Goal: Task Accomplishment & Management: Manage account settings

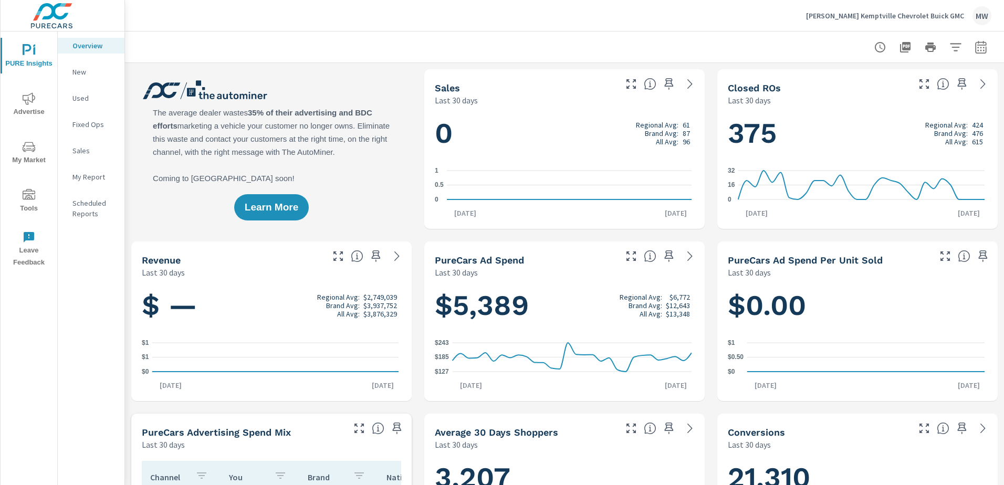
click at [928, 18] on p "Myers Kemptville Chevrolet Buick GMC" at bounding box center [885, 15] width 158 height 9
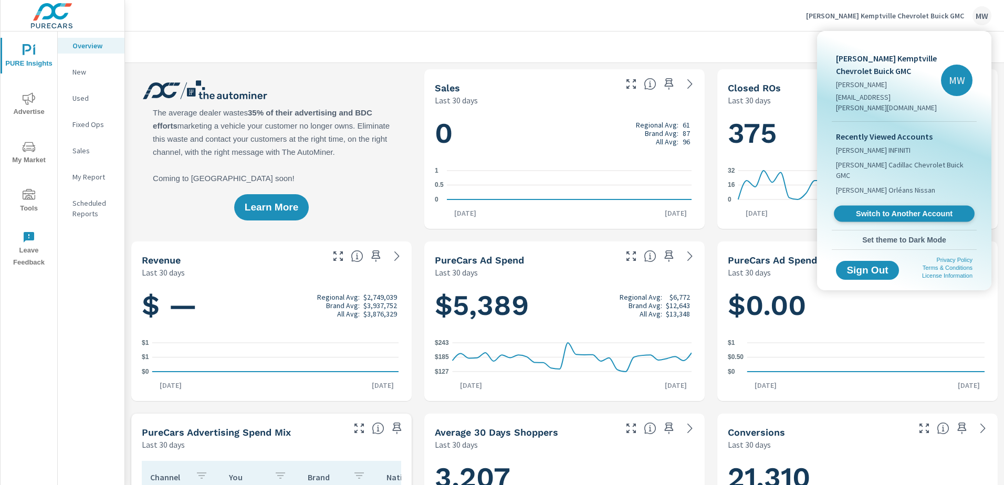
click at [902, 209] on span "Switch to Another Account" at bounding box center [904, 214] width 129 height 10
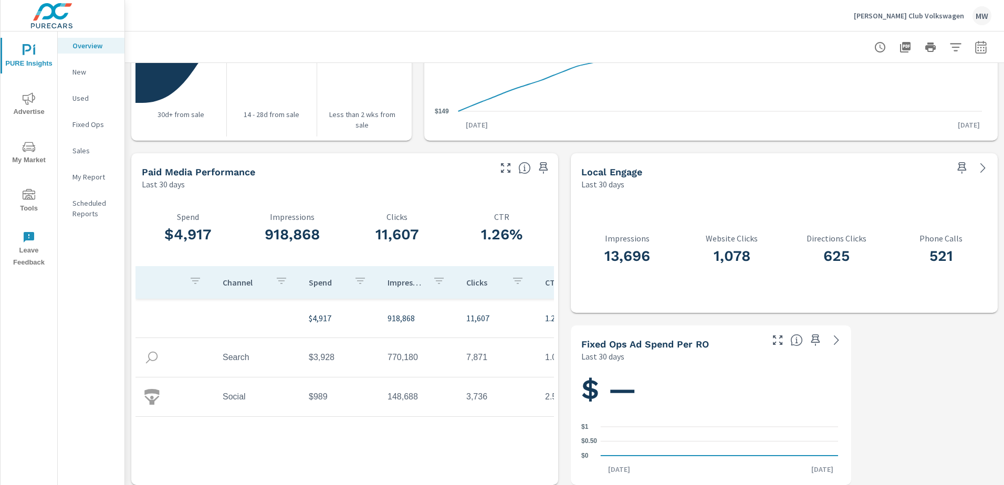
scroll to position [1300, 0]
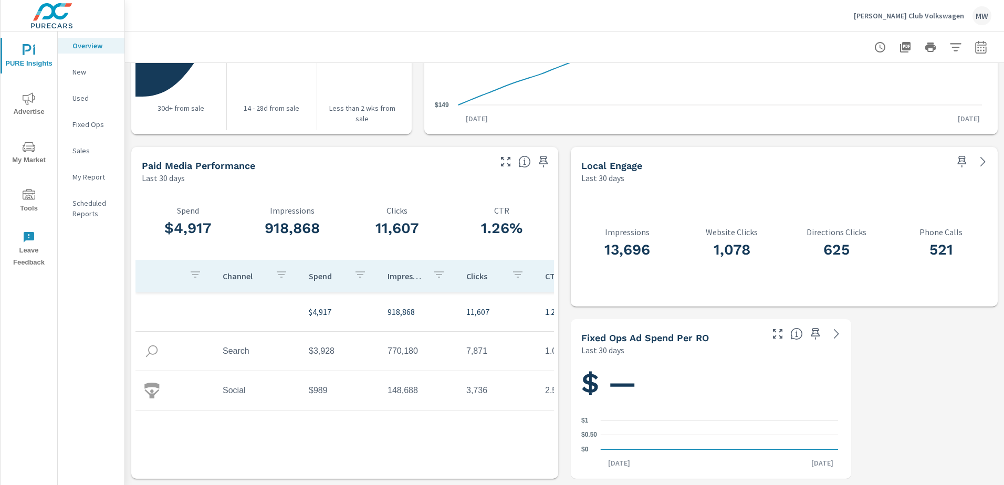
click at [78, 71] on p "New" at bounding box center [94, 72] width 44 height 11
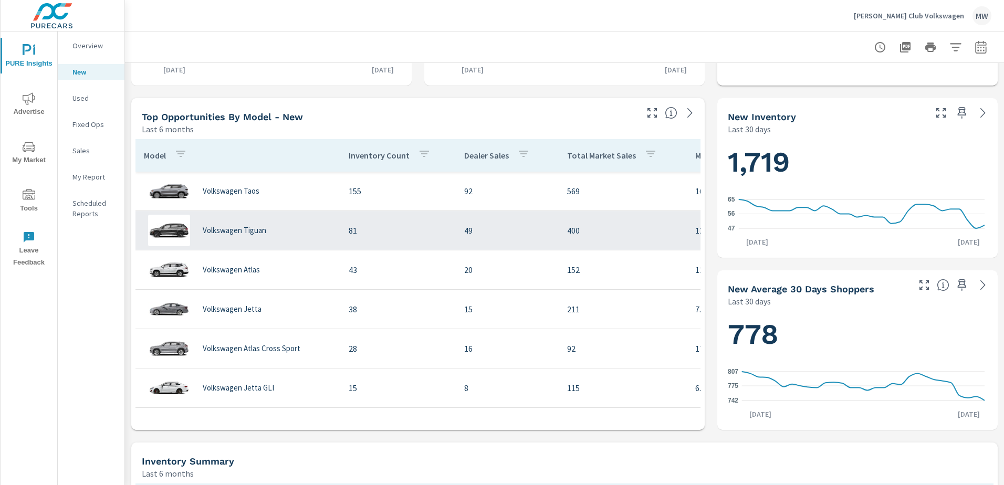
scroll to position [420, 0]
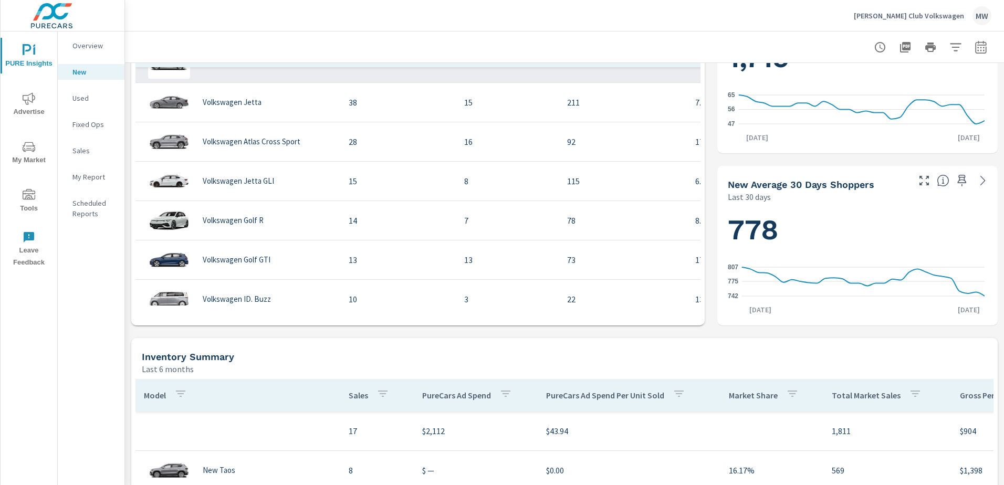
scroll to position [210, 0]
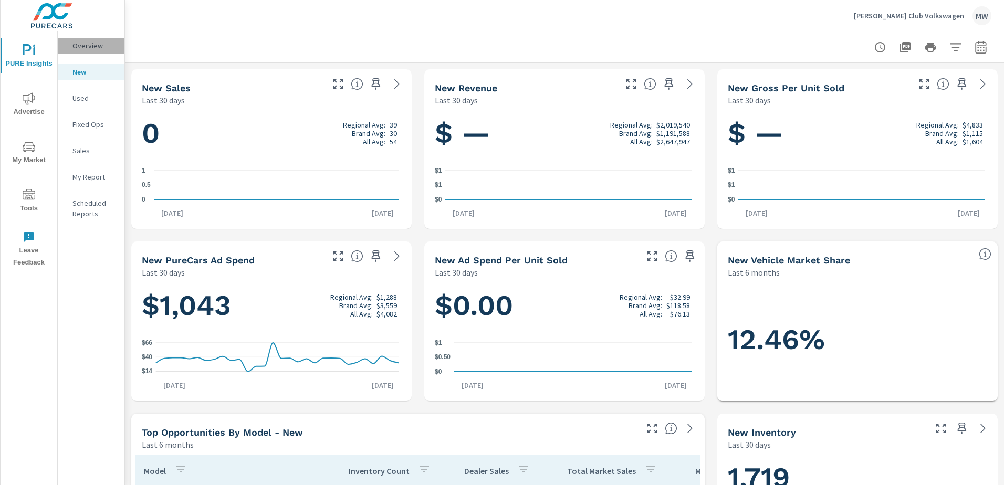
click at [103, 48] on p "Overview" at bounding box center [94, 45] width 44 height 11
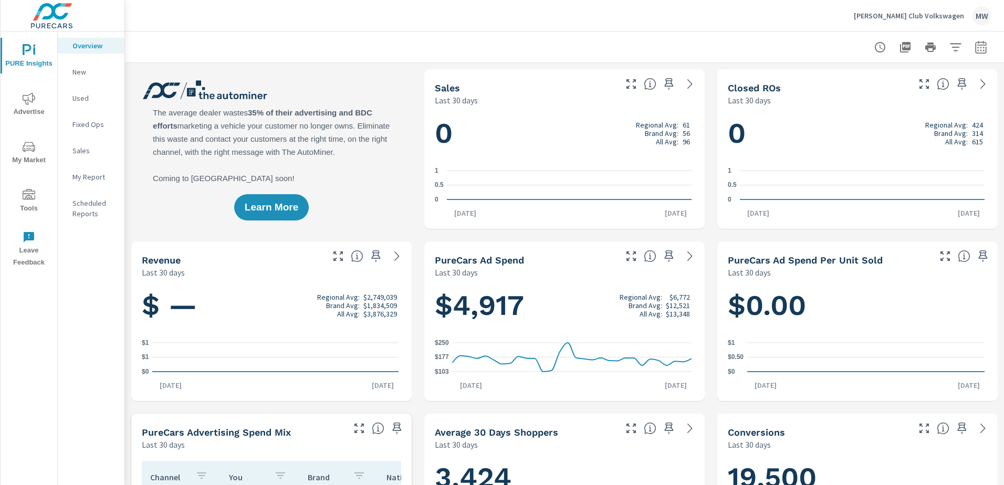
click at [99, 180] on p "My Report" at bounding box center [94, 177] width 44 height 11
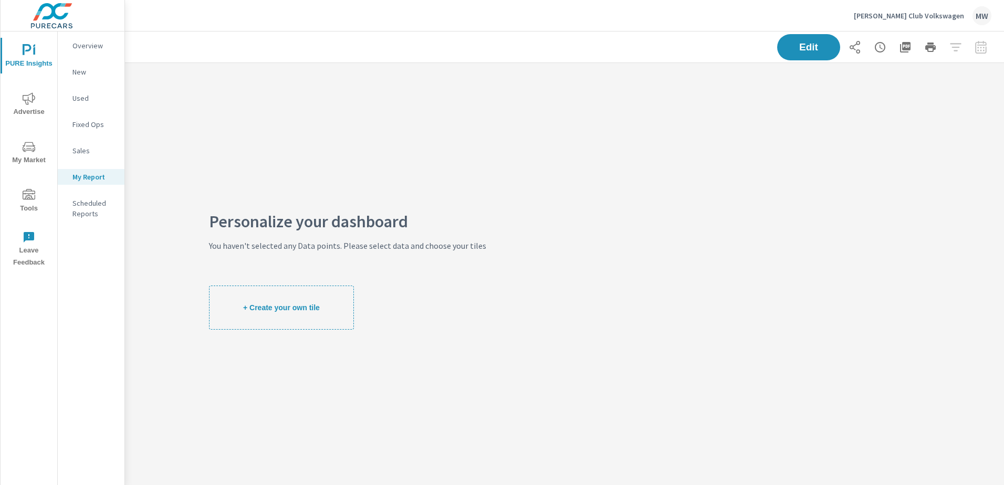
click at [269, 306] on span "+ Create your own tile" at bounding box center [281, 307] width 77 height 9
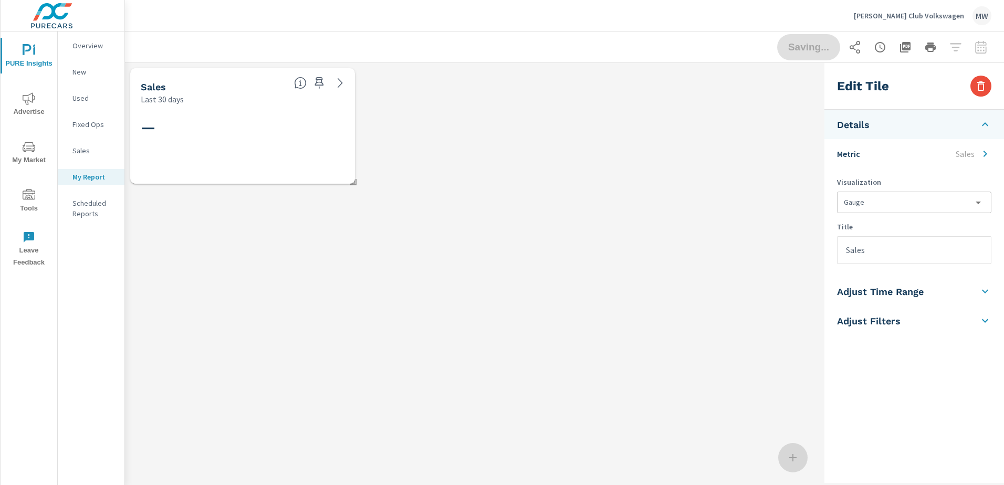
scroll to position [142, 711]
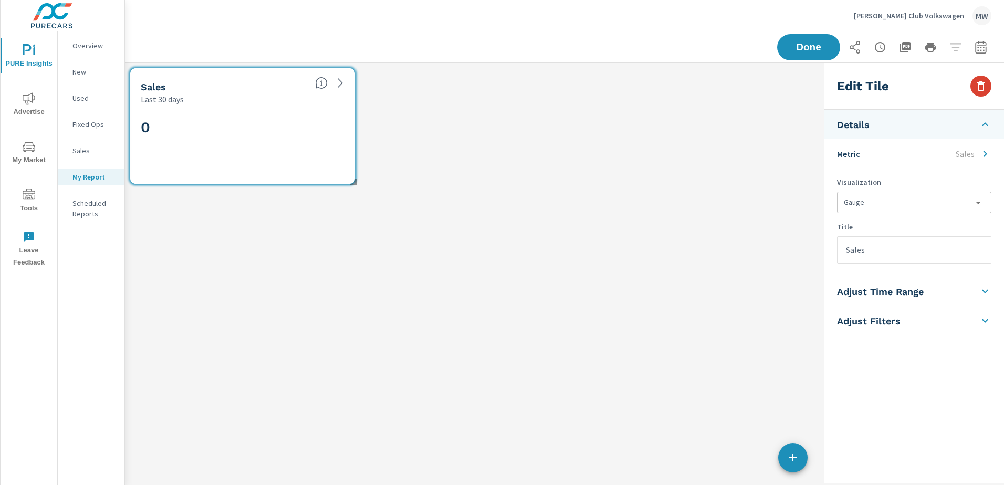
click at [986, 94] on div "Edit Tile" at bounding box center [914, 86] width 180 height 47
click at [982, 86] on icon "button" at bounding box center [980, 86] width 13 height 13
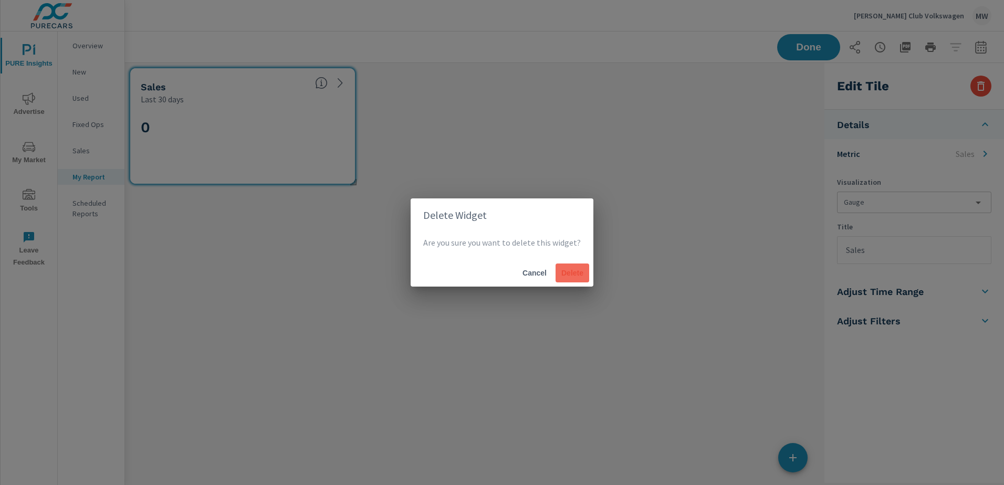
click at [567, 271] on span "Delete" at bounding box center [572, 272] width 25 height 9
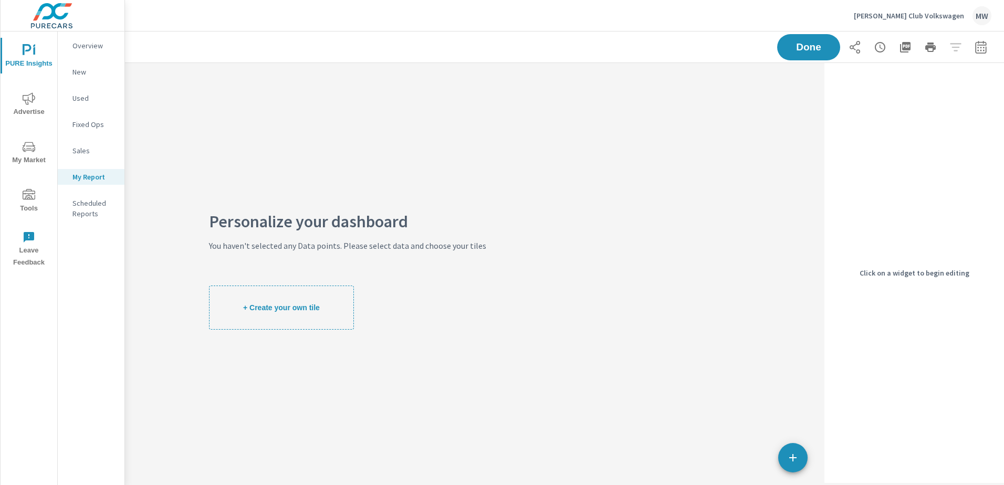
click at [87, 76] on p "New" at bounding box center [94, 72] width 44 height 11
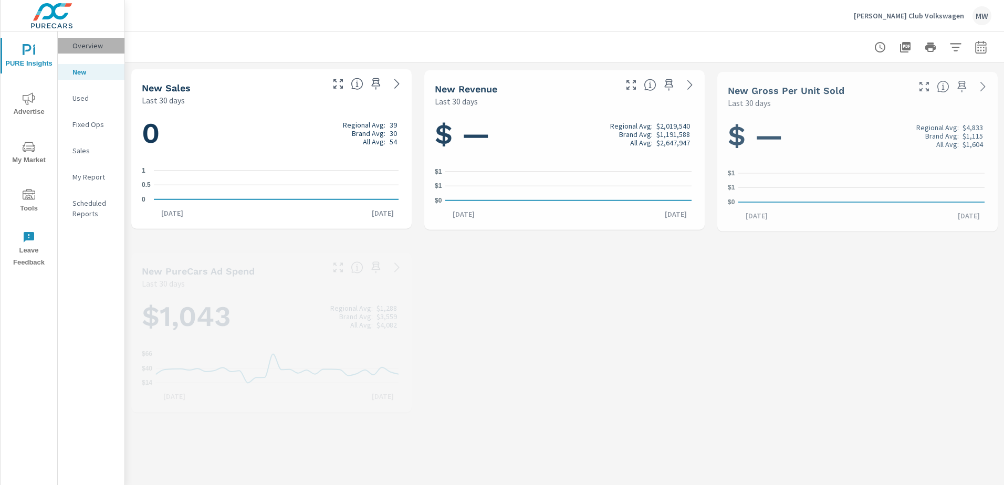
click at [93, 48] on p "Overview" at bounding box center [94, 45] width 44 height 11
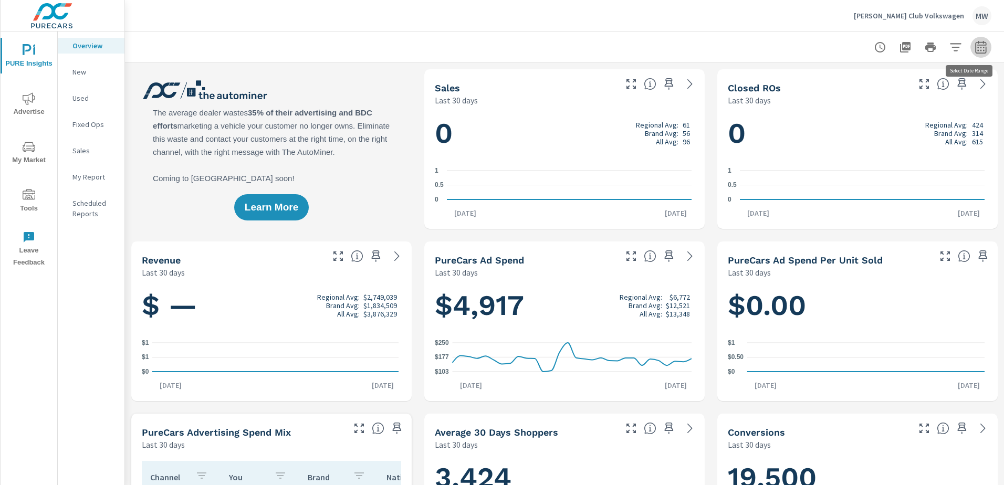
click at [977, 50] on icon "button" at bounding box center [980, 49] width 7 height 4
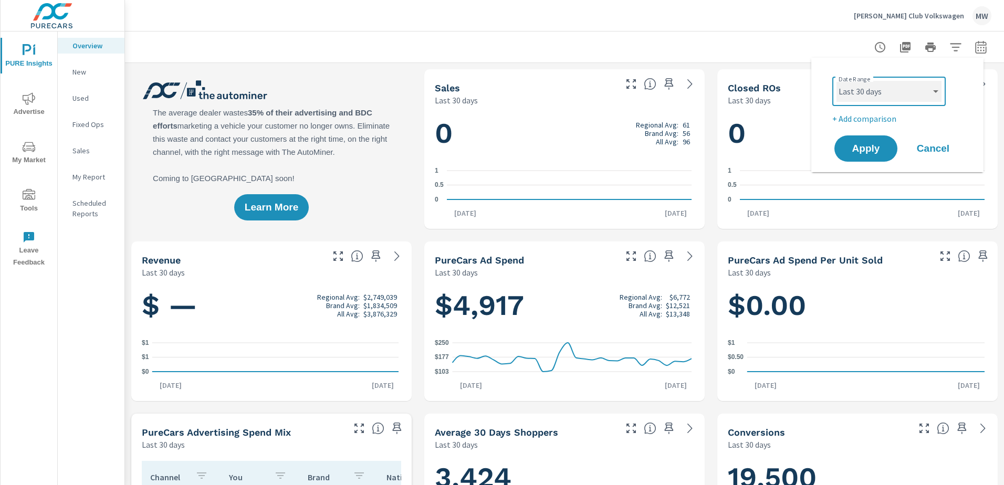
click at [936, 92] on select "Custom Yesterday Last week Last 7 days Last 14 days Last 30 days Last 45 days L…" at bounding box center [888, 91] width 105 height 21
click at [836, 81] on select "Custom Yesterday Last week Last 7 days Last 14 days Last 30 days Last 45 days L…" at bounding box center [888, 91] width 105 height 21
select select "Last month"
click at [876, 158] on button "Apply" at bounding box center [865, 148] width 65 height 27
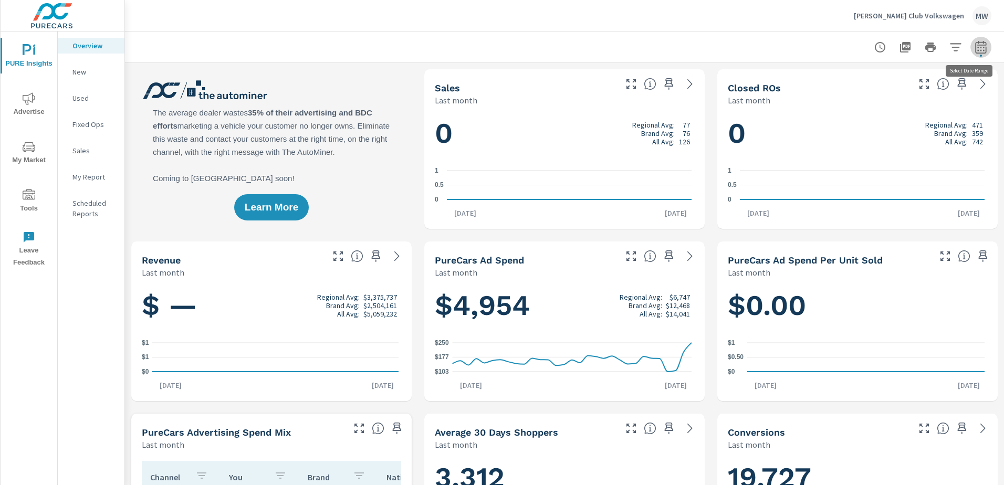
click at [976, 49] on icon "button" at bounding box center [980, 47] width 13 height 13
select select "Last month"
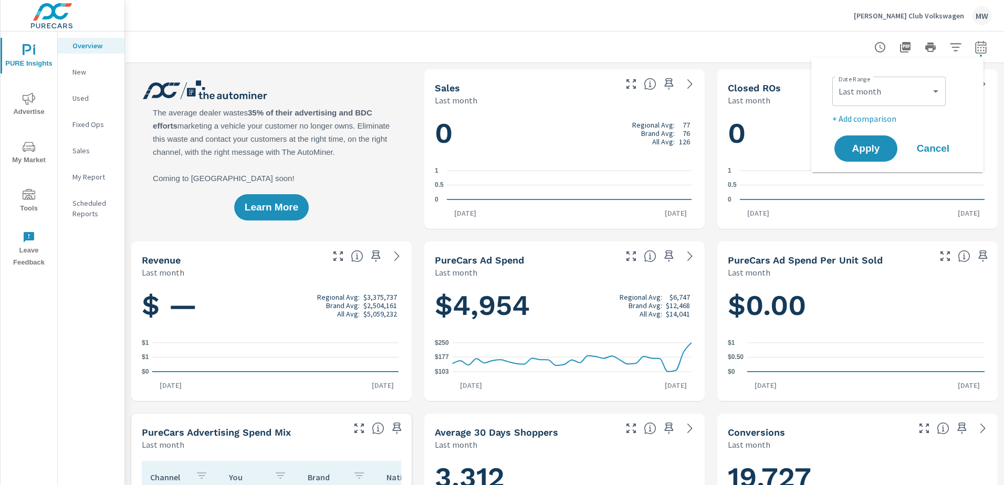
click at [835, 120] on p "+ Add comparison" at bounding box center [899, 118] width 134 height 13
select select "Previous period"
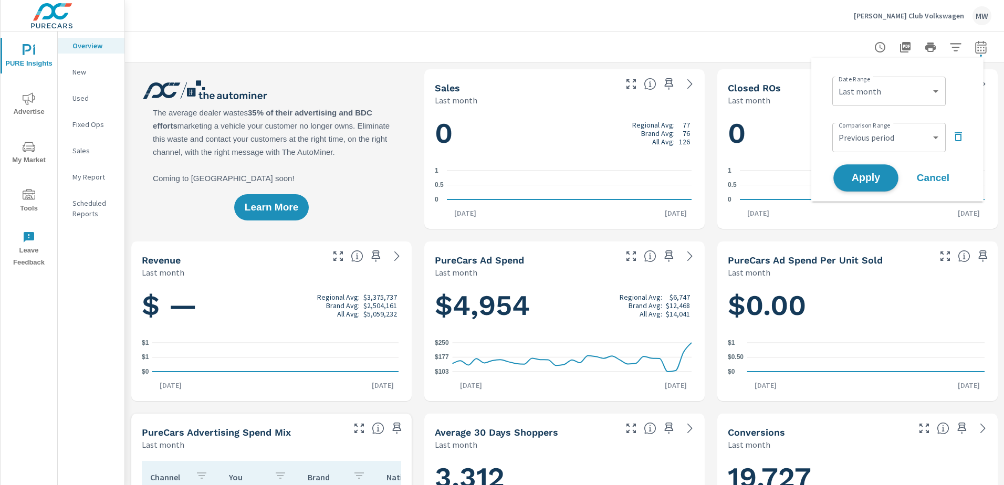
click at [868, 178] on span "Apply" at bounding box center [865, 178] width 43 height 10
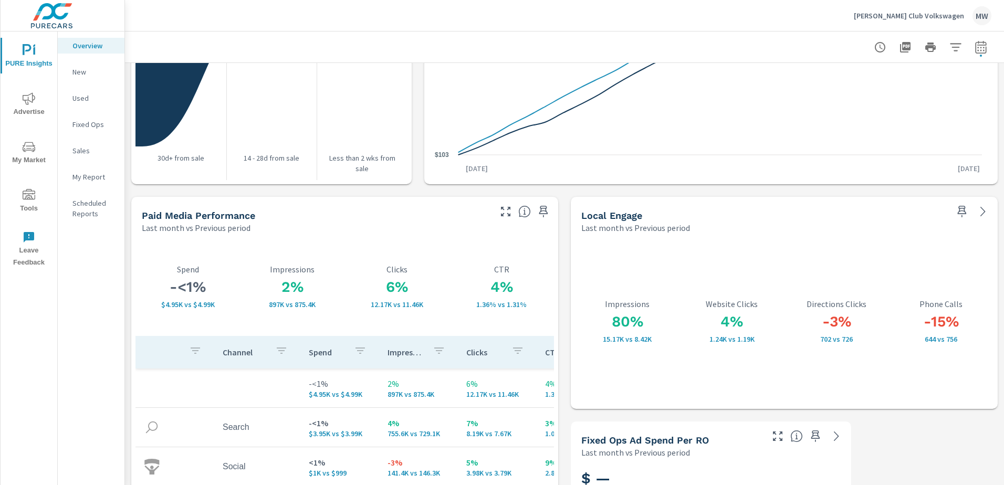
scroll to position [1785, 0]
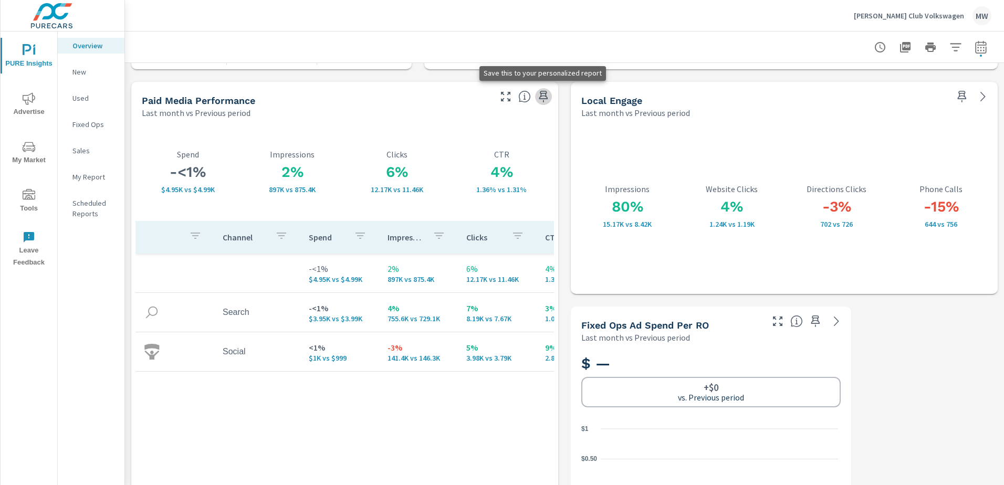
click at [541, 97] on icon "button" at bounding box center [543, 96] width 13 height 13
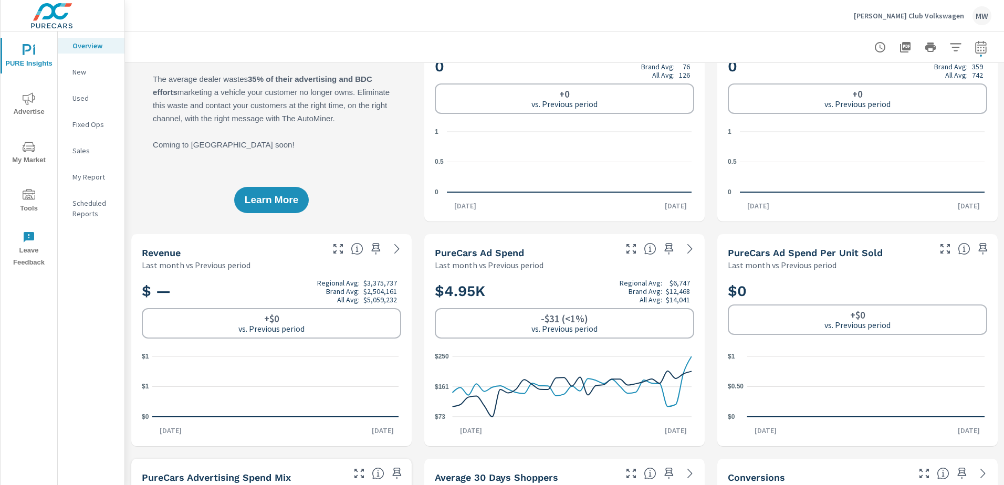
scroll to position [158, 0]
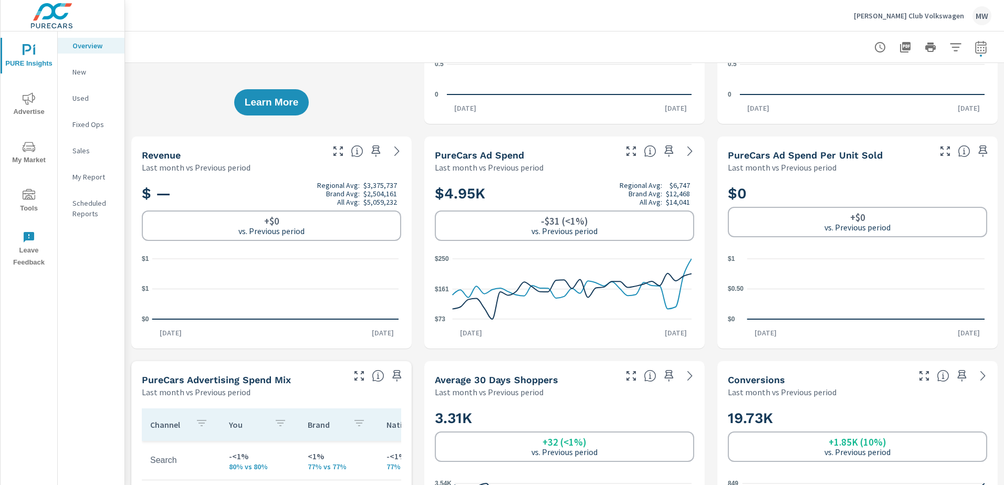
click at [98, 71] on p "New" at bounding box center [94, 72] width 44 height 11
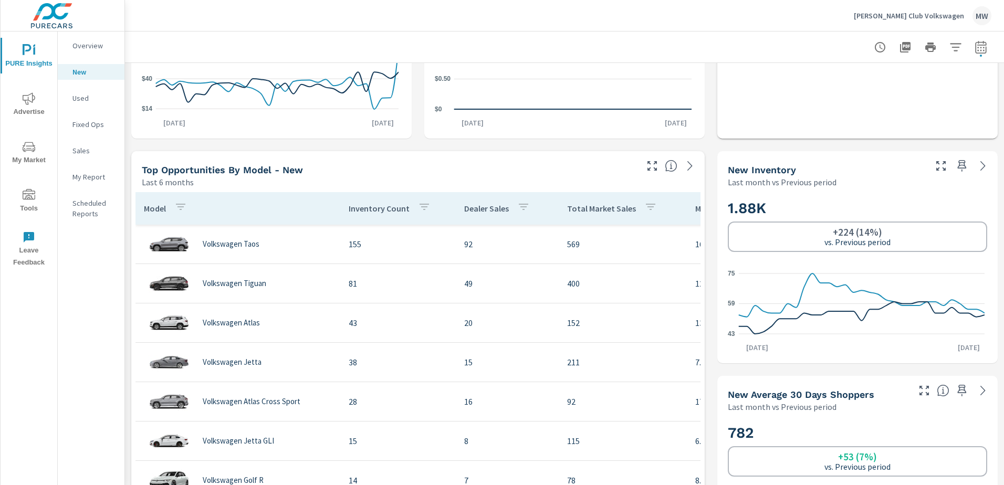
scroll to position [578, 0]
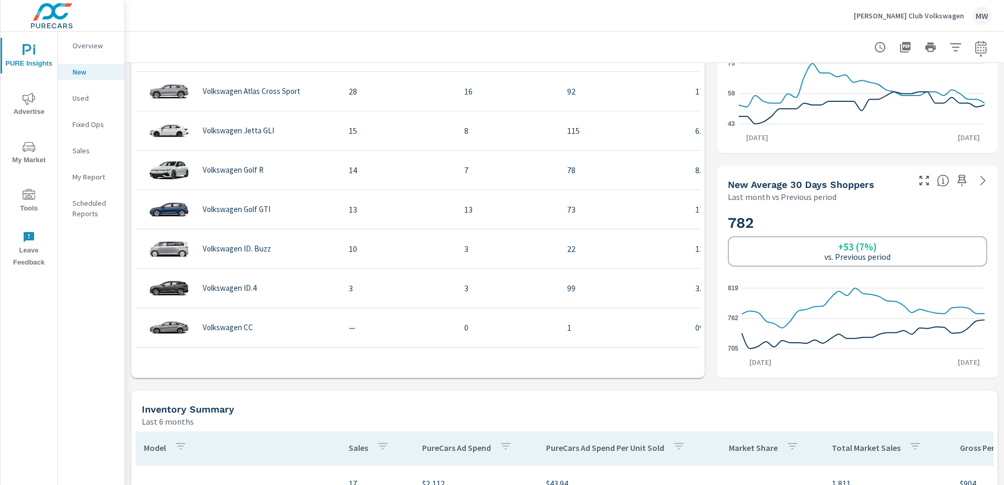
scroll to position [182, 0]
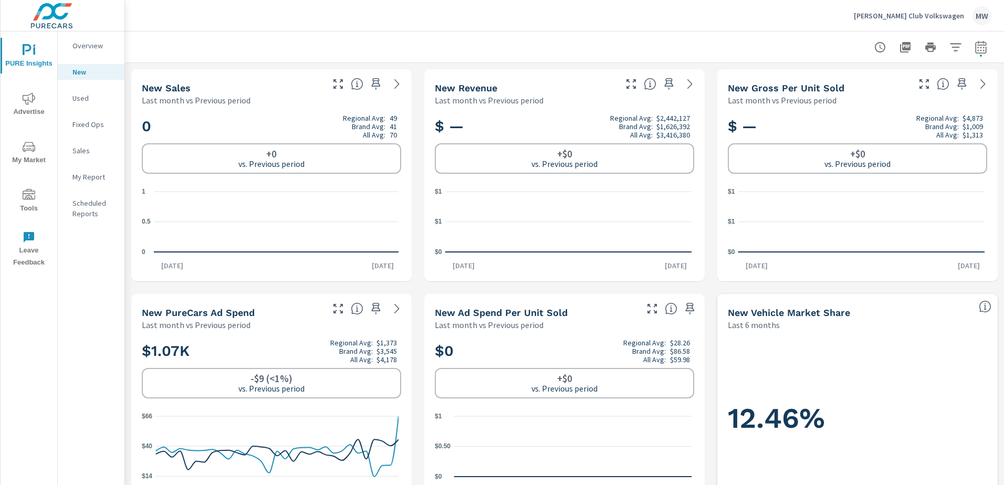
click at [88, 150] on p "Sales" at bounding box center [94, 150] width 44 height 11
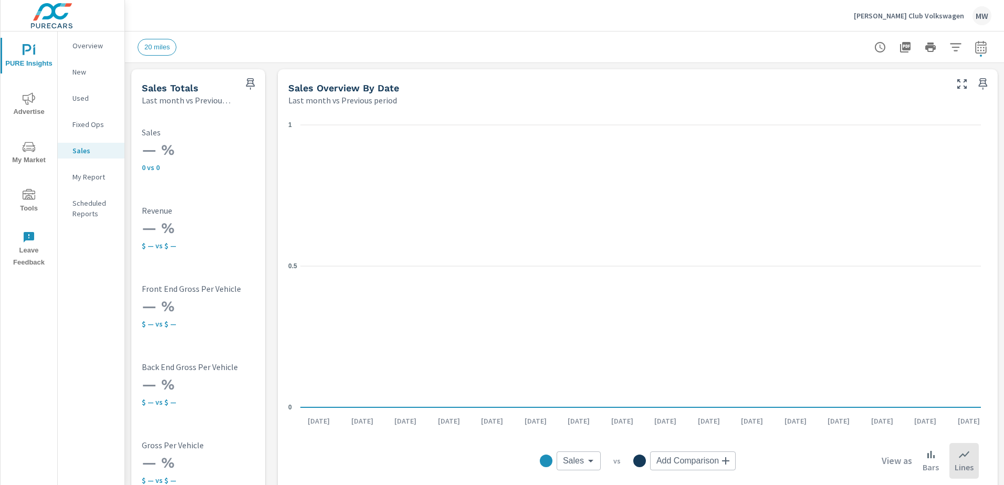
click at [81, 44] on p "Overview" at bounding box center [94, 45] width 44 height 11
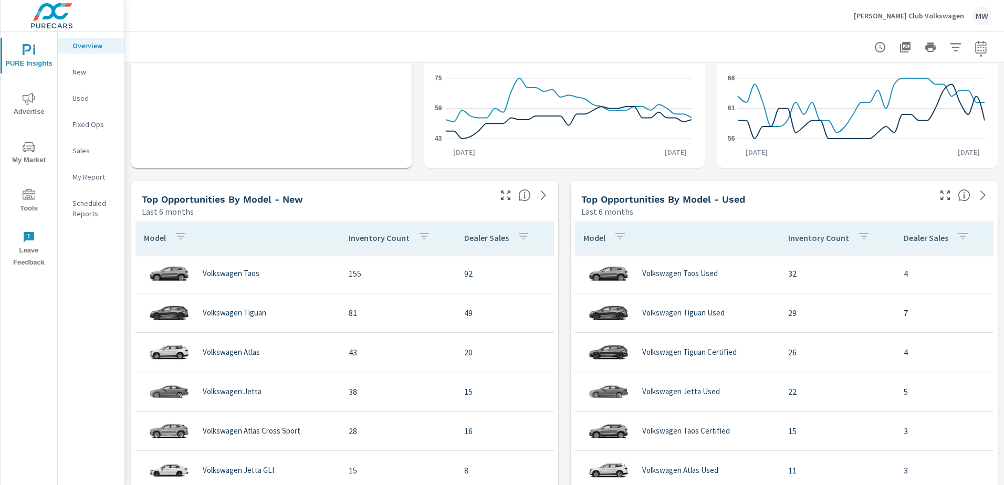
scroll to position [945, 0]
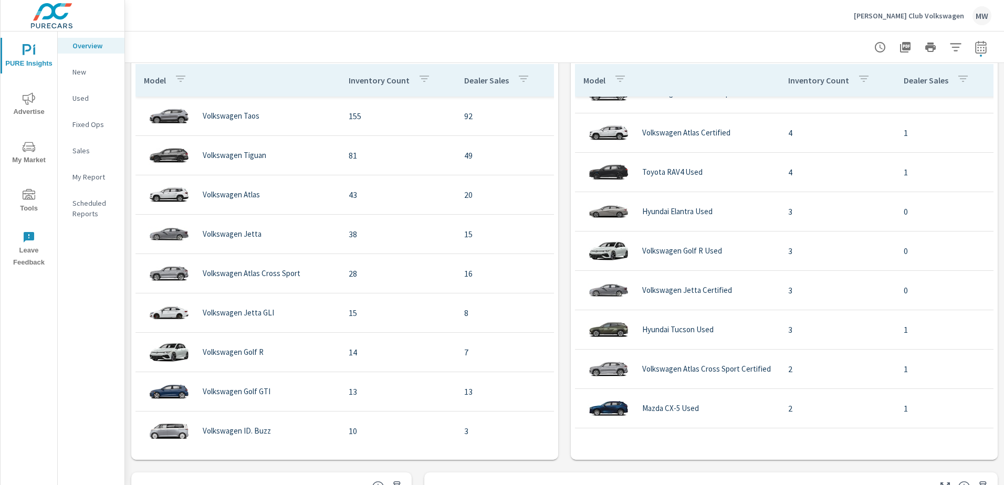
scroll to position [368, 0]
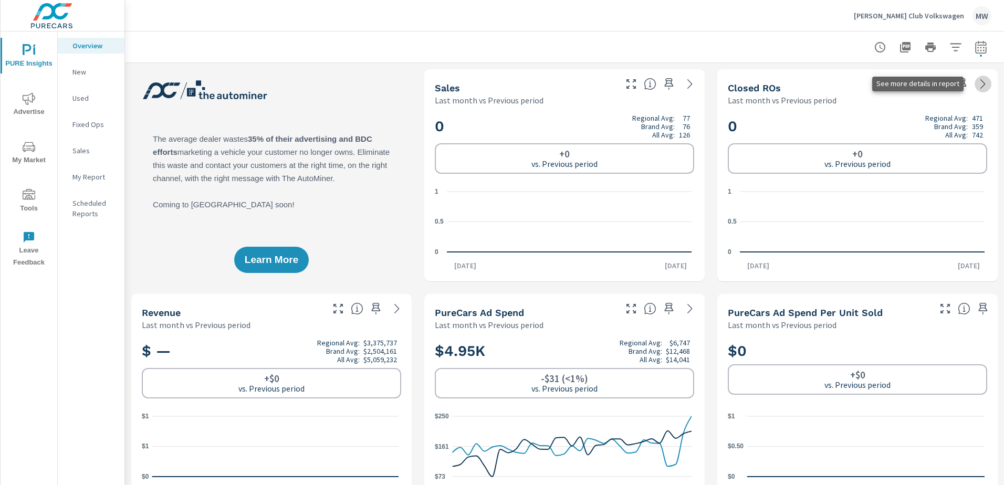
click at [977, 83] on icon at bounding box center [983, 84] width 13 height 13
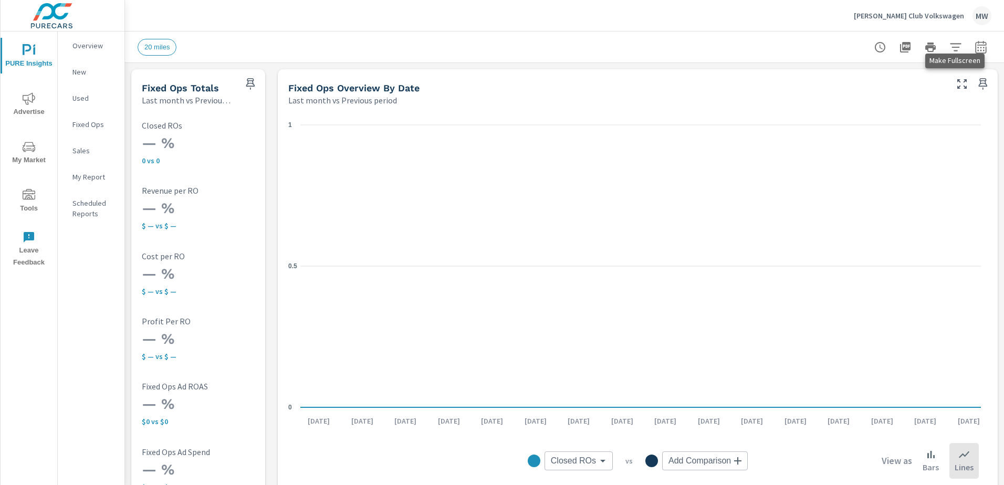
click at [956, 82] on icon "button" at bounding box center [962, 84] width 13 height 13
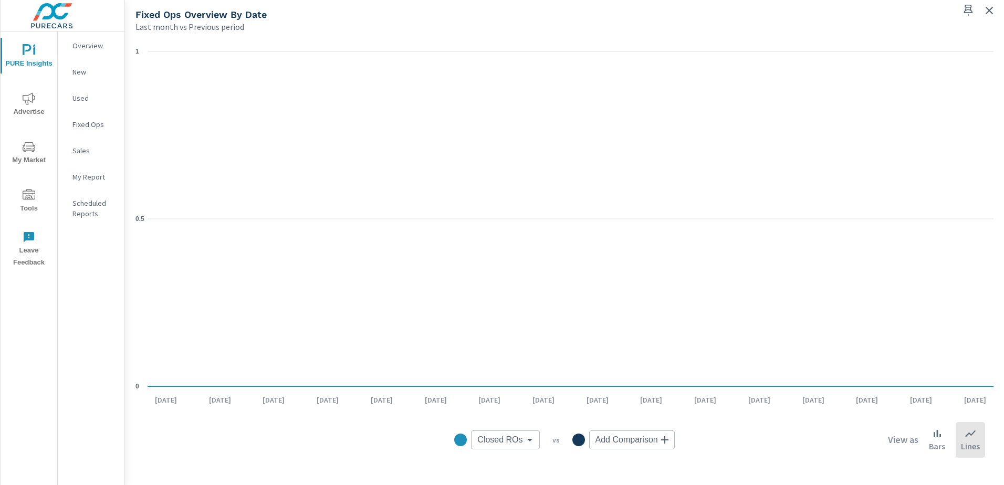
click at [76, 71] on p "New" at bounding box center [94, 72] width 44 height 11
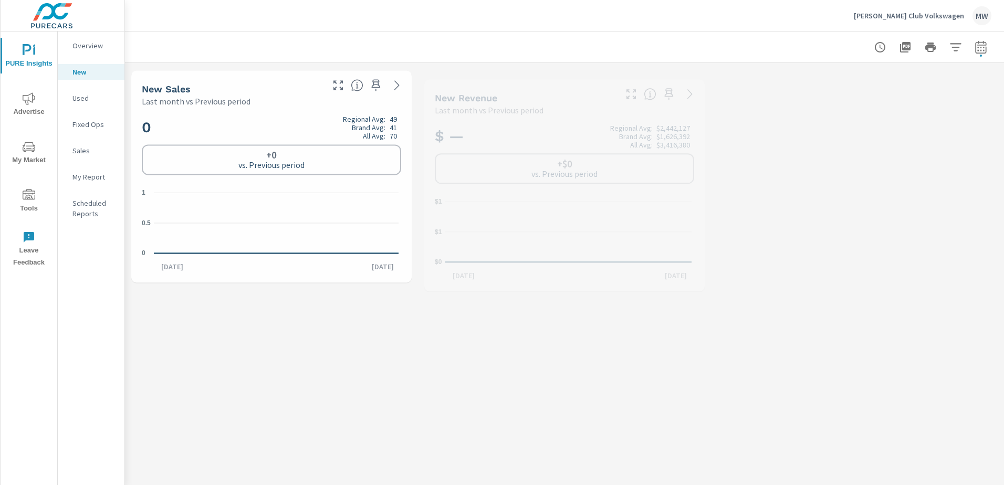
scroll to position [158, 0]
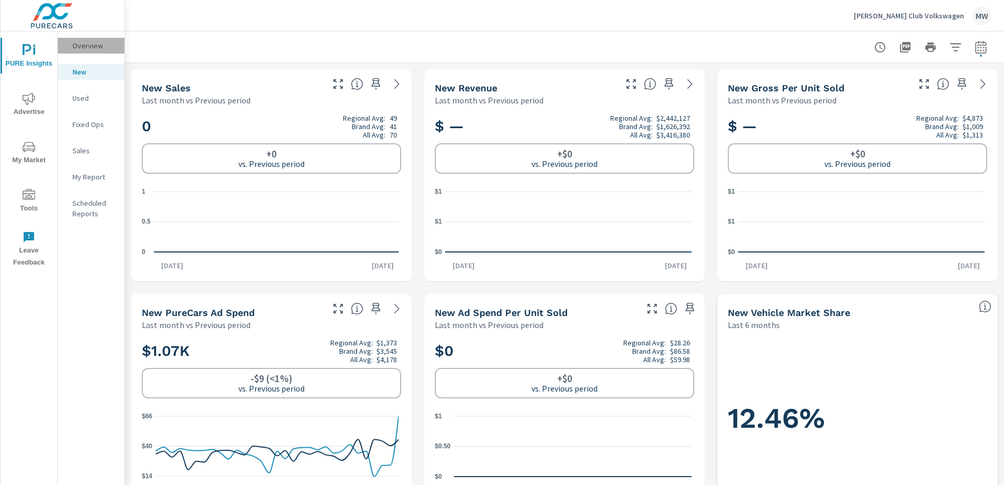
click at [93, 44] on p "Overview" at bounding box center [94, 45] width 44 height 11
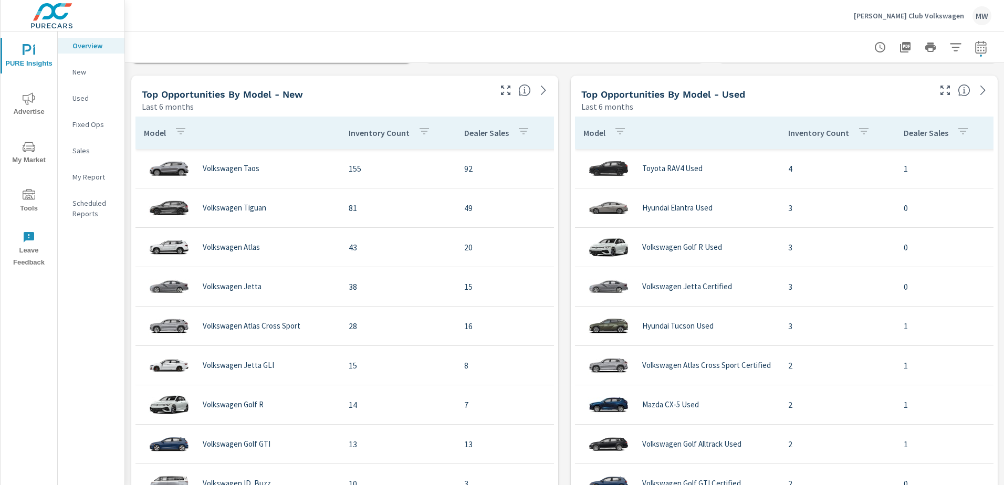
scroll to position [512, 0]
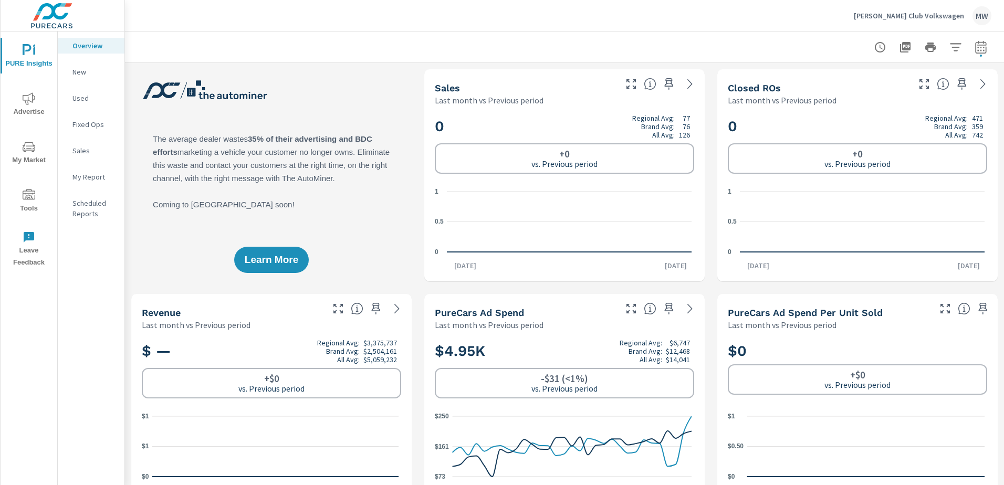
click at [84, 73] on p "New" at bounding box center [94, 72] width 44 height 11
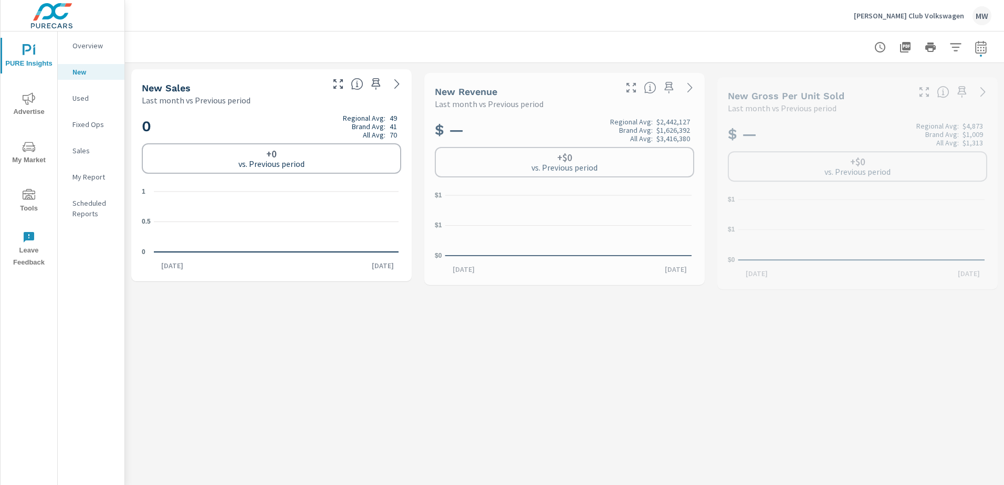
scroll to position [158, 0]
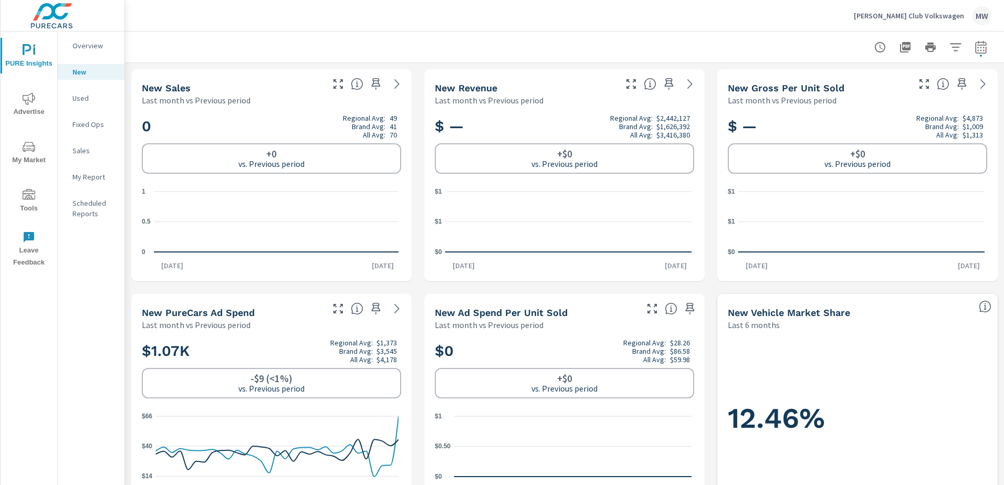
click at [29, 100] on icon "nav menu" at bounding box center [29, 98] width 13 height 13
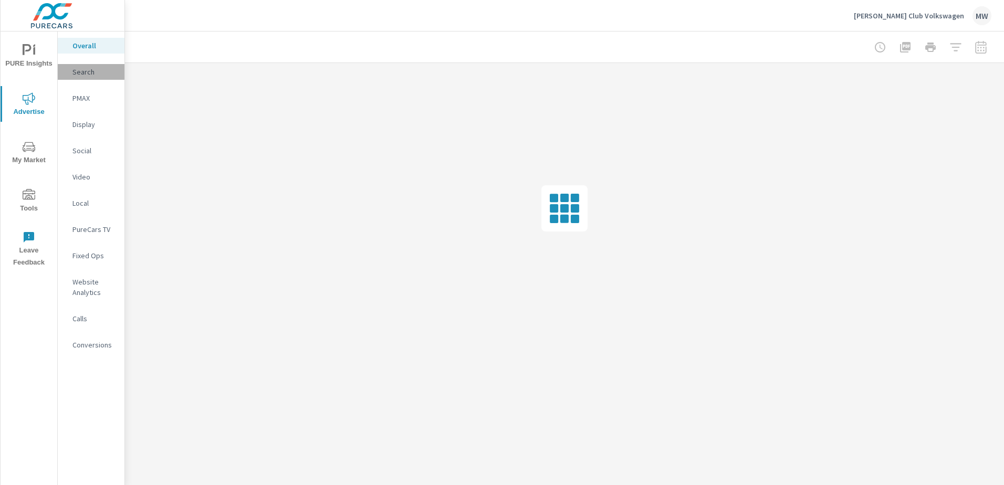
click at [83, 71] on p "Search" at bounding box center [94, 72] width 44 height 11
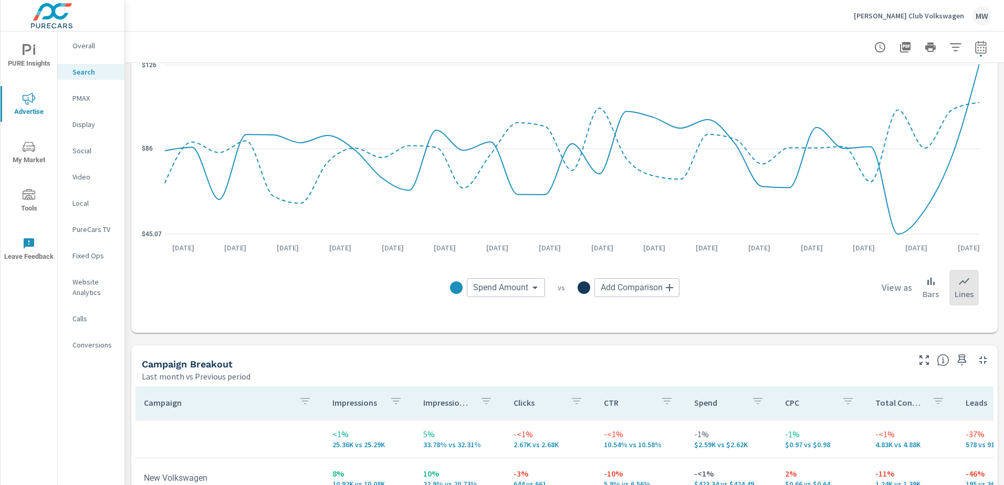
scroll to position [945, 0]
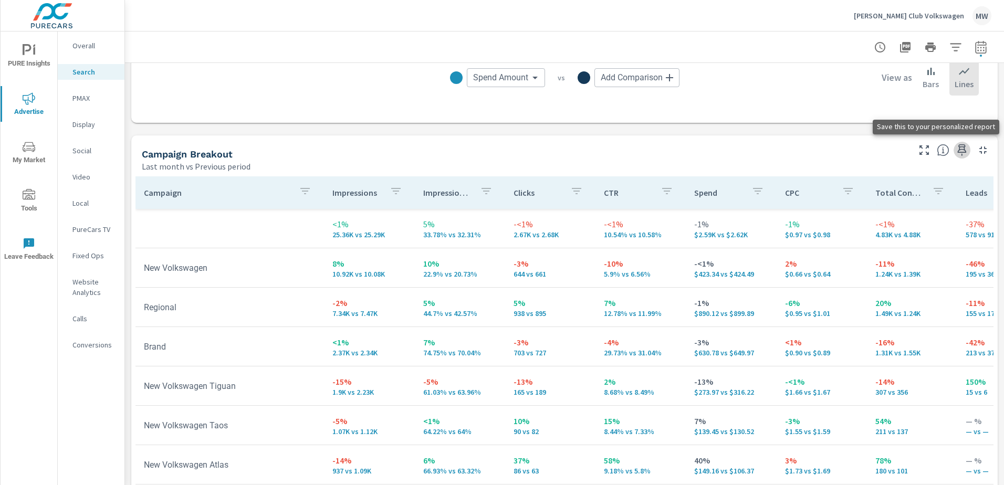
click at [958, 149] on icon "button" at bounding box center [962, 150] width 9 height 12
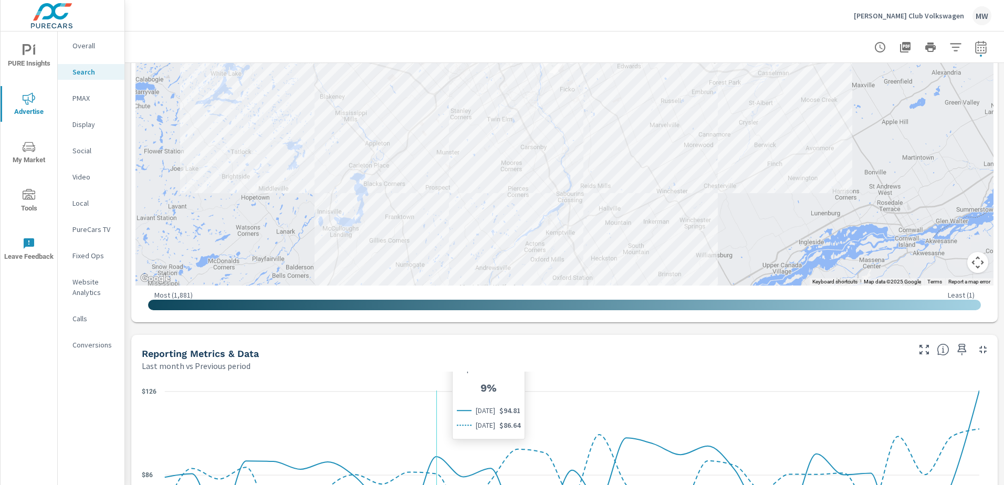
scroll to position [93, 0]
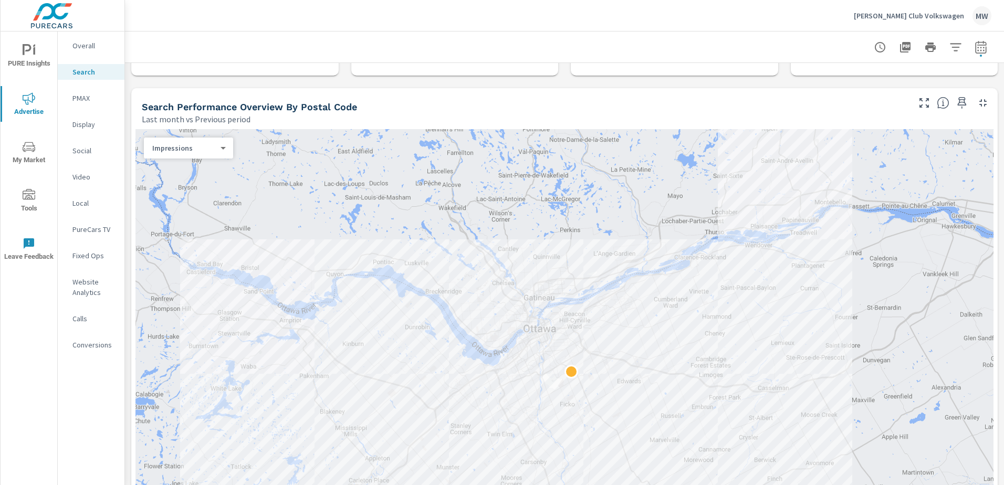
click at [80, 97] on p "PMAX" at bounding box center [94, 98] width 44 height 11
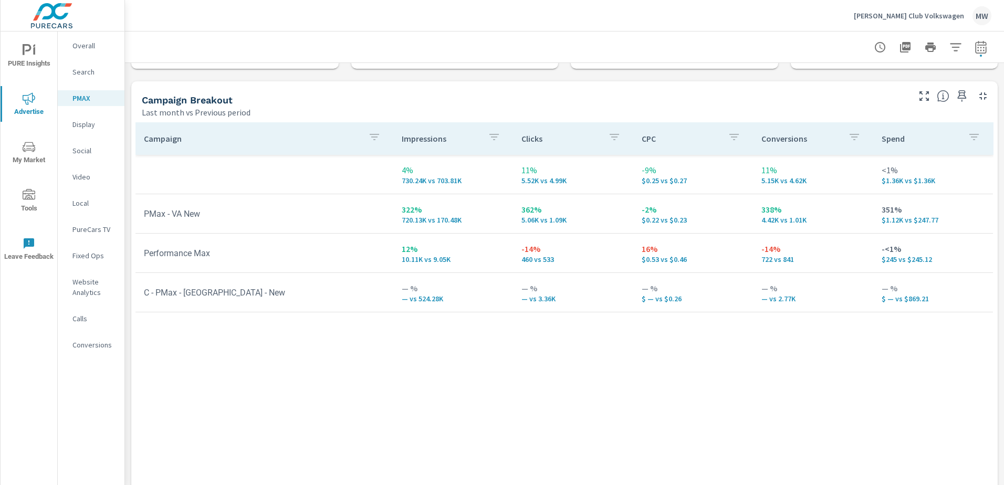
scroll to position [105, 0]
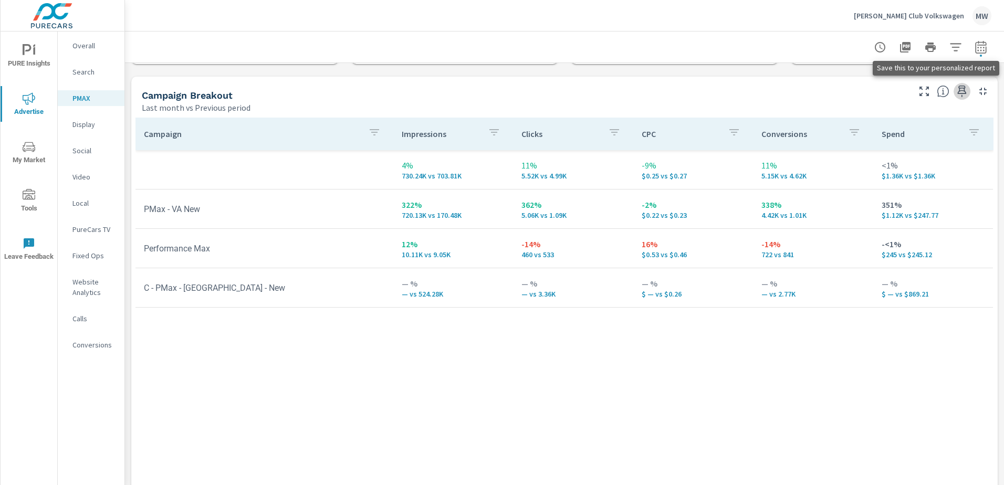
click at [958, 91] on icon "button" at bounding box center [962, 92] width 9 height 12
click at [92, 149] on p "Social" at bounding box center [94, 150] width 44 height 11
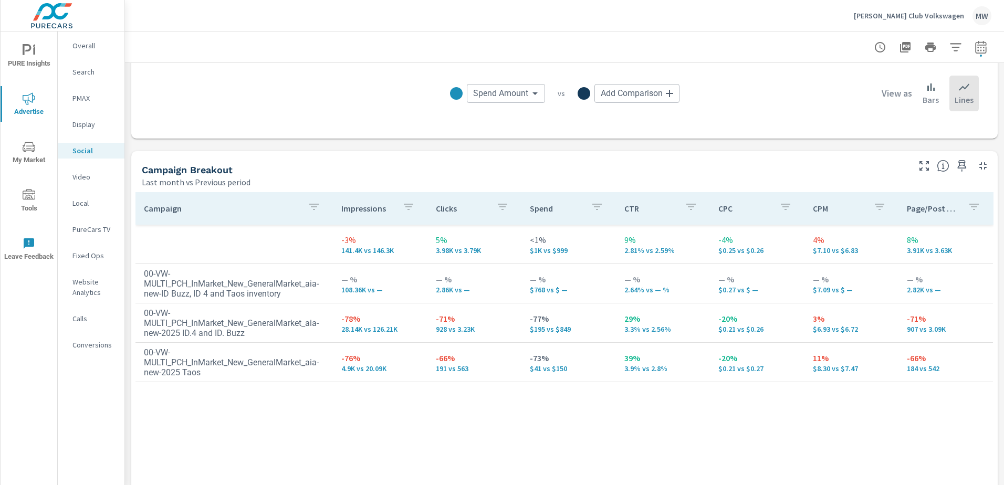
scroll to position [420, 0]
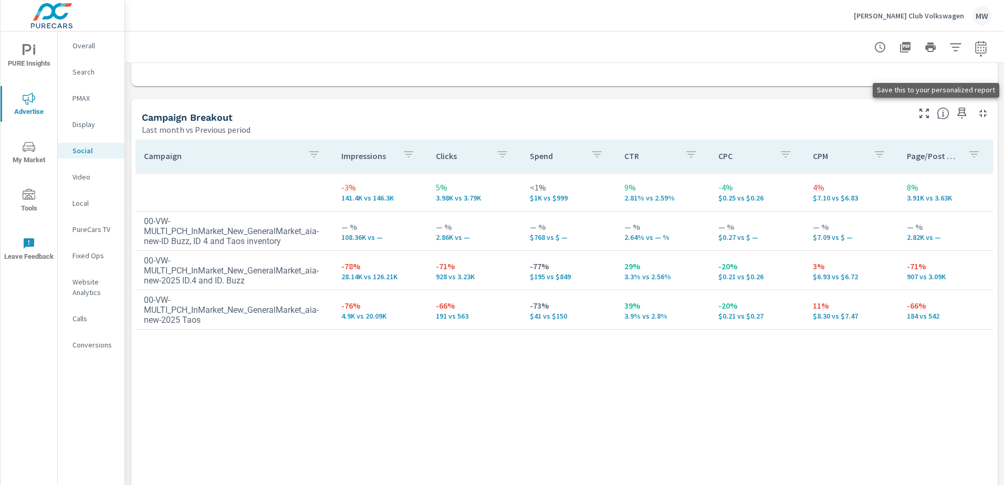
click at [958, 113] on icon "button" at bounding box center [962, 114] width 9 height 12
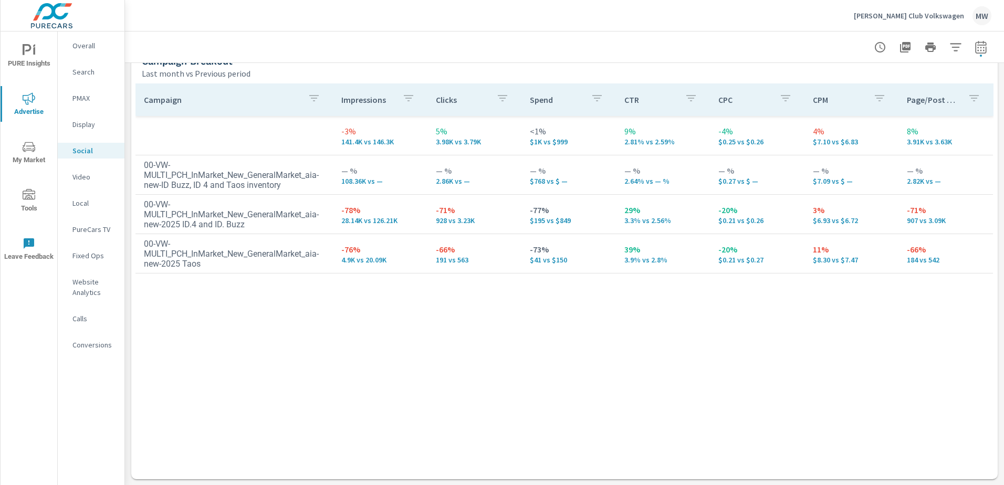
scroll to position [477, 0]
click at [81, 177] on p "Video" at bounding box center [94, 177] width 44 height 11
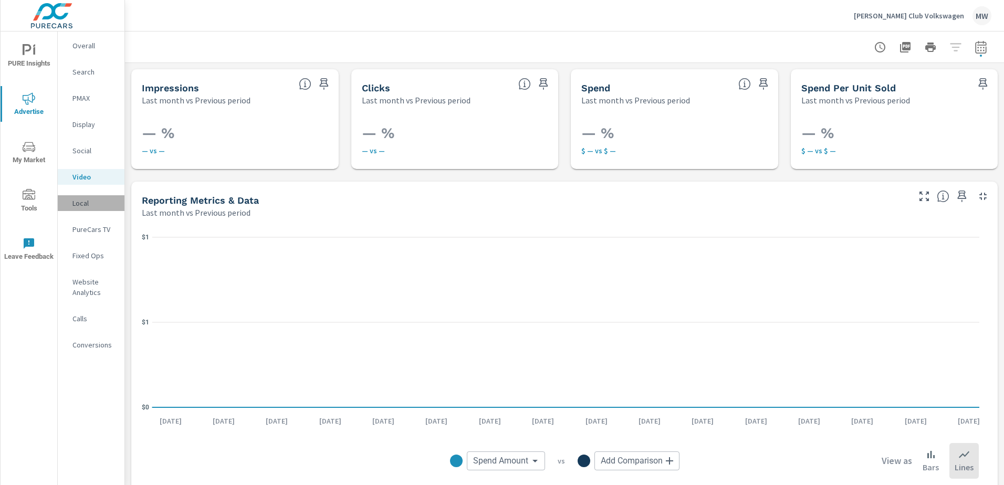
click at [77, 203] on p "Local" at bounding box center [94, 203] width 44 height 11
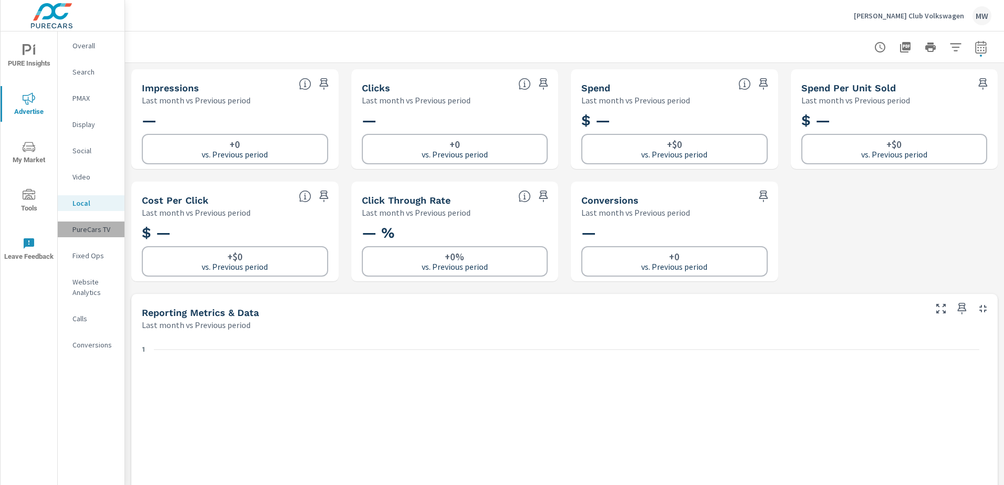
click at [95, 227] on p "PureCars TV" at bounding box center [94, 229] width 44 height 11
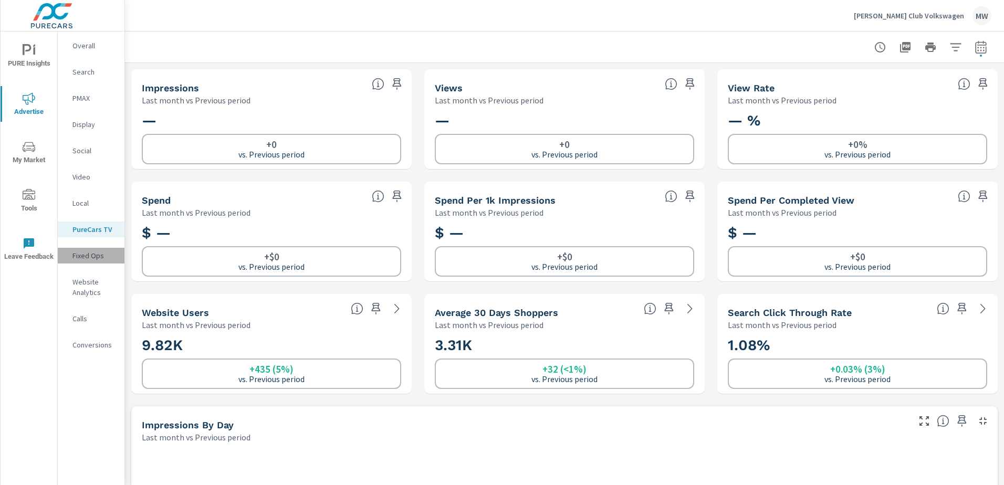
click at [92, 255] on p "Fixed Ops" at bounding box center [94, 255] width 44 height 11
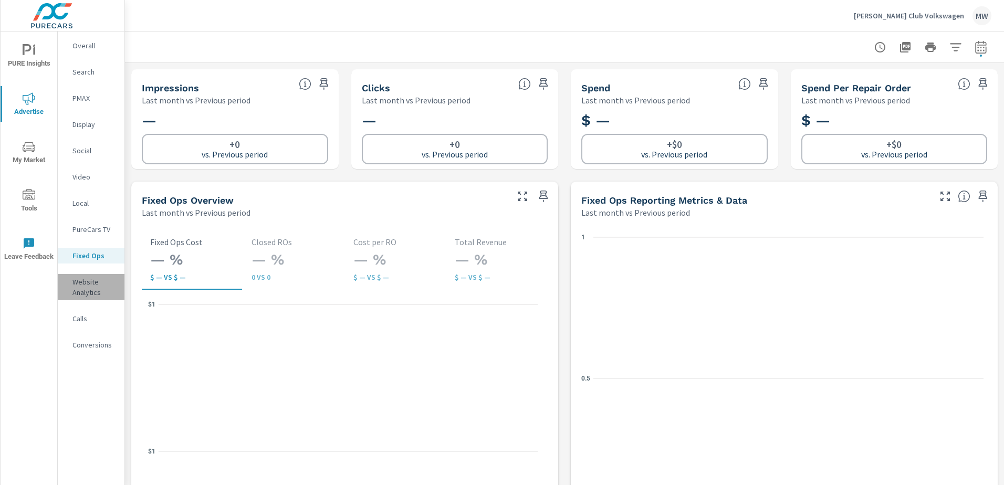
click at [88, 284] on p "Website Analytics" at bounding box center [94, 287] width 44 height 21
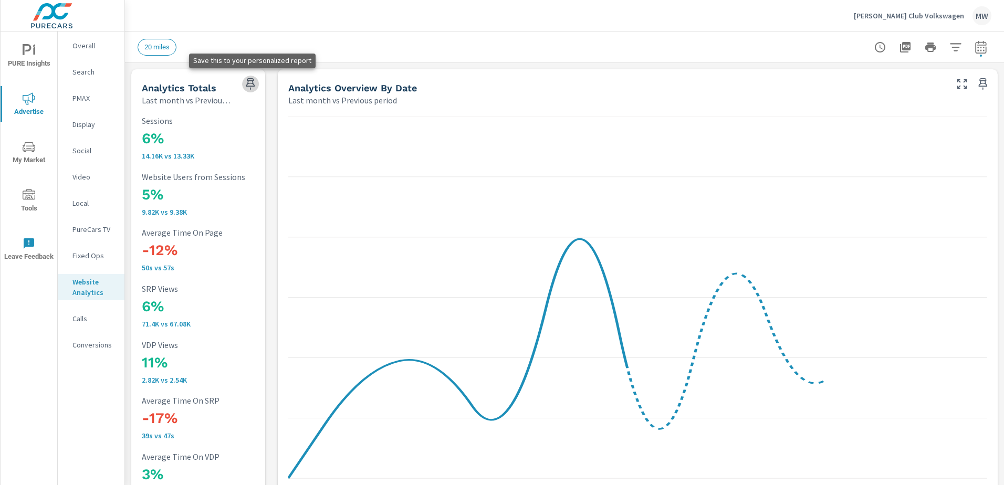
click at [249, 83] on icon "button" at bounding box center [250, 84] width 9 height 12
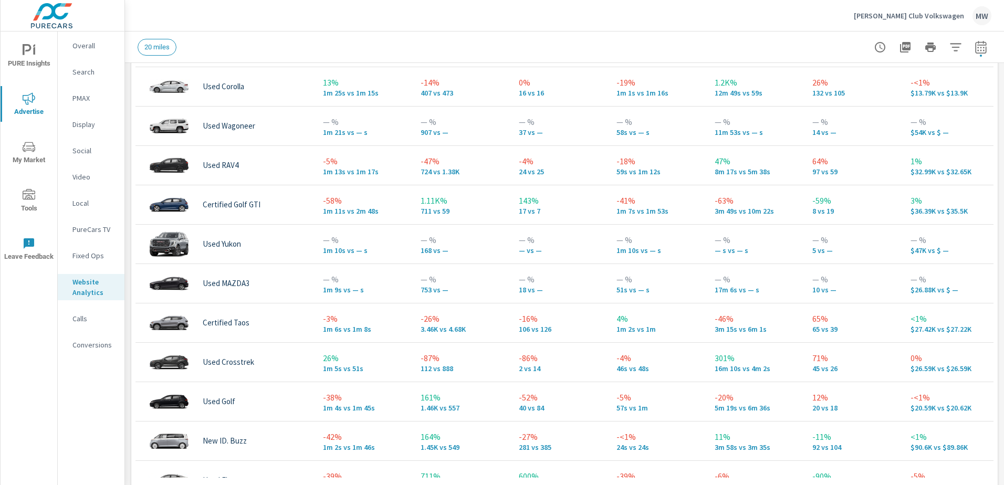
scroll to position [840, 0]
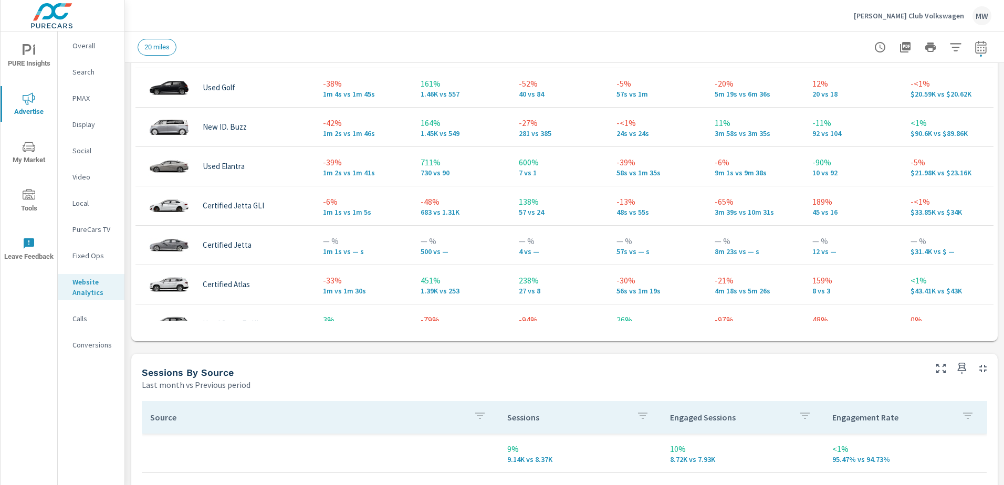
scroll to position [686, 0]
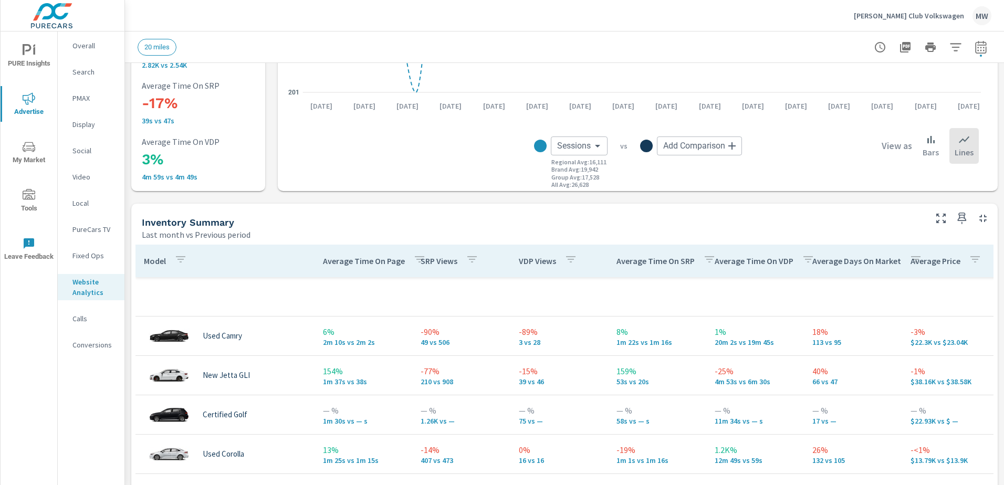
scroll to position [473, 0]
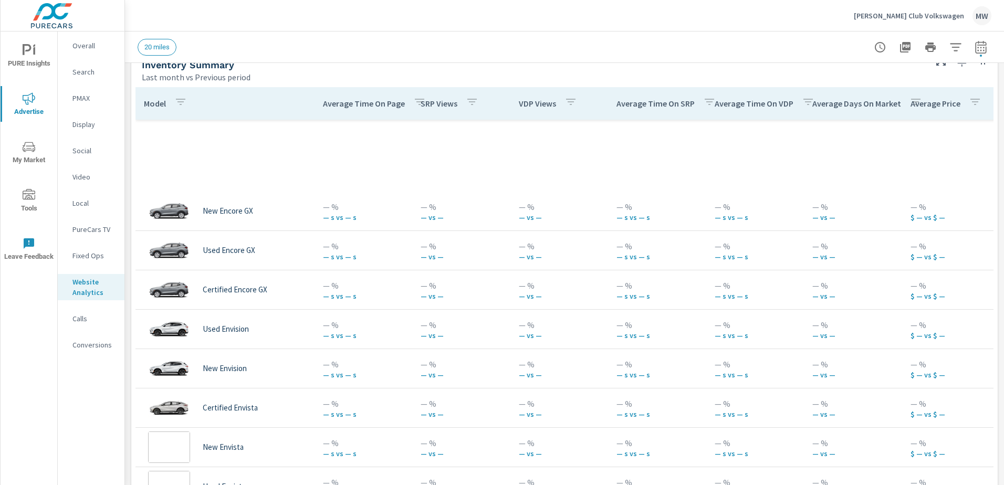
scroll to position [9766, 0]
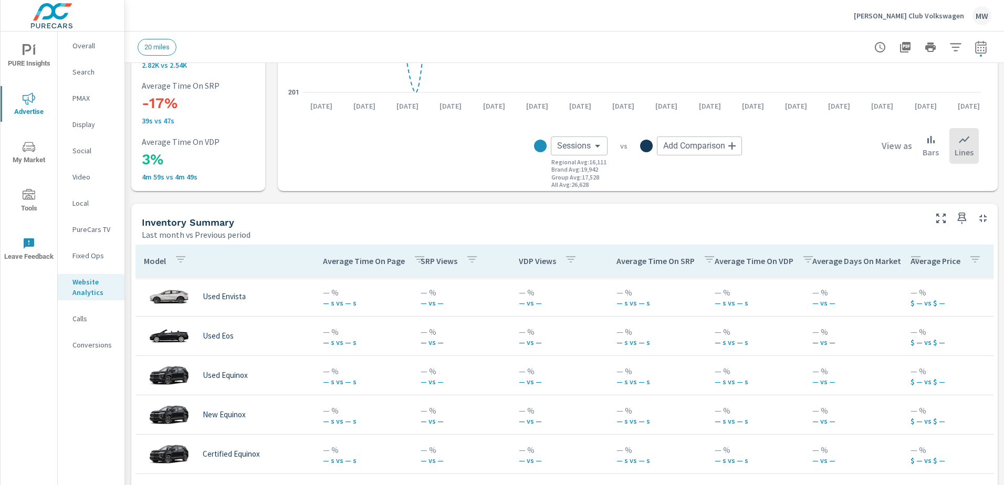
scroll to position [420, 0]
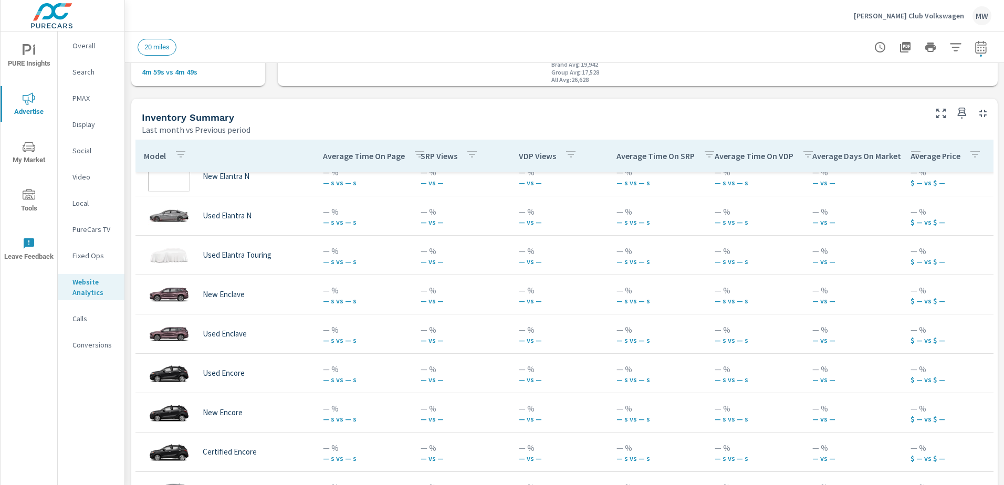
scroll to position [8820, 0]
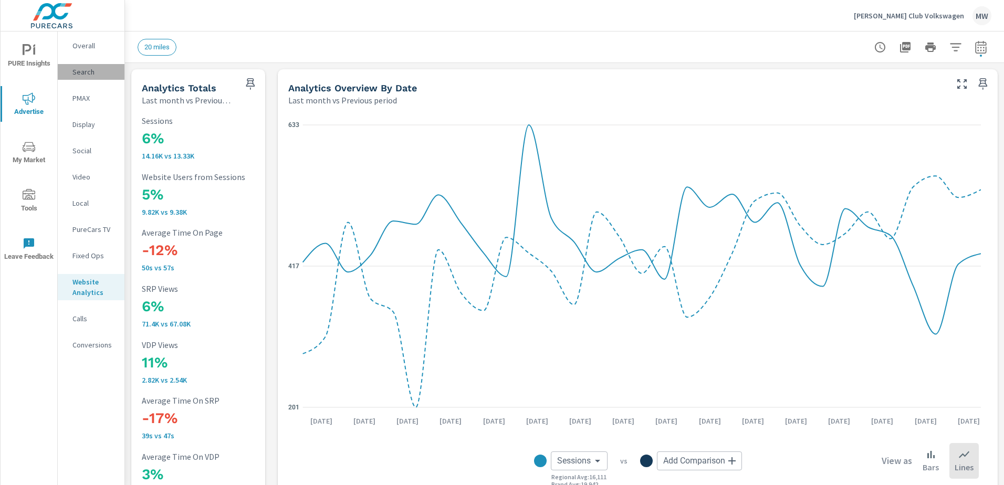
click at [89, 72] on p "Search" at bounding box center [94, 72] width 44 height 11
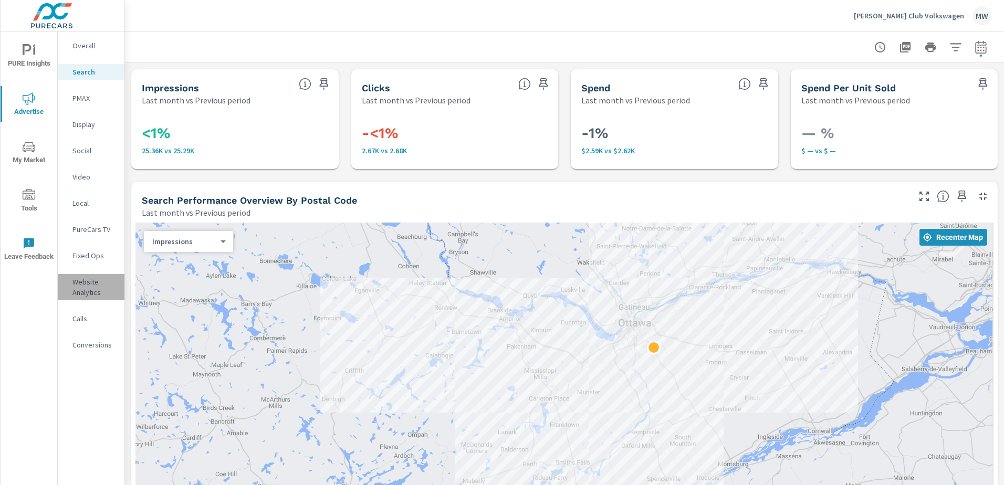
click at [98, 282] on p "Website Analytics" at bounding box center [94, 287] width 44 height 21
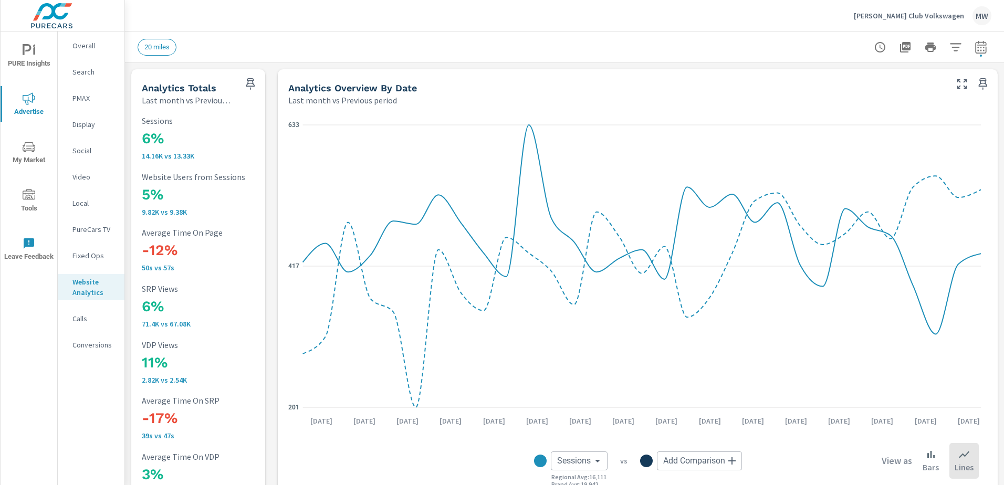
click at [184, 87] on h5 "Analytics Totals" at bounding box center [179, 87] width 75 height 11
click at [949, 48] on icon "button" at bounding box center [955, 47] width 13 height 13
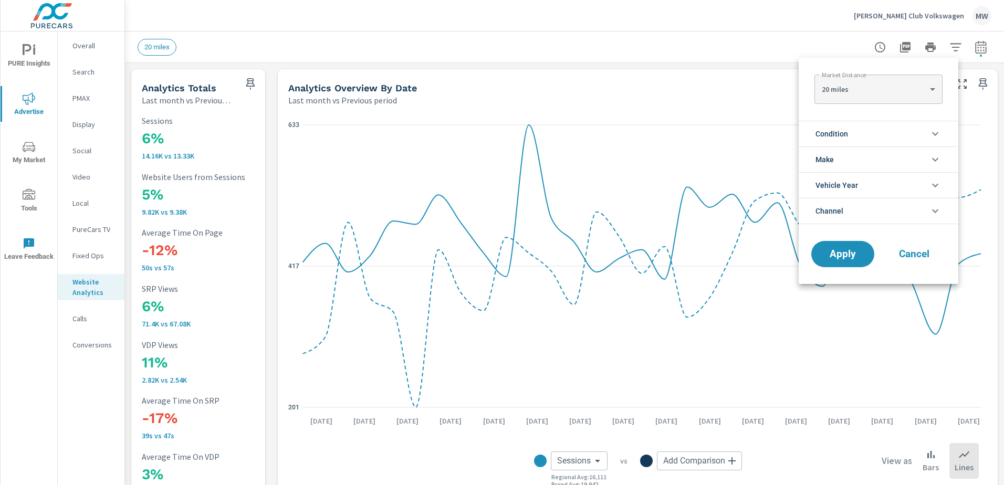
click at [929, 88] on body "PURE Insights Advertise My Market Tools Leave Feedback Overall Search PMAX Disp…" at bounding box center [502, 242] width 1004 height 485
click at [886, 159] on li "100 miles" at bounding box center [878, 156] width 128 height 17
type Distance "100"
click at [842, 255] on span "Apply" at bounding box center [842, 254] width 43 height 10
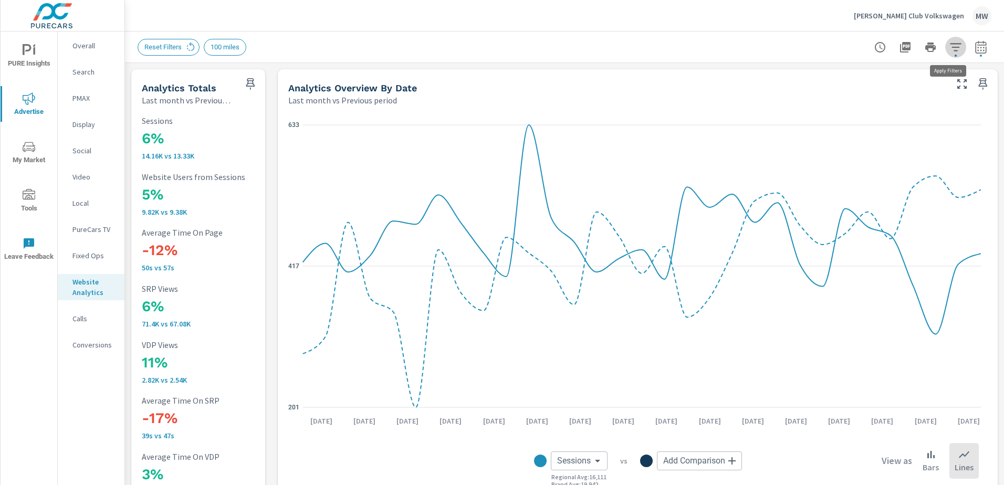
click at [949, 48] on icon "button" at bounding box center [955, 47] width 13 height 13
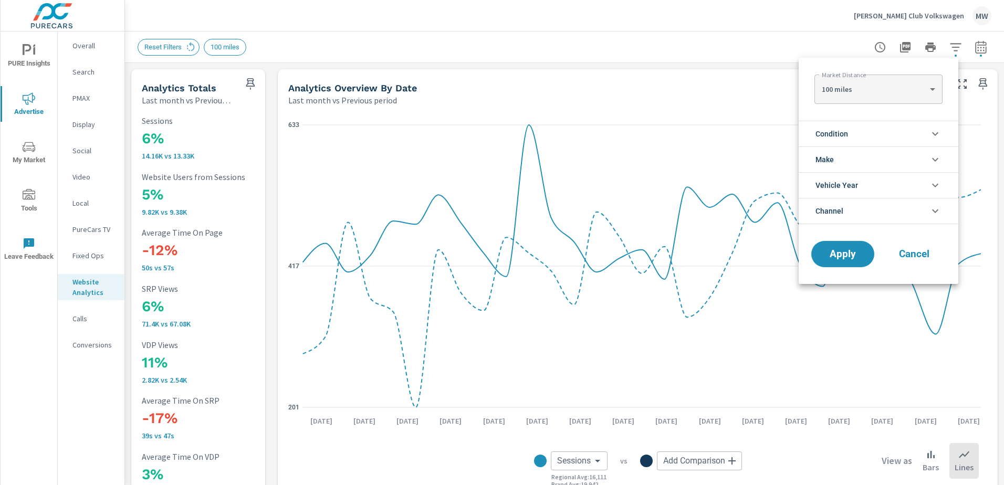
click at [936, 129] on icon "filter options" at bounding box center [935, 134] width 13 height 13
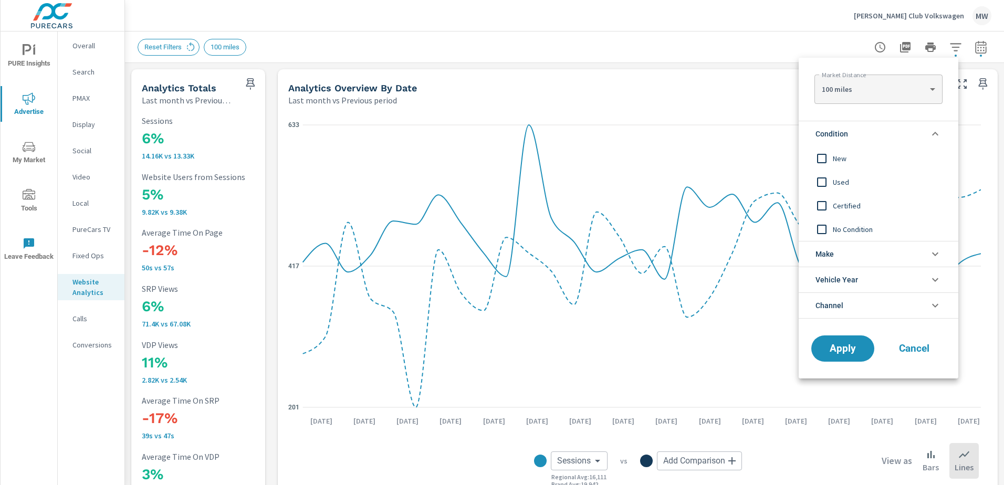
click at [936, 129] on icon "filter options" at bounding box center [935, 134] width 13 height 13
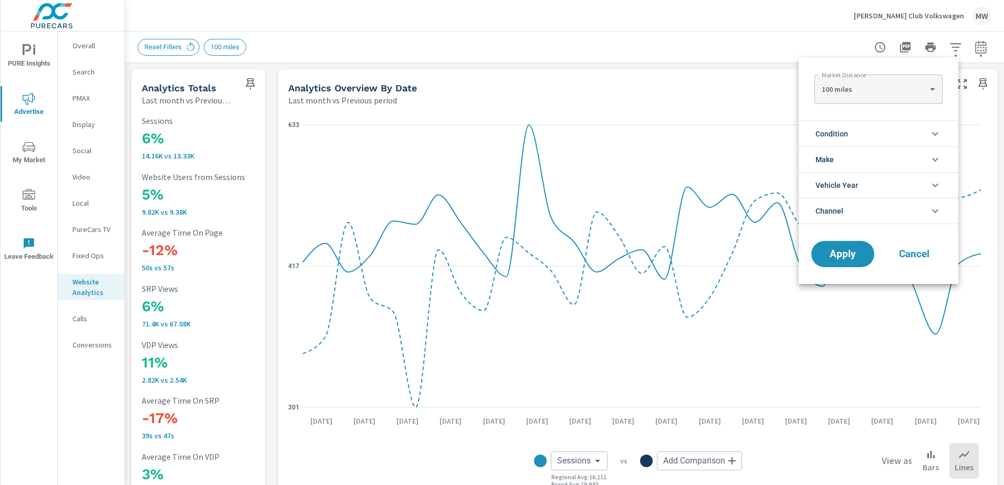
click at [934, 212] on icon "filter options" at bounding box center [935, 211] width 13 height 13
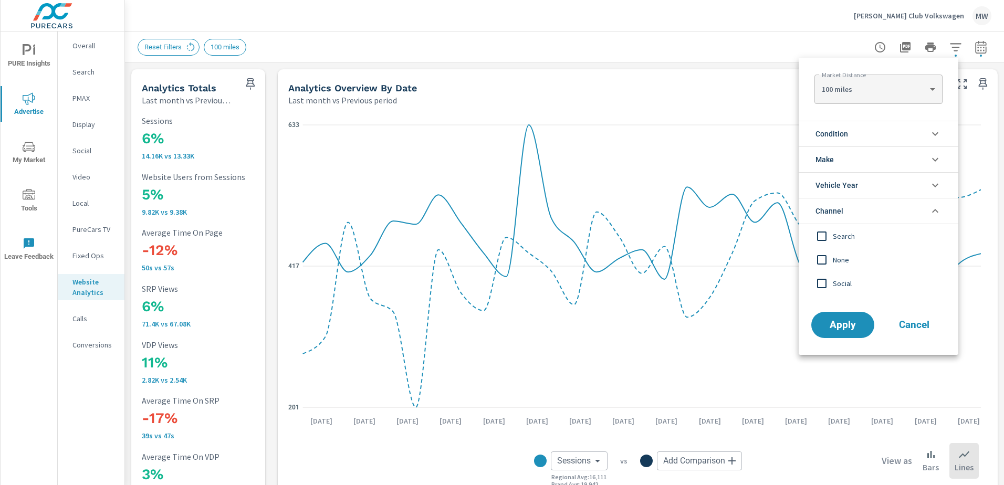
click at [823, 234] on input "filter options" at bounding box center [822, 236] width 22 height 22
click at [851, 324] on span "Apply" at bounding box center [842, 325] width 43 height 10
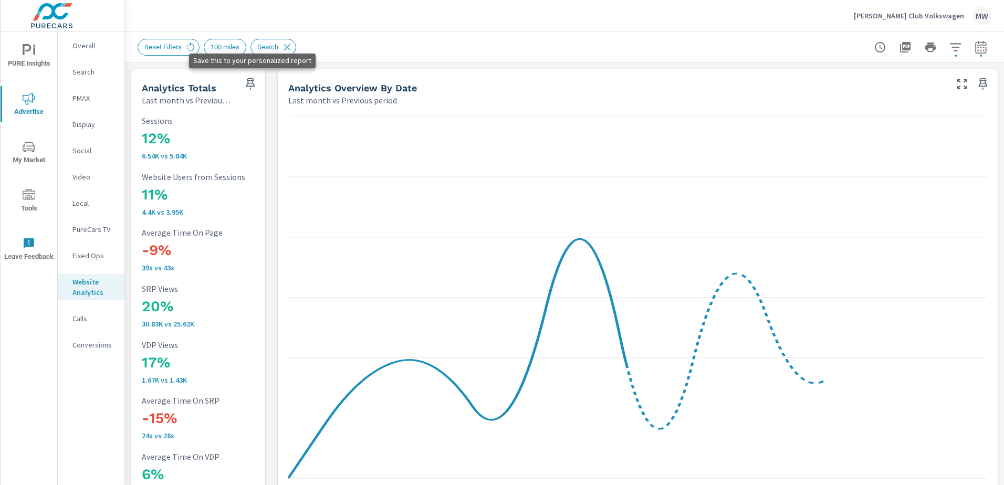
click at [247, 83] on icon "button" at bounding box center [250, 84] width 13 height 13
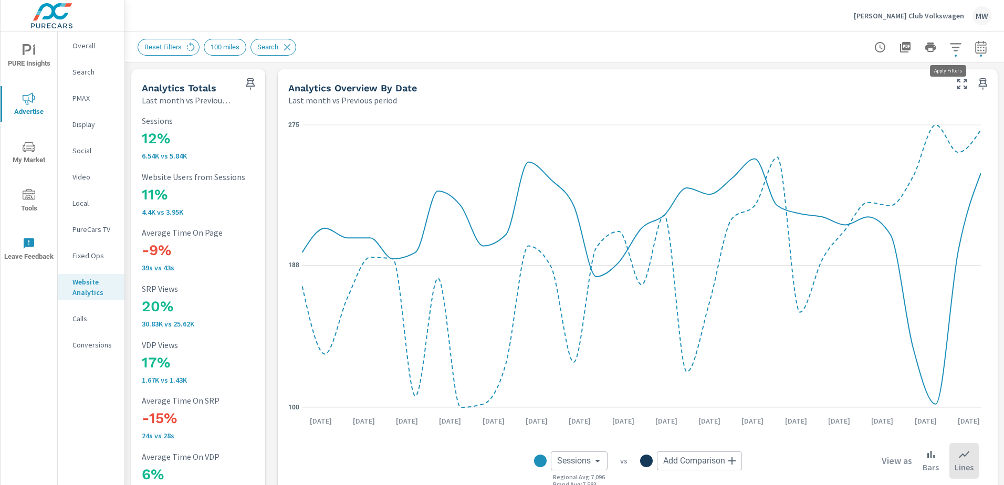
click at [949, 49] on icon "button" at bounding box center [955, 47] width 13 height 13
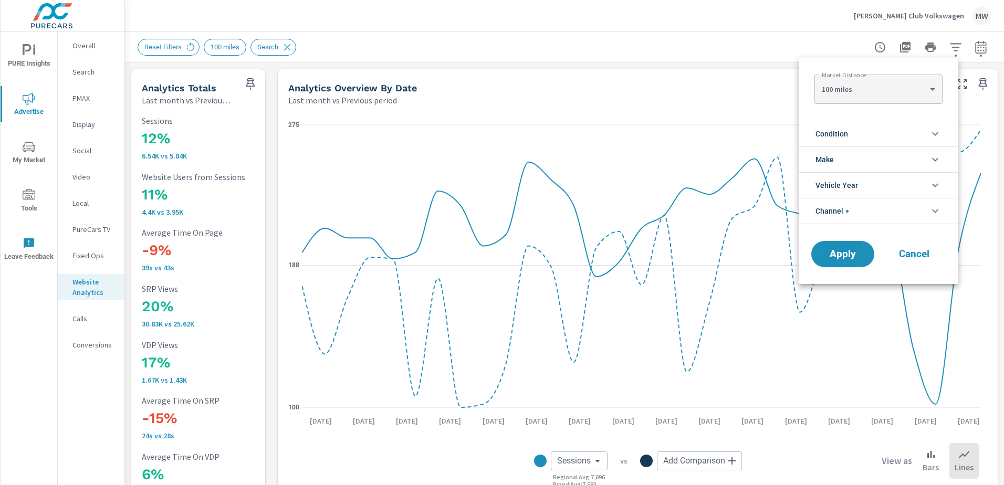
click at [931, 212] on icon "filter options" at bounding box center [935, 211] width 13 height 13
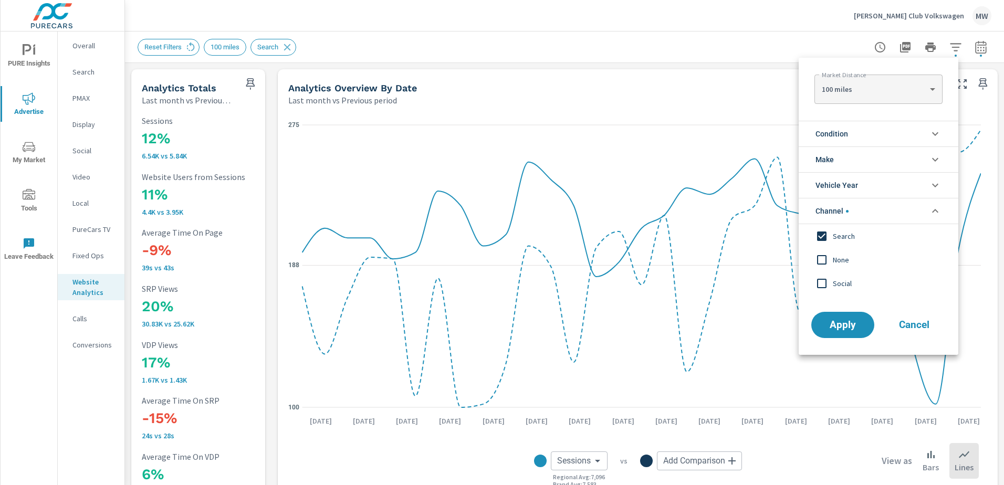
click at [822, 237] on input "filter options" at bounding box center [822, 236] width 22 height 22
click at [816, 285] on input "filter options" at bounding box center [822, 283] width 22 height 22
click at [848, 326] on span "Apply" at bounding box center [842, 325] width 43 height 10
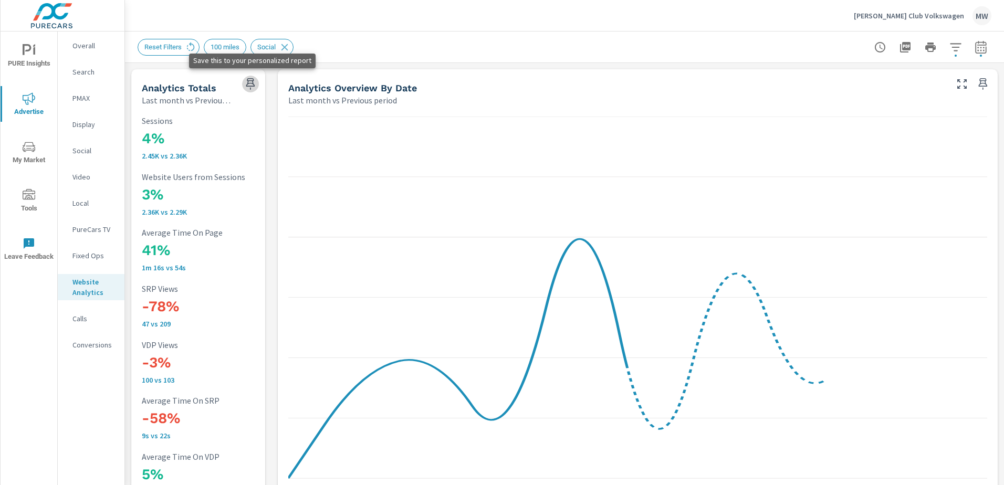
click at [248, 83] on icon "button" at bounding box center [250, 84] width 9 height 12
click at [950, 51] on icon "button" at bounding box center [955, 47] width 13 height 13
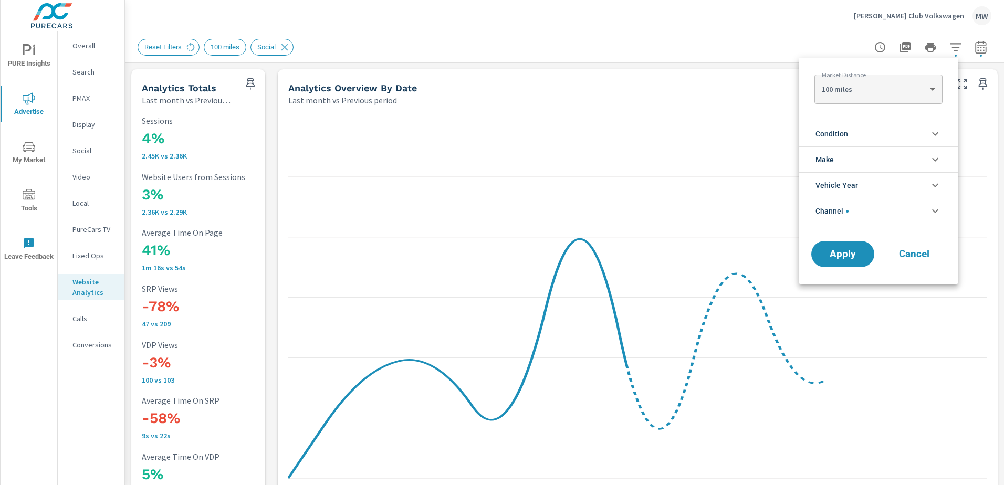
scroll to position [47, 0]
click at [933, 212] on icon "filter options" at bounding box center [935, 211] width 13 height 13
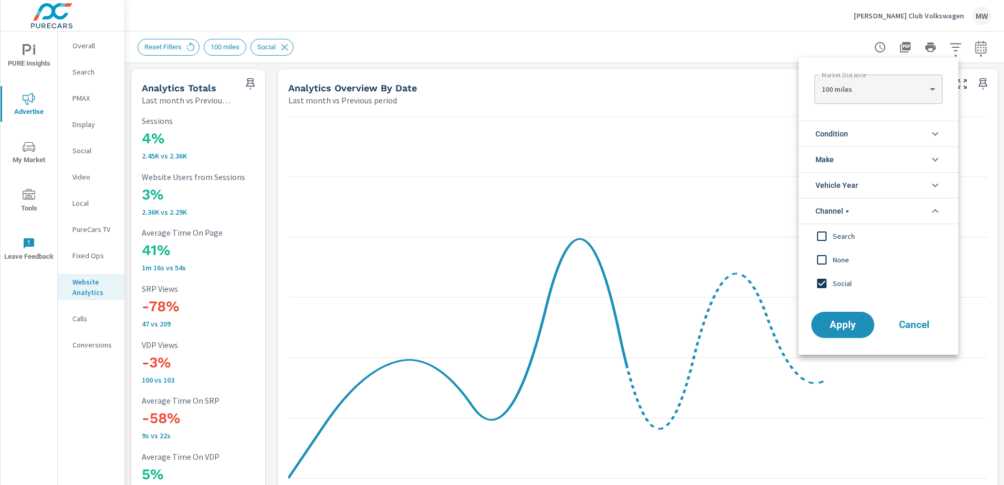
scroll to position [0, 0]
click at [822, 261] on input "filter options" at bounding box center [822, 260] width 22 height 22
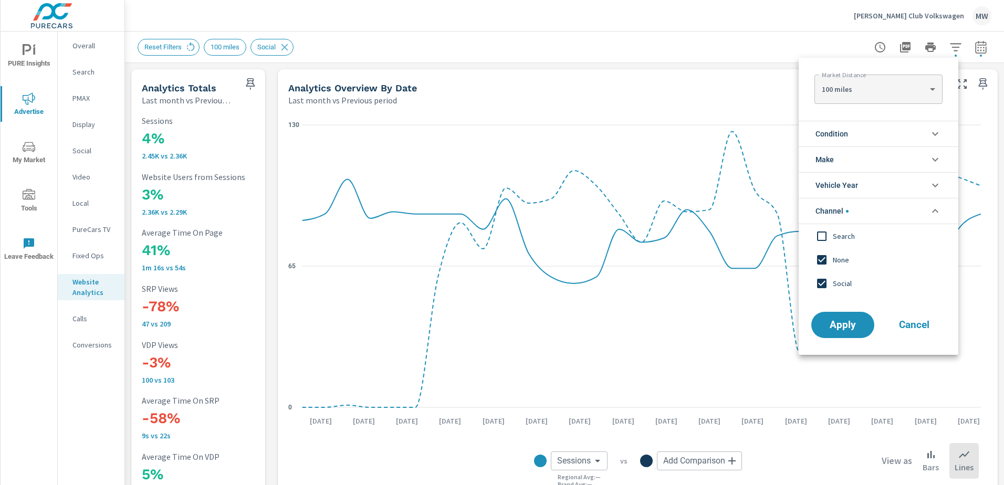
click at [823, 285] on input "filter options" at bounding box center [822, 283] width 22 height 22
click at [849, 330] on span "Apply" at bounding box center [842, 325] width 43 height 10
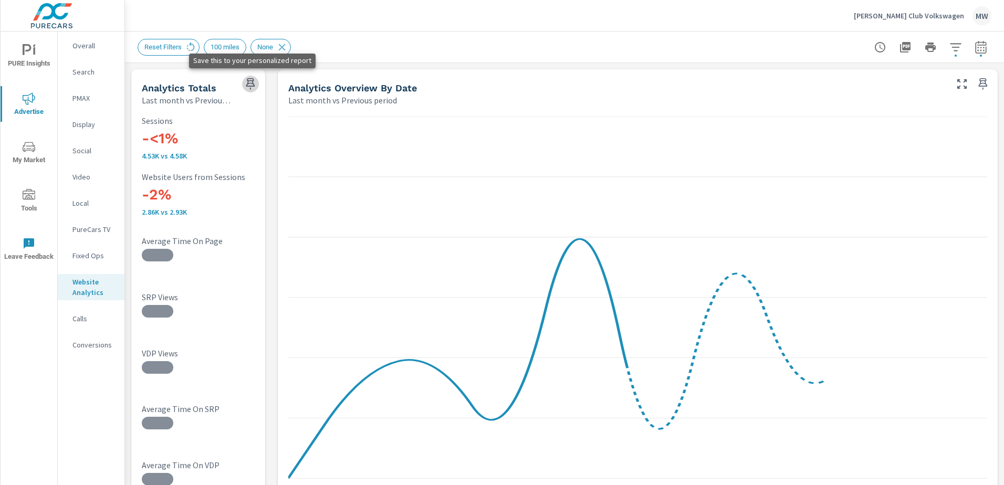
click at [248, 83] on icon "button" at bounding box center [250, 84] width 9 height 12
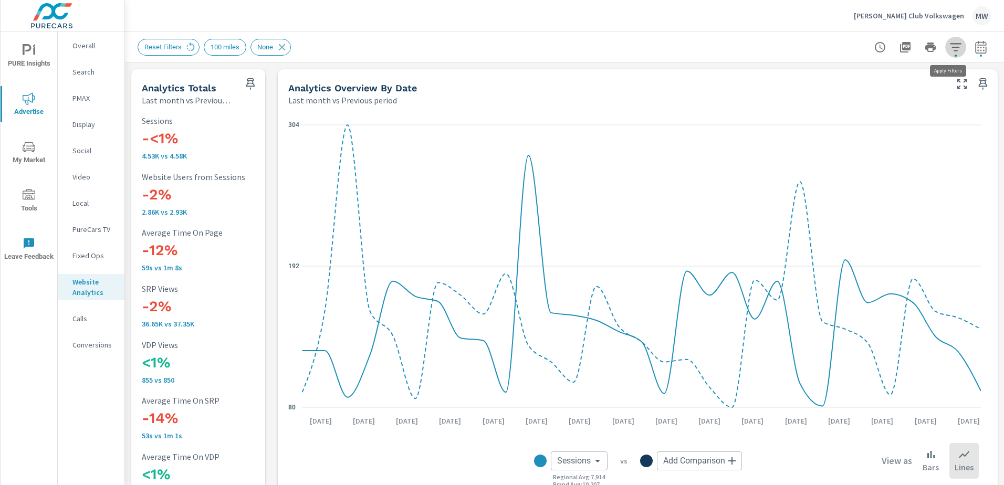
click at [949, 49] on icon "button" at bounding box center [955, 47] width 13 height 13
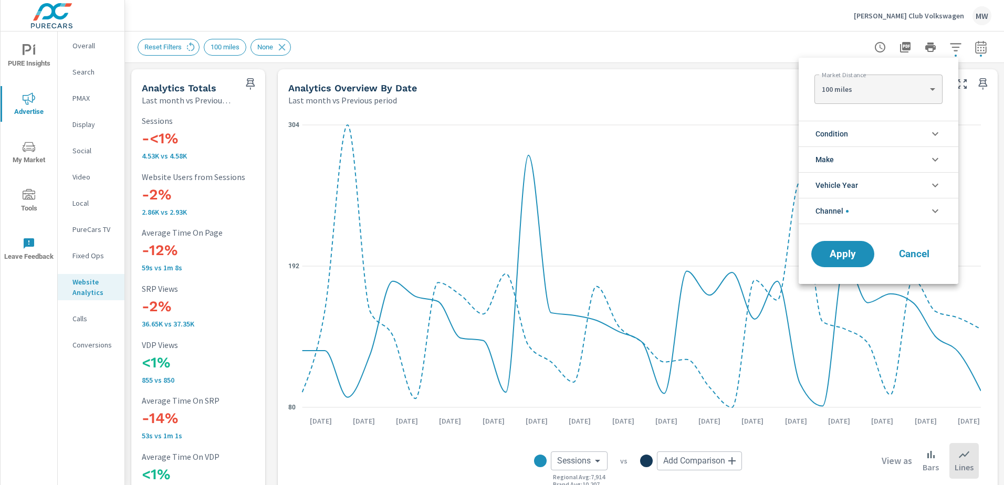
scroll to position [24, 0]
click at [932, 212] on icon "filter options" at bounding box center [935, 211] width 13 height 13
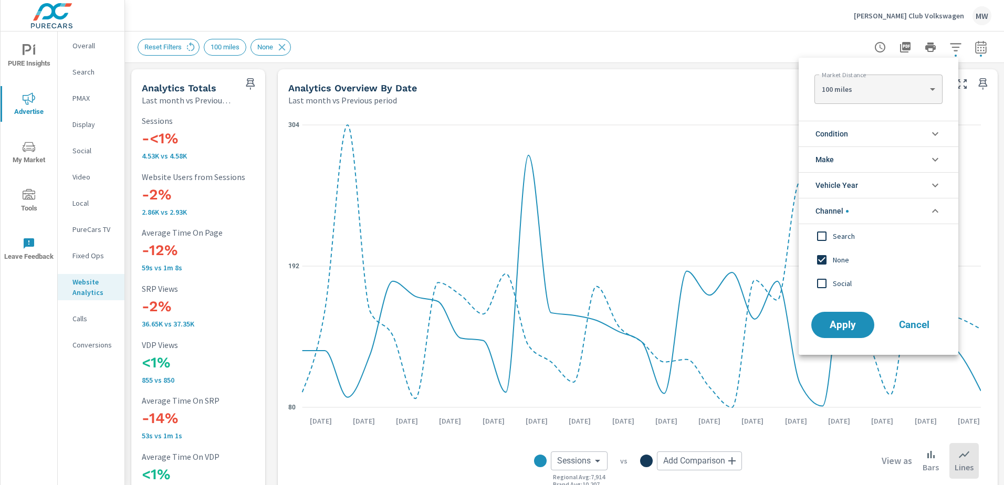
scroll to position [0, 0]
click at [932, 208] on icon "filter options" at bounding box center [935, 211] width 13 height 13
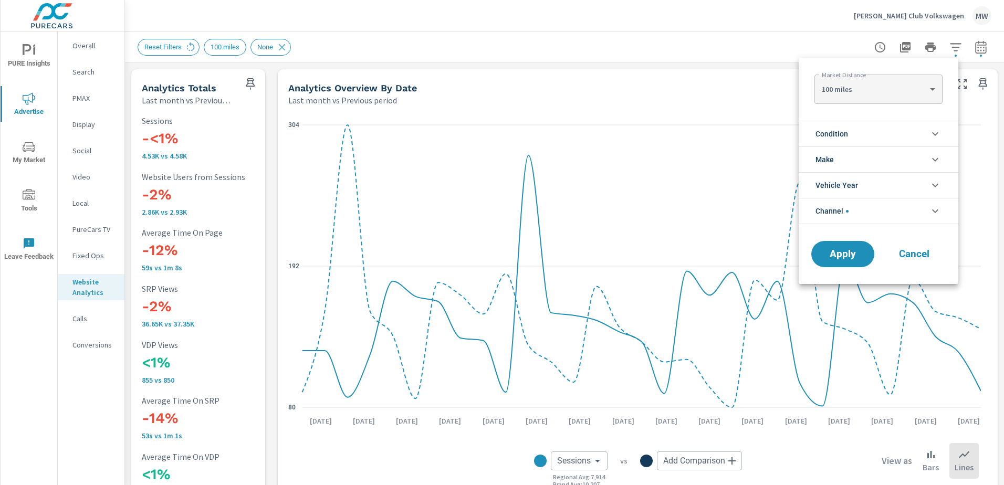
click at [932, 208] on icon "filter options" at bounding box center [935, 211] width 13 height 13
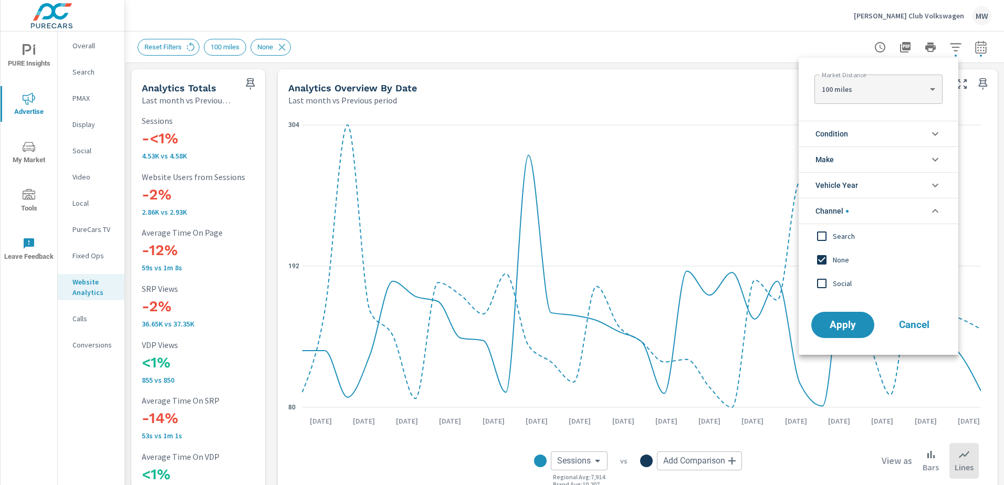
click at [825, 235] on input "filter options" at bounding box center [822, 236] width 22 height 22
click at [819, 286] on input "filter options" at bounding box center [822, 283] width 22 height 22
click at [841, 329] on span "Apply" at bounding box center [842, 325] width 43 height 10
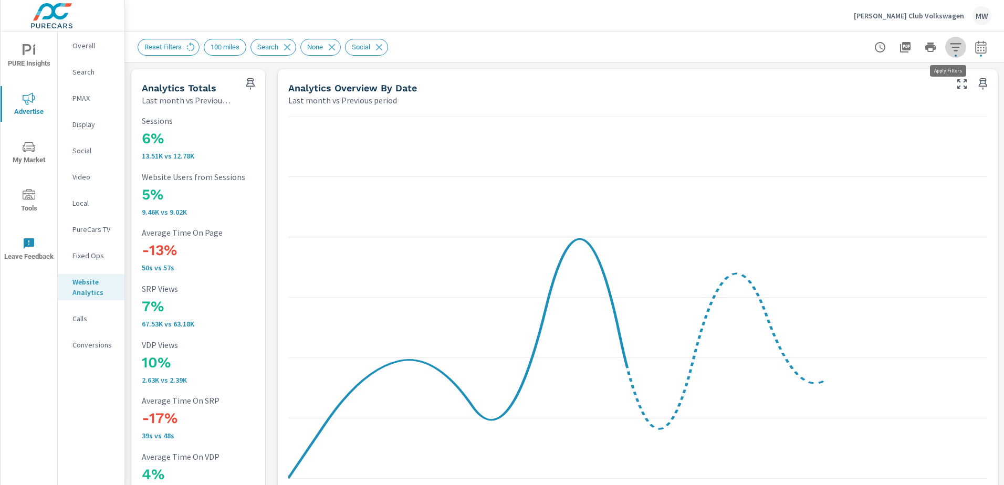
click at [951, 47] on icon "button" at bounding box center [955, 47] width 11 height 8
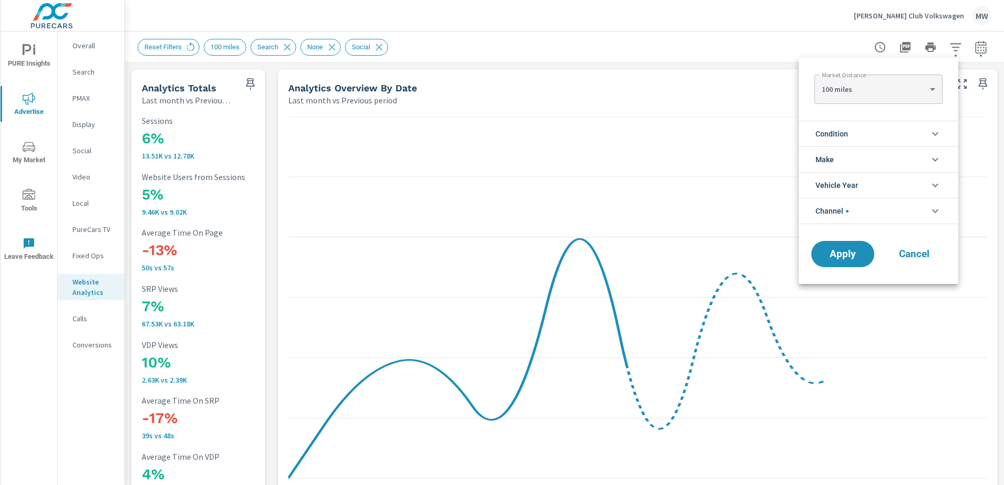
scroll to position [47, 0]
click at [928, 89] on body "PURE Insights Advertise My Market Tools Leave Feedback Overall Search PMAX Disp…" at bounding box center [502, 242] width 1004 height 485
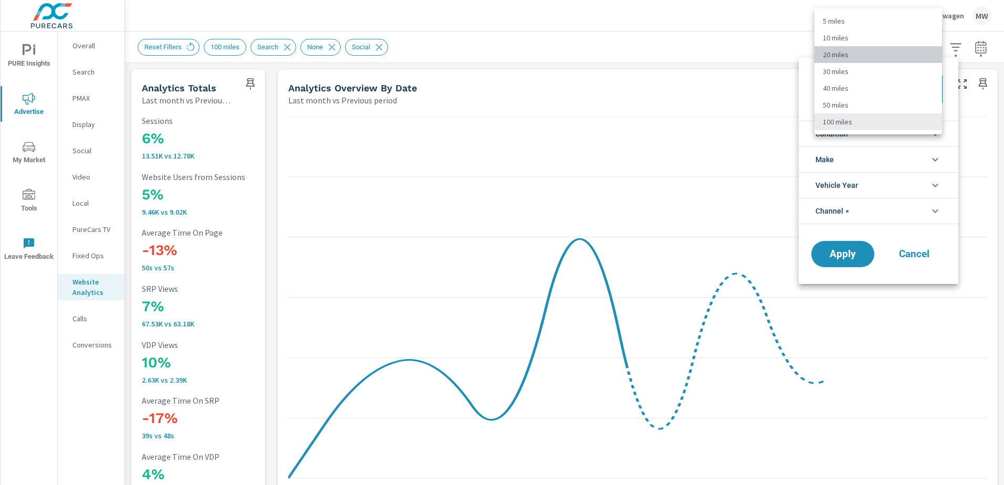
click at [856, 55] on li "20 miles" at bounding box center [878, 54] width 128 height 17
type Distance "20"
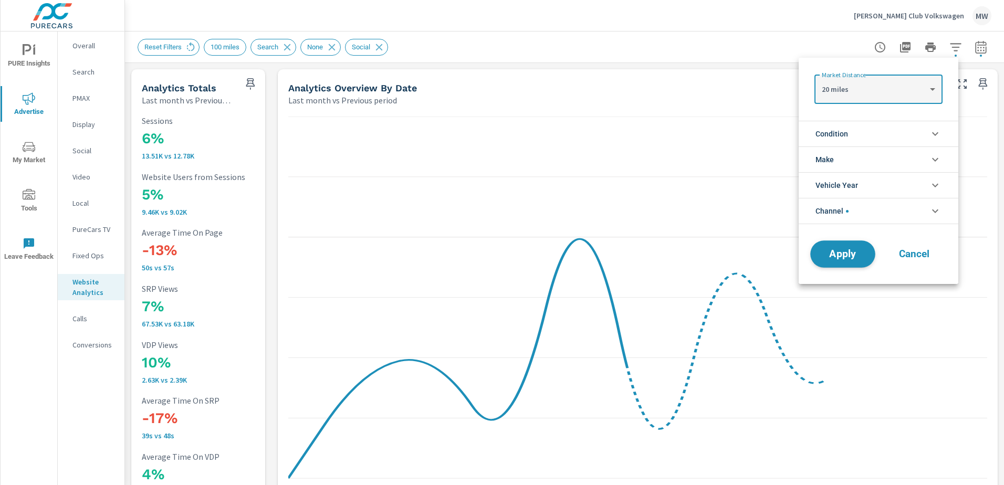
click at [853, 253] on span "Apply" at bounding box center [842, 254] width 43 height 10
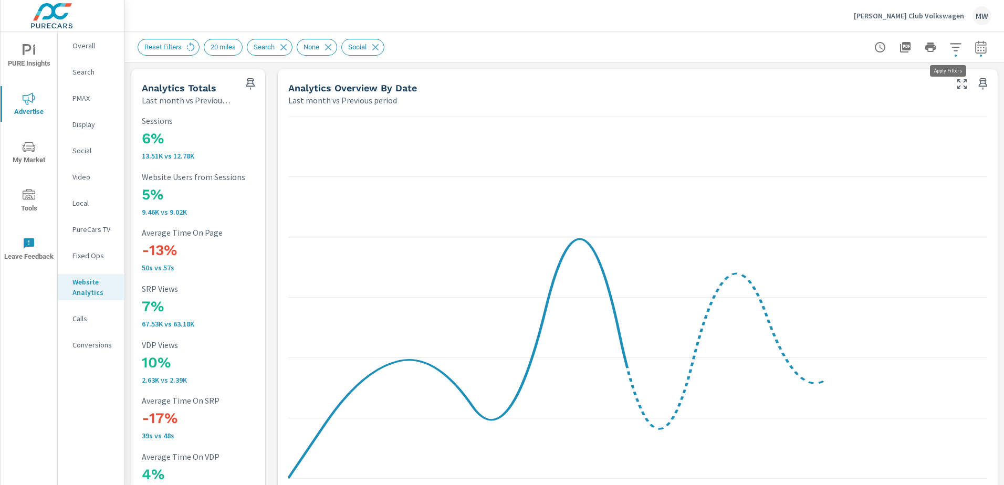
click at [950, 45] on icon "button" at bounding box center [955, 47] width 13 height 13
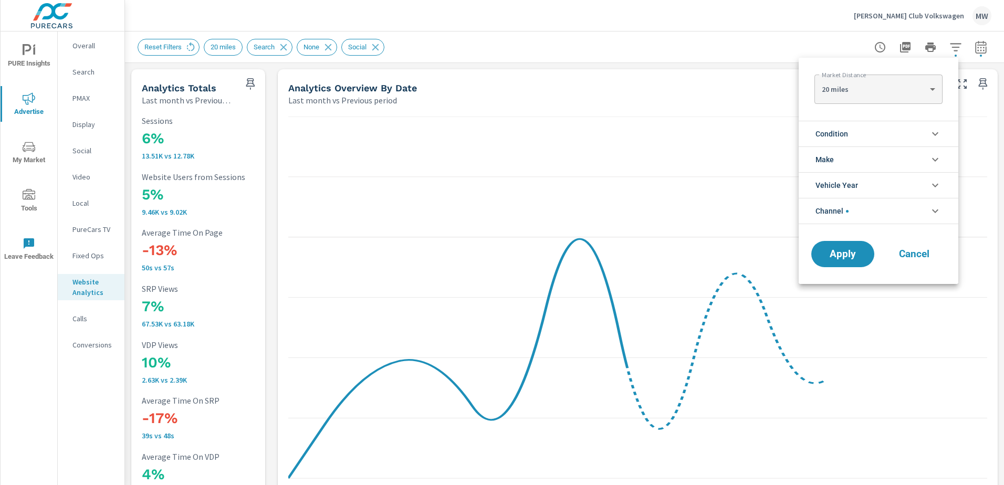
scroll to position [47, 0]
click at [930, 208] on icon "filter options" at bounding box center [935, 211] width 13 height 13
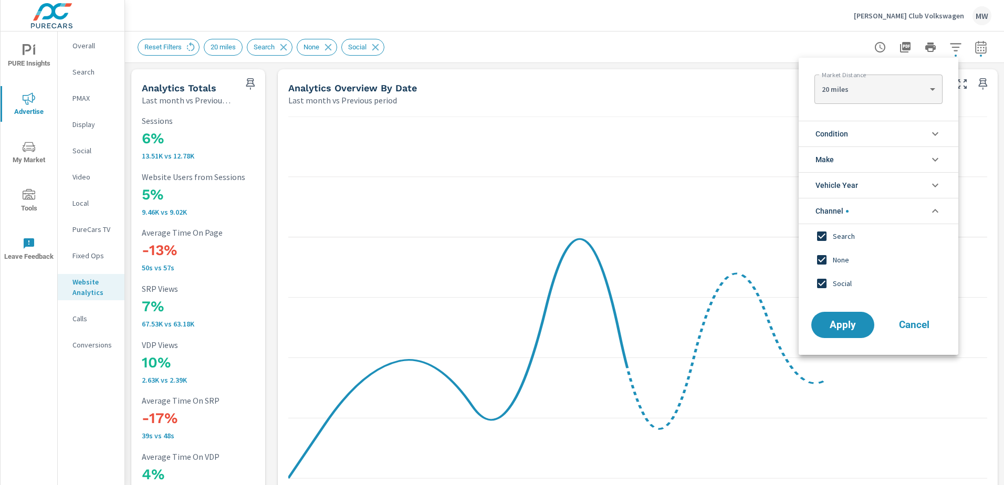
scroll to position [0, 0]
click at [823, 239] on input "filter options" at bounding box center [822, 236] width 22 height 22
click at [823, 255] on input "filter options" at bounding box center [822, 260] width 22 height 22
click at [817, 287] on input "filter options" at bounding box center [822, 283] width 22 height 22
click at [840, 326] on span "Apply" at bounding box center [842, 325] width 43 height 10
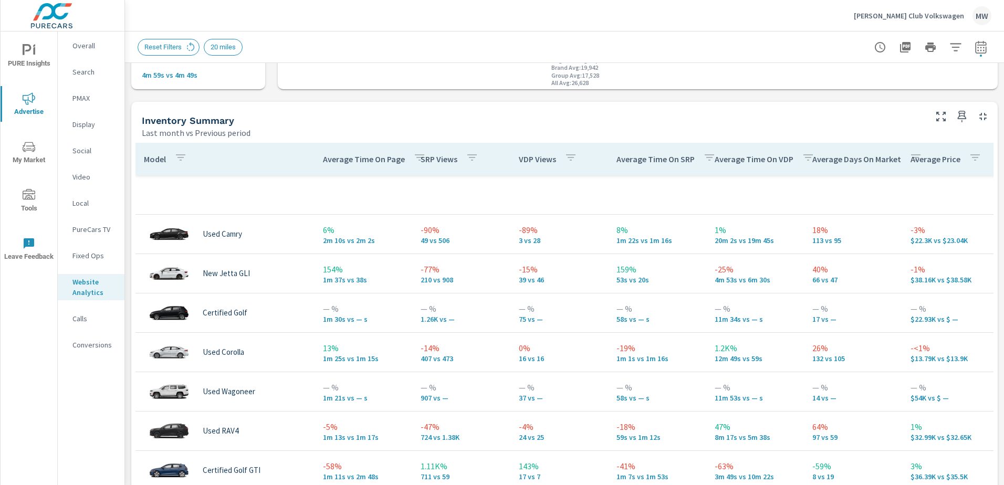
scroll to position [420, 0]
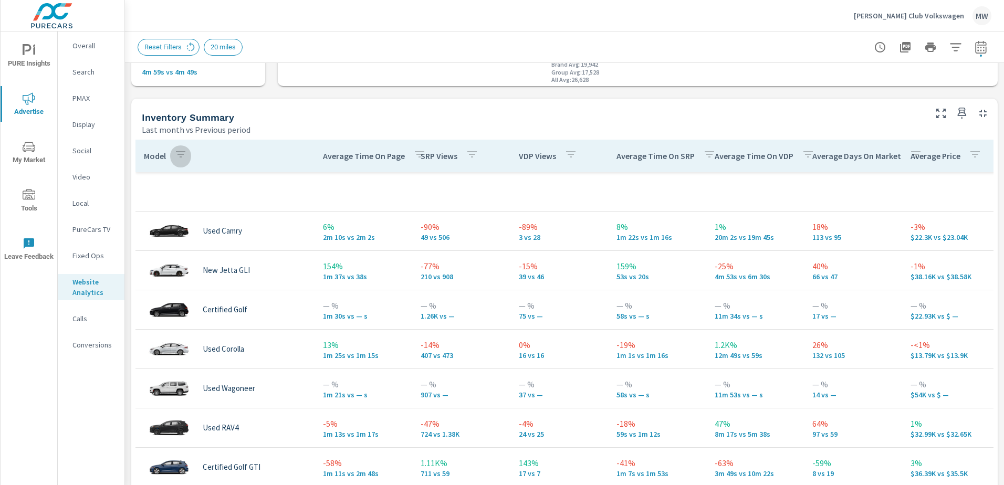
click at [177, 153] on icon "button" at bounding box center [180, 154] width 9 height 6
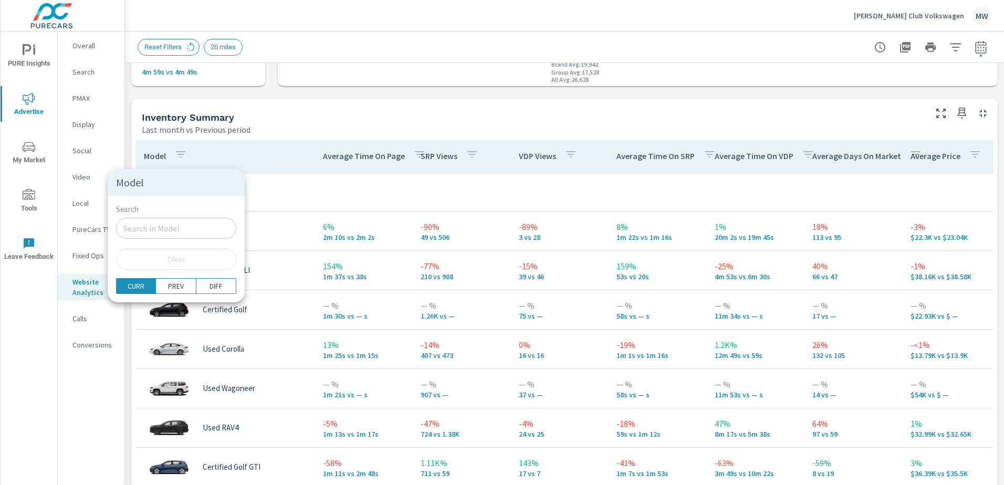
click at [177, 153] on div at bounding box center [502, 242] width 1004 height 485
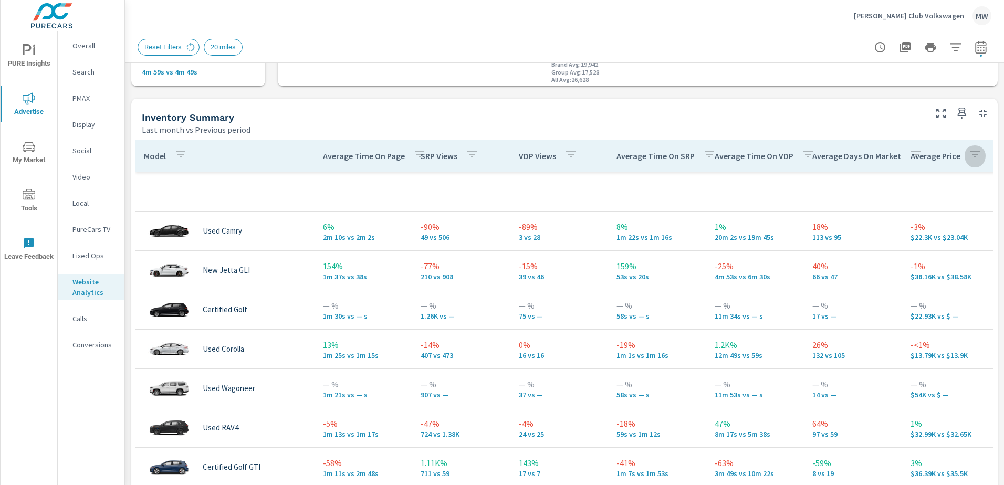
click at [969, 152] on icon "button" at bounding box center [975, 154] width 13 height 13
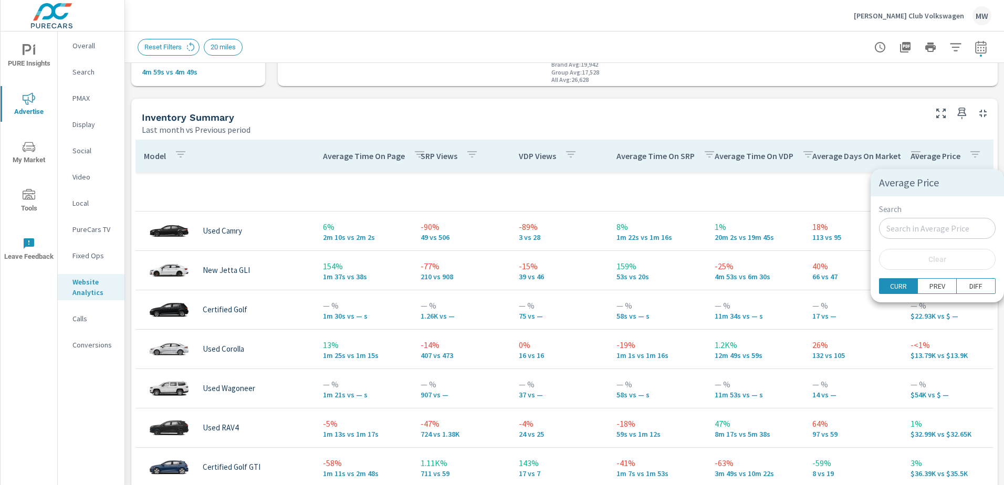
click at [967, 157] on div at bounding box center [502, 242] width 1004 height 485
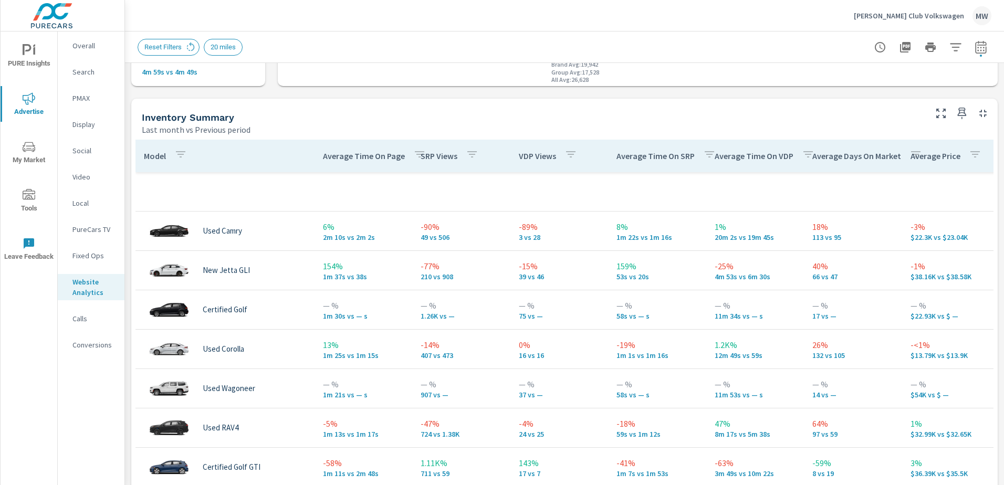
click at [969, 160] on icon "button" at bounding box center [975, 154] width 13 height 13
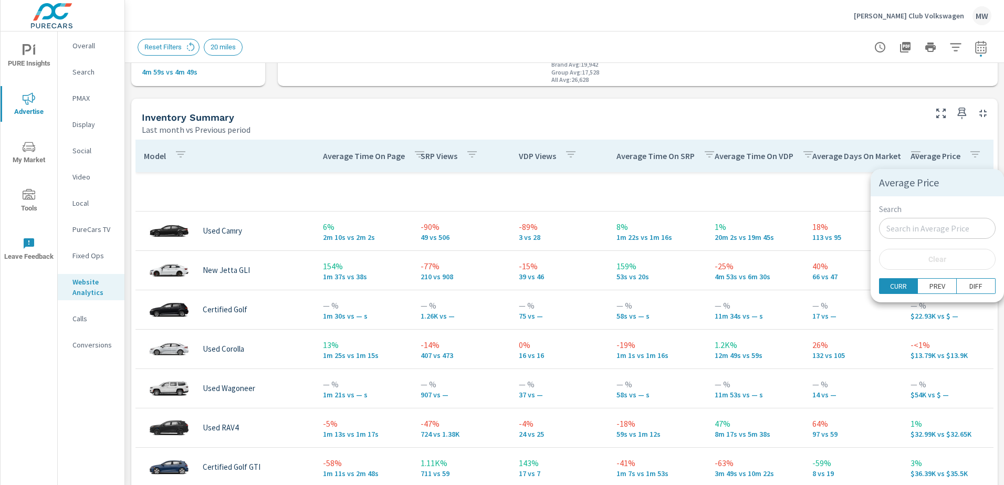
click at [966, 160] on div at bounding box center [502, 242] width 1004 height 485
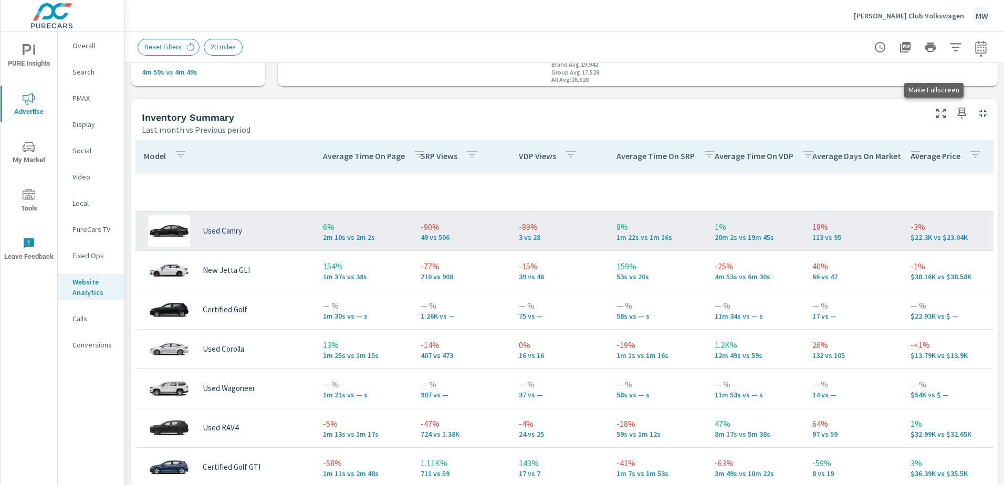
click at [935, 115] on icon "button" at bounding box center [941, 113] width 13 height 13
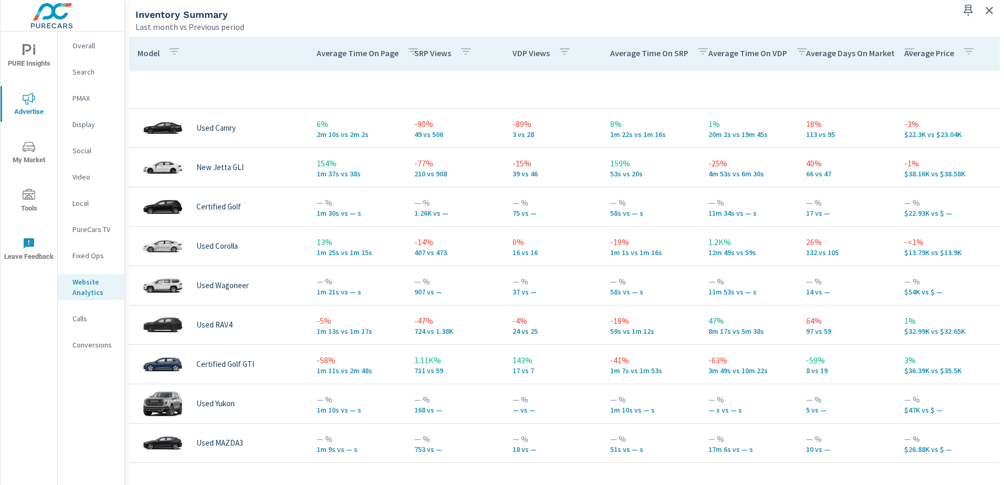
click at [390, 54] on p "Average Time On Page" at bounding box center [358, 53] width 82 height 11
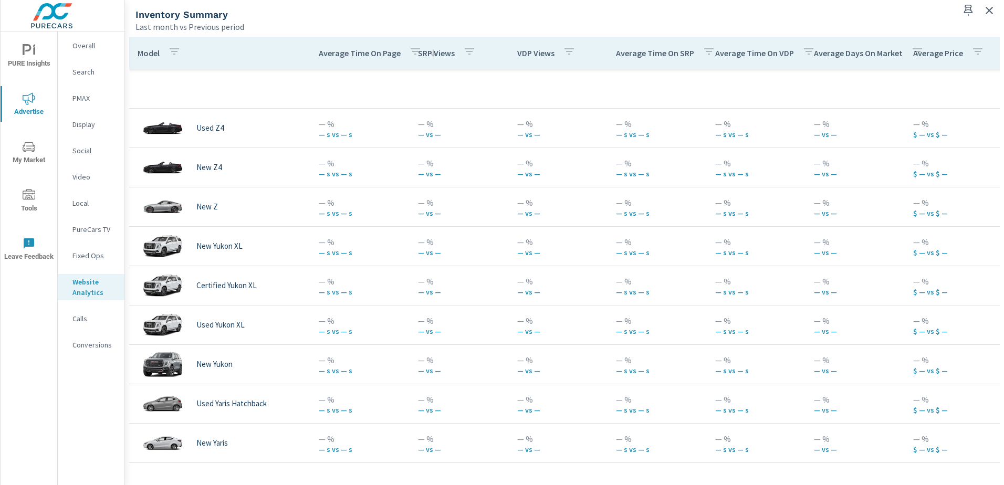
click at [390, 54] on p "Average Time On Page" at bounding box center [360, 53] width 82 height 11
click at [409, 51] on icon "button" at bounding box center [415, 51] width 13 height 13
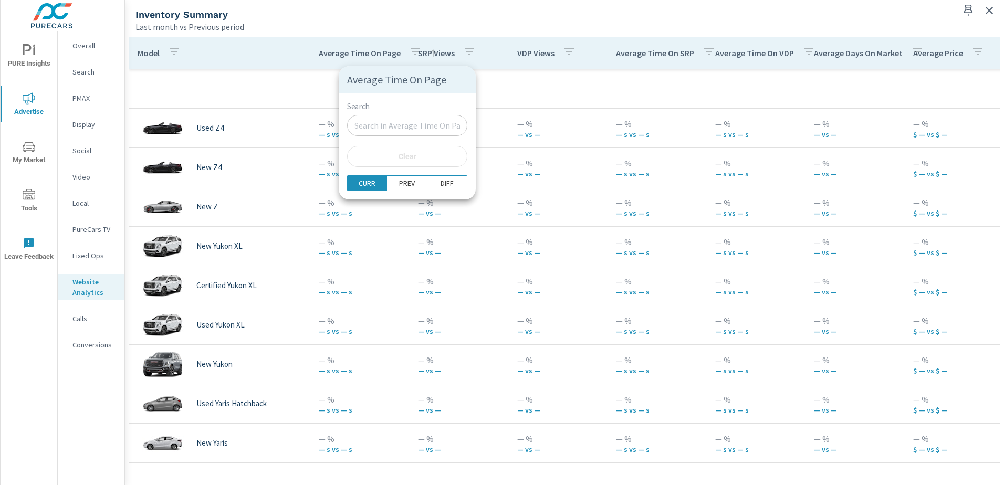
click at [408, 51] on div at bounding box center [502, 242] width 1004 height 485
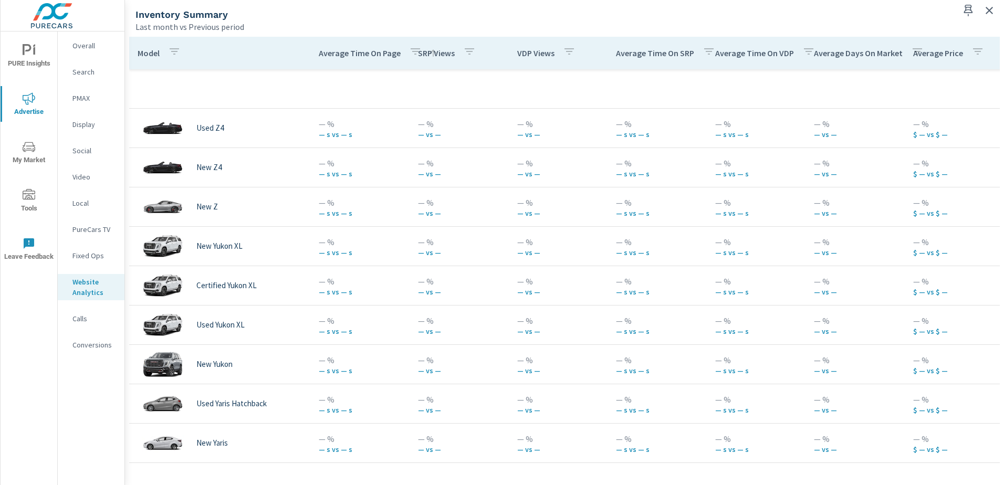
click at [381, 54] on p "Average Time On Page" at bounding box center [360, 53] width 82 height 11
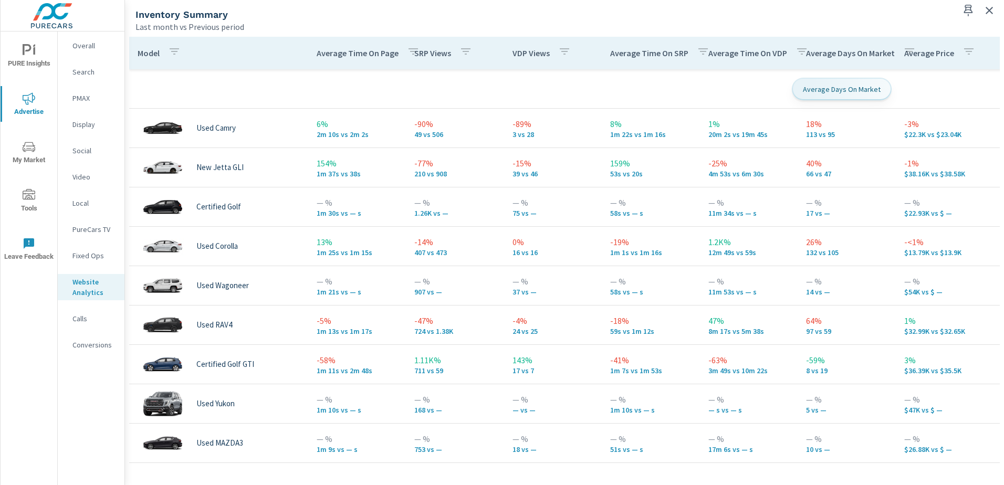
click at [880, 55] on p "Average Days On Market" at bounding box center [850, 53] width 89 height 11
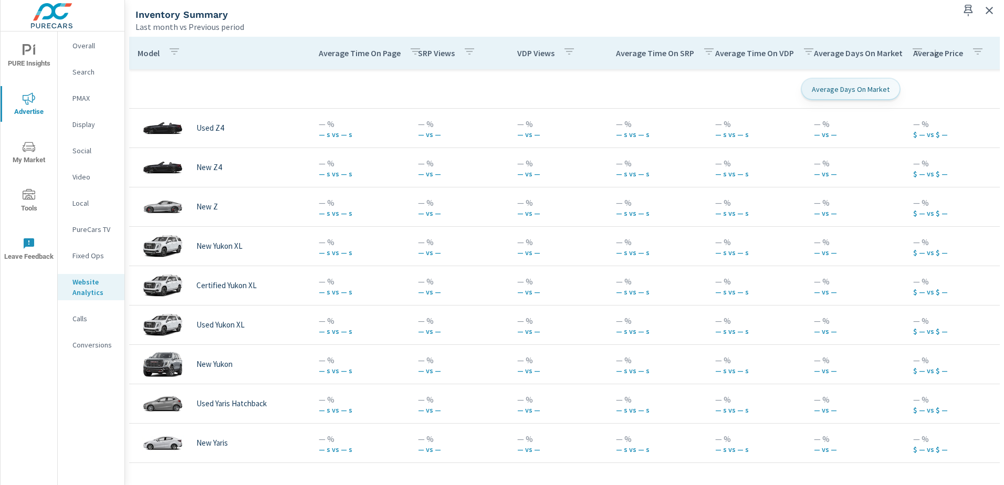
click at [879, 55] on p "Average Days On Market" at bounding box center [858, 53] width 89 height 11
click at [877, 49] on p "Average Days On Market" at bounding box center [858, 53] width 89 height 11
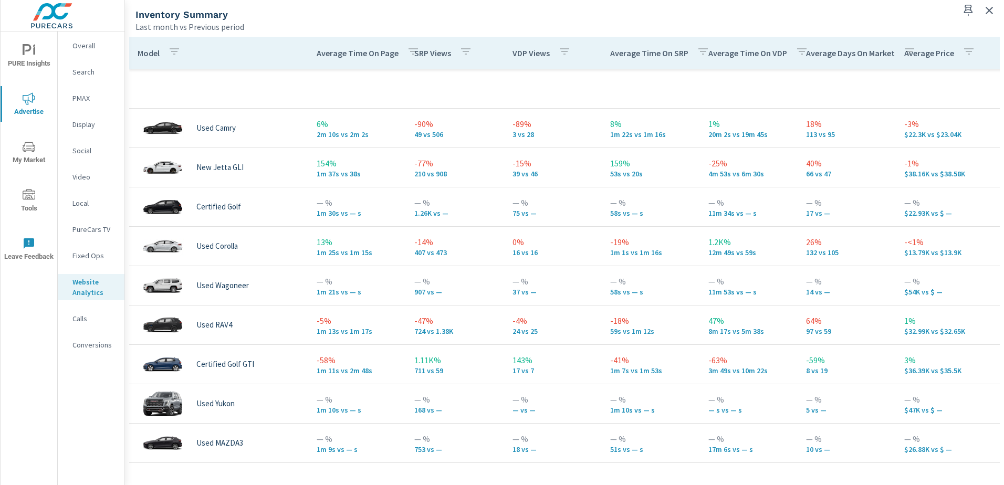
click at [254, 49] on th "Model" at bounding box center [218, 53] width 179 height 33
drag, startPoint x: 243, startPoint y: 58, endPoint x: 238, endPoint y: 51, distance: 8.3
click at [238, 51] on th "Model" at bounding box center [218, 53] width 179 height 33
click at [177, 54] on icon "button" at bounding box center [174, 51] width 13 height 13
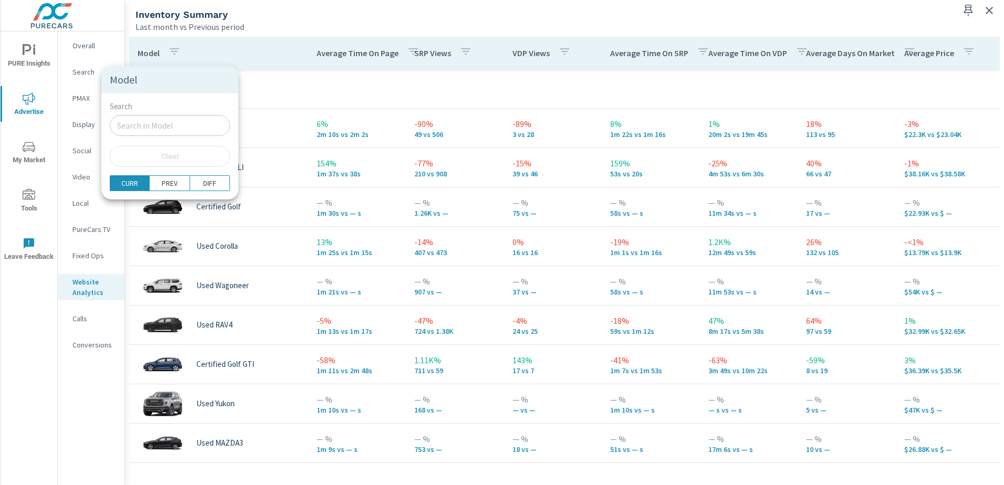
click at [232, 53] on div at bounding box center [502, 242] width 1004 height 485
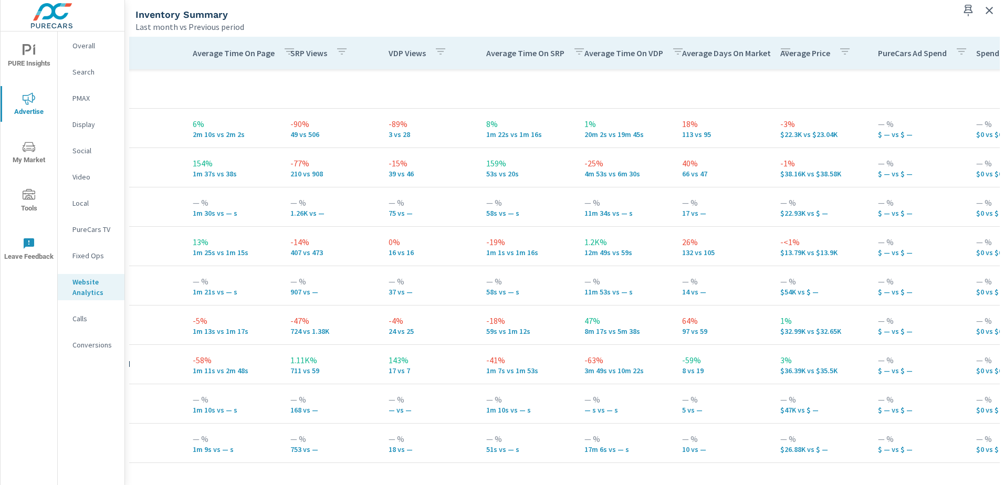
scroll to position [0, 207]
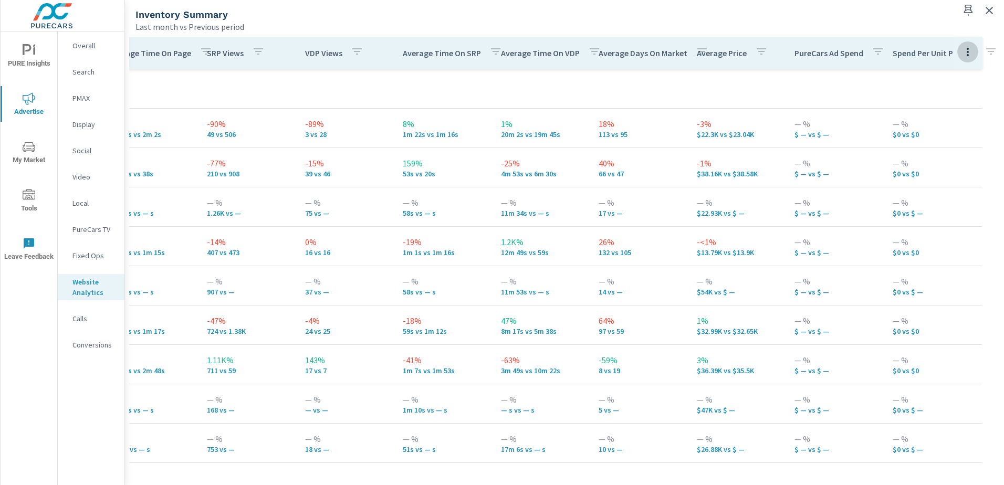
click at [967, 51] on icon "button" at bounding box center [968, 52] width 2 height 8
click at [953, 125] on span "Customize columns..." at bounding box center [955, 123] width 66 height 11
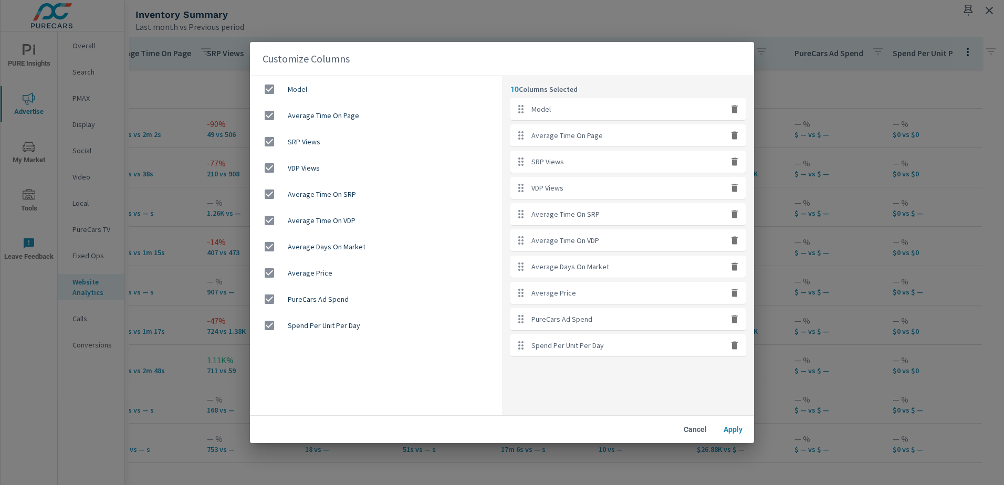
click at [271, 325] on input "checkbox" at bounding box center [269, 325] width 22 height 22
checkbox input "false"
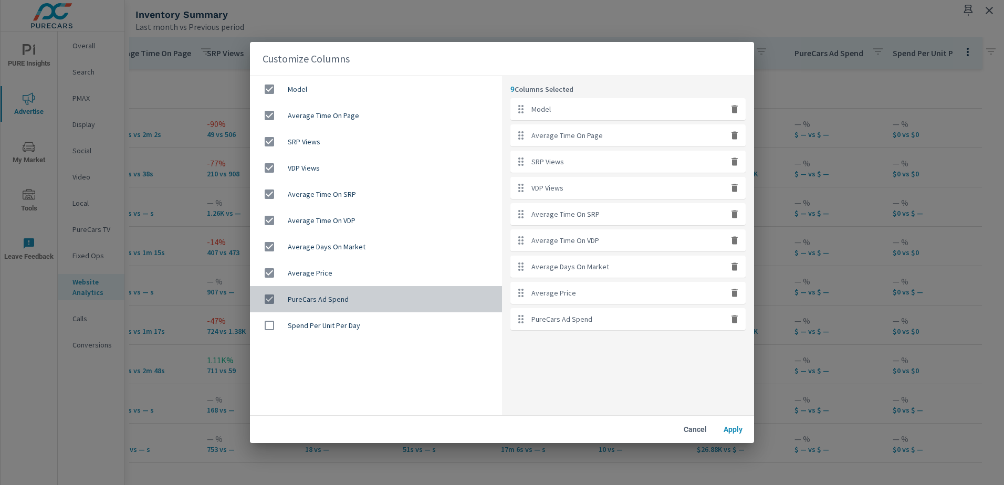
drag, startPoint x: 274, startPoint y: 302, endPoint x: 271, endPoint y: 285, distance: 17.5
click at [274, 302] on input "checkbox" at bounding box center [269, 299] width 22 height 22
checkbox input "false"
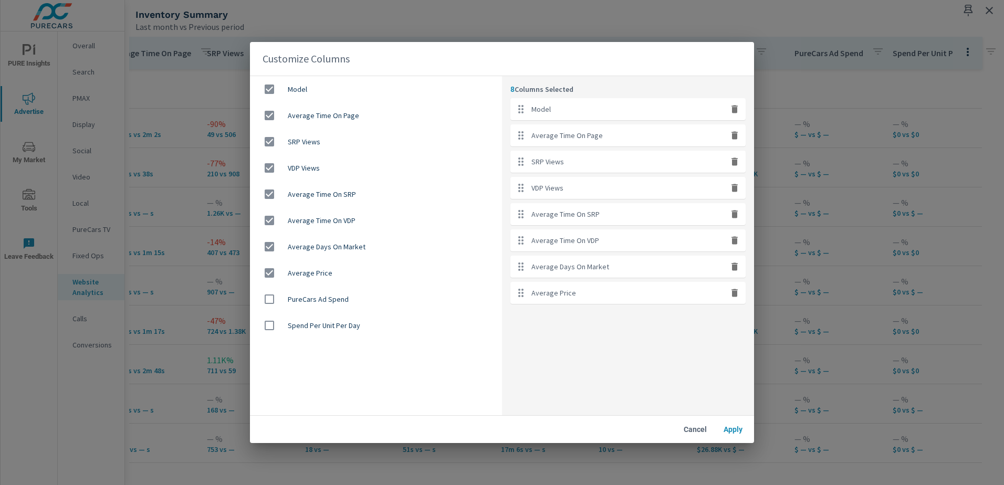
click at [270, 270] on input "checkbox" at bounding box center [269, 273] width 22 height 22
checkbox input "false"
click at [270, 239] on input "checkbox" at bounding box center [269, 247] width 22 height 22
checkbox input "false"
click at [729, 427] on span "Apply" at bounding box center [732, 429] width 25 height 9
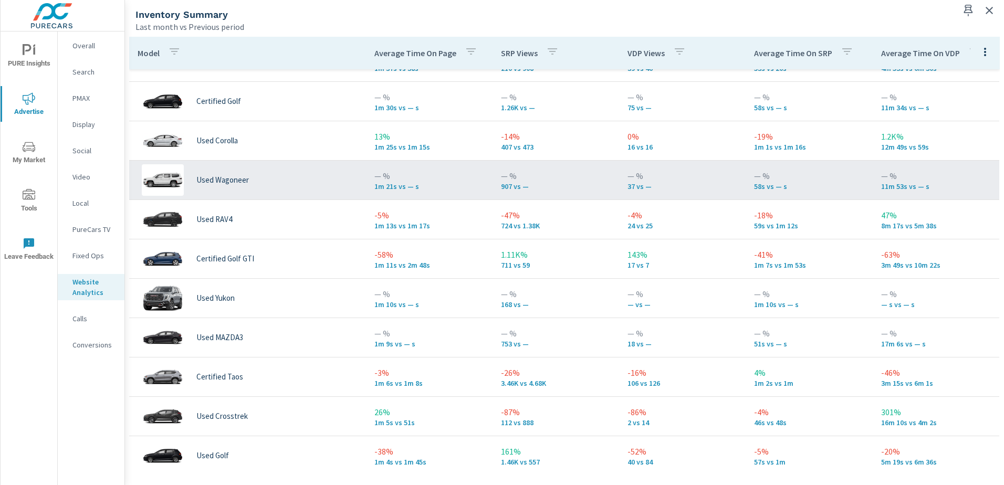
scroll to position [158, 0]
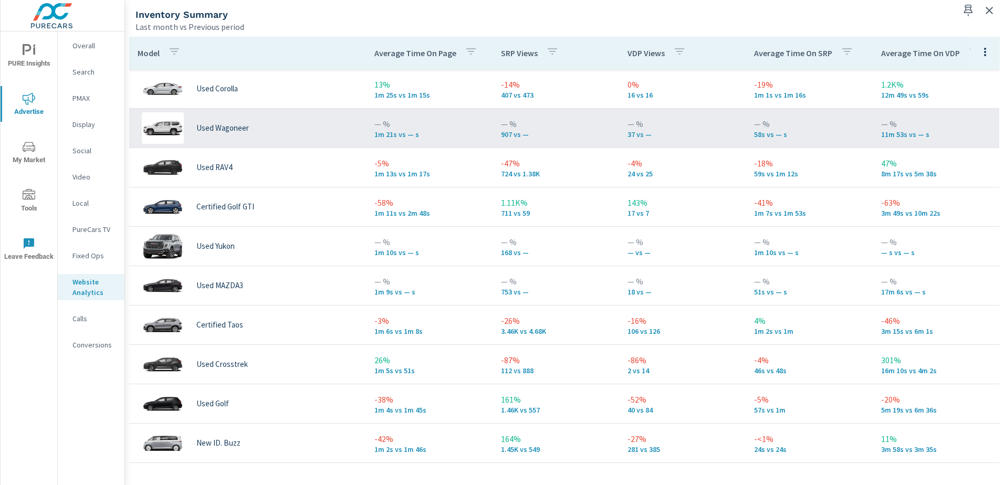
scroll to position [263, 0]
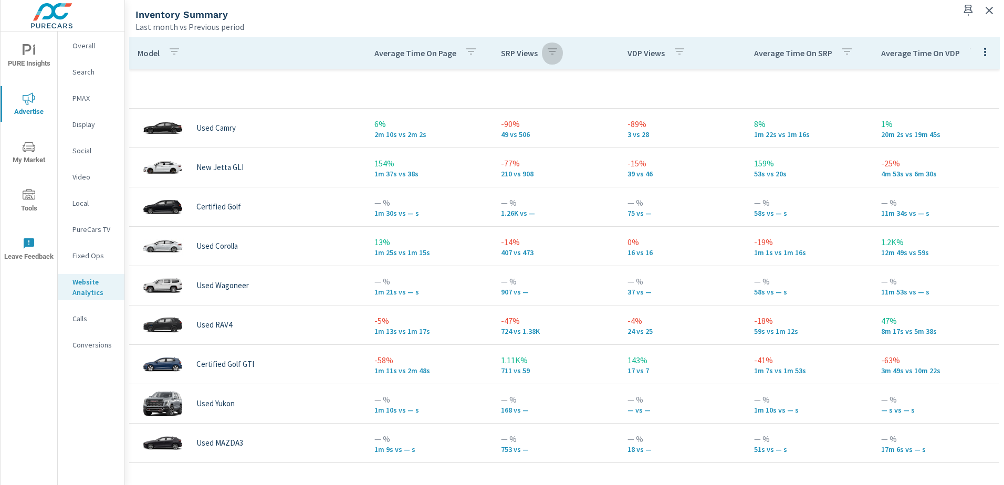
click at [552, 52] on icon "button" at bounding box center [552, 51] width 9 height 6
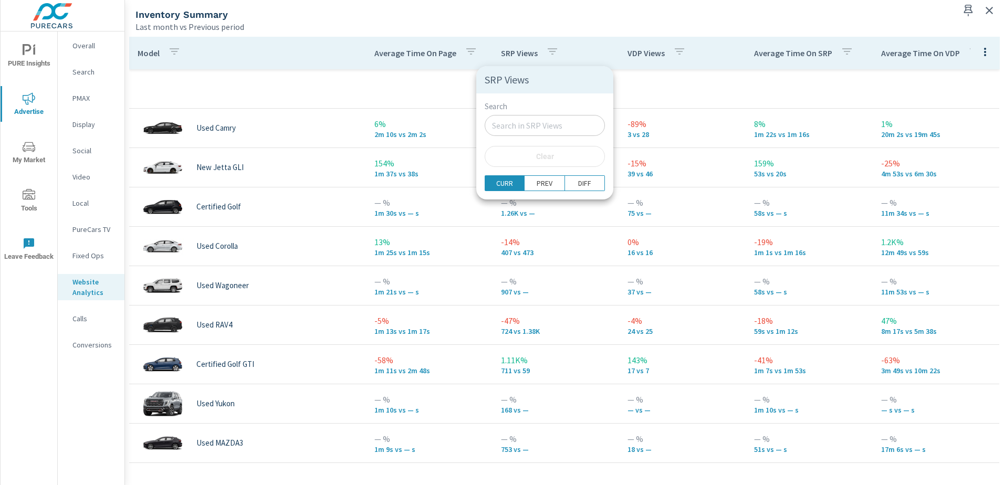
click at [552, 52] on div at bounding box center [502, 242] width 1004 height 485
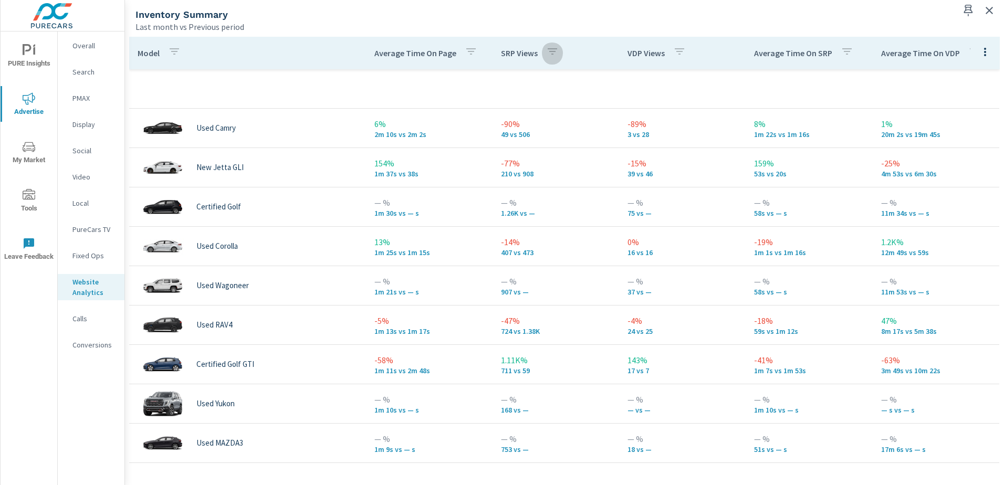
click at [550, 54] on icon "button" at bounding box center [552, 51] width 13 height 13
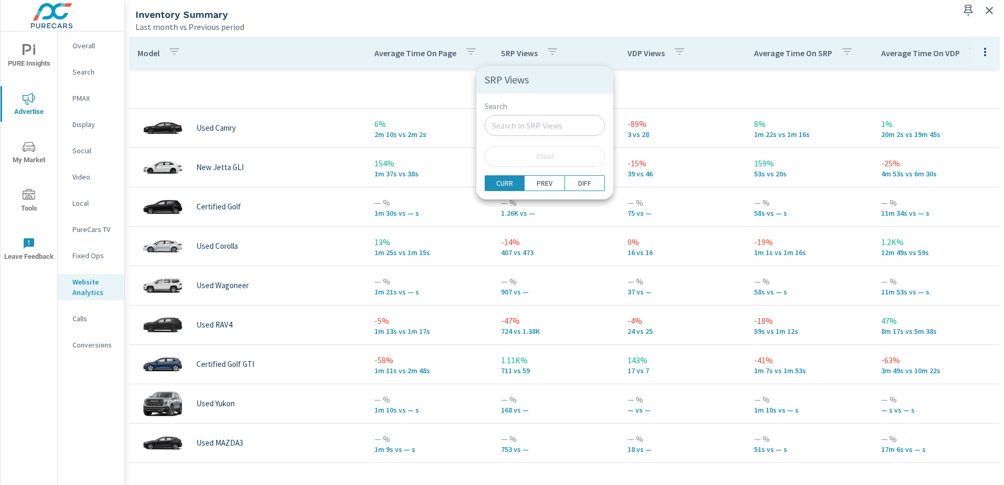
click at [550, 54] on div at bounding box center [502, 242] width 1004 height 485
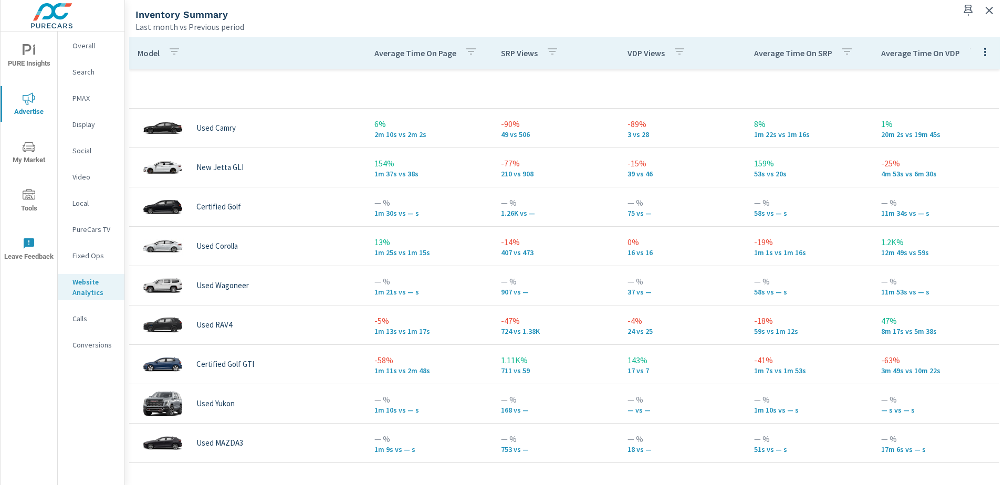
click at [519, 56] on p "SRP Views" at bounding box center [519, 53] width 37 height 11
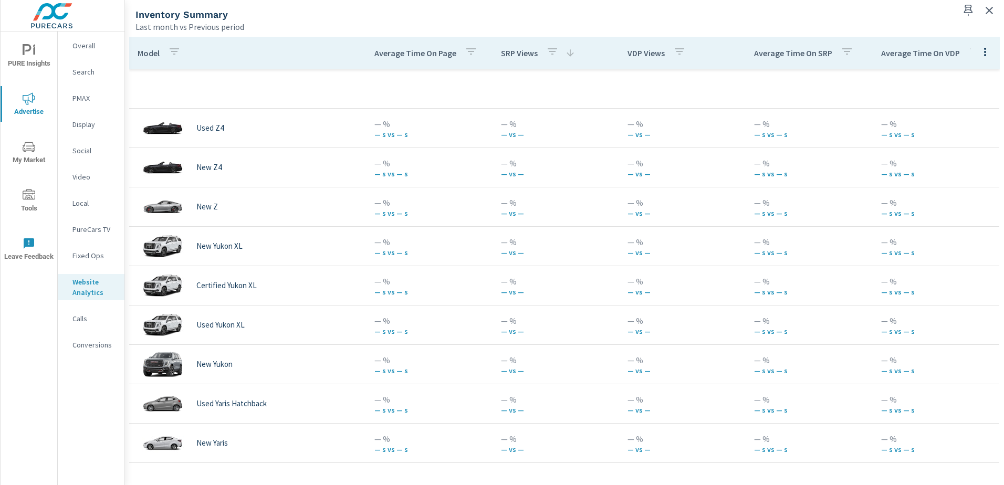
click at [519, 56] on p "SRP Views" at bounding box center [519, 53] width 37 height 11
click at [517, 54] on p "SRP Views" at bounding box center [519, 53] width 37 height 11
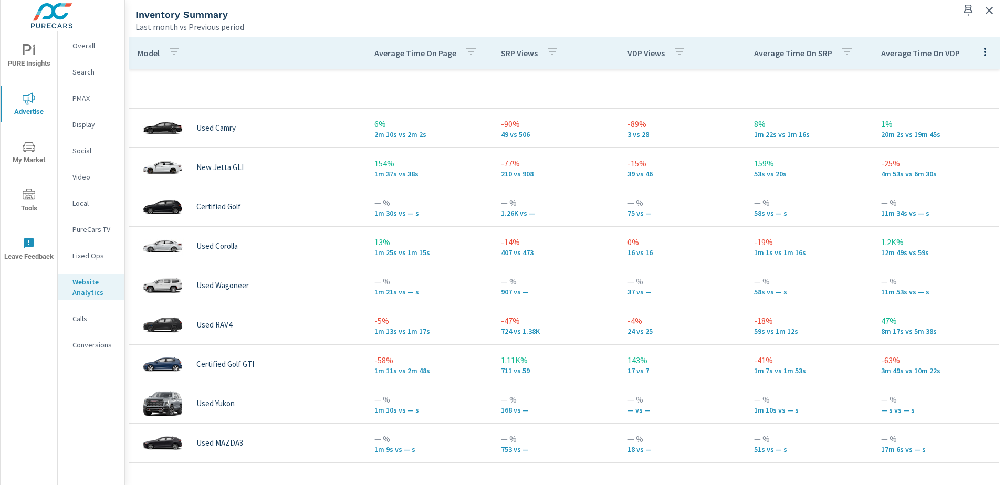
click at [979, 51] on icon "button" at bounding box center [985, 52] width 13 height 13
click at [951, 124] on span "Customize columns..." at bounding box center [955, 123] width 66 height 11
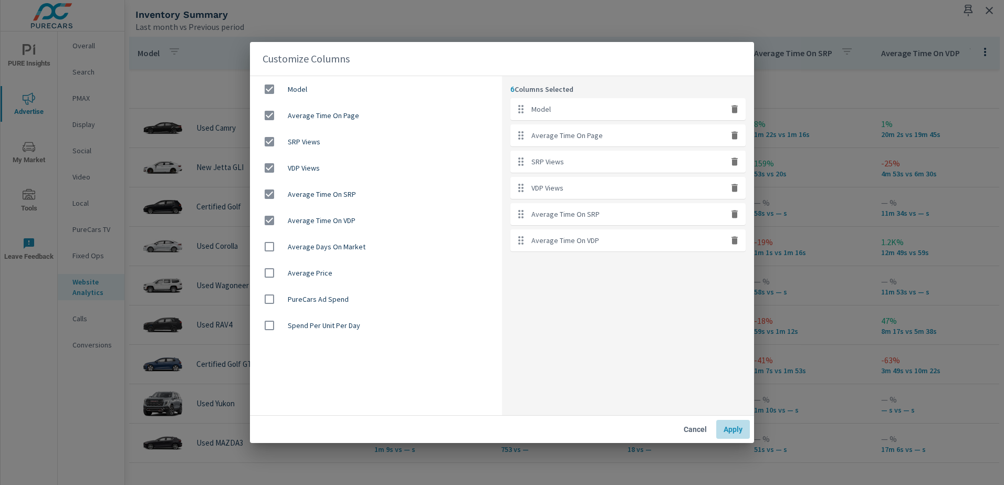
click at [729, 432] on span "Apply" at bounding box center [732, 429] width 25 height 9
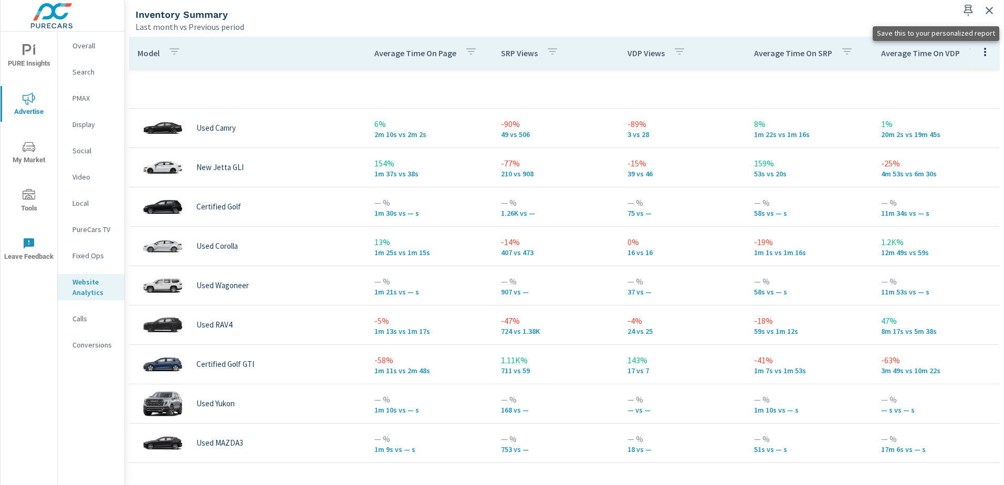
click at [968, 11] on icon "button" at bounding box center [968, 10] width 13 height 13
click at [101, 340] on p "Conversions" at bounding box center [94, 345] width 44 height 11
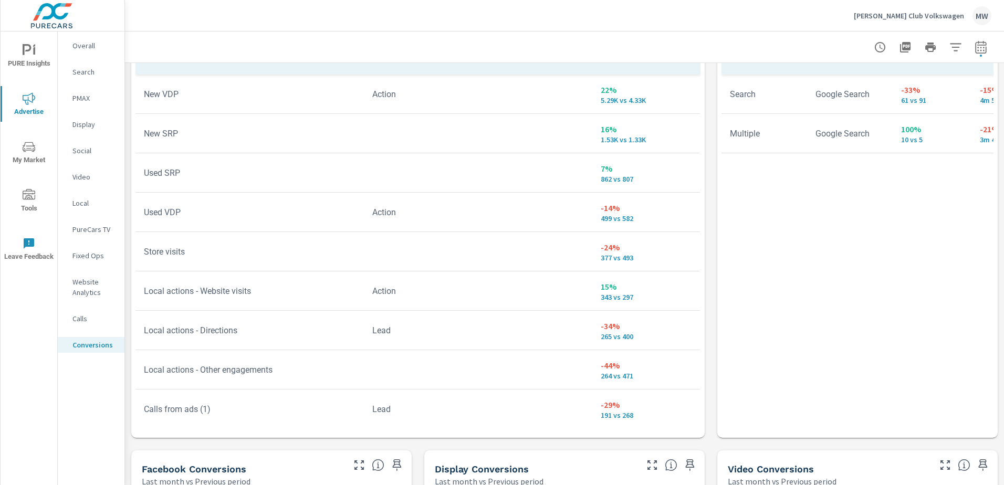
scroll to position [525, 0]
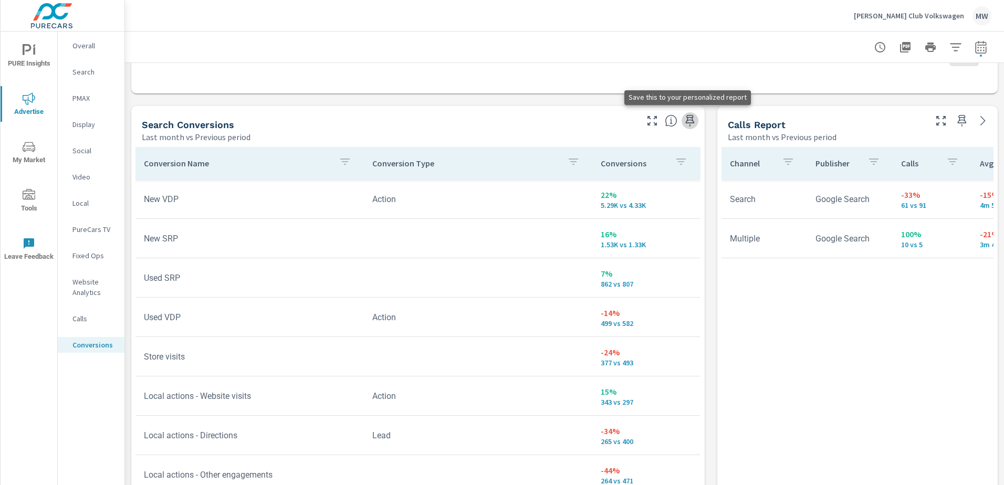
click at [686, 119] on icon "button" at bounding box center [690, 120] width 13 height 13
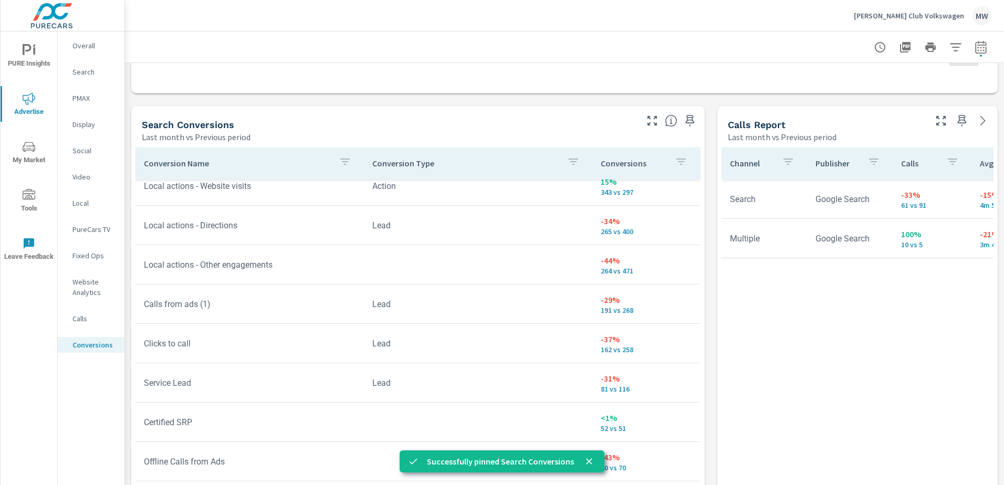
scroll to position [288, 0]
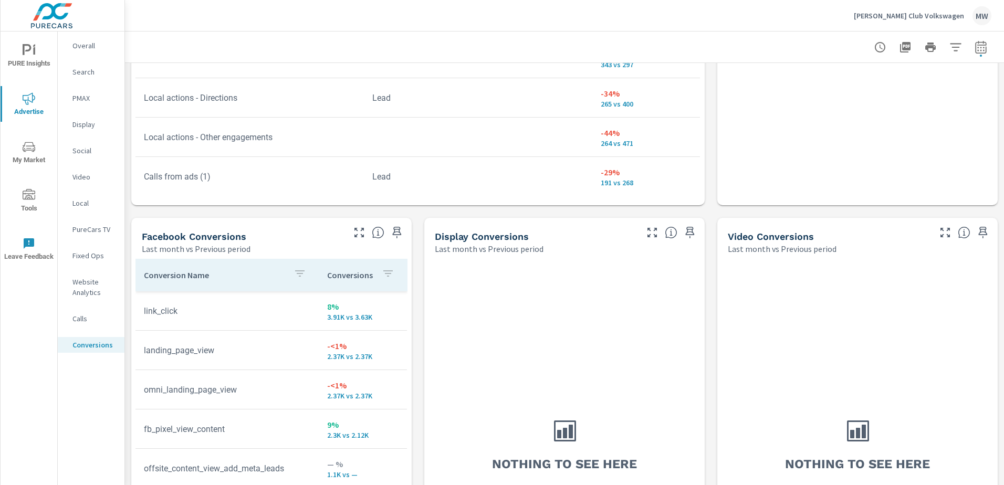
scroll to position [945, 0]
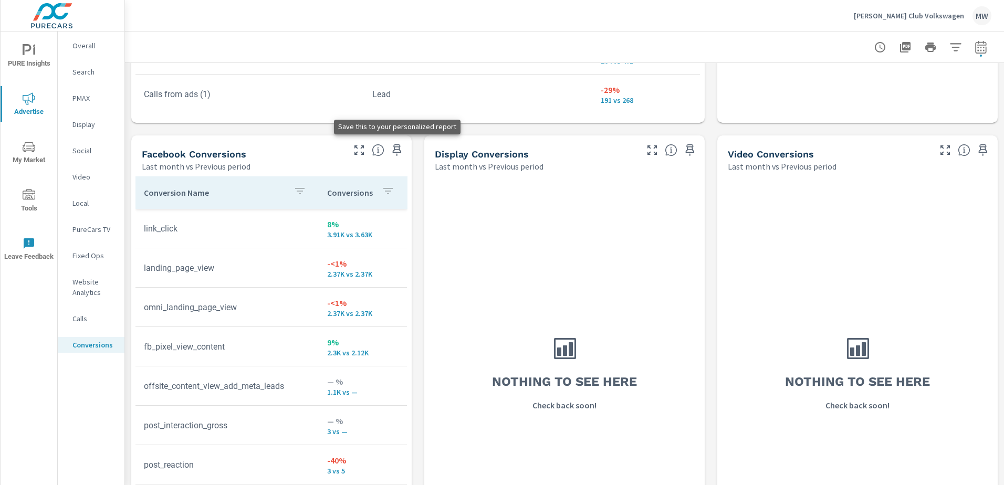
click at [396, 147] on icon "button" at bounding box center [397, 150] width 9 height 12
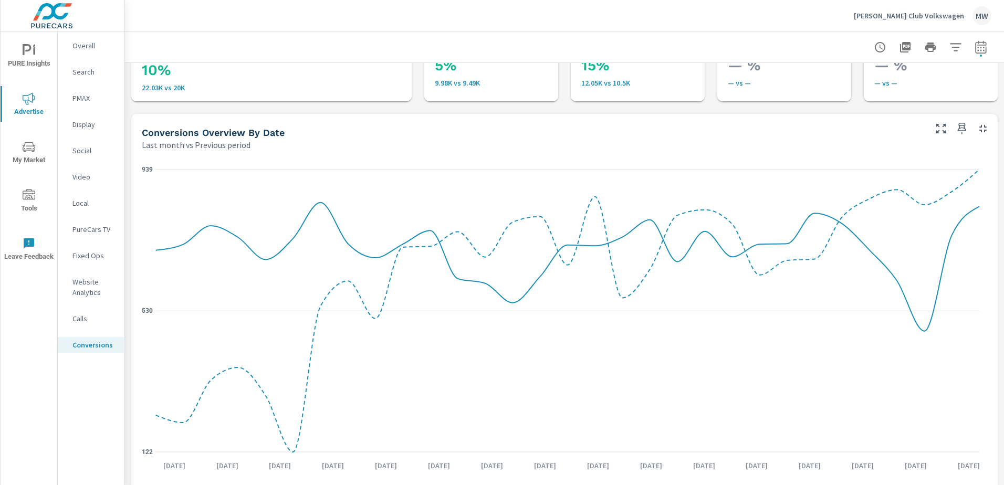
scroll to position [0, 0]
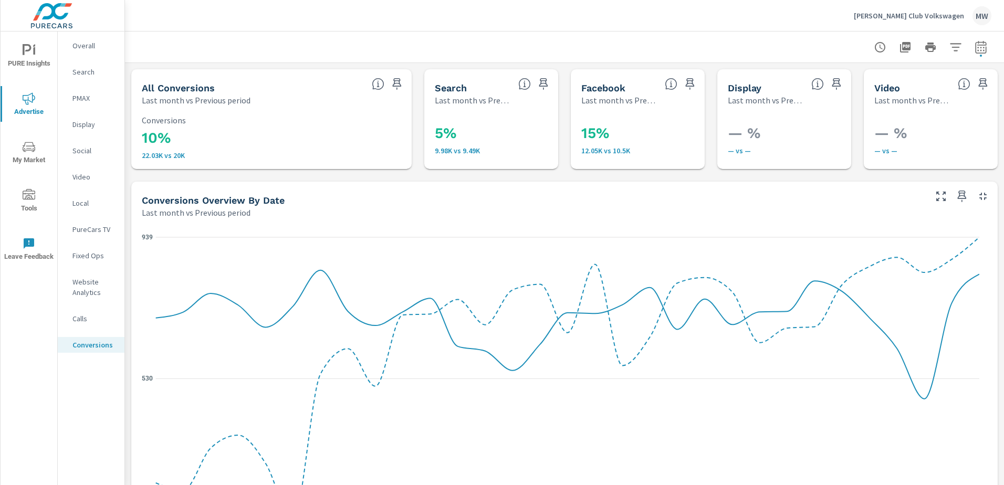
click at [85, 319] on p "Calls" at bounding box center [94, 318] width 44 height 11
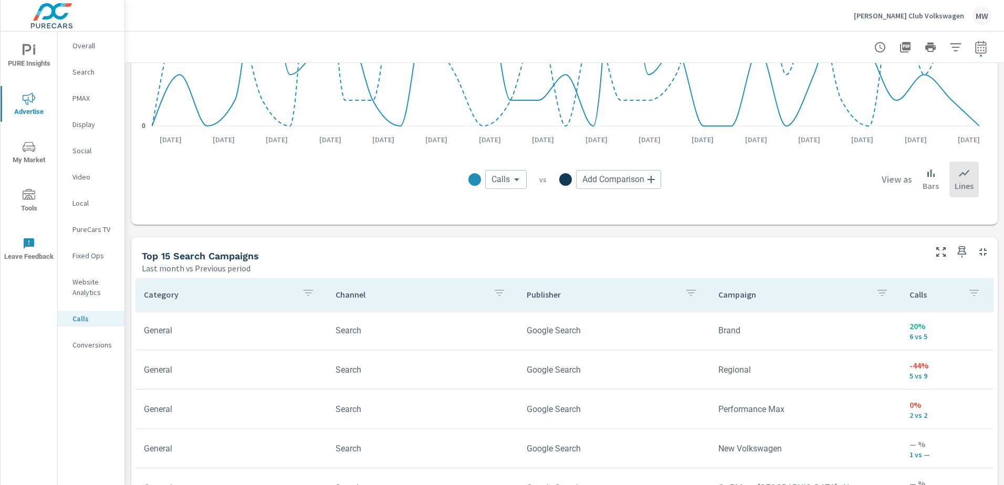
scroll to position [559, 0]
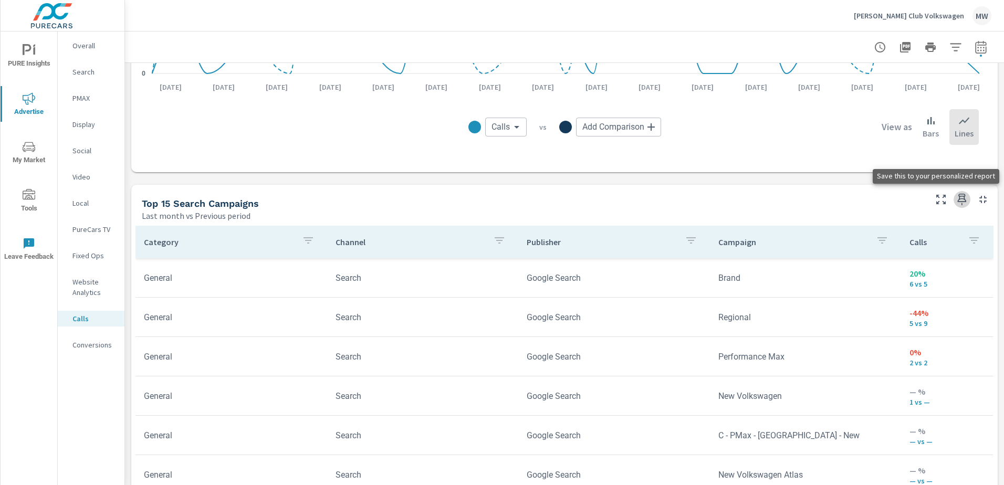
click at [956, 201] on icon "button" at bounding box center [962, 199] width 13 height 13
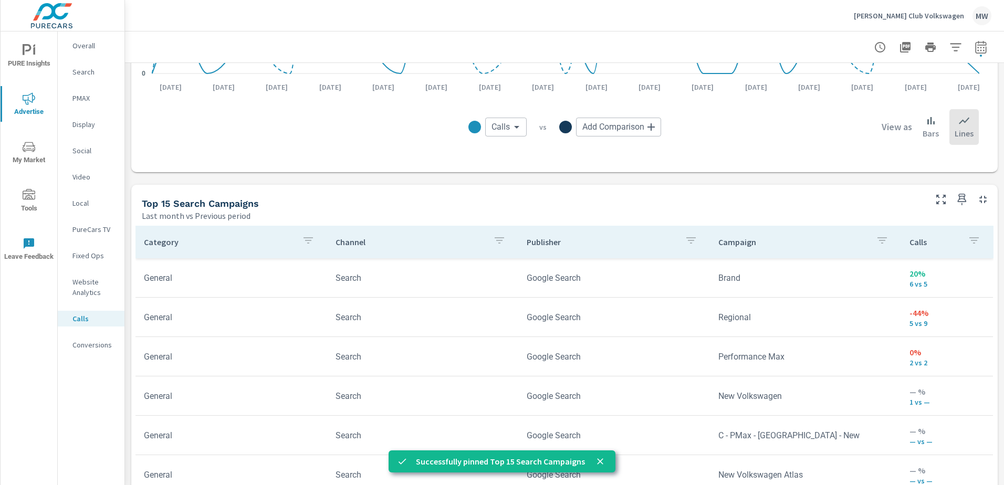
click at [84, 44] on p "Overall" at bounding box center [94, 45] width 44 height 11
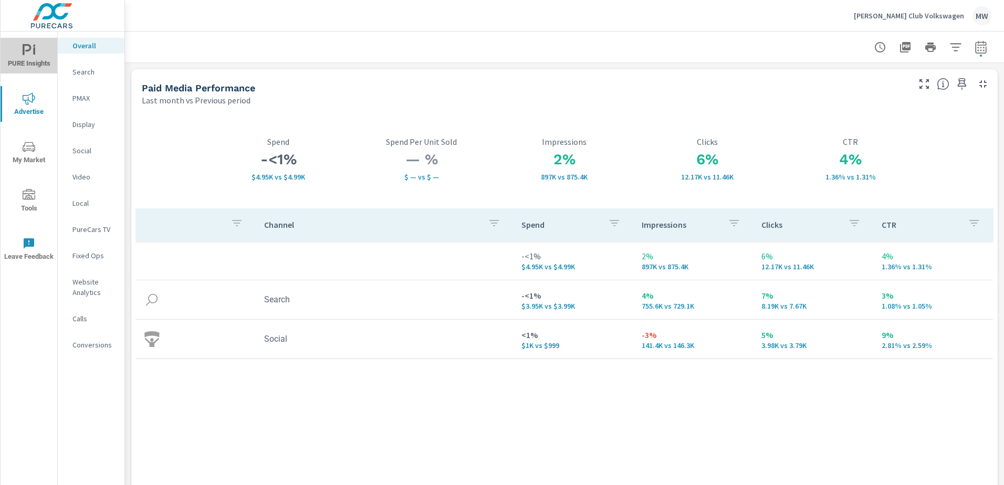
click at [37, 51] on span "PURE Insights" at bounding box center [29, 57] width 50 height 26
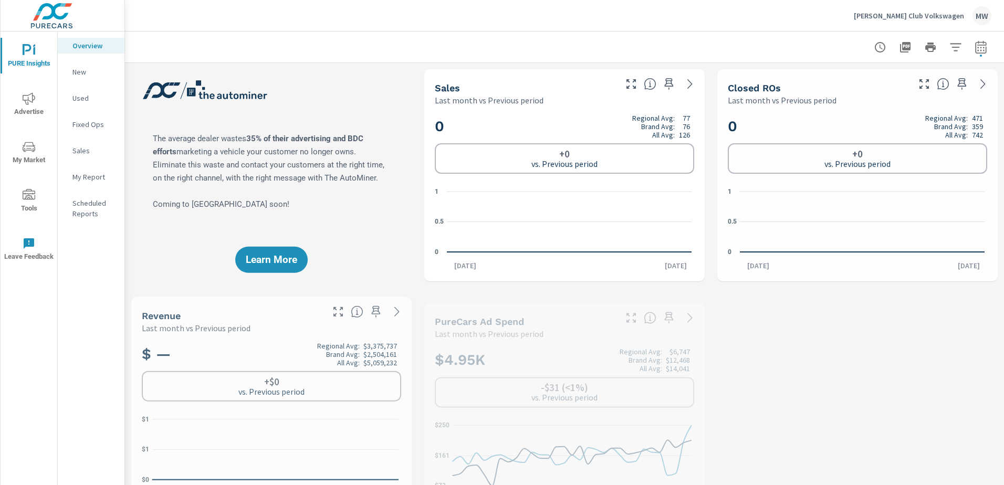
scroll to position [473, 0]
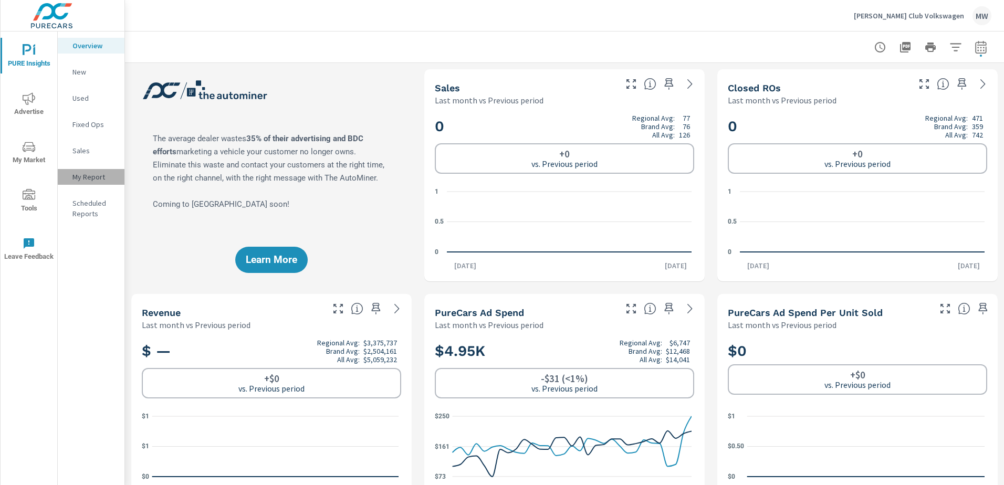
click at [80, 174] on p "My Report" at bounding box center [94, 177] width 44 height 11
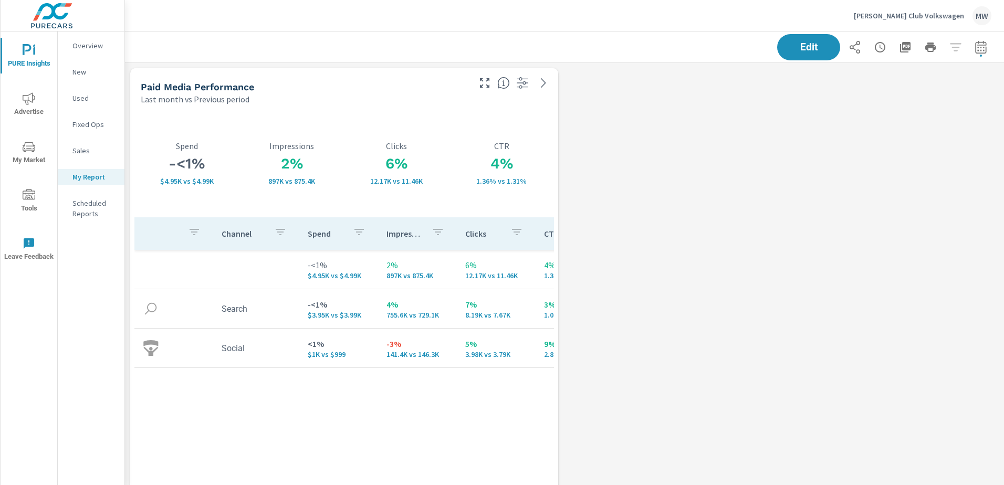
scroll to position [4852, 887]
click at [547, 83] on icon at bounding box center [543, 83] width 13 height 13
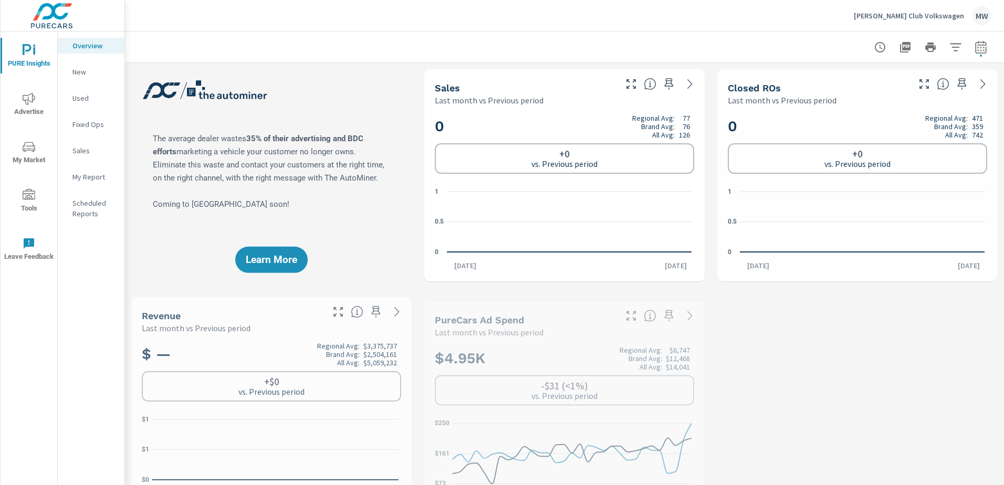
scroll to position [473, 0]
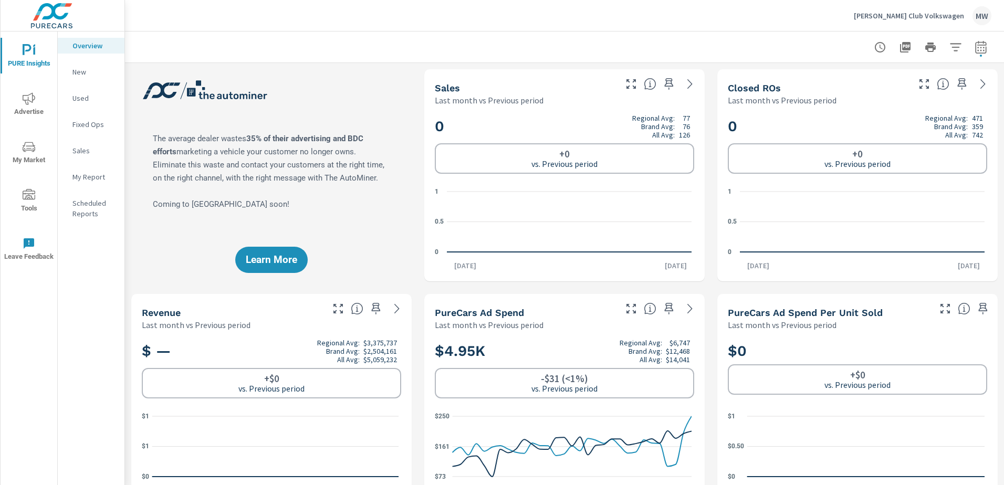
click at [95, 177] on p "My Report" at bounding box center [94, 177] width 44 height 11
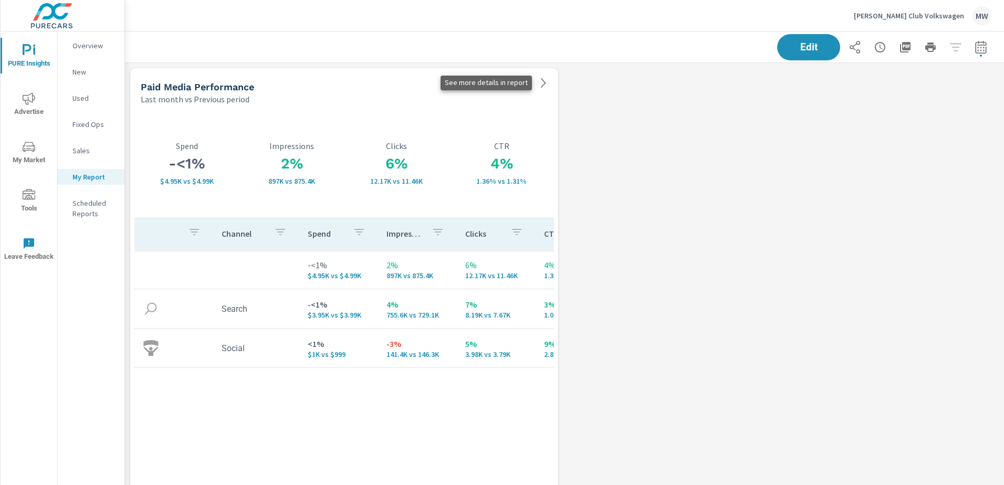
scroll to position [4852, 887]
click at [541, 85] on icon at bounding box center [543, 83] width 13 height 13
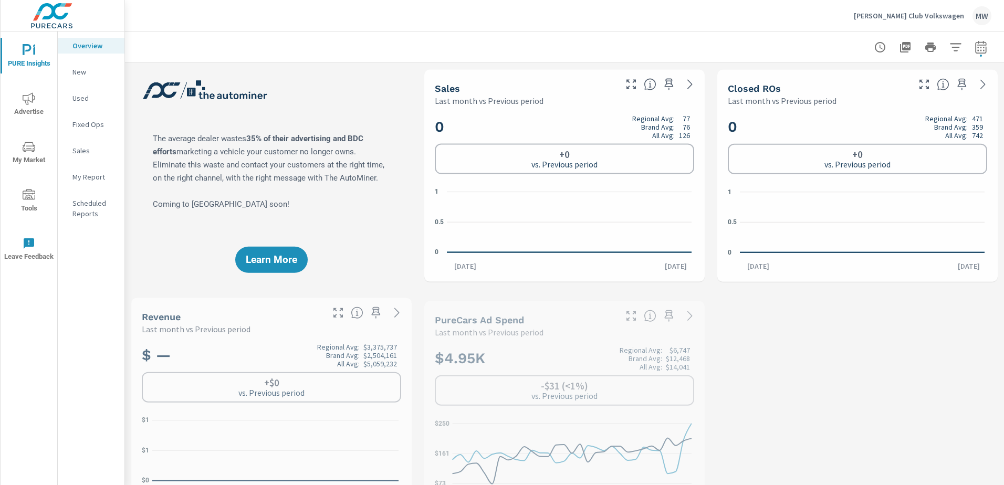
scroll to position [473, 0]
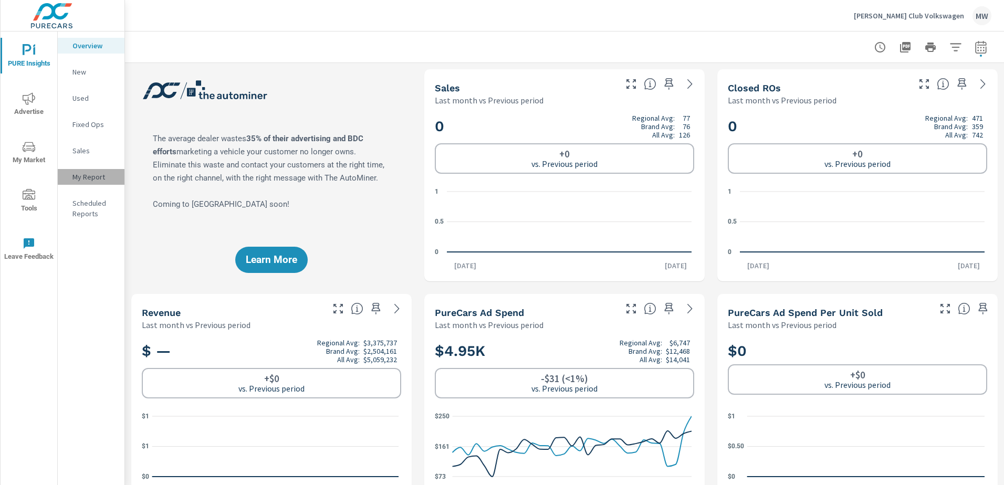
click at [79, 175] on p "My Report" at bounding box center [94, 177] width 44 height 11
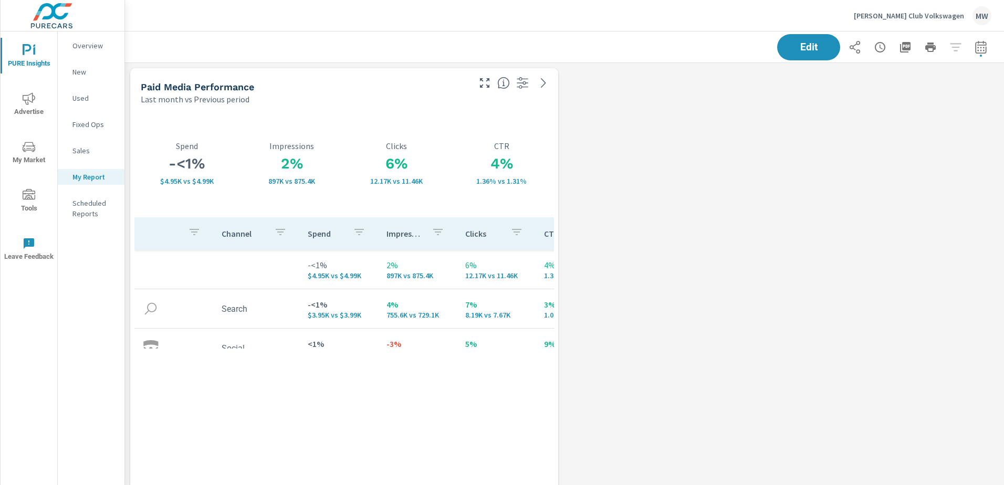
scroll to position [4852, 887]
click at [556, 99] on div "Paid Media Performance Last month vs Previous period" at bounding box center [344, 86] width 428 height 37
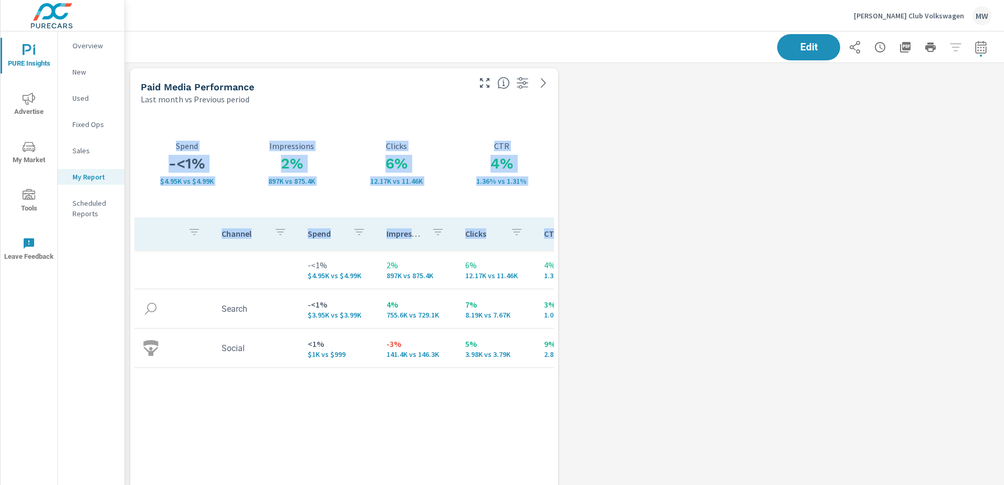
drag, startPoint x: 553, startPoint y: 228, endPoint x: 603, endPoint y: 233, distance: 50.2
click at [484, 83] on icon "button" at bounding box center [484, 83] width 13 height 13
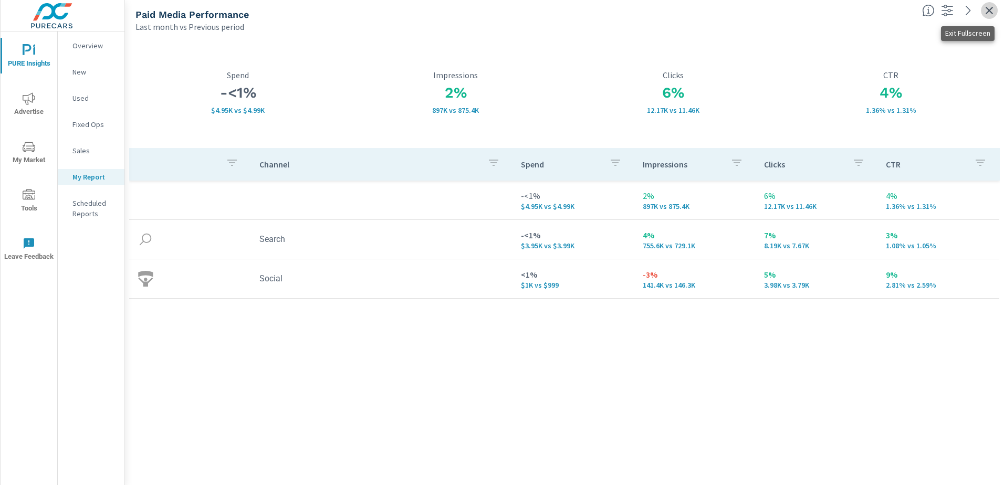
click at [988, 8] on icon "button" at bounding box center [989, 10] width 13 height 13
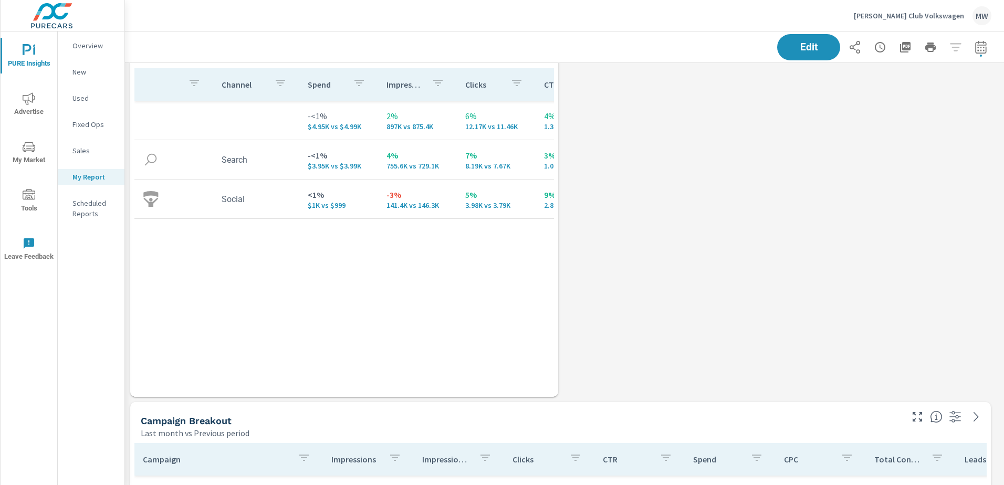
scroll to position [158, 0]
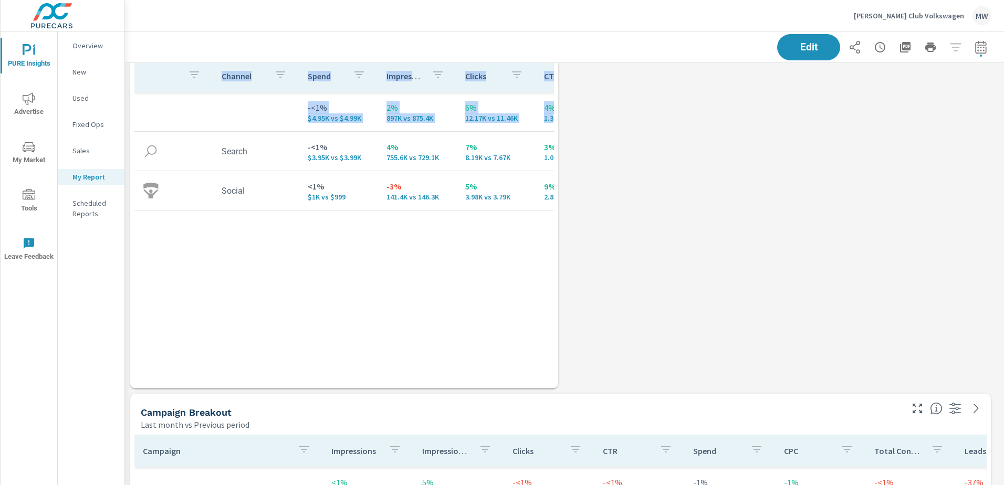
drag, startPoint x: 554, startPoint y: 266, endPoint x: 580, endPoint y: 267, distance: 26.3
drag, startPoint x: 580, startPoint y: 267, endPoint x: 506, endPoint y: 270, distance: 74.1
click at [506, 270] on div "Channel Spend Impressions Clicks CTR -<1% $4.95K vs $4.99K 2% 897K vs 875.4K 6%…" at bounding box center [343, 214] width 419 height 309
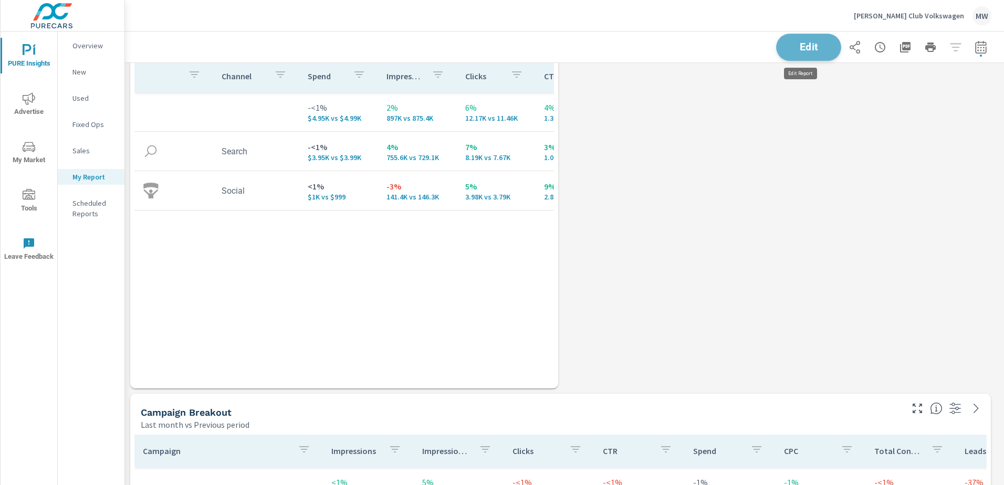
click at [809, 42] on span "Edit" at bounding box center [808, 47] width 43 height 10
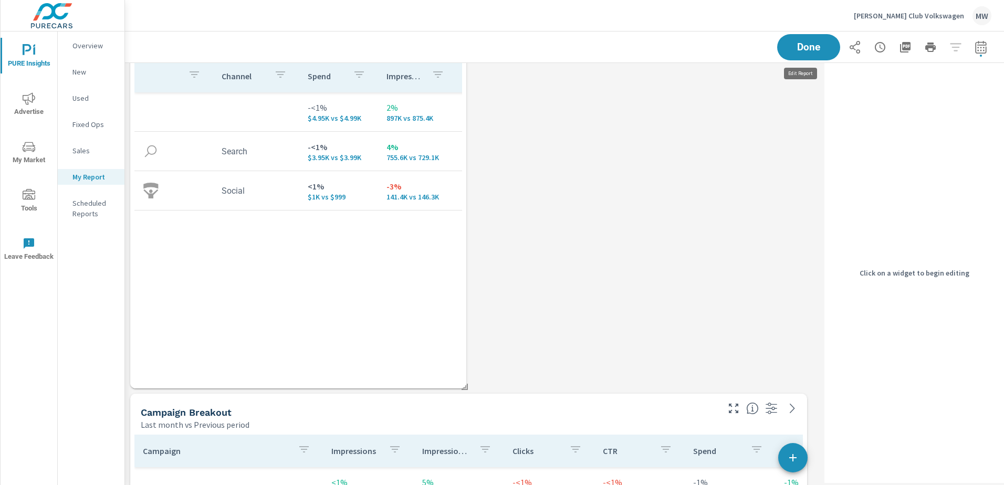
scroll to position [4852, 704]
click at [429, 254] on div "Channel Spend Impressions Clicks CTR -<1% $4.95K vs $4.99K 2% 897K vs 875.4K 6%…" at bounding box center [298, 214] width 328 height 309
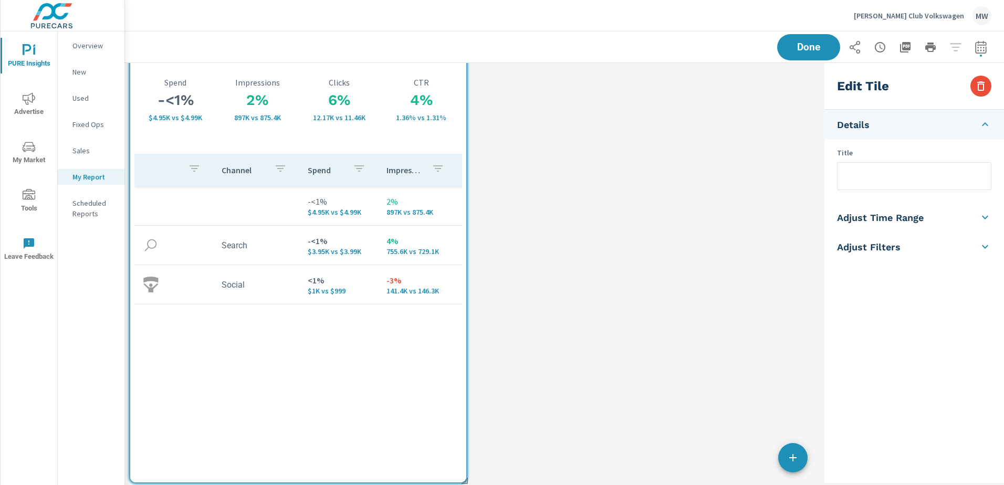
scroll to position [0, 0]
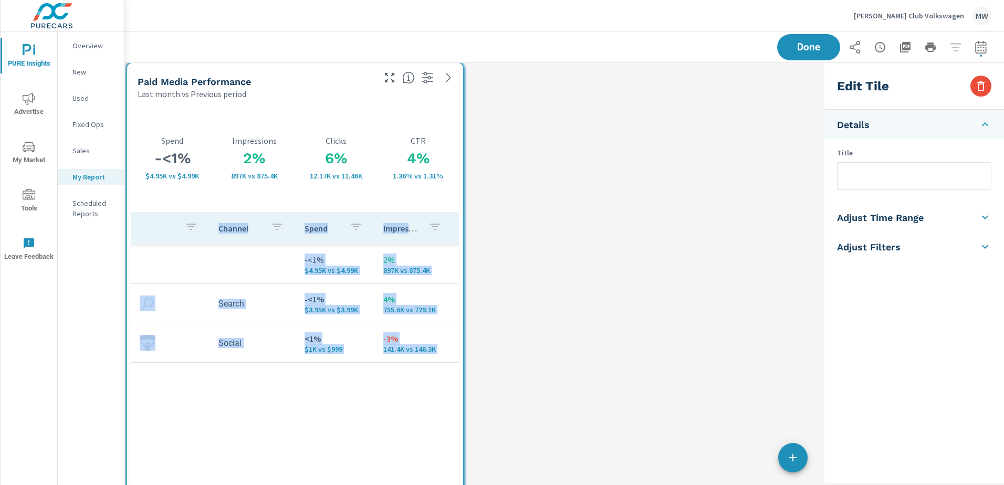
drag, startPoint x: 466, startPoint y: 149, endPoint x: 463, endPoint y: 144, distance: 6.1
click at [463, 144] on div "-<1% $4.95K vs $4.99K Spend 2% 897K vs 875.4K Impressions 6% 12.17K vs 11.46K C…" at bounding box center [295, 320] width 336 height 441
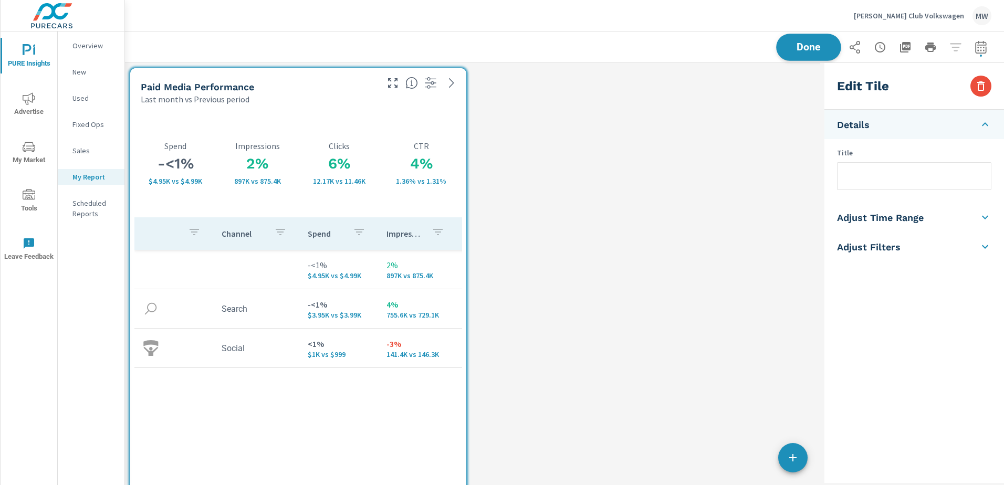
scroll to position [4852, 704]
click at [804, 49] on span "Done" at bounding box center [808, 47] width 43 height 10
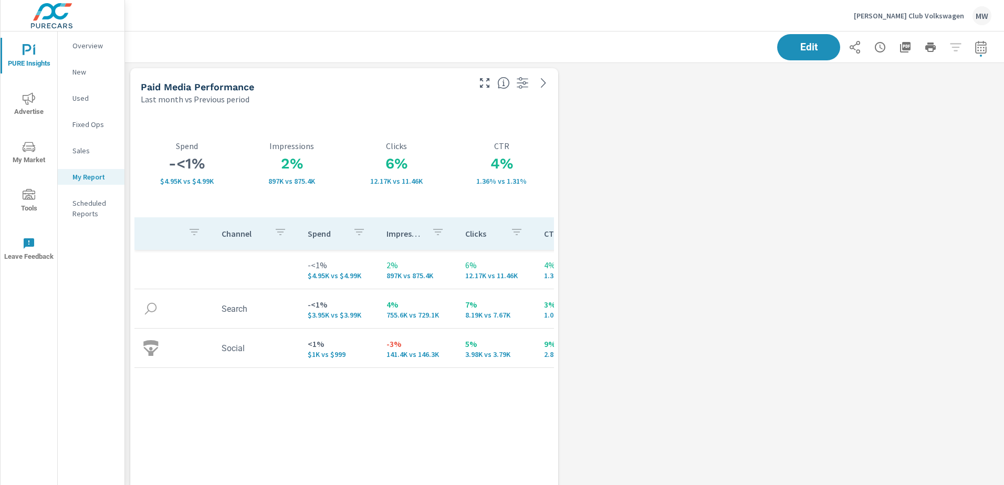
scroll to position [4852, 887]
click at [525, 81] on icon "button" at bounding box center [523, 83] width 12 height 12
click at [547, 109] on div "-<1% $4.95K vs $4.99K Spend 2% 897K vs 875.4K Impressions 6% 12.17K vs 11.46K C…" at bounding box center [344, 325] width 428 height 441
click at [544, 121] on div "4% 1.36% vs 1.31% CTR" at bounding box center [501, 163] width 105 height 108
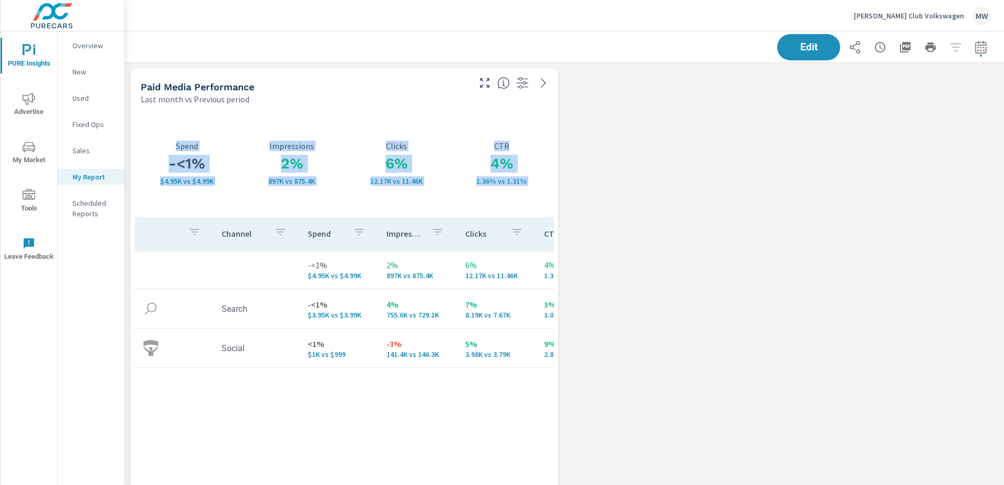
drag, startPoint x: 558, startPoint y: 126, endPoint x: 612, endPoint y: 131, distance: 54.8
drag, startPoint x: 612, startPoint y: 131, endPoint x: 538, endPoint y: 119, distance: 75.5
click at [538, 119] on div "4% 1.36% vs 1.31% CTR" at bounding box center [501, 163] width 105 height 108
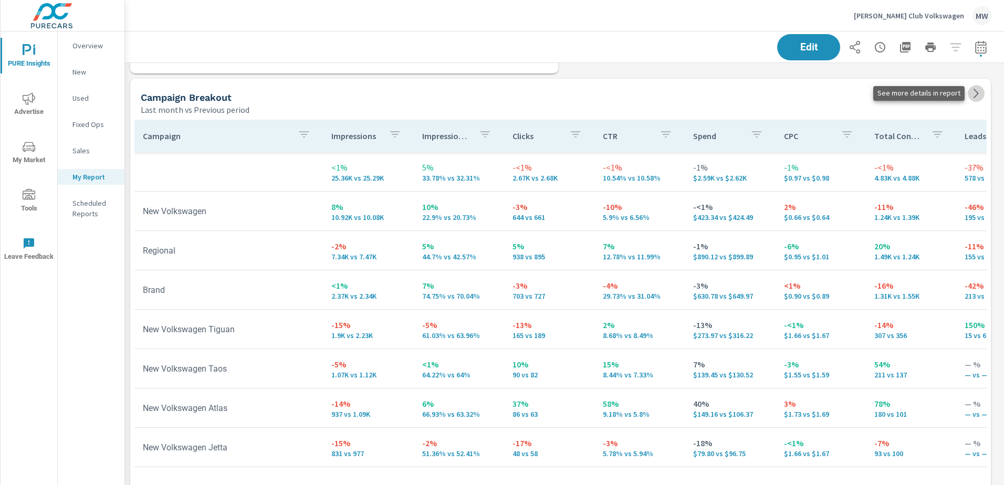
click at [977, 95] on icon at bounding box center [976, 93] width 13 height 13
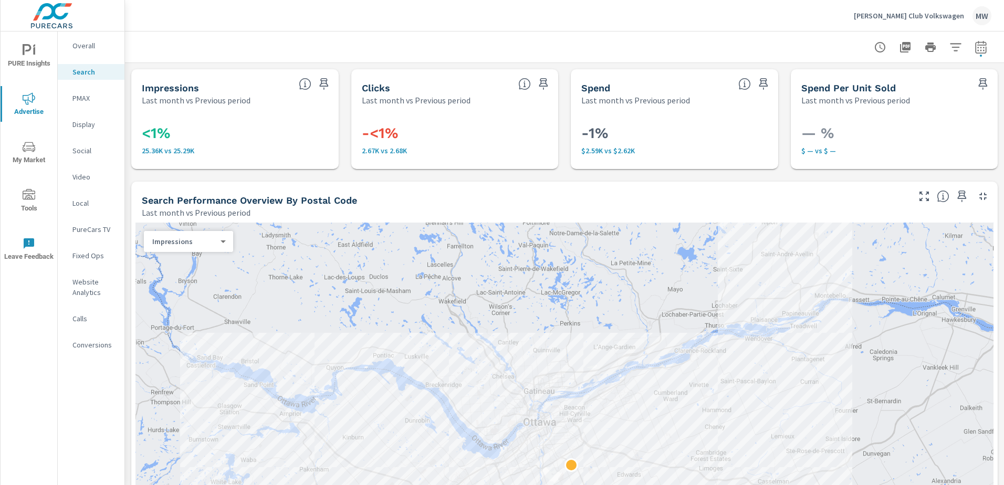
click at [76, 46] on p "Overall" at bounding box center [94, 45] width 44 height 11
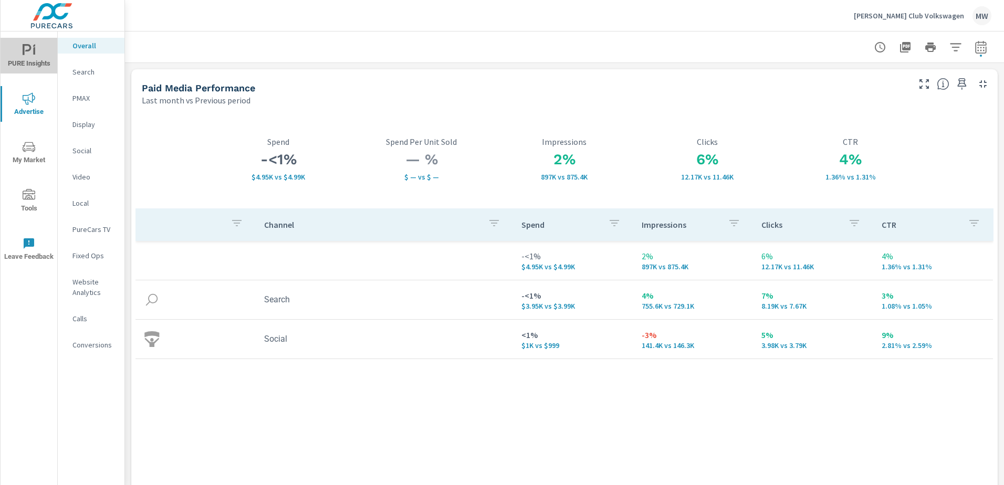
click at [23, 52] on icon "nav menu" at bounding box center [29, 50] width 13 height 13
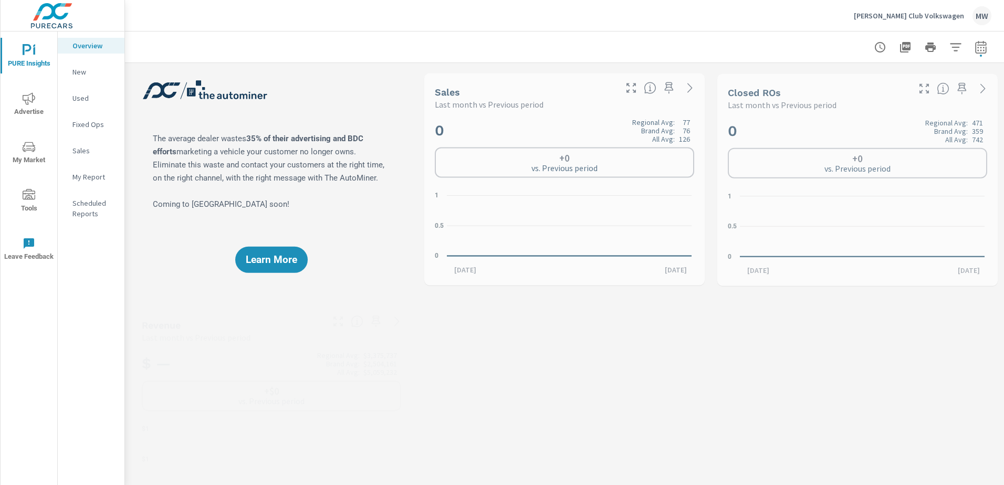
scroll to position [473, 0]
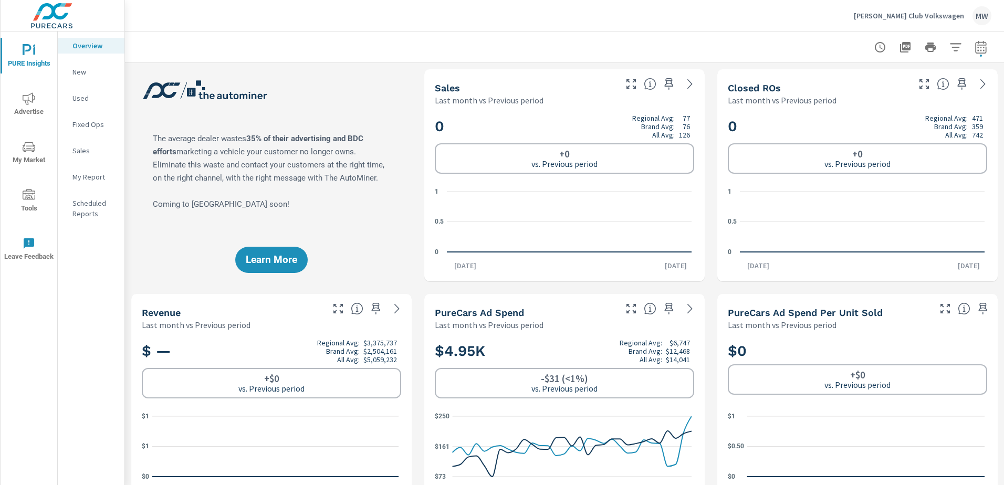
click at [89, 179] on p "My Report" at bounding box center [94, 177] width 44 height 11
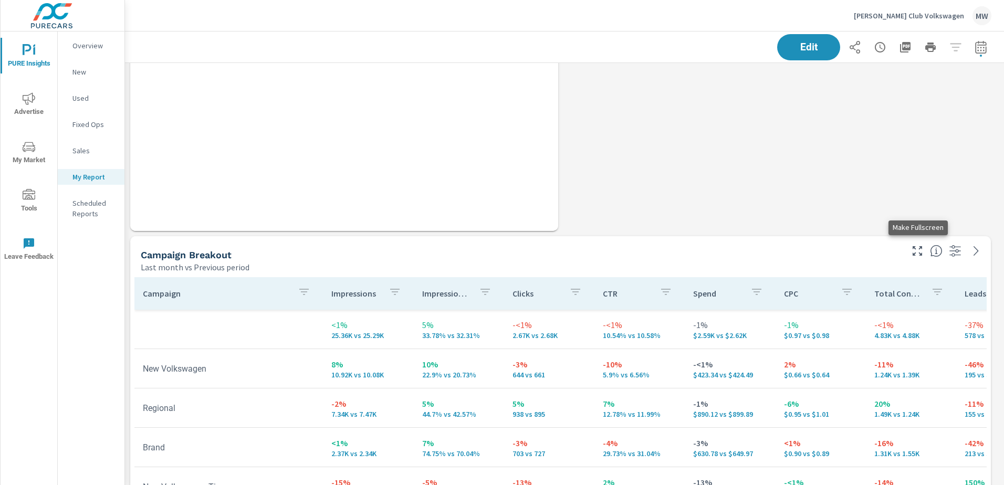
scroll to position [4852, 887]
click at [916, 251] on icon "button" at bounding box center [917, 251] width 13 height 13
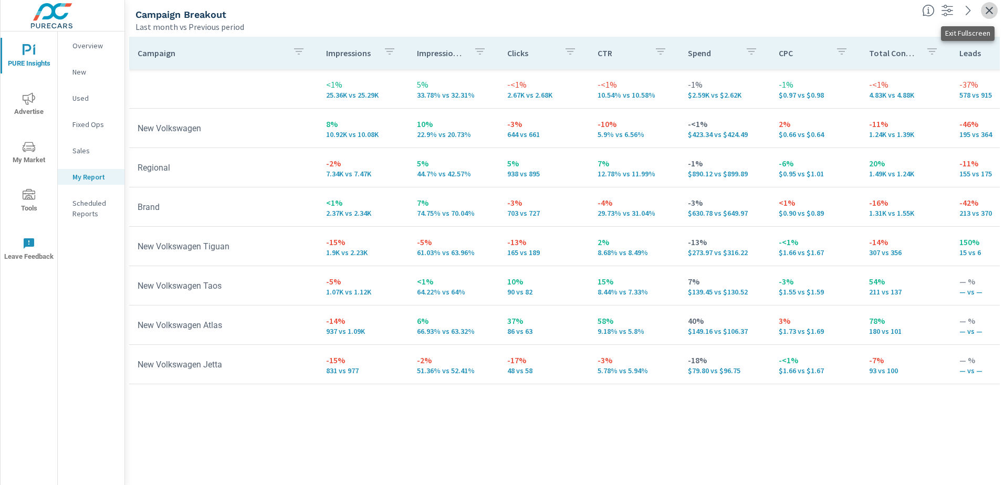
click at [989, 8] on icon "button" at bounding box center [989, 10] width 13 height 13
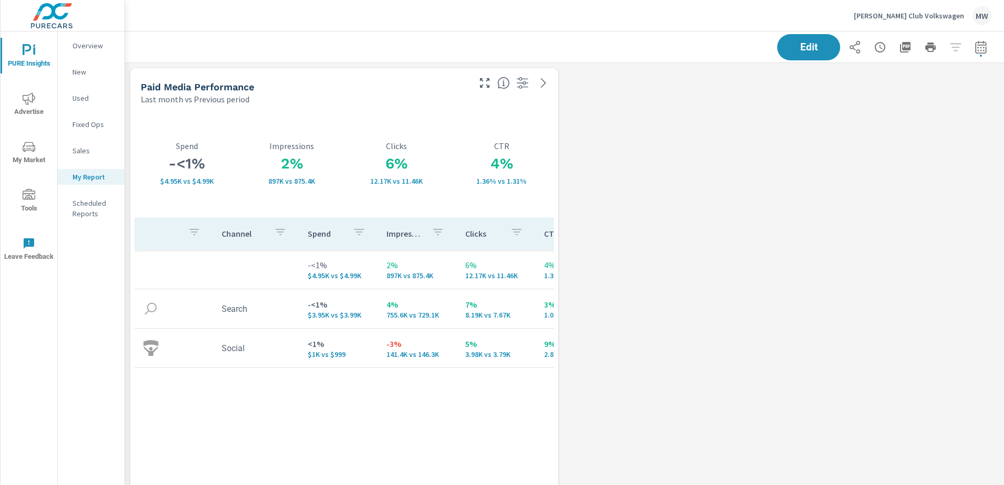
scroll to position [4852, 887]
click at [481, 83] on icon "button" at bounding box center [484, 83] width 13 height 13
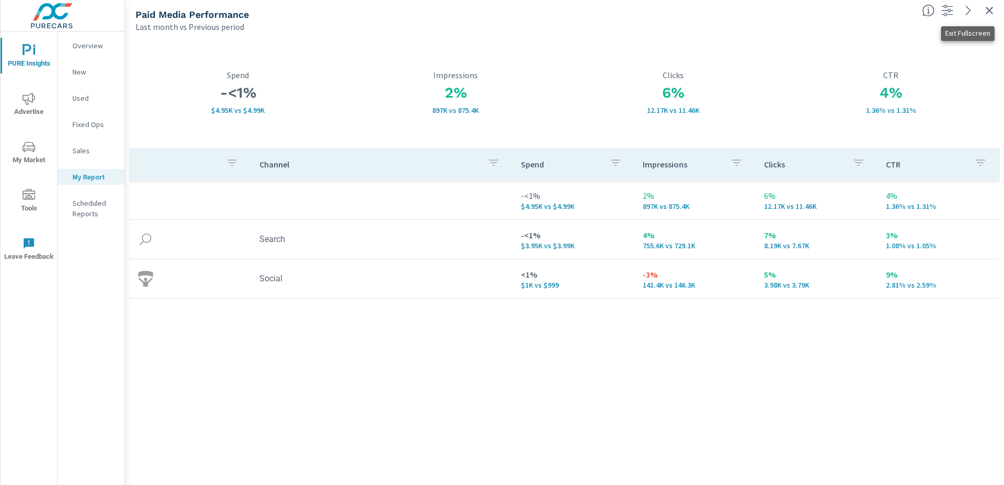
click at [989, 11] on icon "button" at bounding box center [988, 10] width 7 height 7
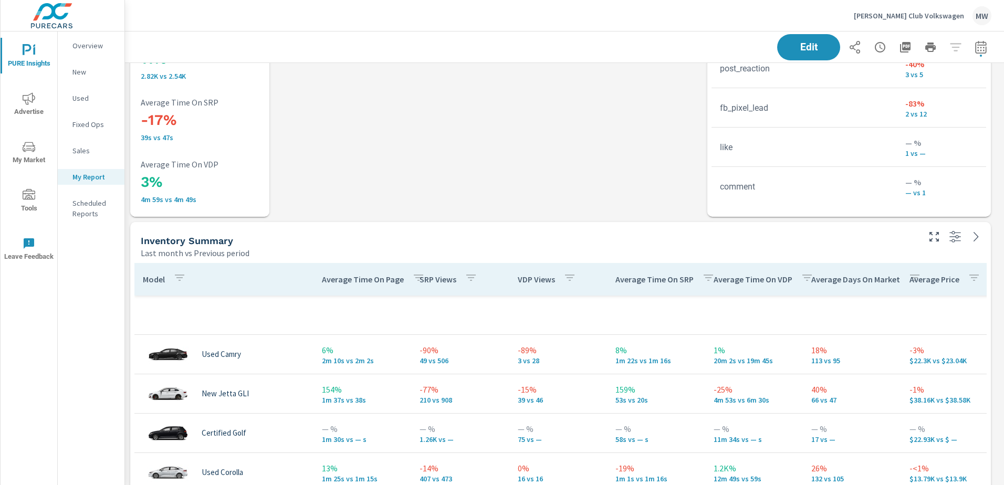
scroll to position [2363, 0]
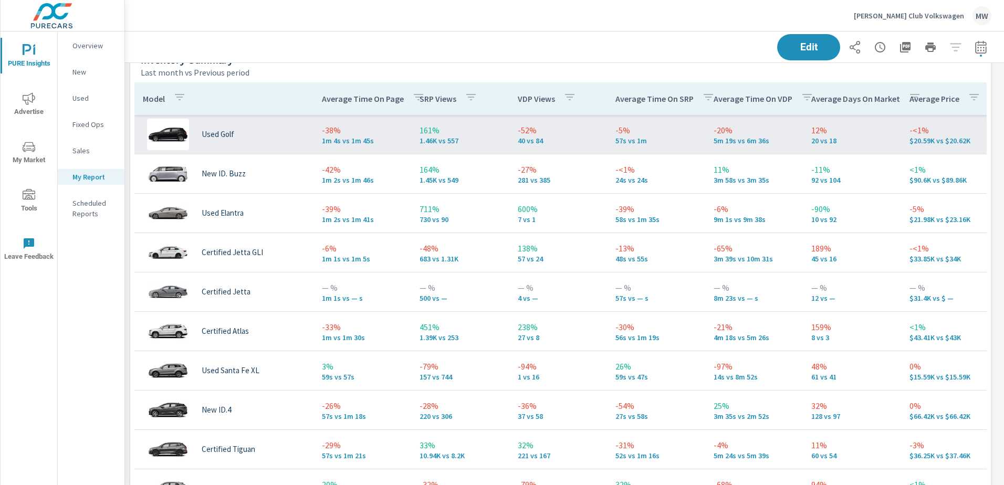
scroll to position [2520, 0]
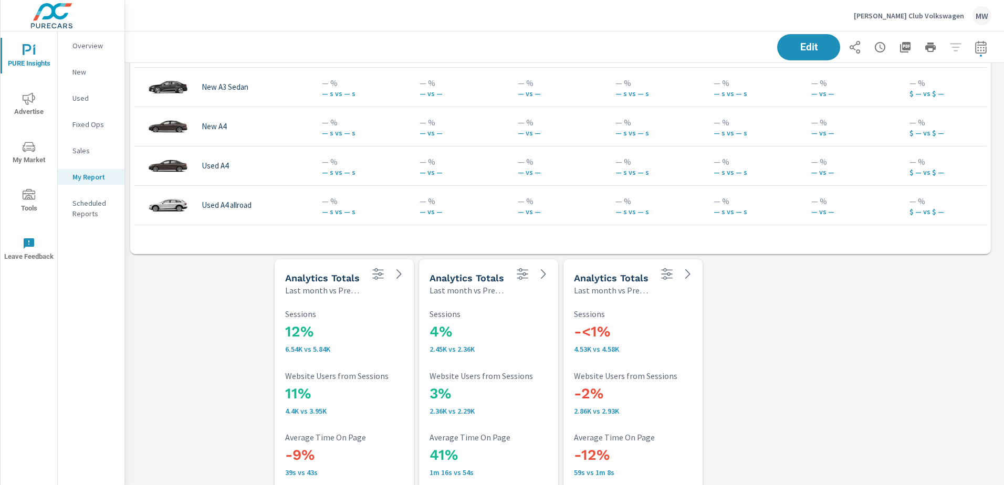
scroll to position [2913, 0]
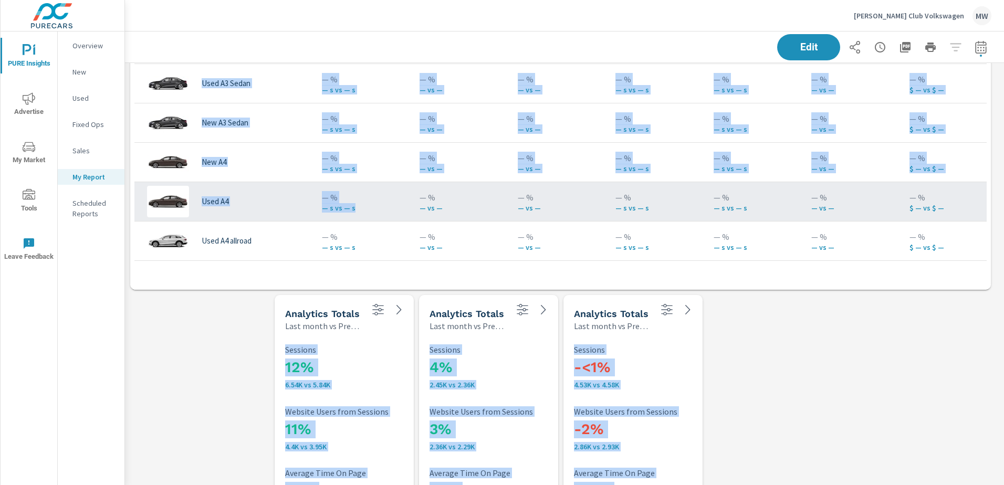
drag, startPoint x: 348, startPoint y: 300, endPoint x: 374, endPoint y: 216, distance: 88.4
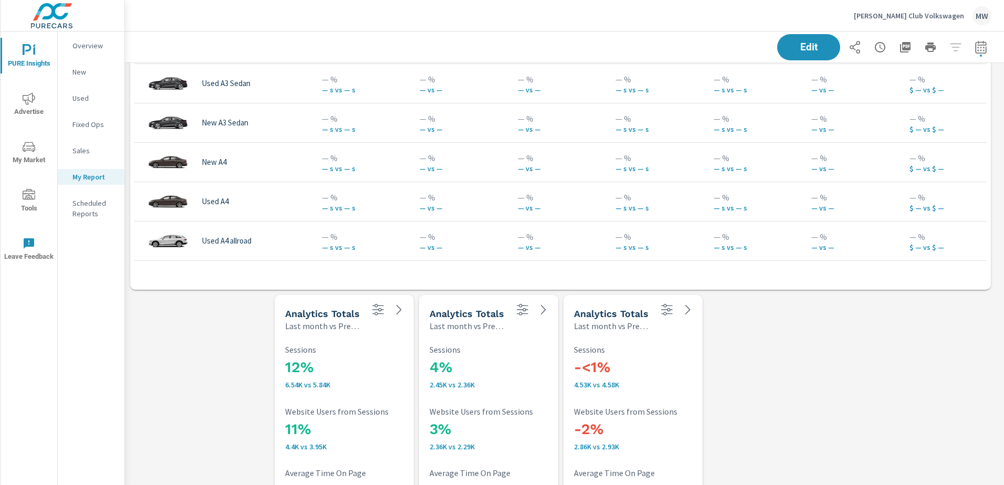
click at [794, 45] on span "Edit" at bounding box center [808, 47] width 43 height 10
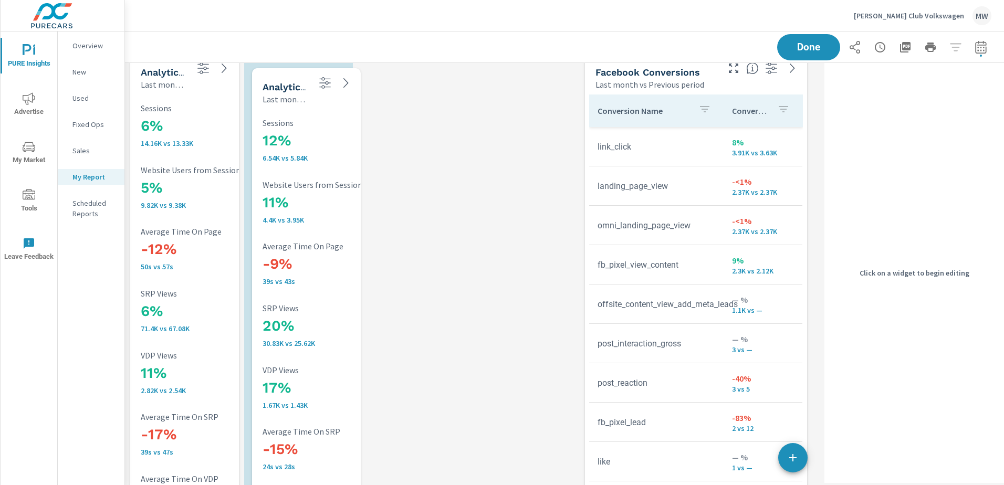
scroll to position [1926, 0]
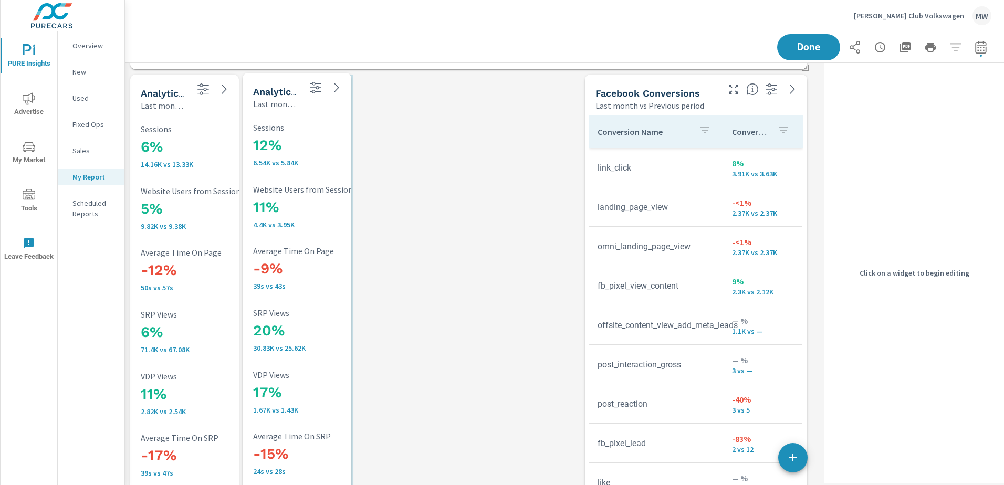
drag, startPoint x: 278, startPoint y: 312, endPoint x: 276, endPoint y: 90, distance: 222.1
click at [276, 90] on h5 "Analytics Totals" at bounding box center [290, 91] width 75 height 11
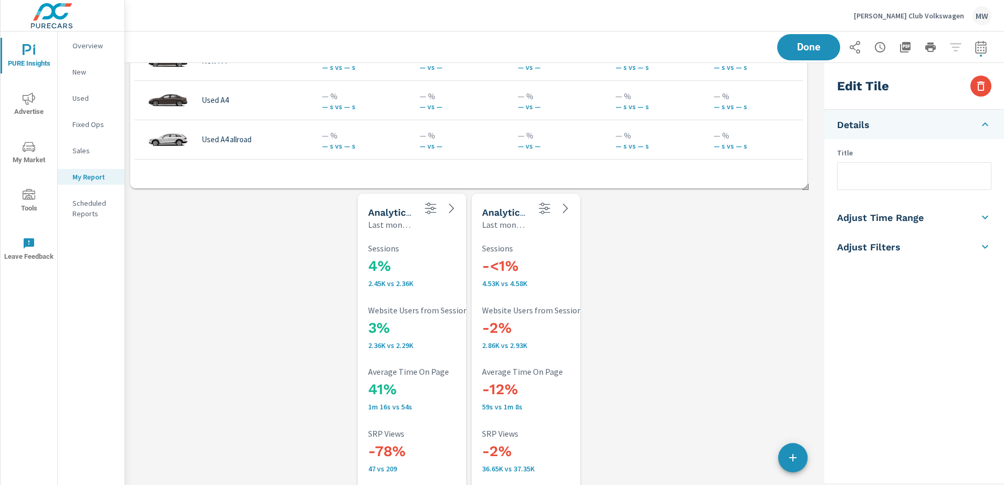
scroll to position [3081, 0]
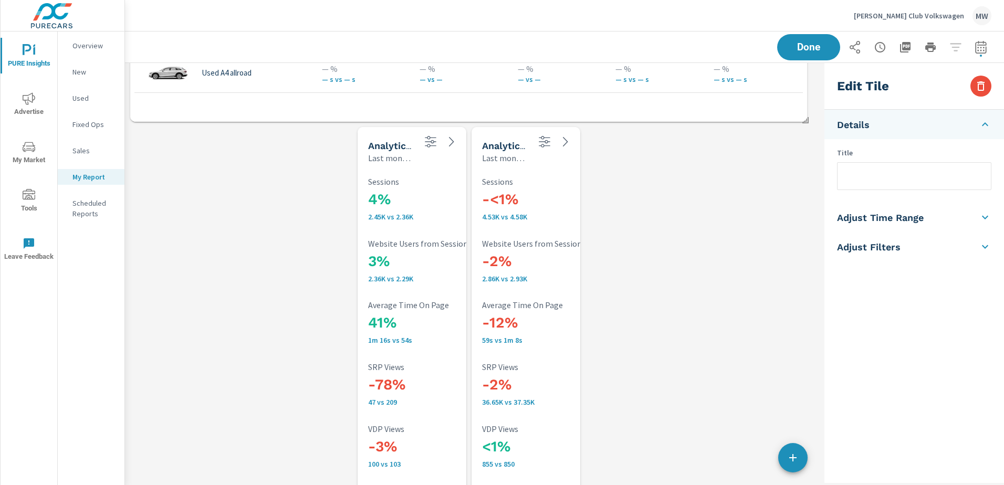
click at [432, 176] on div "4% 2.45K vs 2.36K Sessions" at bounding box center [437, 198] width 139 height 49
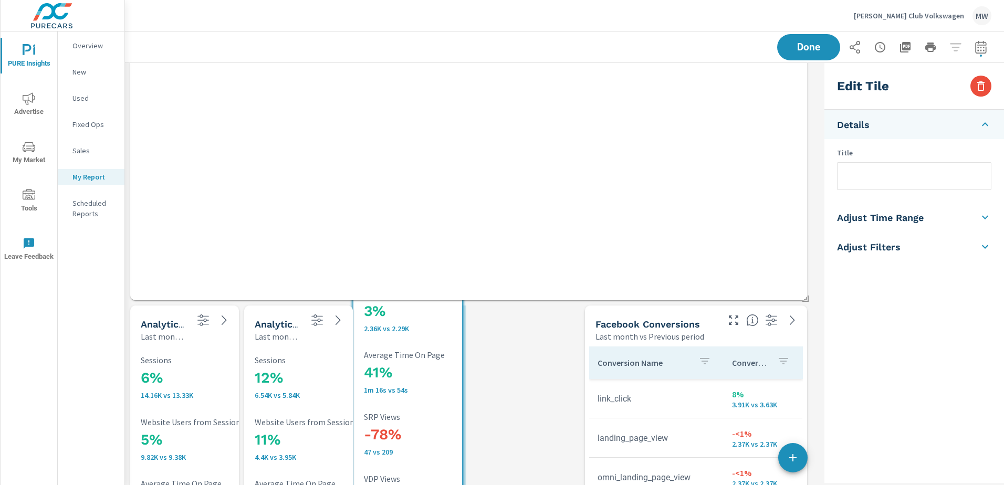
scroll to position [4852, 704]
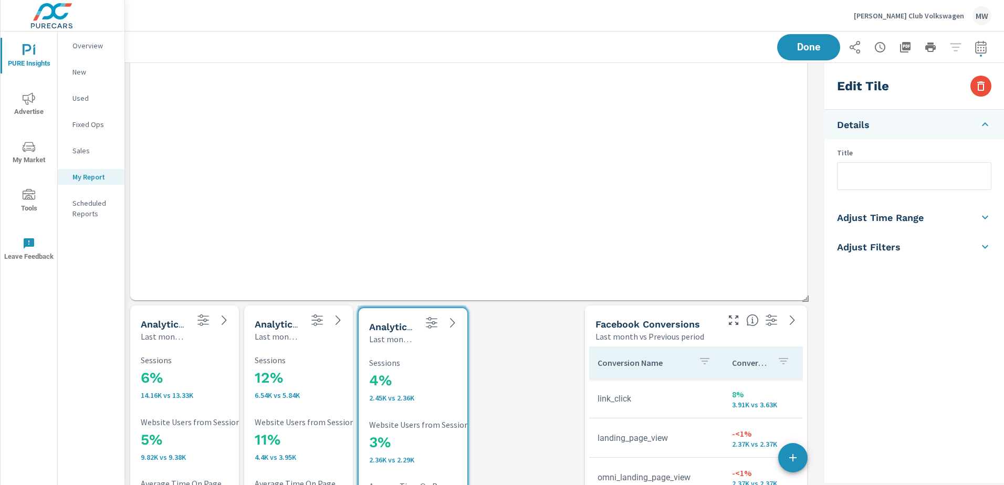
drag, startPoint x: 402, startPoint y: 148, endPoint x: 403, endPoint y: 329, distance: 181.1
click at [403, 329] on h5 "Analytics Totals" at bounding box center [406, 326] width 75 height 11
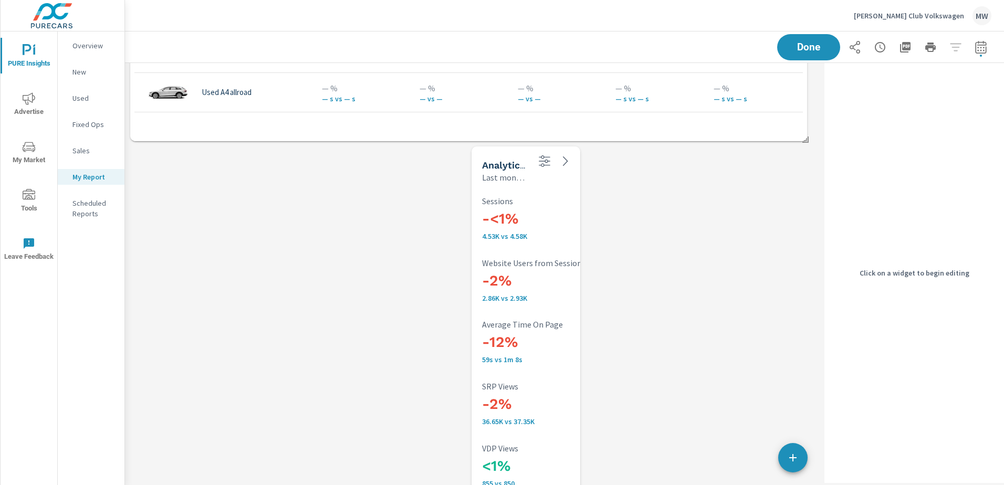
scroll to position [3165, 0]
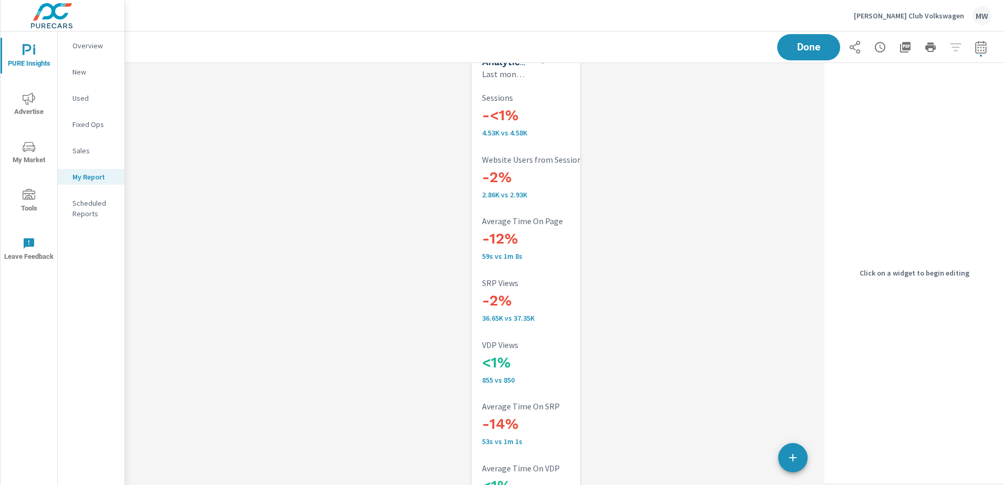
click at [543, 100] on p "Sessions" at bounding box center [551, 97] width 139 height 9
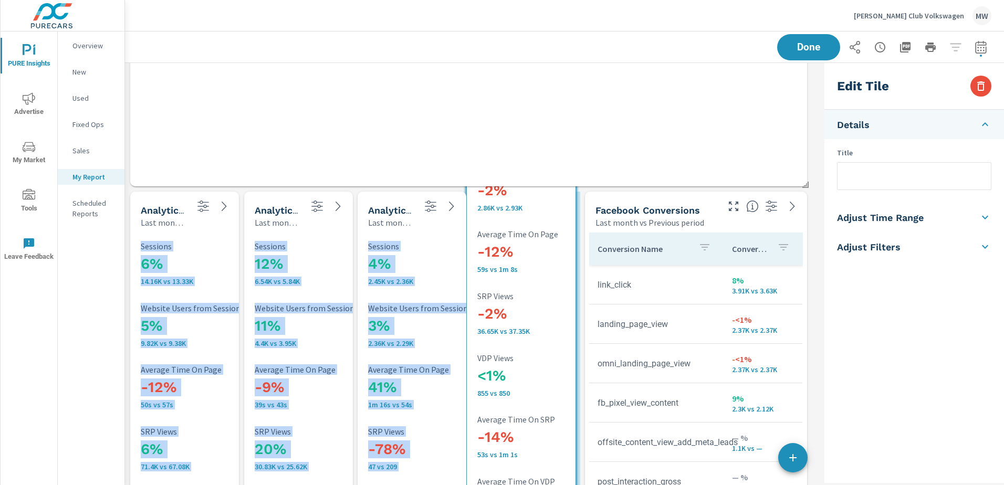
scroll to position [5, 5]
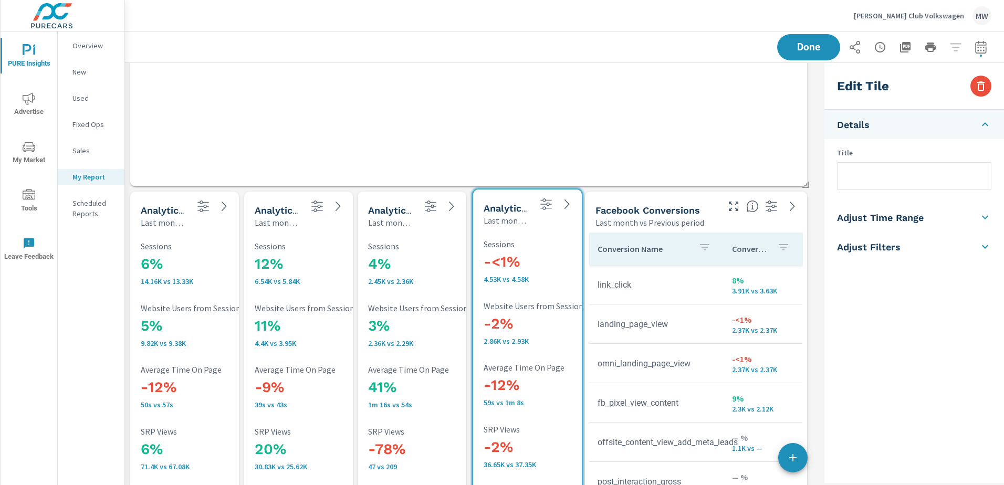
drag, startPoint x: 543, startPoint y: 100, endPoint x: 544, endPoint y: 247, distance: 146.5
click at [544, 247] on p "Sessions" at bounding box center [553, 243] width 139 height 9
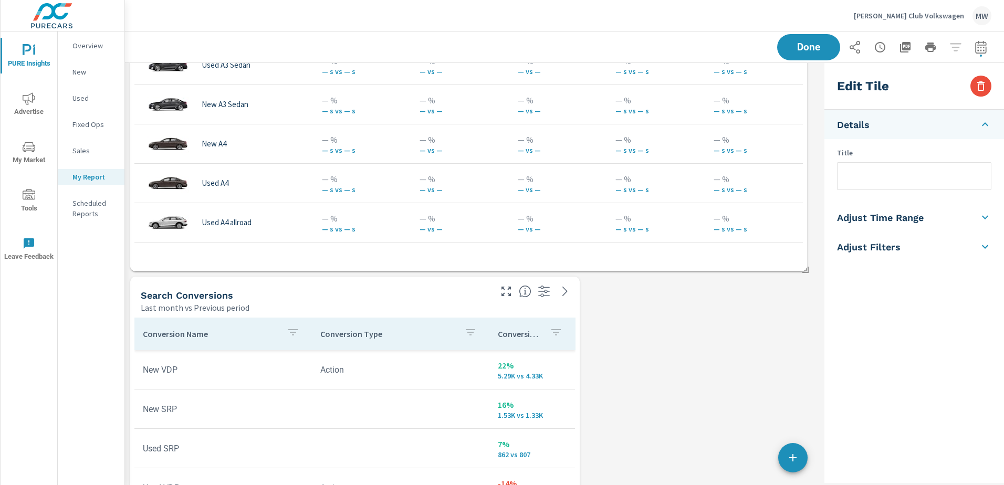
scroll to position [3016, 0]
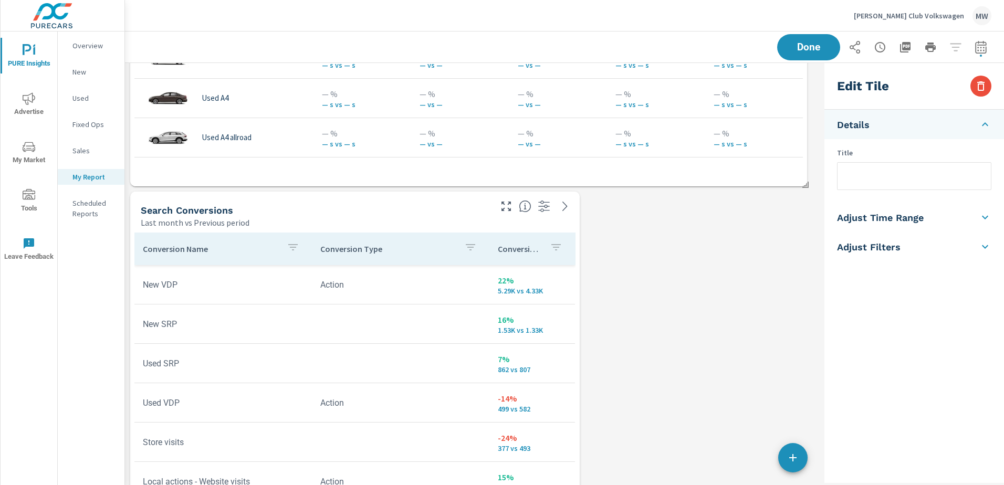
click at [569, 215] on div "Search Conversions Last month vs Previous period" at bounding box center [354, 210] width 449 height 37
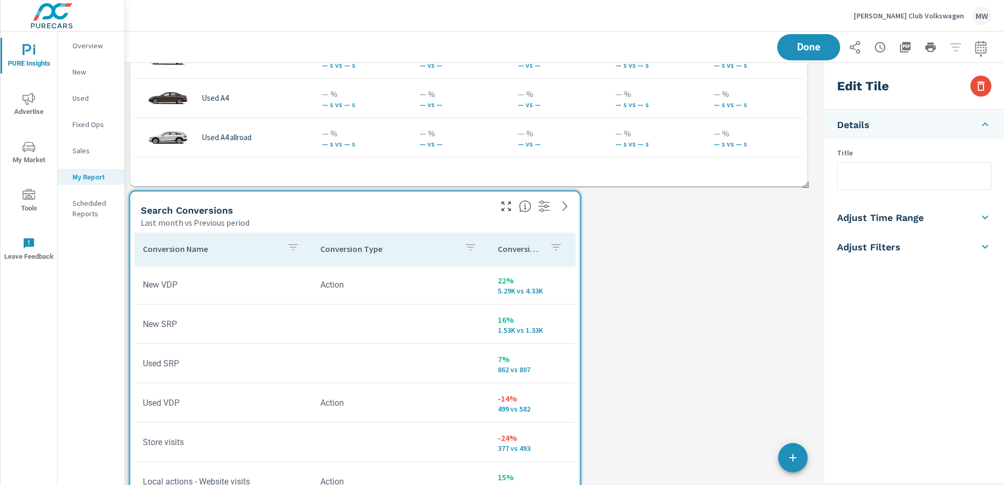
scroll to position [4369, 704]
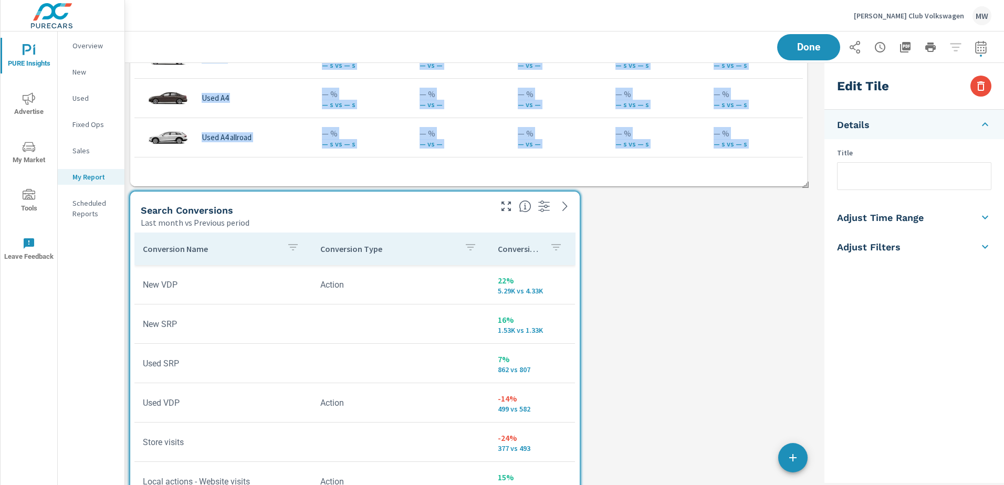
drag, startPoint x: 581, startPoint y: 225, endPoint x: 547, endPoint y: 227, distance: 34.2
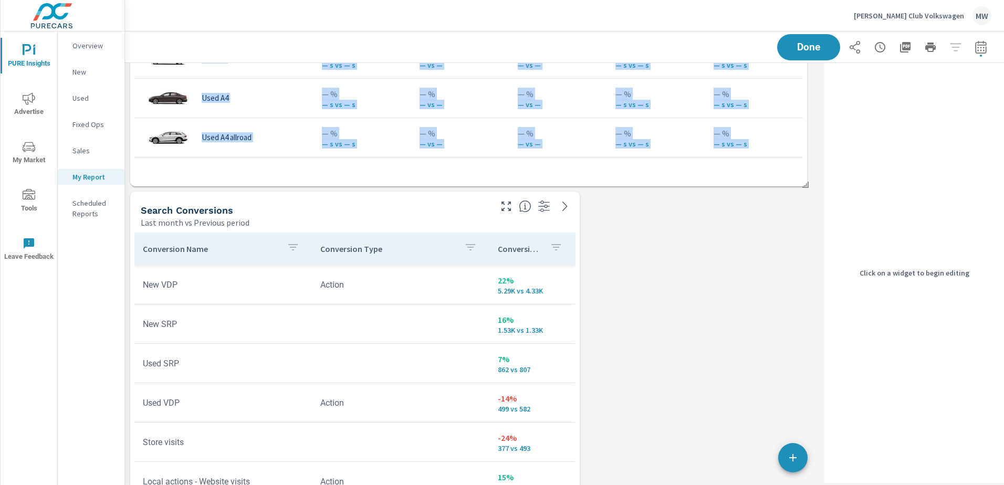
drag, startPoint x: 547, startPoint y: 227, endPoint x: 571, endPoint y: 222, distance: 25.3
click at [571, 222] on div "Search Conversions Last month vs Previous period" at bounding box center [354, 210] width 449 height 37
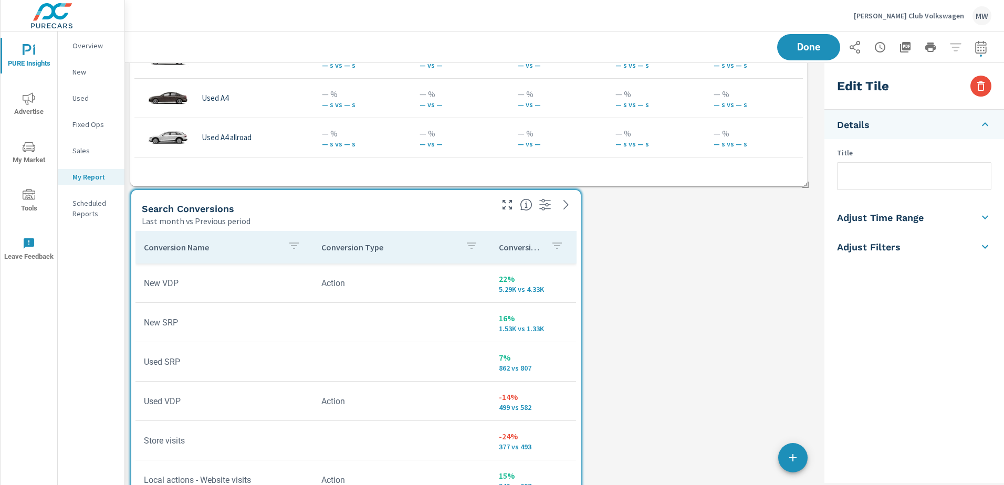
click at [572, 220] on div "Search Conversions Last month vs Previous period" at bounding box center [355, 208] width 449 height 37
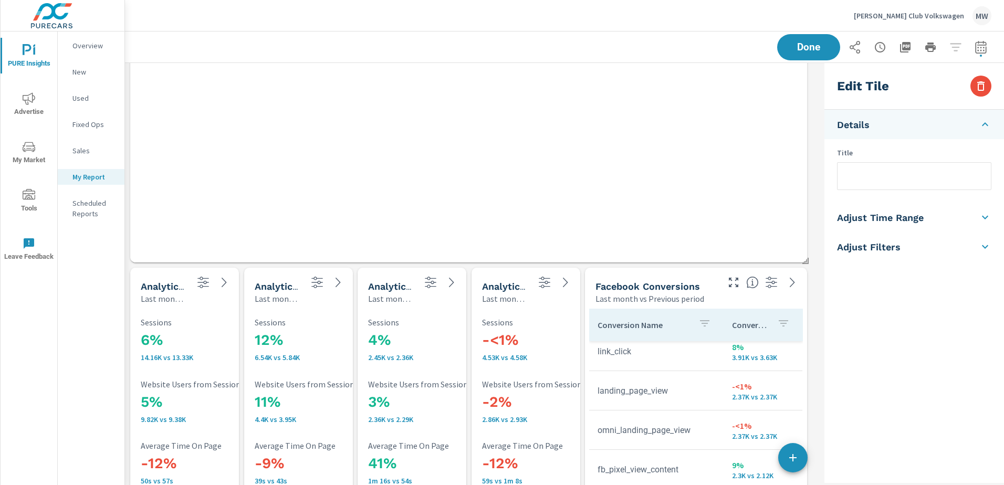
scroll to position [1861, 0]
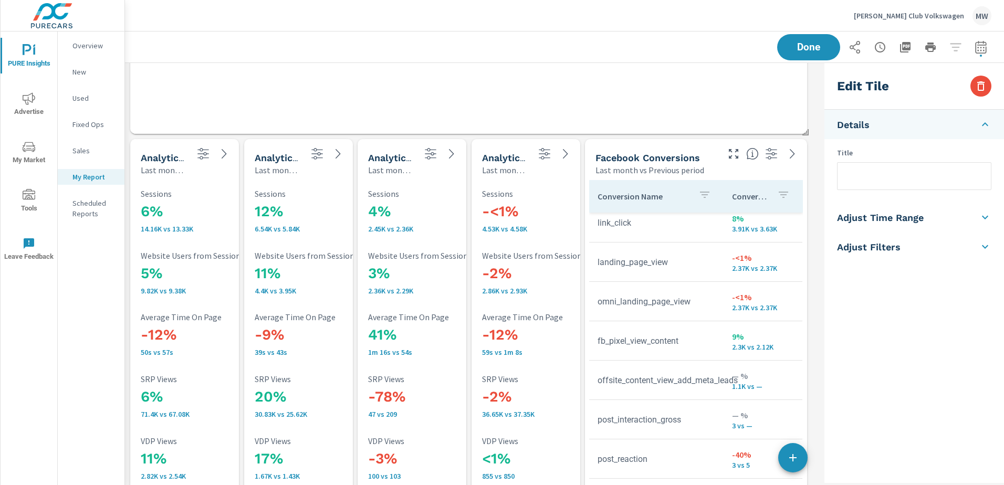
click at [678, 148] on div "Facebook Conversions Last month vs Previous period" at bounding box center [653, 157] width 136 height 37
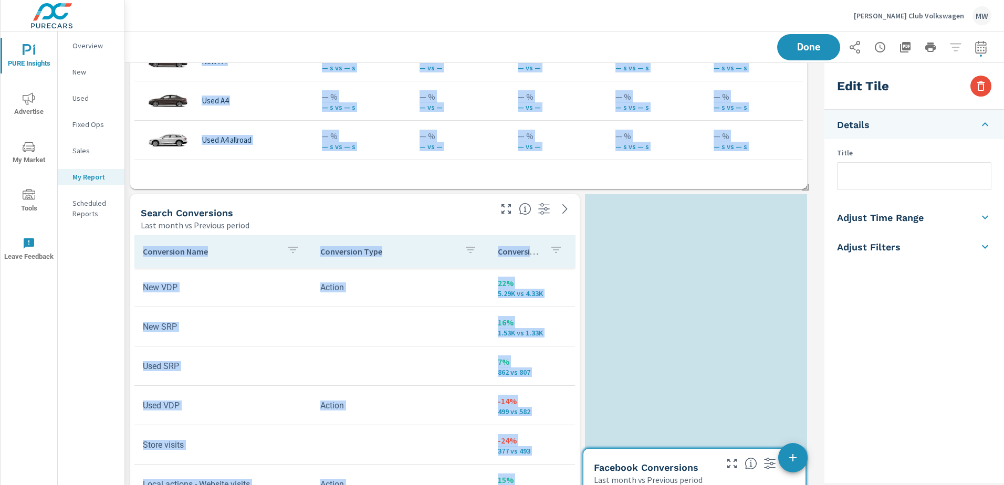
scroll to position [3016, 0]
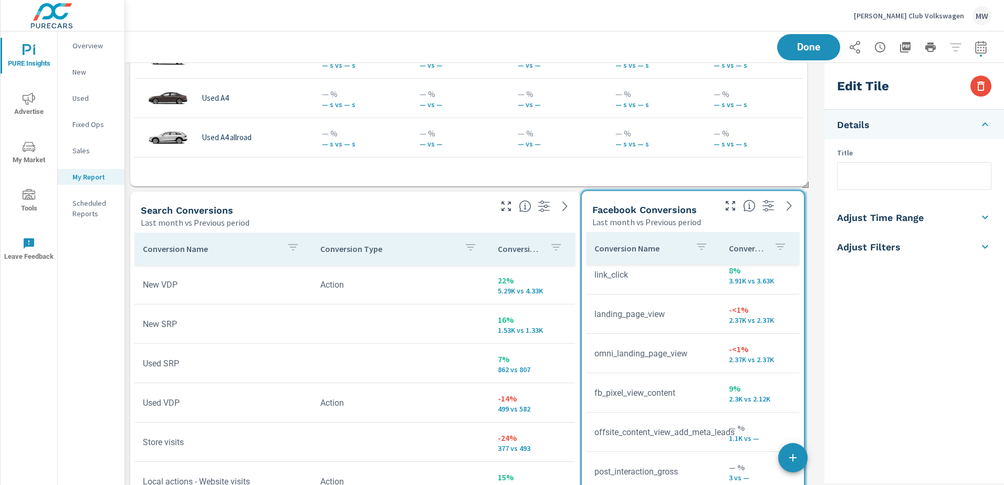
drag, startPoint x: 678, startPoint y: 148, endPoint x: 675, endPoint y: 200, distance: 52.1
click at [675, 200] on div "Facebook Conversions Last month vs Previous period" at bounding box center [650, 209] width 136 height 37
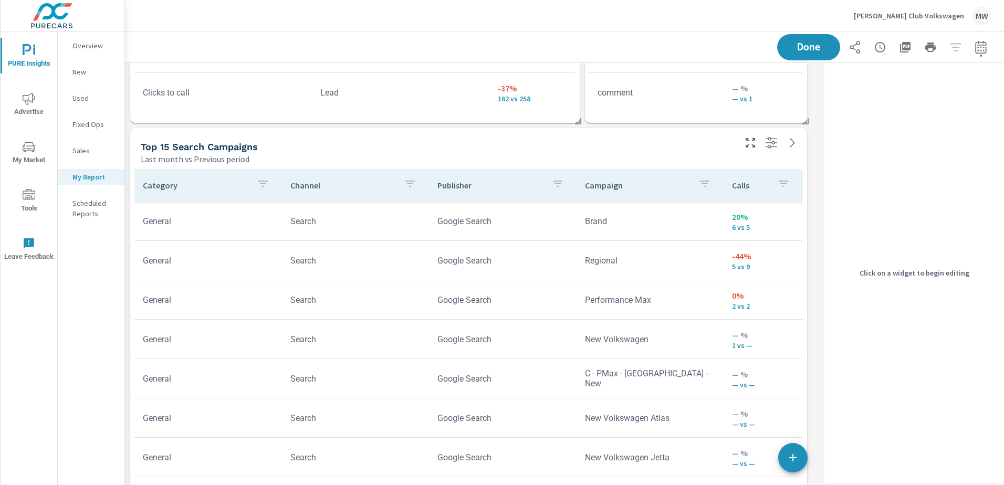
scroll to position [3300, 0]
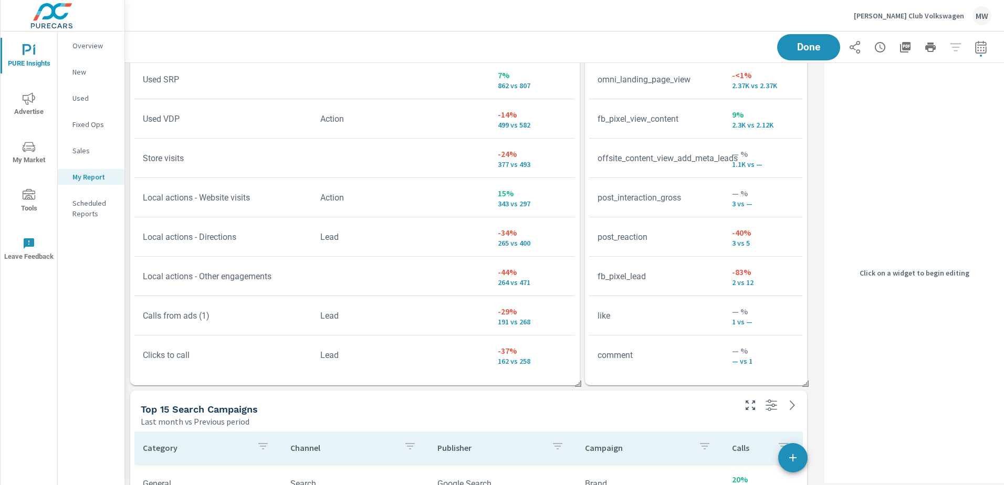
click at [224, 406] on h5 "Top 15 Search Campaigns" at bounding box center [199, 409] width 117 height 11
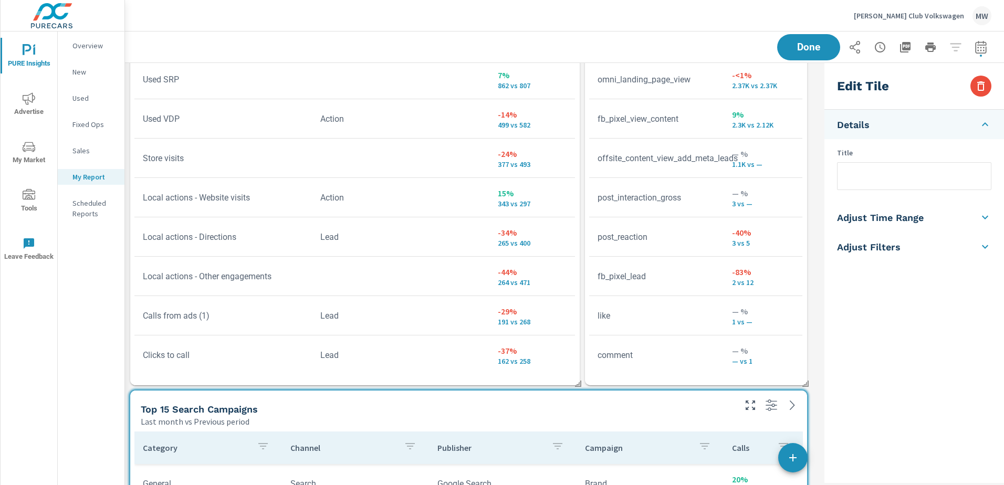
click at [875, 85] on h3 "Edit Tile" at bounding box center [863, 86] width 52 height 18
click at [864, 179] on input "text" at bounding box center [913, 176] width 153 height 27
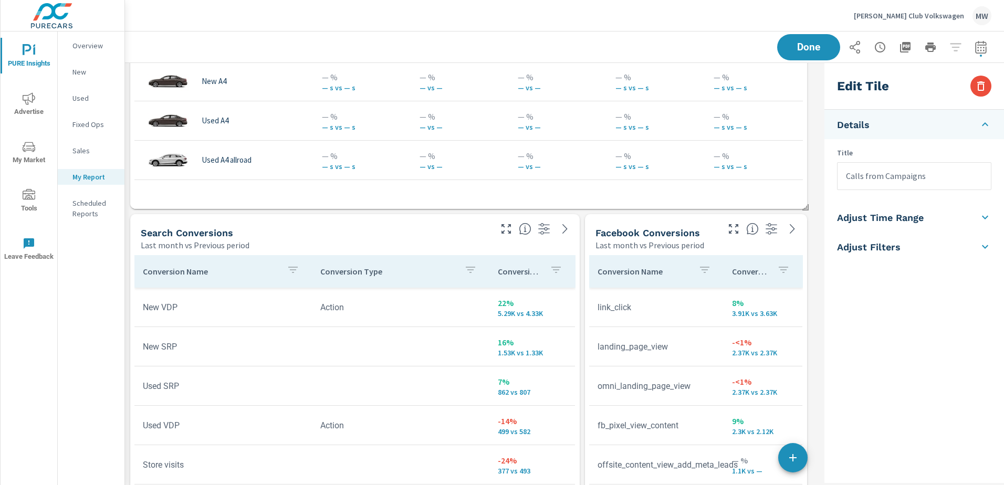
scroll to position [2985, 0]
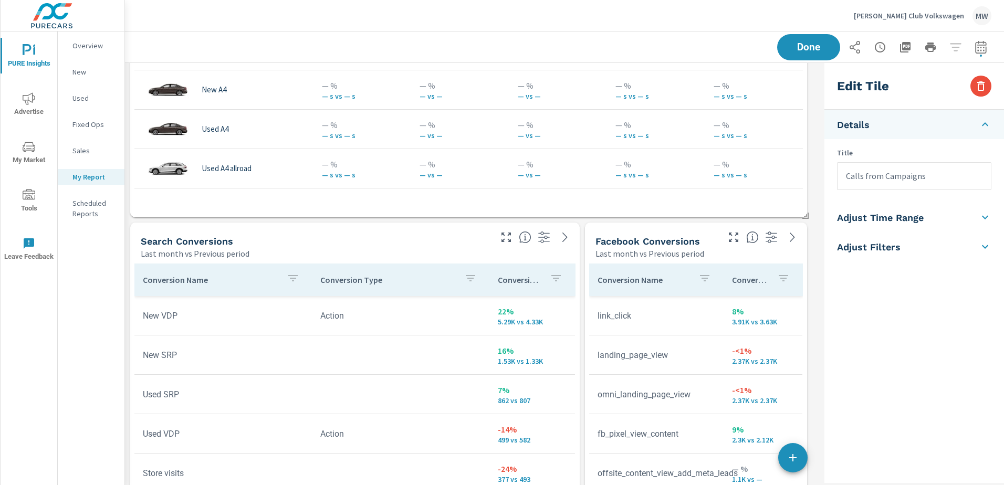
scroll to position [2205, 0]
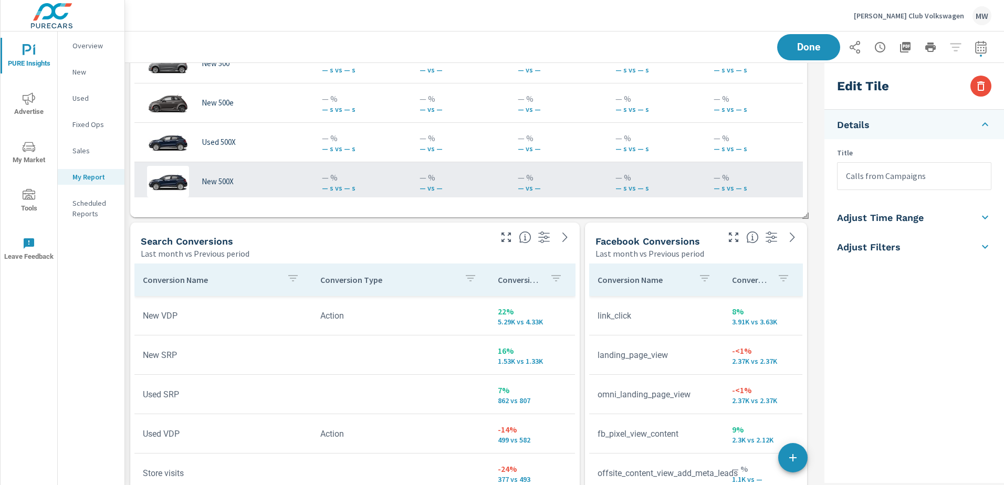
scroll to position [1943, 0]
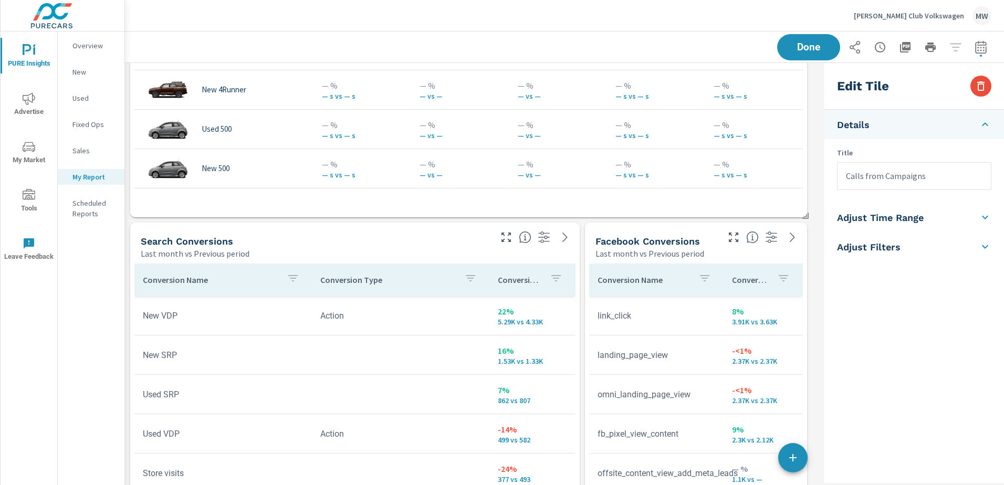
scroll to position [1418, 0]
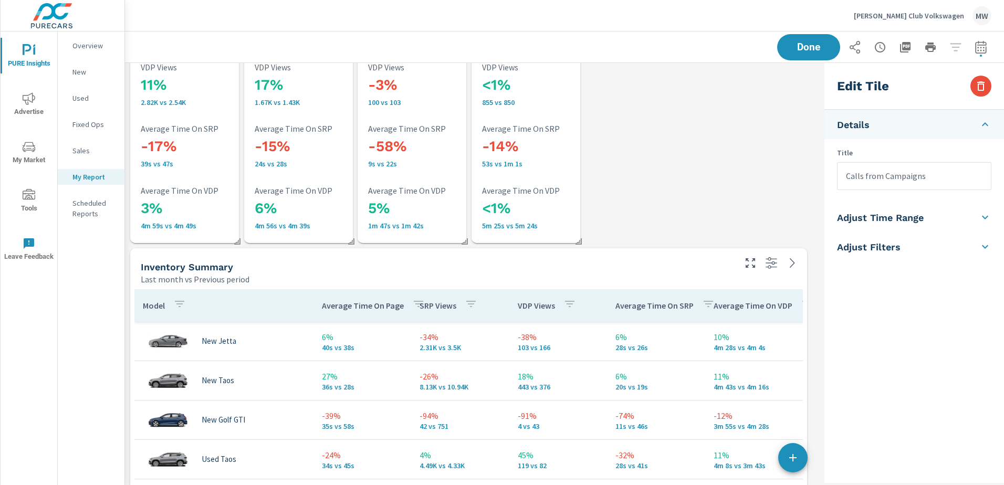
scroll to position [2355, 0]
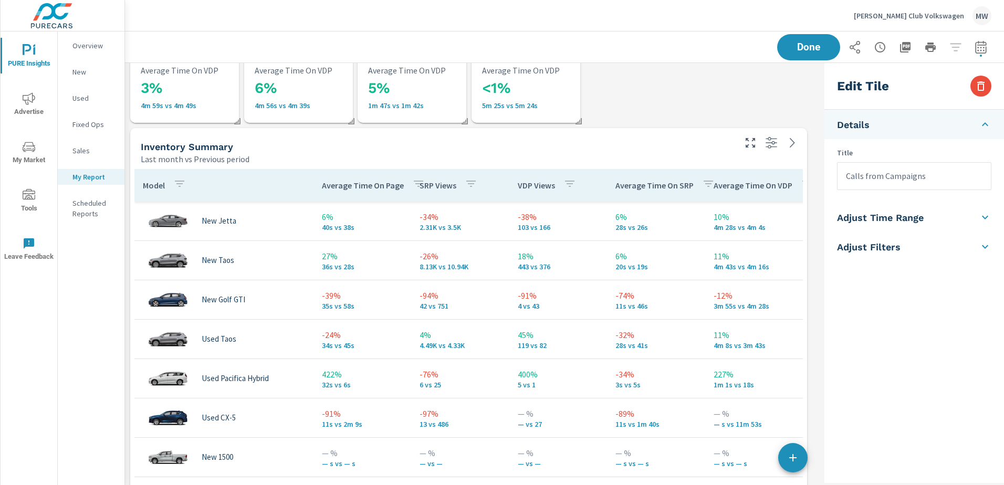
type input "Calls from Campaigns"
click at [180, 150] on h5 "Inventory Summary" at bounding box center [187, 146] width 92 height 11
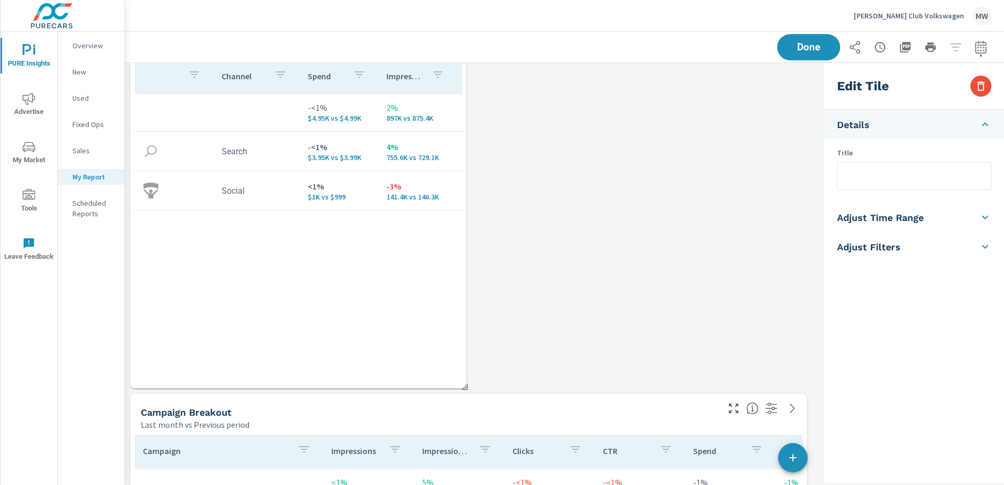
scroll to position [0, 0]
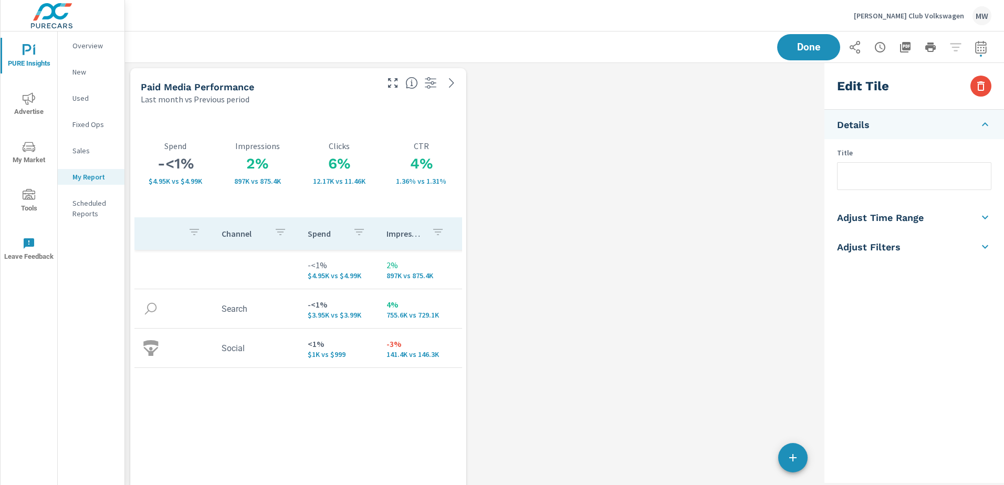
click at [300, 83] on div "Paid Media Performance" at bounding box center [258, 87] width 235 height 12
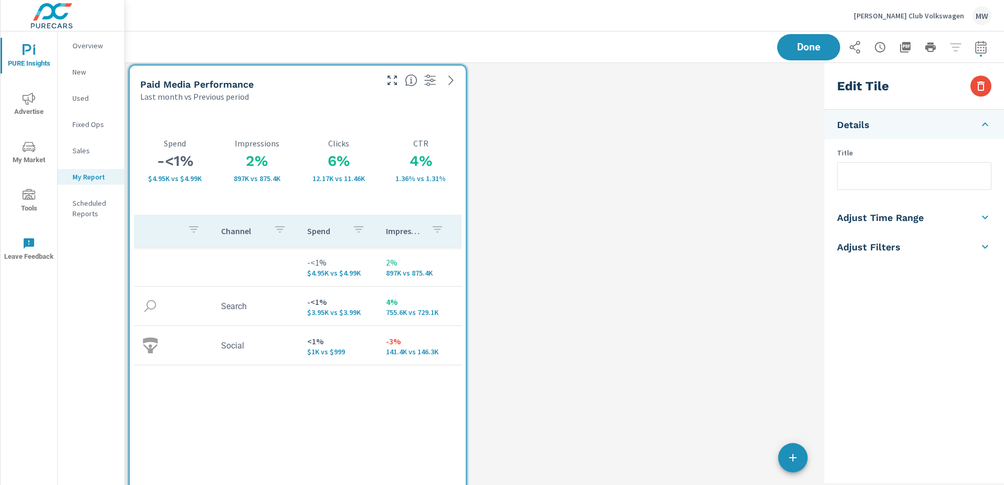
click at [462, 228] on div "-<1% $4.95K vs $4.99K Spend 2% 897K vs 875.4K Impressions 6% 12.17K vs 11.46K C…" at bounding box center [298, 322] width 336 height 441
click at [464, 70] on div at bounding box center [423, 79] width 86 height 23
click at [465, 69] on div "Paid Media Performance Last month vs Previous period -<1% $4.95K vs $4.99K Spen…" at bounding box center [298, 307] width 336 height 478
click at [360, 93] on div "Last month vs Previous period" at bounding box center [258, 99] width 235 height 13
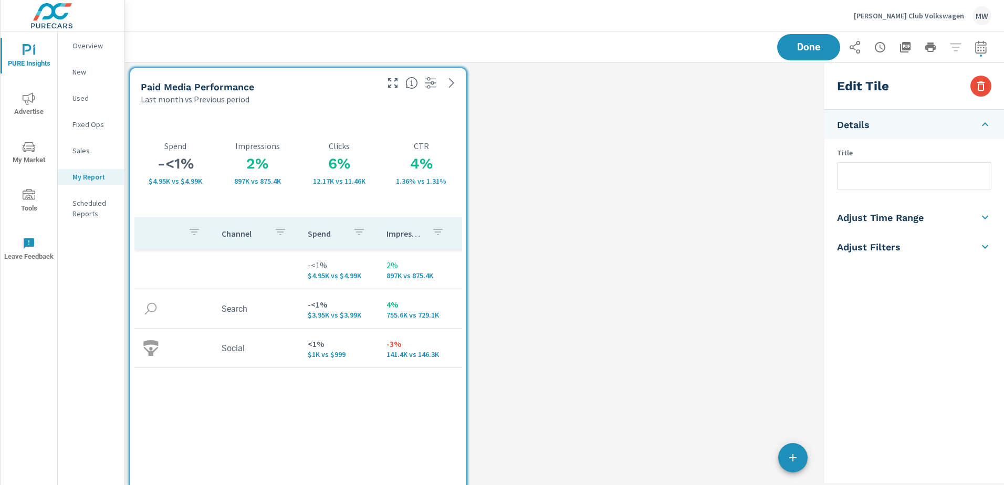
drag, startPoint x: 468, startPoint y: 178, endPoint x: 460, endPoint y: 177, distance: 7.9
click at [460, 177] on p "1.36% vs 1.31%" at bounding box center [421, 181] width 82 height 8
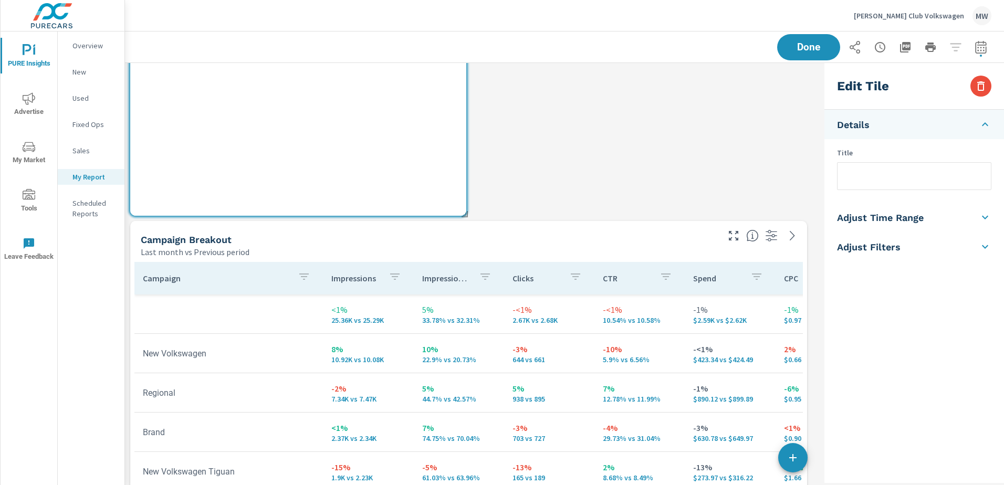
scroll to position [420, 0]
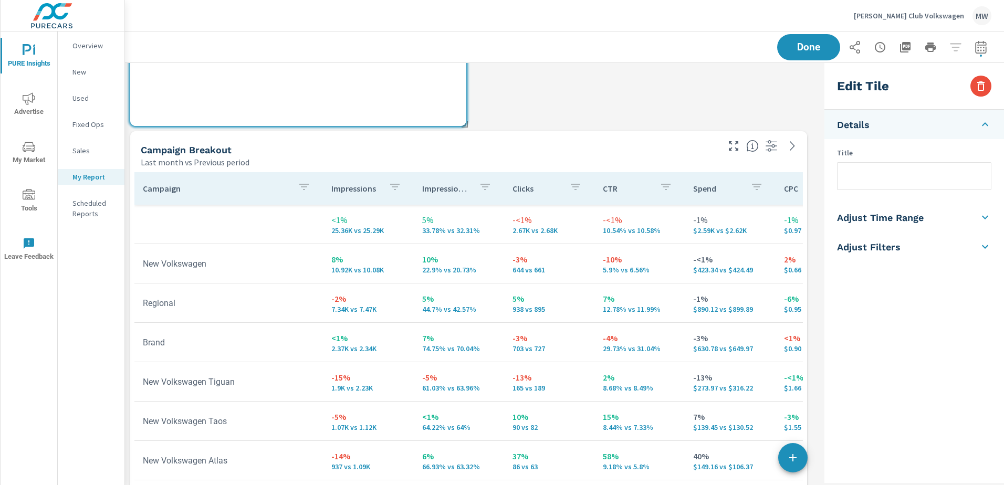
click at [349, 156] on div "Last month vs Previous period" at bounding box center [429, 162] width 576 height 13
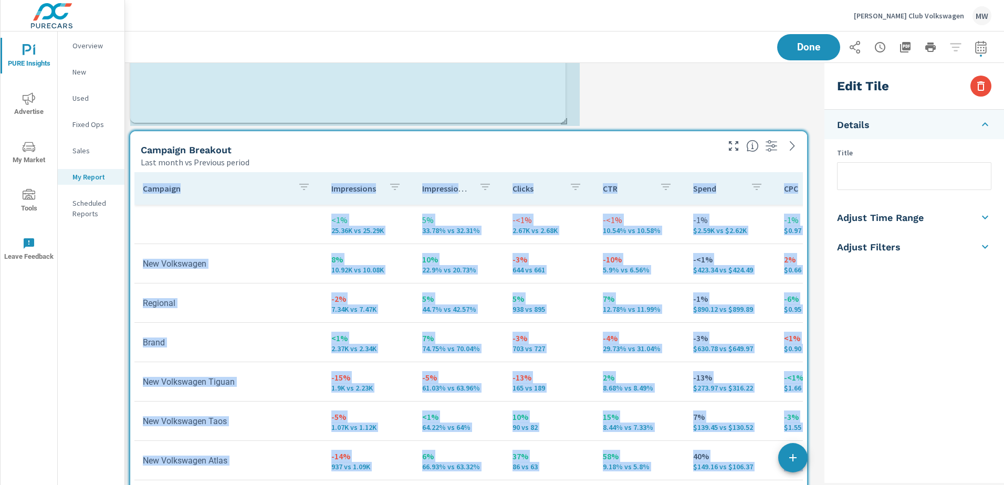
drag, startPoint x: 466, startPoint y: 123, endPoint x: 551, endPoint y: 120, distance: 85.1
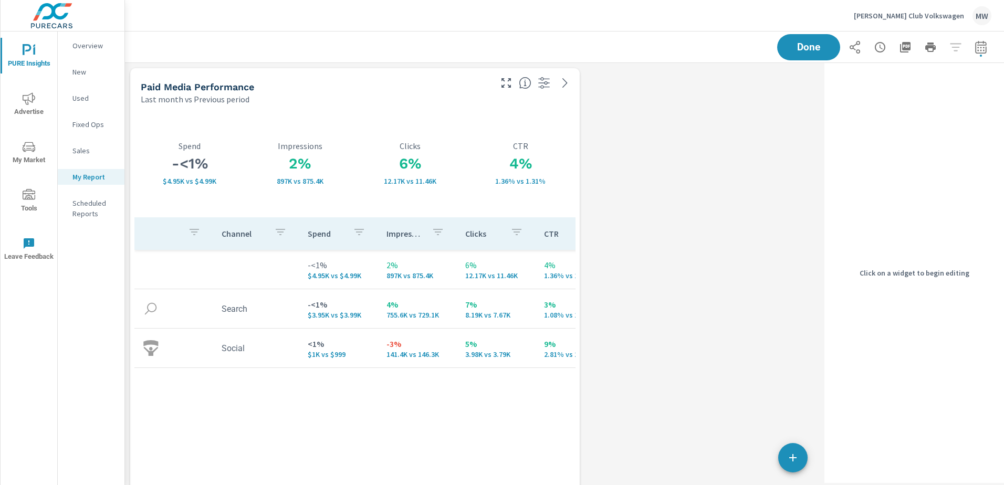
scroll to position [158, 0]
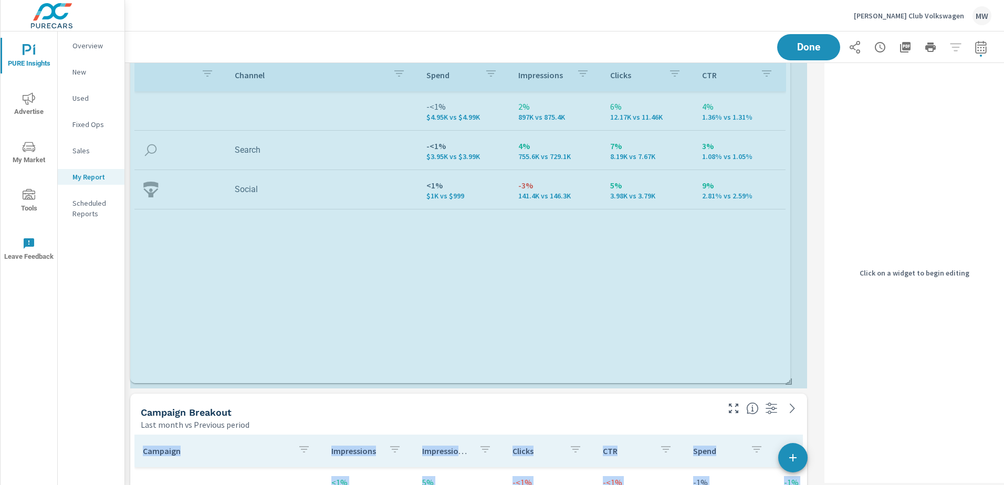
drag, startPoint x: 578, startPoint y: 386, endPoint x: 747, endPoint y: 381, distance: 169.1
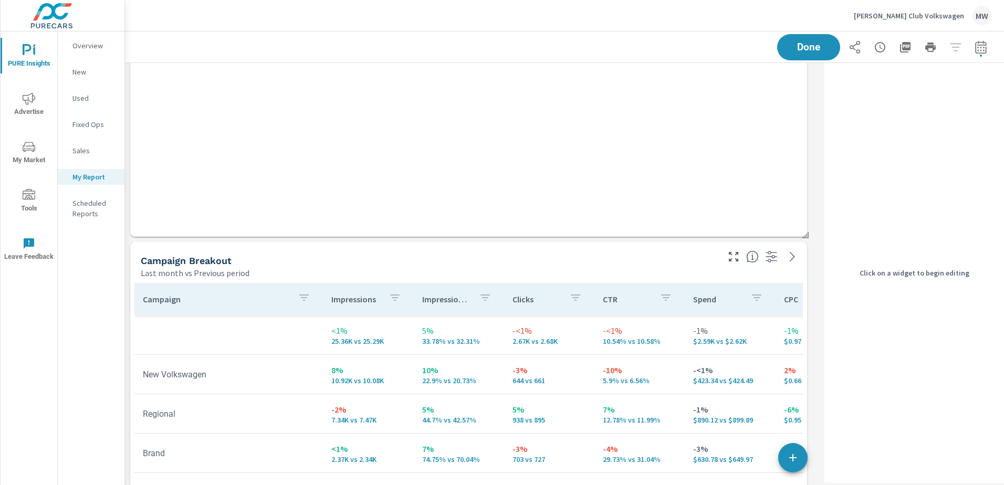
scroll to position [420, 0]
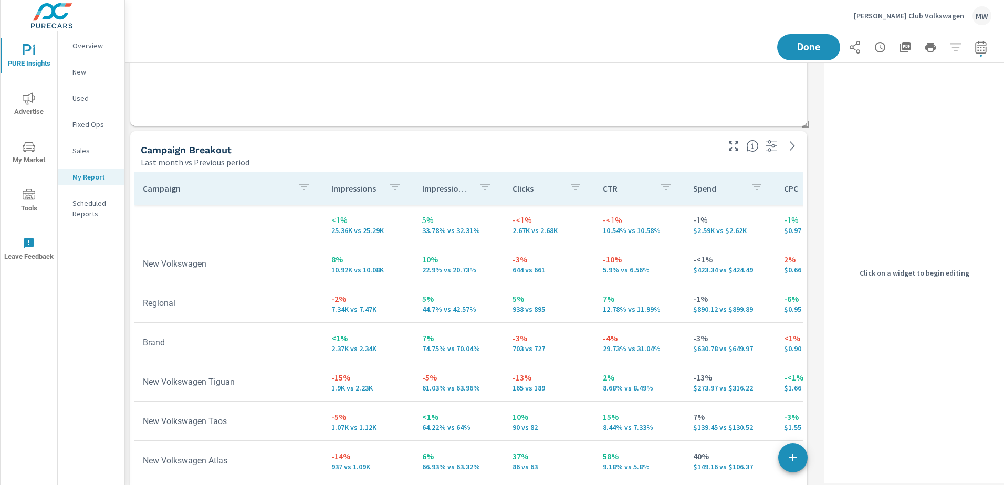
click at [249, 149] on div "Campaign Breakout" at bounding box center [429, 150] width 576 height 12
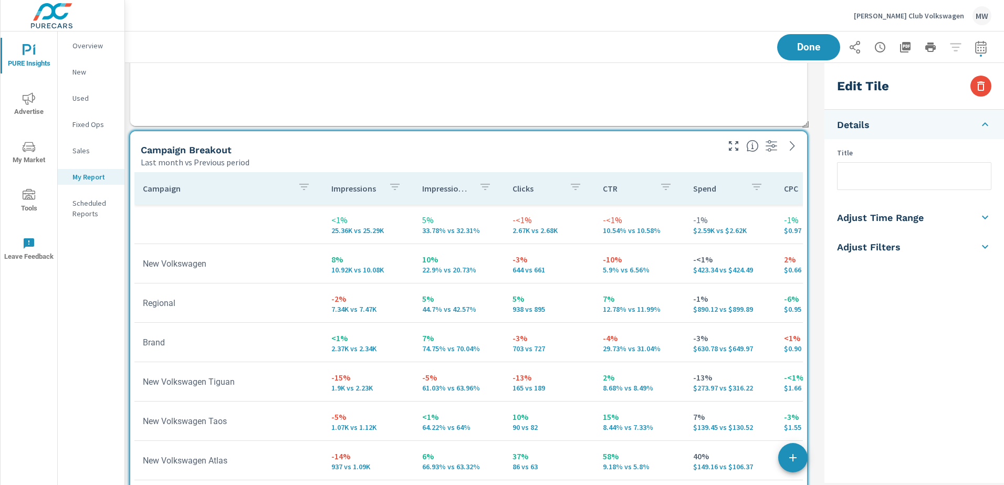
click at [857, 176] on input "text" at bounding box center [913, 176] width 153 height 27
type input "Paid Search Campaigns"
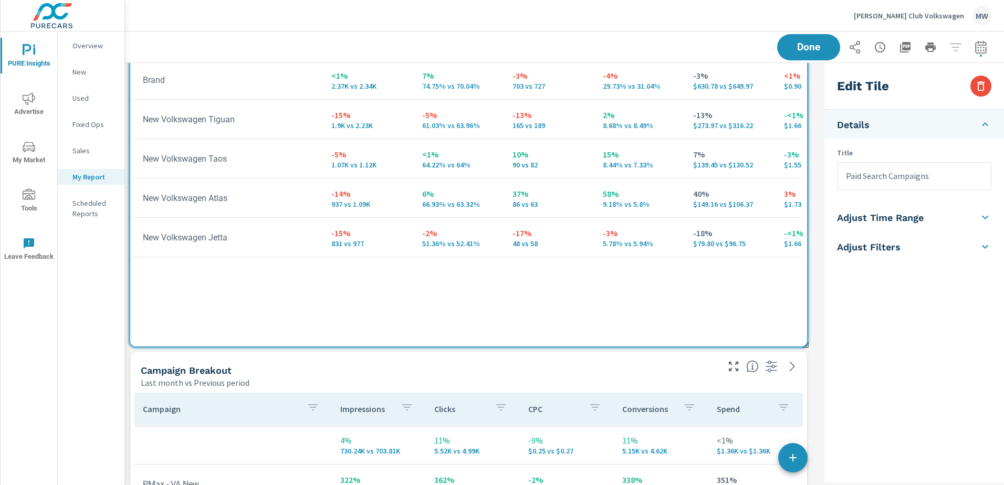
scroll to position [893, 0]
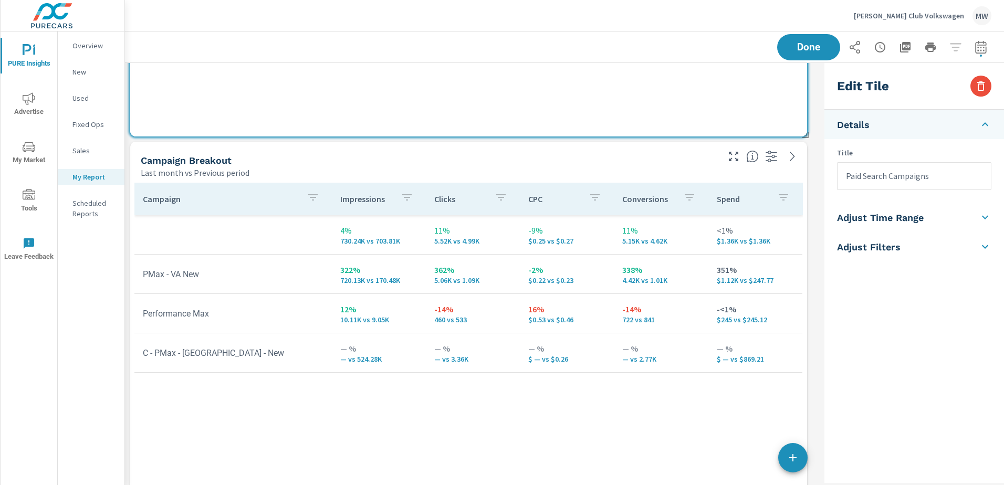
click at [564, 162] on div "Campaign Breakout" at bounding box center [429, 160] width 576 height 12
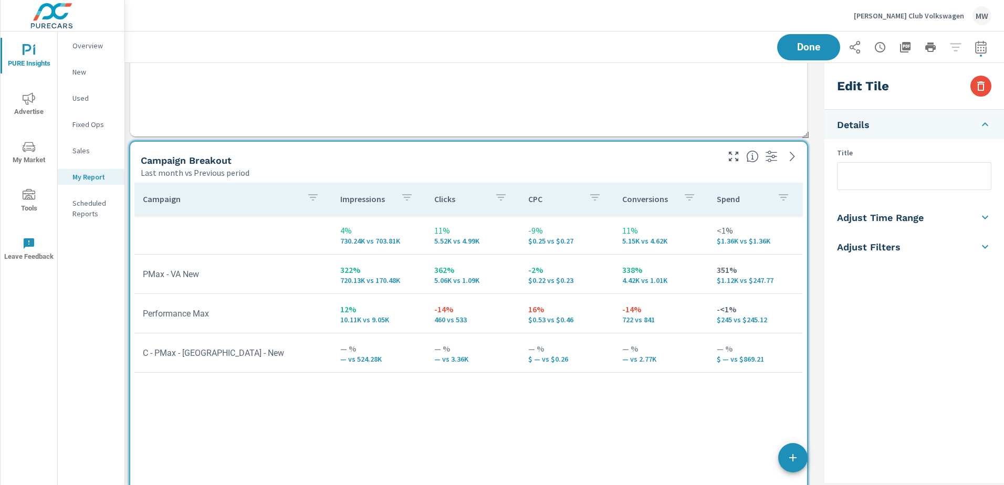
click at [857, 177] on input "text" at bounding box center [913, 176] width 153 height 27
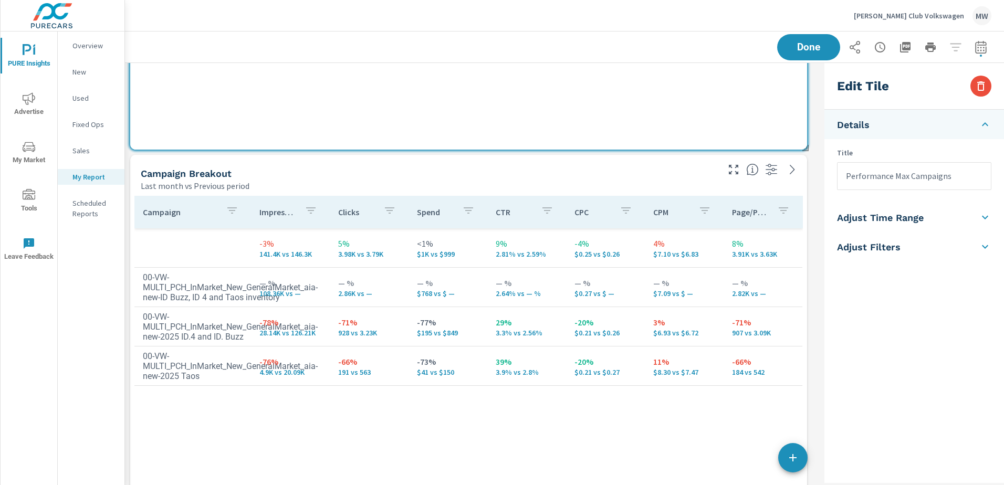
scroll to position [1418, 0]
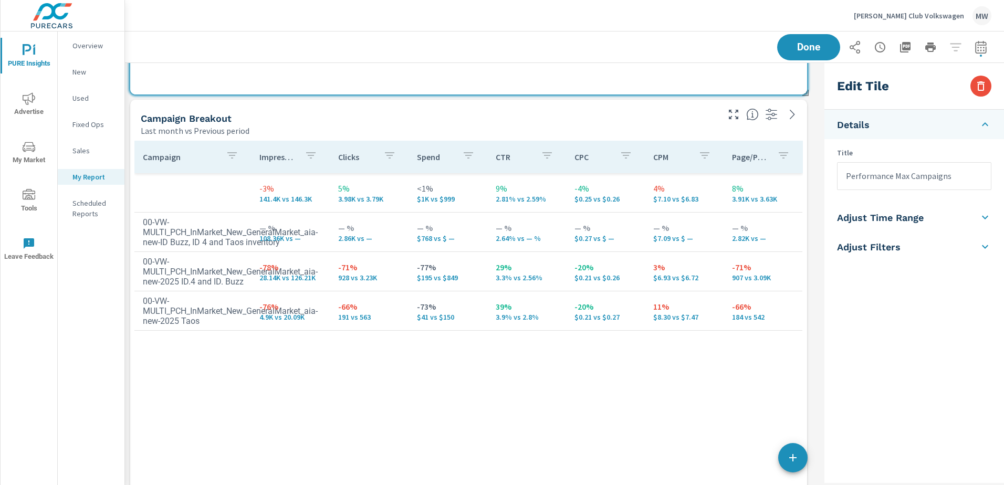
type input "Performance Max Campaigns"
click at [183, 118] on h5 "Campaign Breakout" at bounding box center [186, 118] width 91 height 11
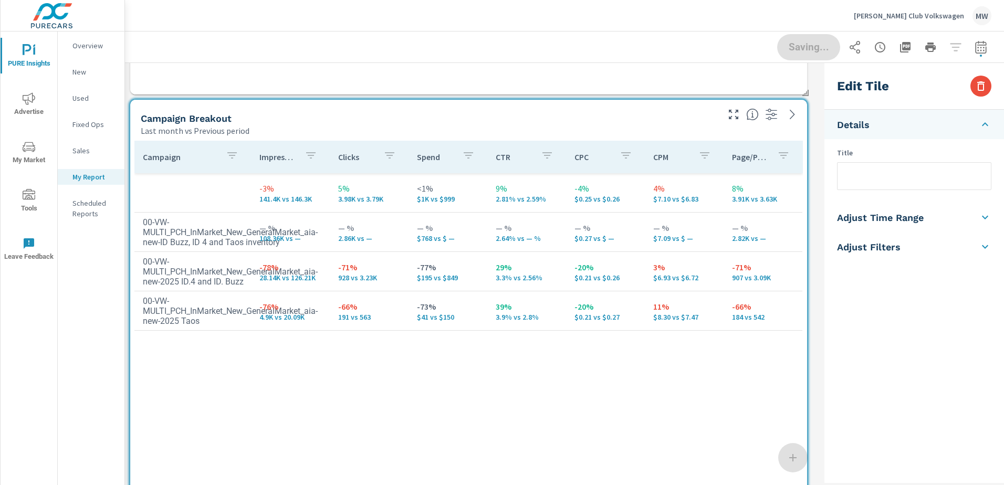
click at [865, 179] on input "text" at bounding box center [913, 176] width 153 height 27
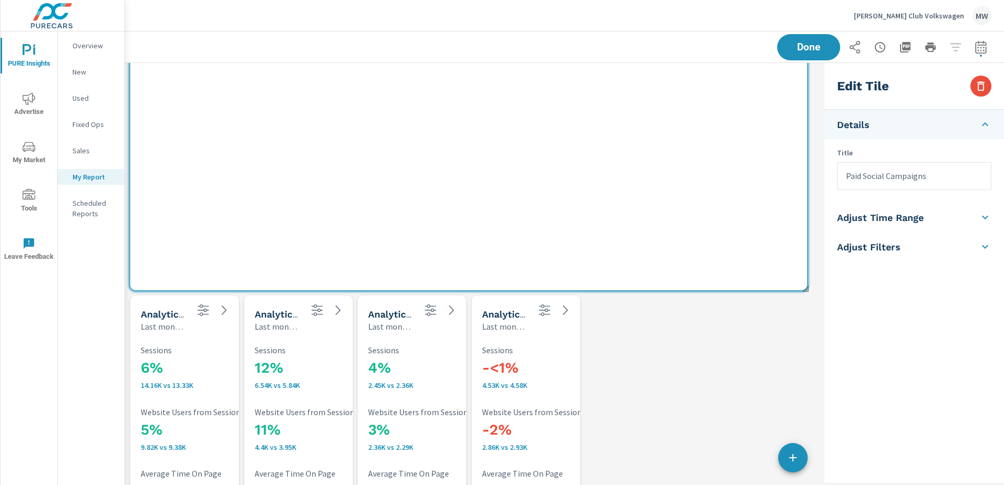
scroll to position [1838, 0]
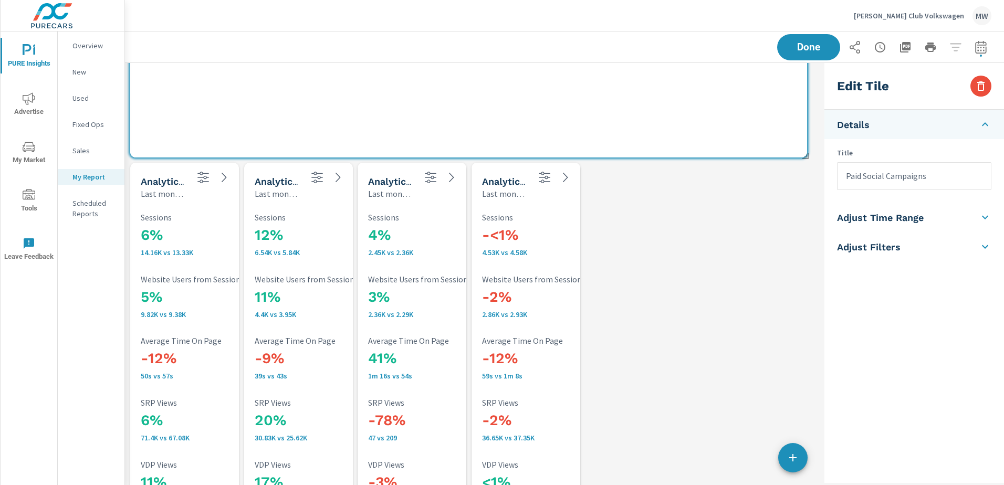
type input "Paid Social Campaigns"
click at [160, 188] on p "Last month vs Previous period" at bounding box center [164, 193] width 46 height 13
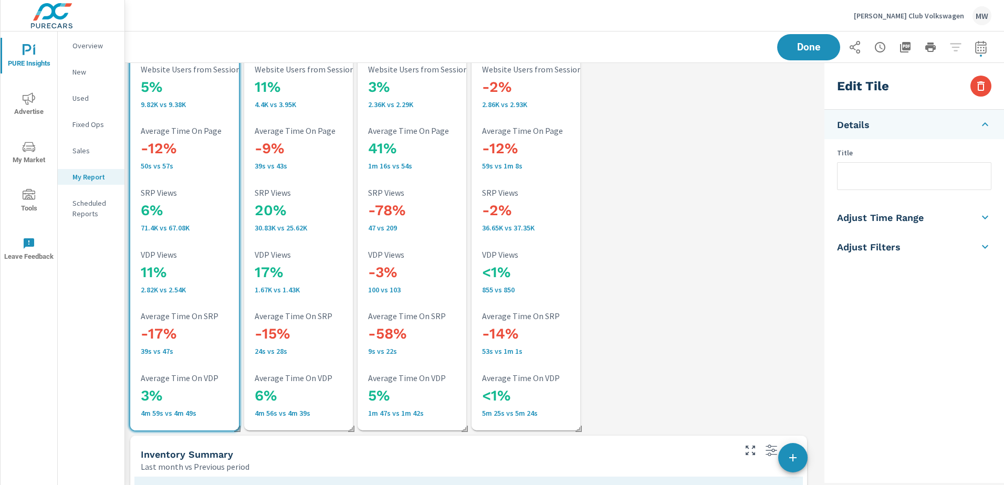
scroll to position [4369, 704]
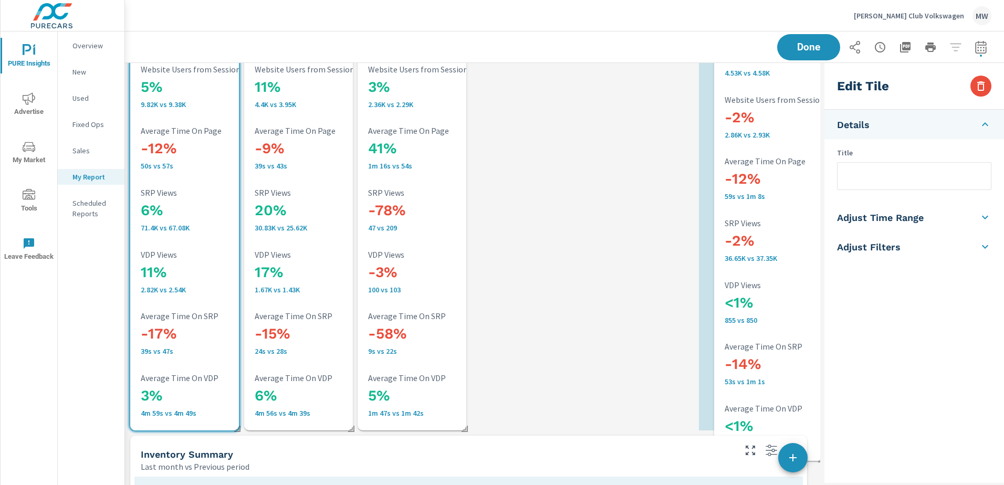
drag, startPoint x: 566, startPoint y: 202, endPoint x: 809, endPoint y: 232, distance: 244.5
click at [809, 232] on h3 "-2%" at bounding box center [794, 241] width 139 height 18
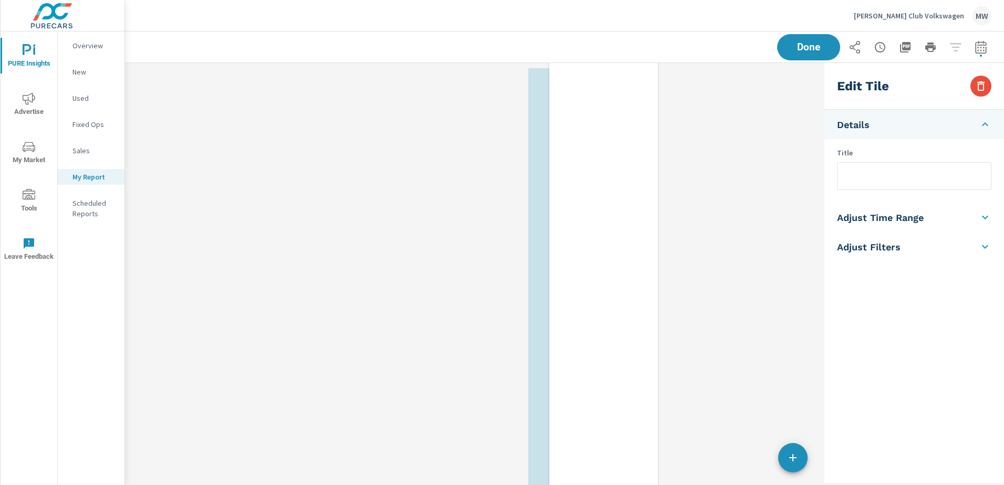
scroll to position [4852, 704]
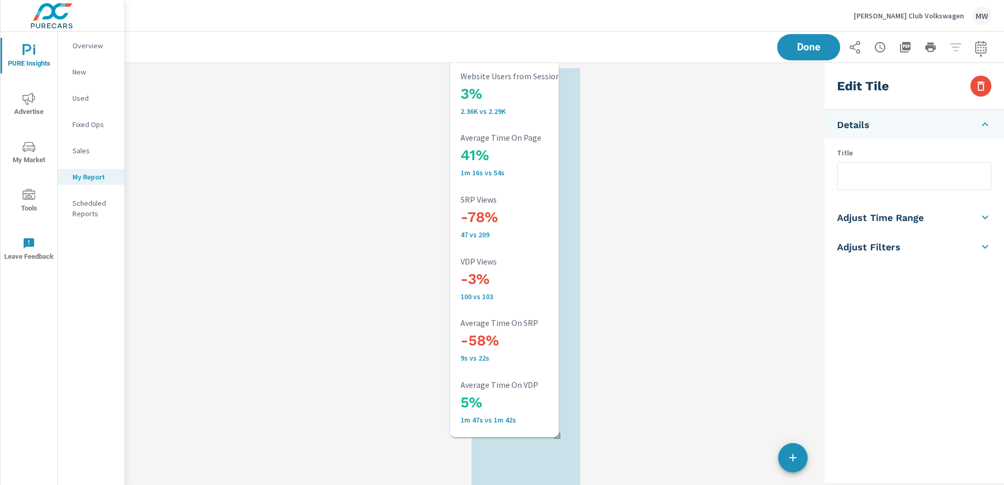
drag, startPoint x: 385, startPoint y: 163, endPoint x: 481, endPoint y: 171, distance: 96.4
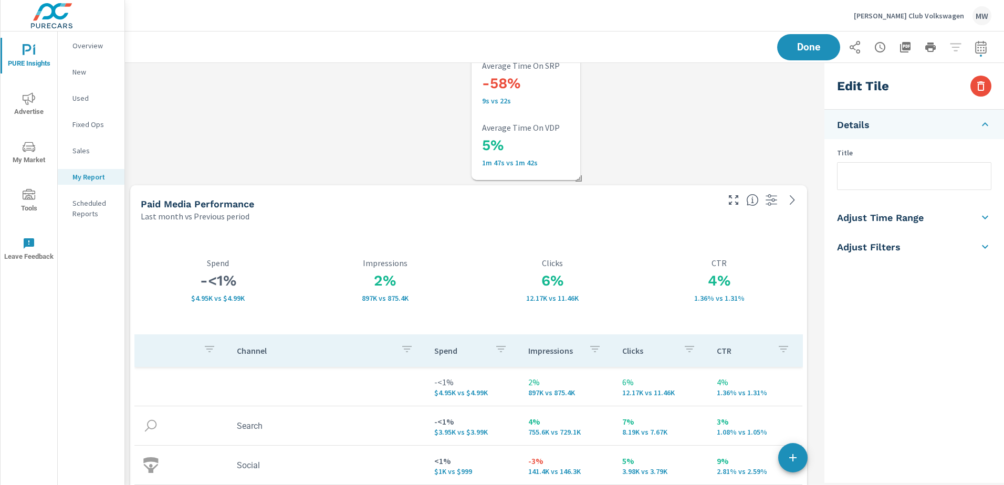
scroll to position [263, 0]
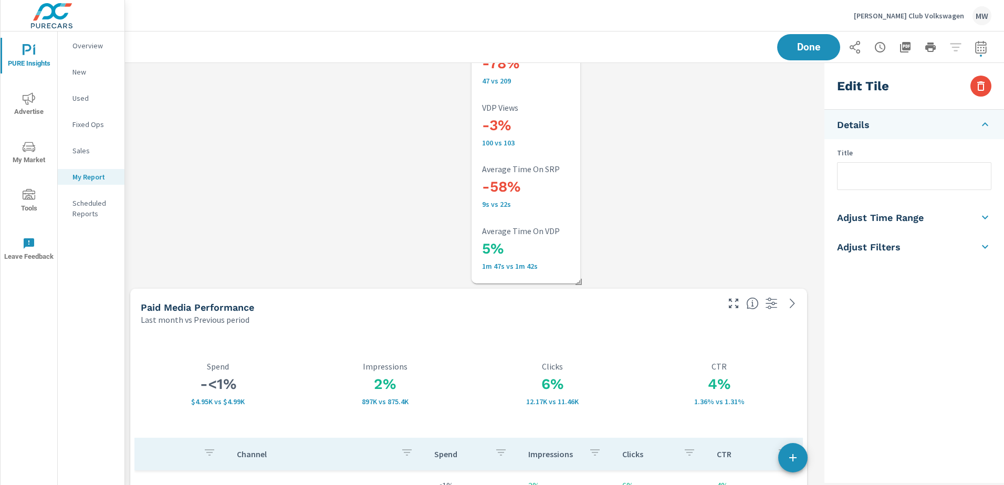
click at [536, 98] on div "4% 2.45K vs 2.36K Sessions 3% 2.36K vs 2.29K Website Users from Sessions 41% 1m…" at bounding box center [526, 63] width 100 height 433
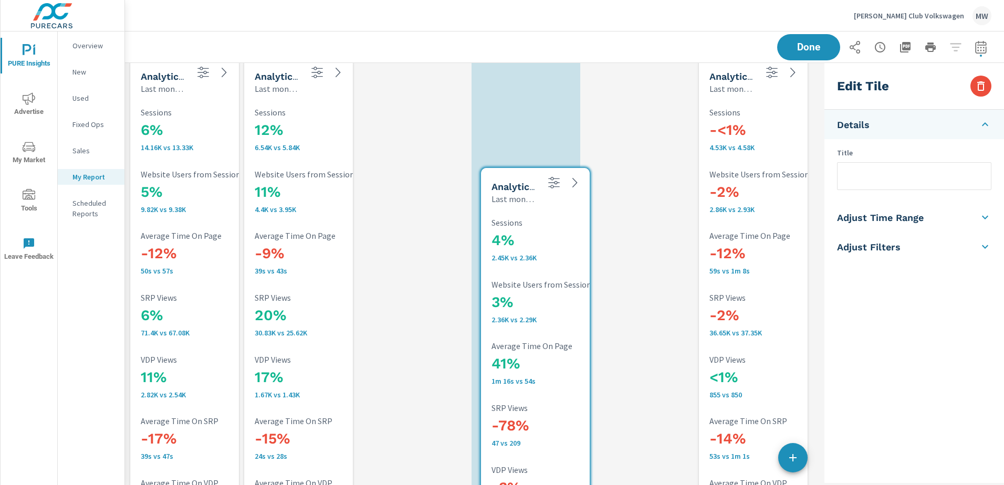
scroll to position [4369, 704]
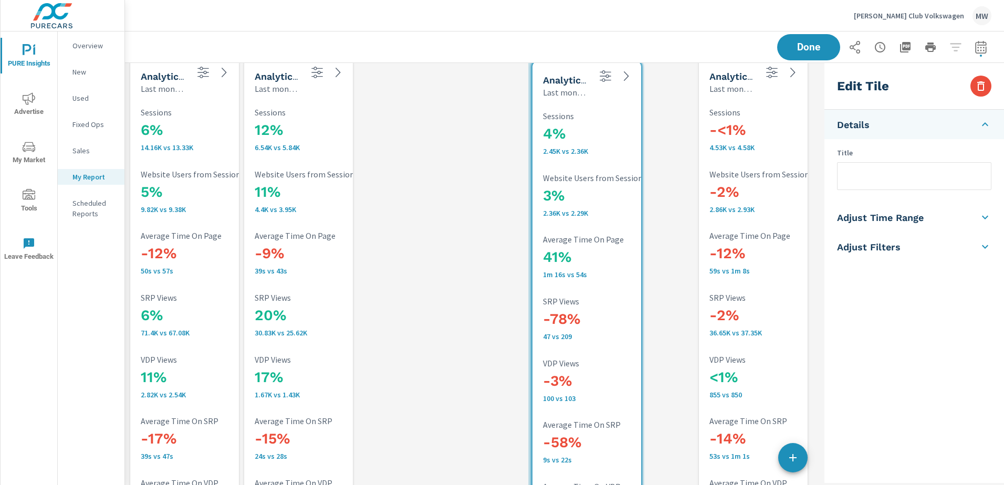
drag, startPoint x: 536, startPoint y: 98, endPoint x: 596, endPoint y: 354, distance: 262.8
click at [596, 354] on div "4% 2.45K vs 2.36K Sessions 3% 2.36K vs 2.29K Website Users from Sessions 41% 1m…" at bounding box center [587, 318] width 100 height 433
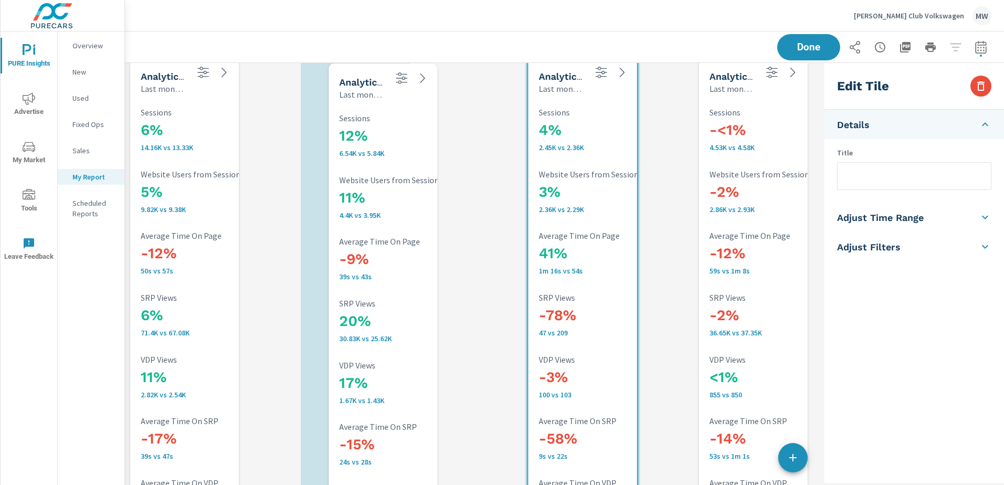
drag, startPoint x: 299, startPoint y: 270, endPoint x: 383, endPoint y: 276, distance: 84.7
click at [383, 276] on p "39s vs 43s" at bounding box center [408, 276] width 139 height 8
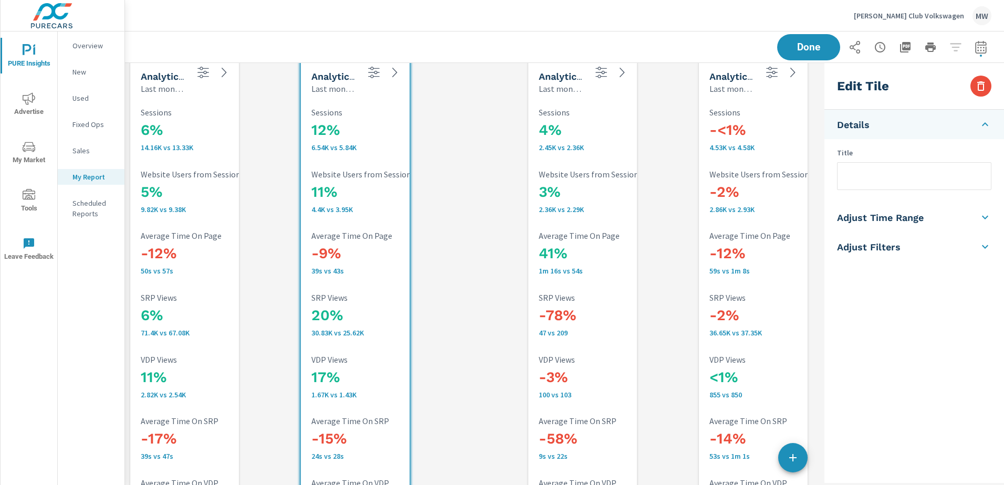
click at [164, 77] on h5 "Analytics Totals" at bounding box center [178, 76] width 75 height 11
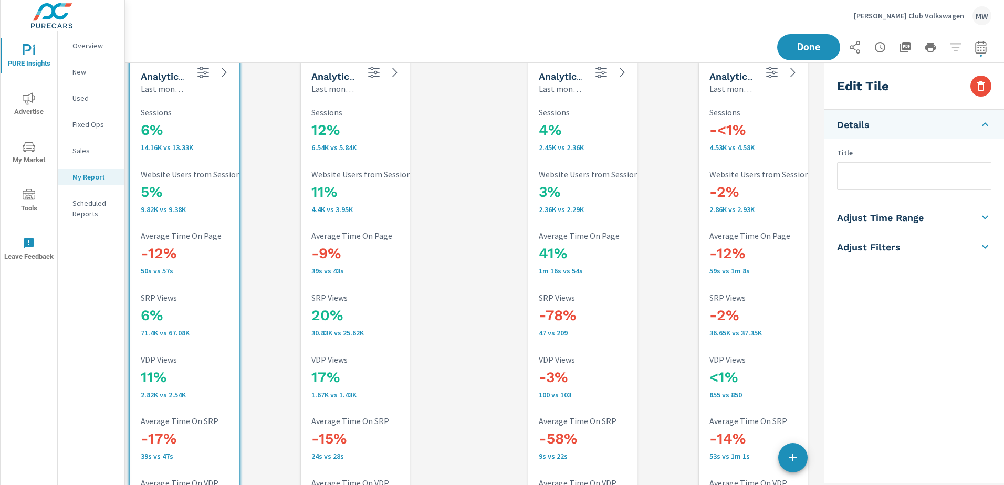
click at [849, 172] on input "text" at bounding box center [913, 176] width 153 height 27
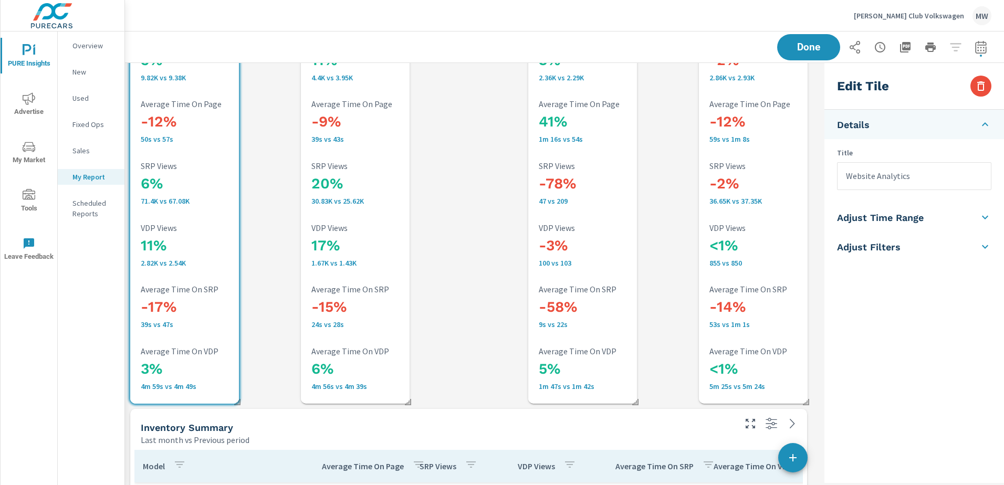
scroll to position [2153, 0]
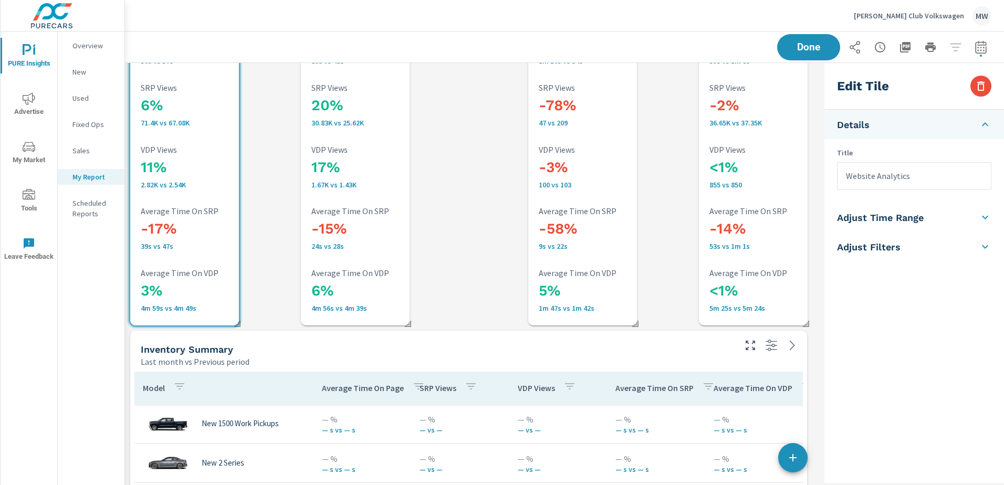
type input "Website Analytics"
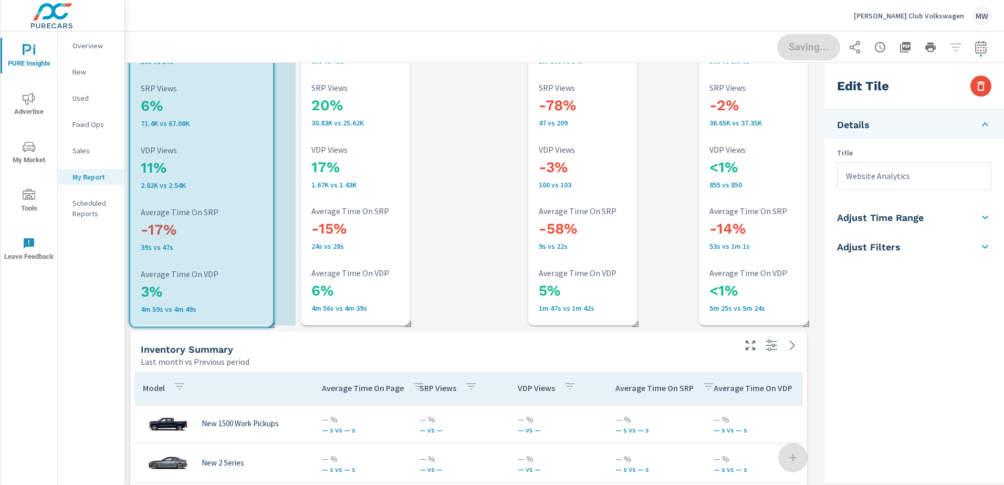
drag, startPoint x: 238, startPoint y: 326, endPoint x: 272, endPoint y: 327, distance: 34.1
click at [272, 327] on span at bounding box center [268, 321] width 11 height 11
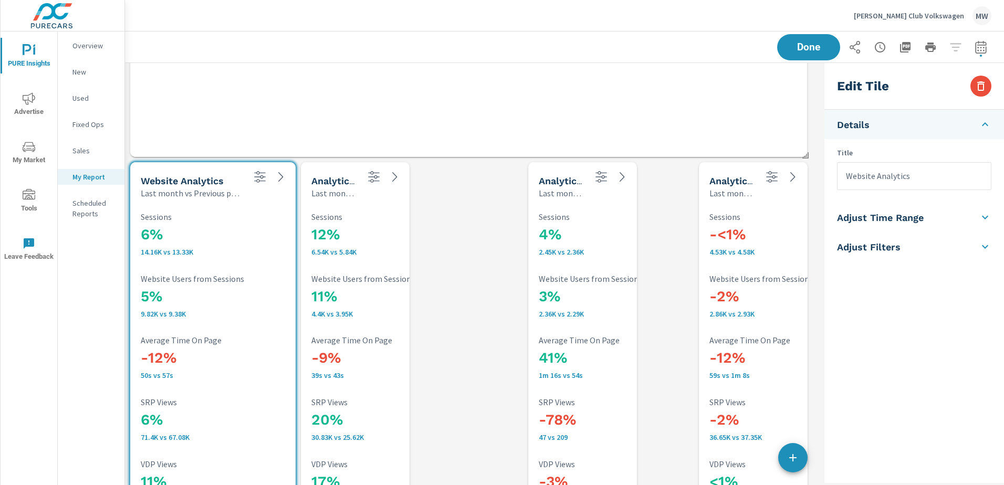
scroll to position [1838, 0]
click at [334, 182] on h5 "Analytics Totals" at bounding box center [348, 181] width 75 height 11
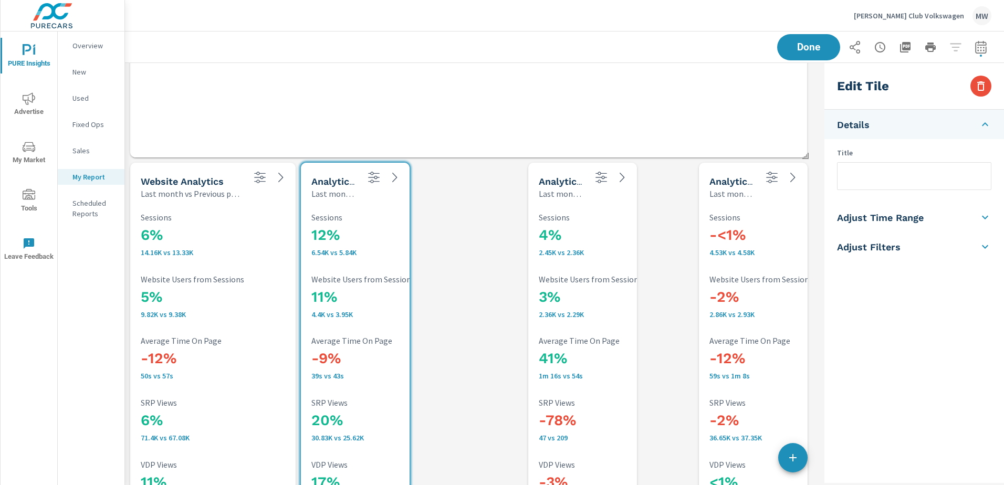
click at [867, 172] on input "text" at bounding box center [913, 176] width 153 height 27
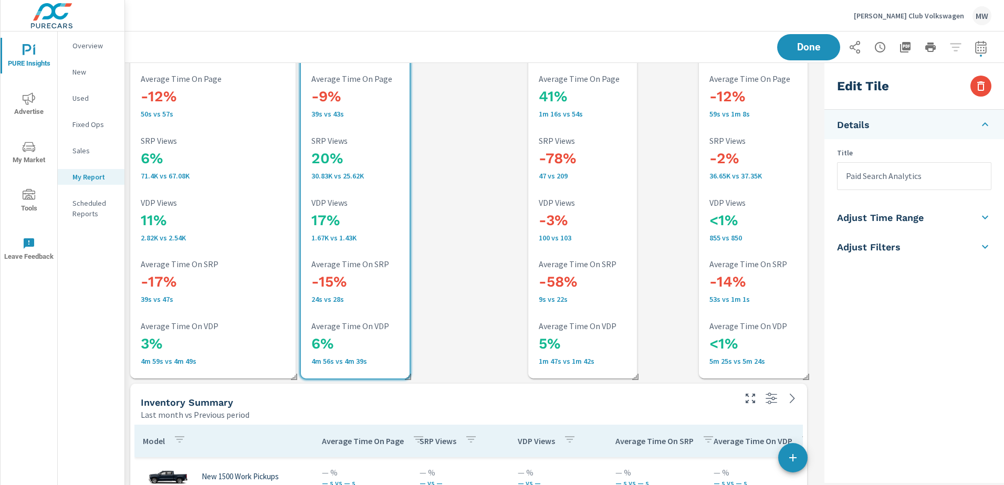
scroll to position [2100, 0]
type input "Paid Search Analytics"
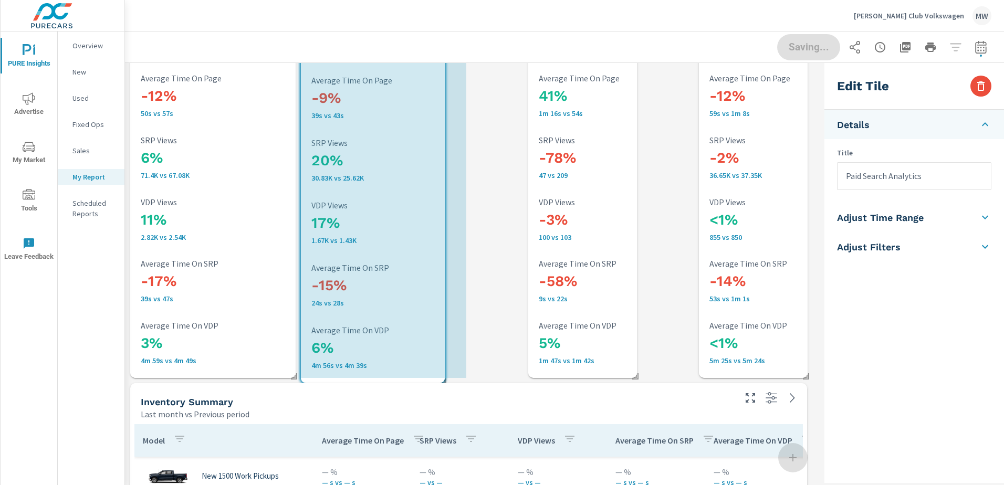
drag, startPoint x: 409, startPoint y: 375, endPoint x: 440, endPoint y: 379, distance: 31.2
click at [440, 379] on span at bounding box center [439, 378] width 11 height 11
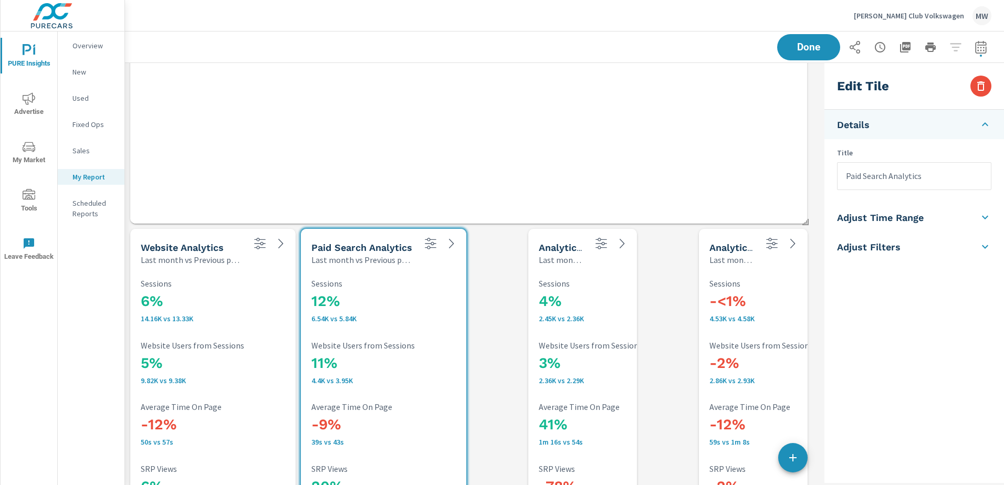
scroll to position [1838, 0]
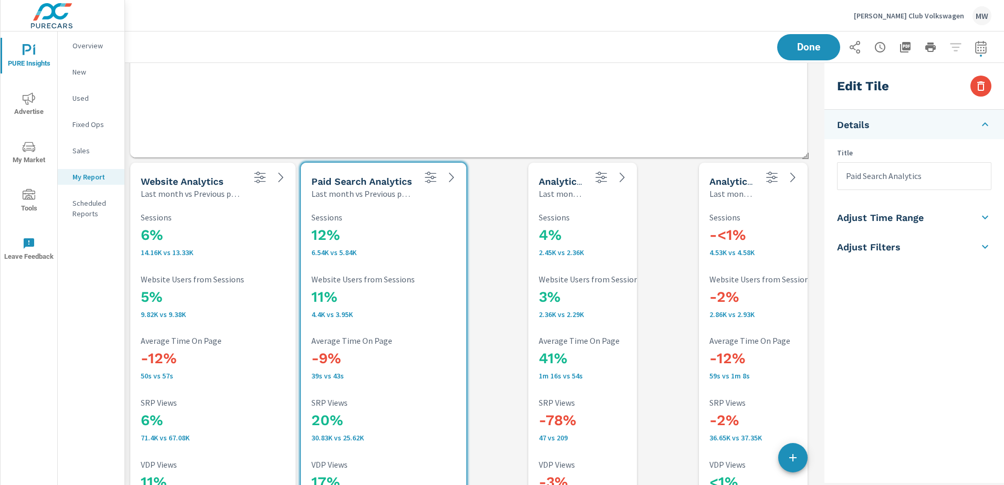
click at [589, 198] on div "Analytics Totals Last month vs Previous period" at bounding box center [582, 181] width 109 height 37
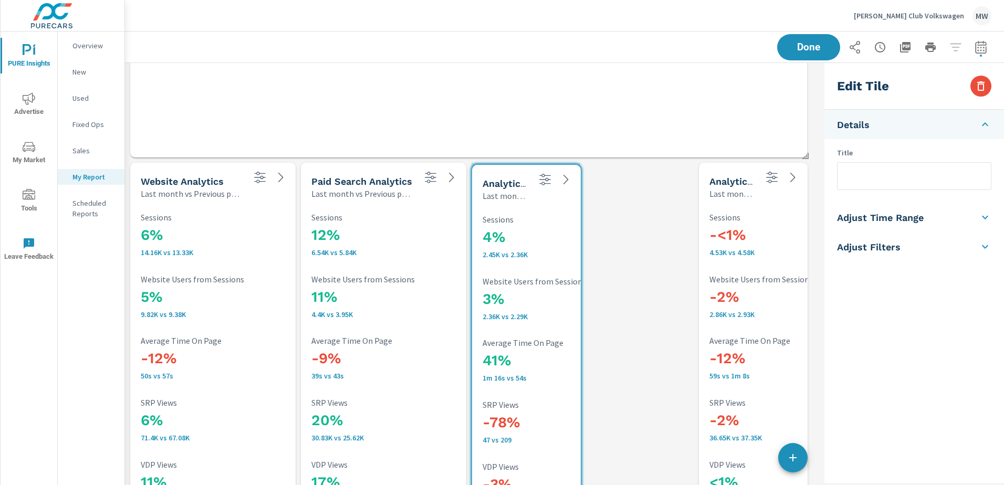
drag, startPoint x: 589, startPoint y: 198, endPoint x: 532, endPoint y: 201, distance: 56.2
click at [532, 201] on div "Analytics Totals Last month vs Previous period" at bounding box center [526, 183] width 109 height 37
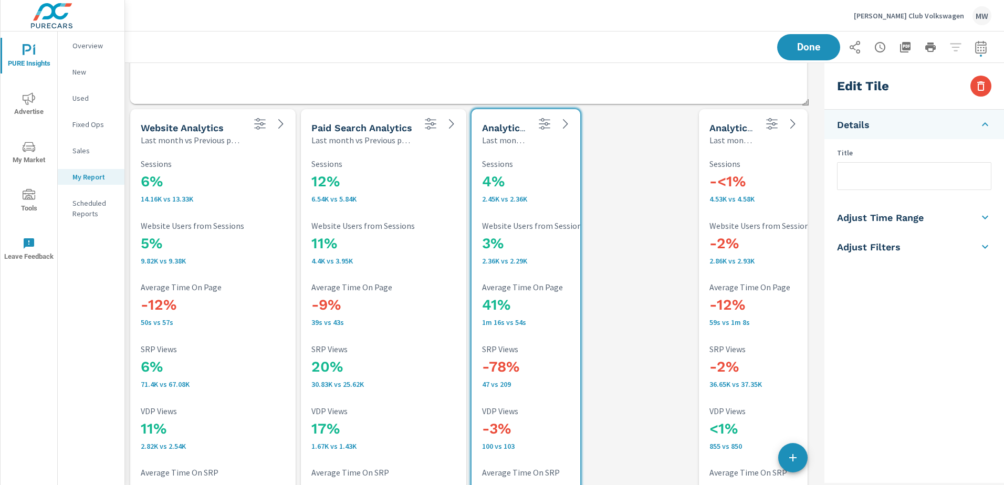
scroll to position [1890, 0]
click at [873, 179] on input "text" at bounding box center [913, 176] width 153 height 27
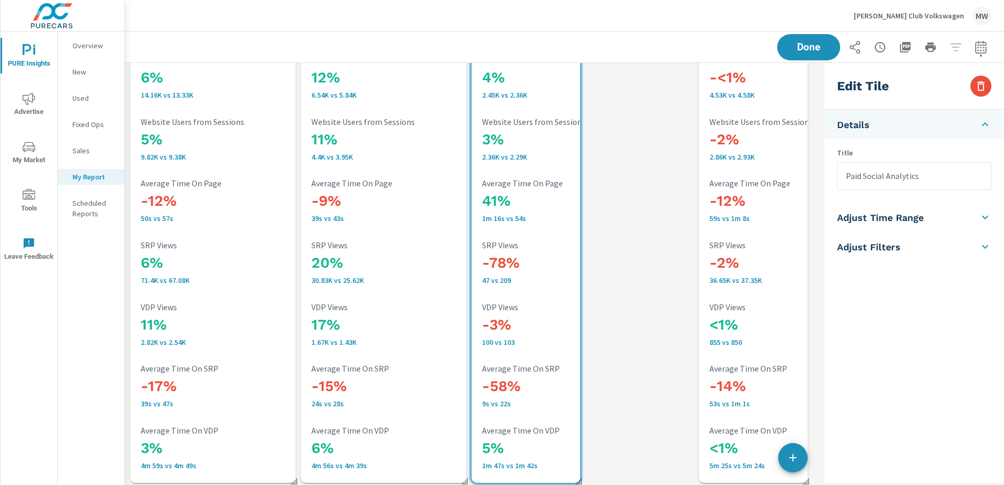
scroll to position [2153, 0]
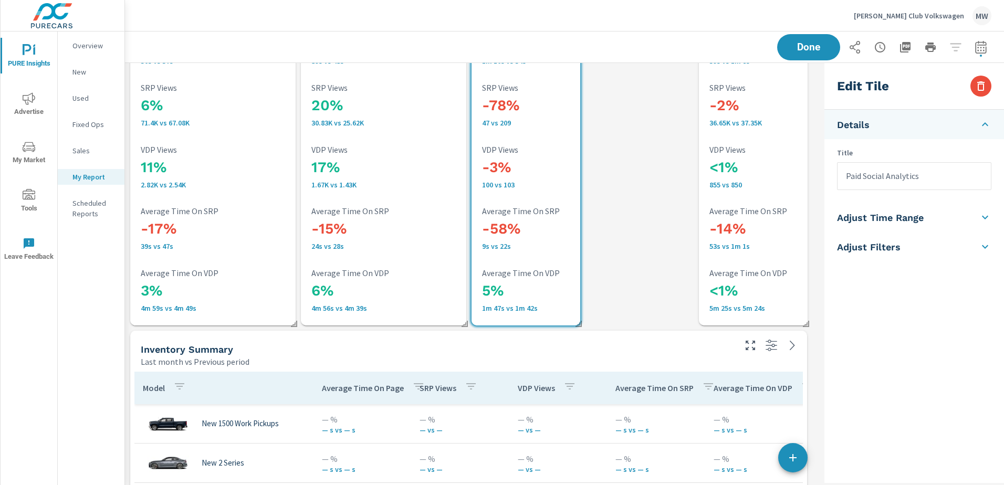
type input "Paid Social Analytics"
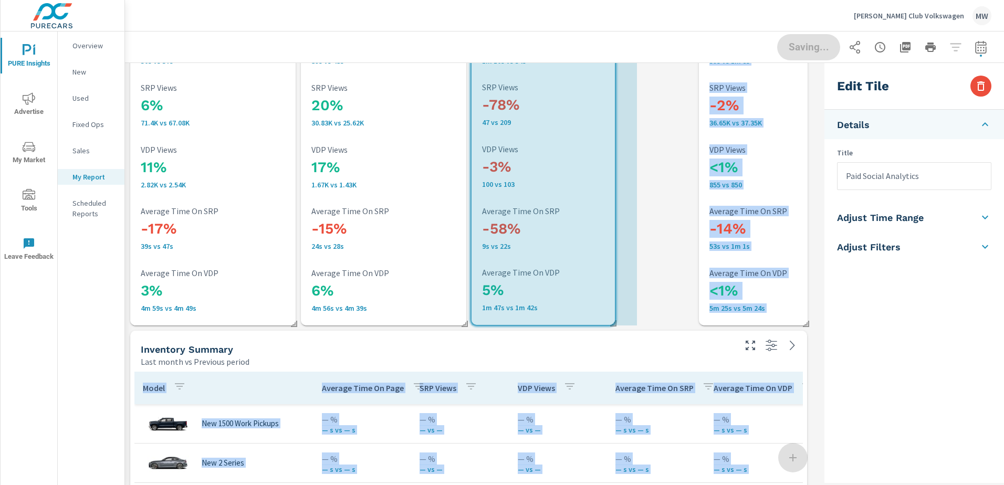
drag, startPoint x: 581, startPoint y: 324, endPoint x: 615, endPoint y: 324, distance: 34.7
click at [615, 324] on div "Paid Media Performance Last month vs Previous period -<1% $4.95K vs $4.99K Spen…" at bounding box center [472, 86] width 695 height 4352
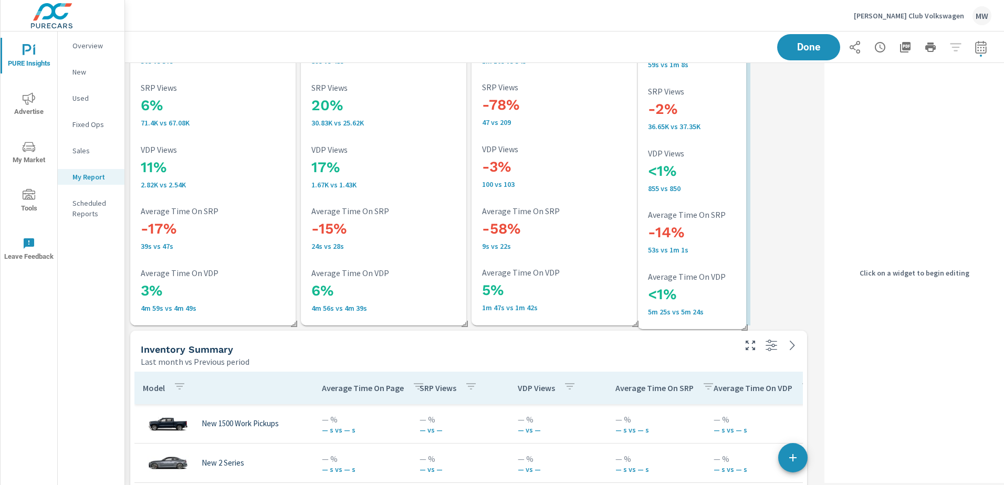
drag, startPoint x: 730, startPoint y: 242, endPoint x: 669, endPoint y: 245, distance: 61.5
click at [669, 246] on p "53s vs 1m 1s" at bounding box center [717, 250] width 139 height 8
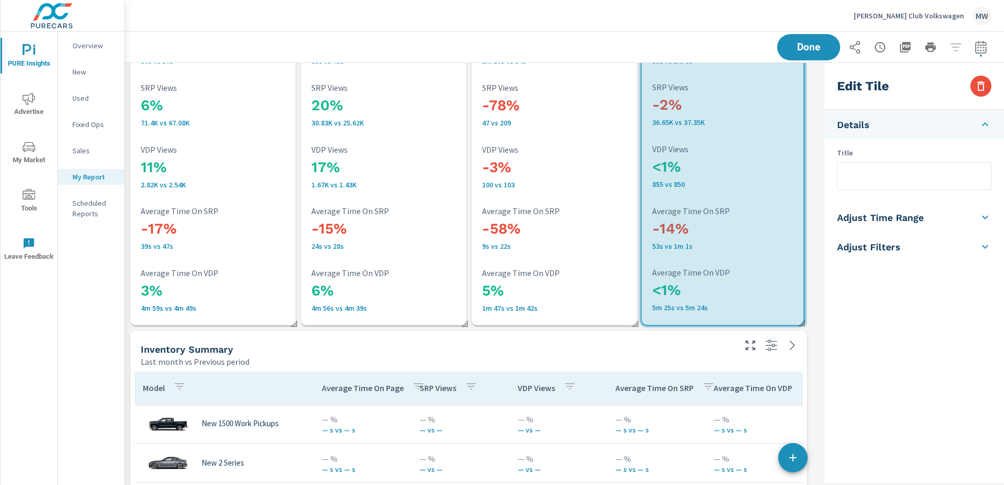
drag, startPoint x: 751, startPoint y: 326, endPoint x: 804, endPoint y: 326, distance: 53.0
click at [803, 325] on span at bounding box center [798, 319] width 11 height 11
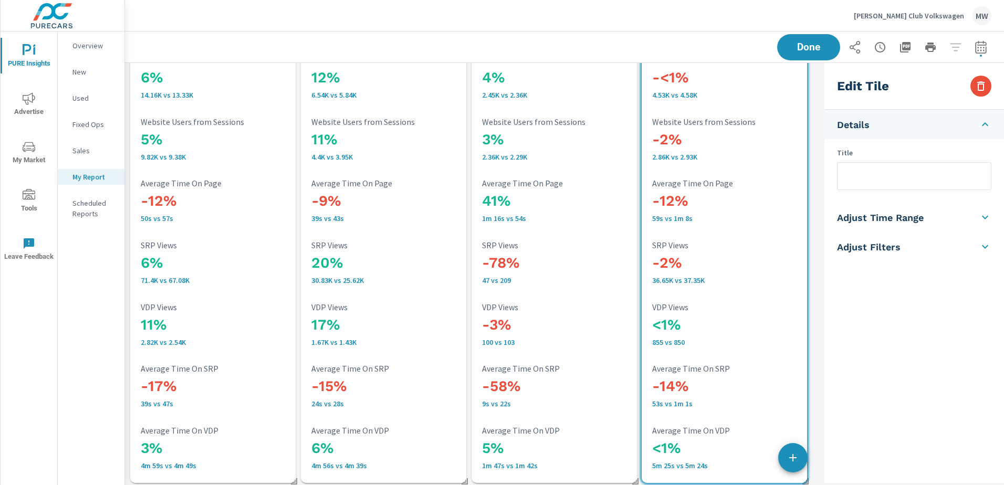
scroll to position [1838, 0]
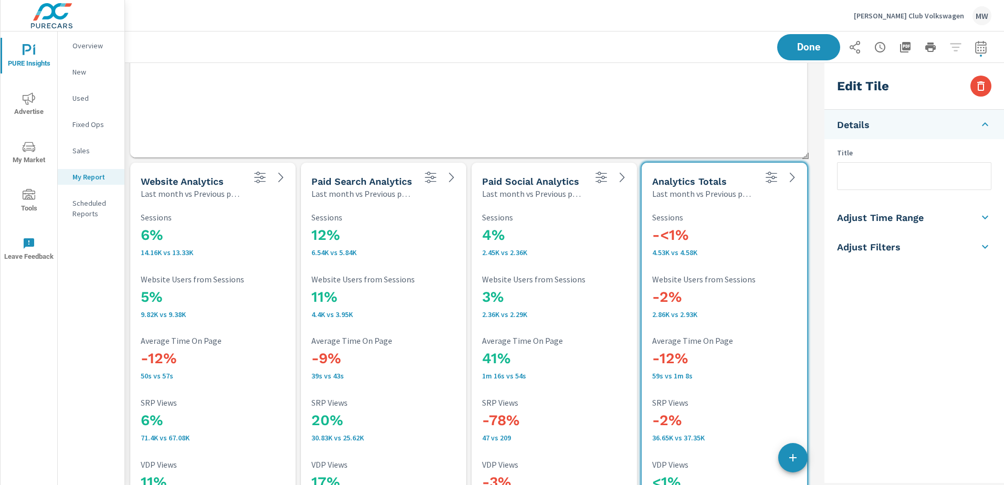
click at [859, 179] on input "text" at bounding box center [913, 176] width 153 height 27
type input "Paid Social Campaigns"
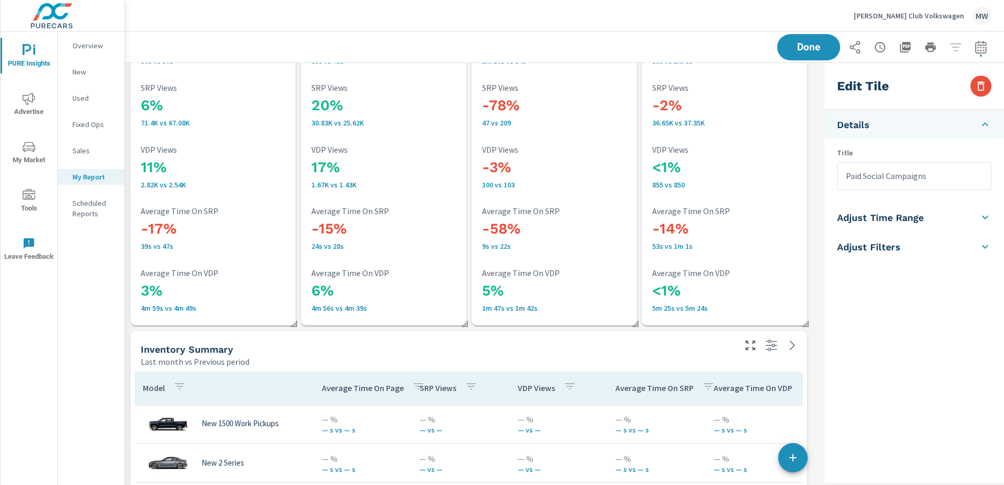
scroll to position [2310, 0]
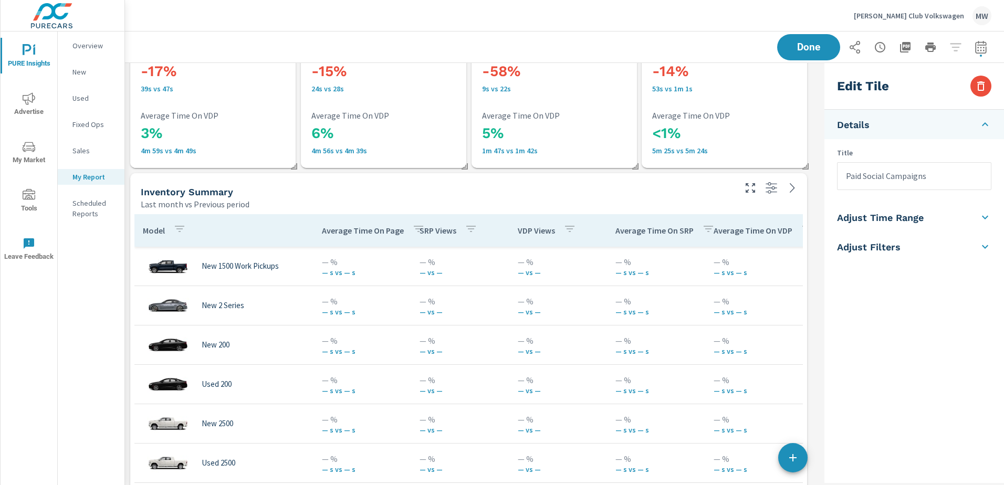
click at [203, 192] on h5 "Inventory Summary" at bounding box center [187, 191] width 92 height 11
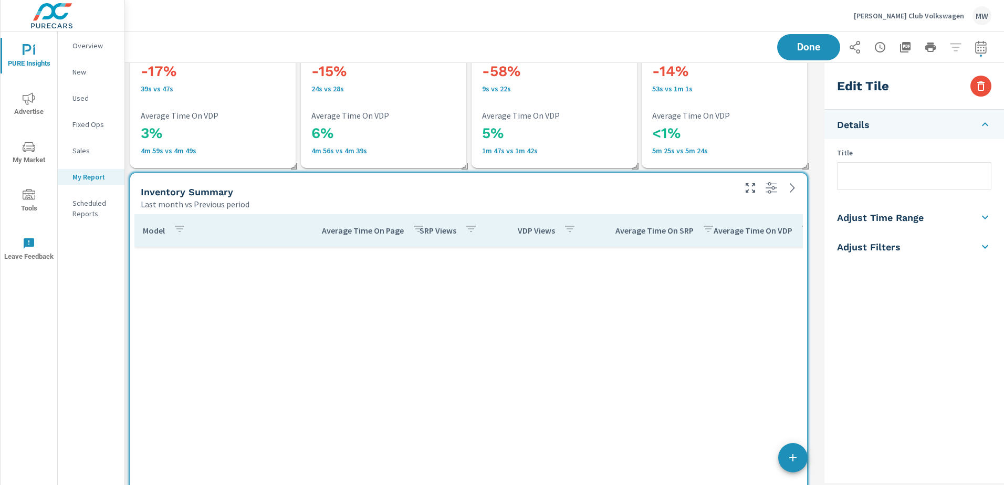
scroll to position [0, 0]
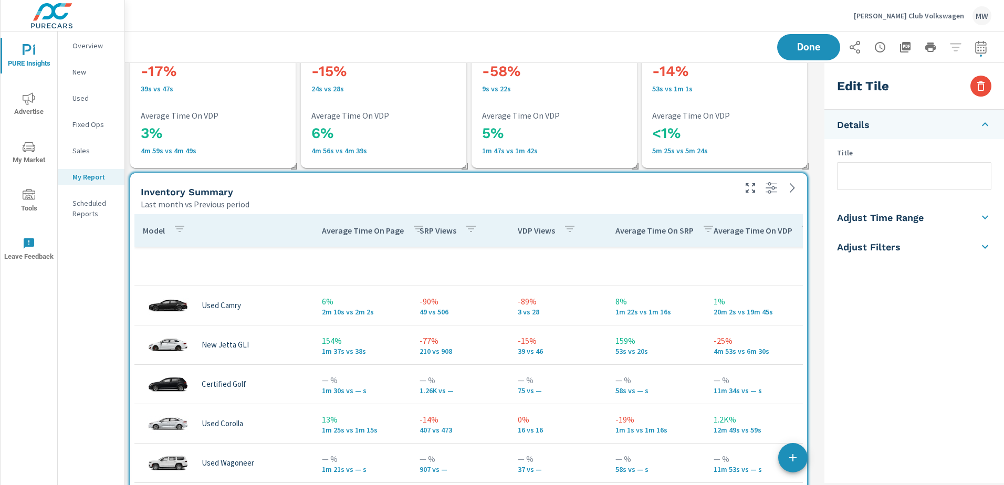
click at [862, 180] on input "text" at bounding box center [913, 176] width 153 height 27
type input "Website Inventory Analytics"
click at [820, 185] on div "Edit Tile Details Title Website Inventory Analytics Adjust Time Range Fixed Dat…" at bounding box center [912, 273] width 184 height 420
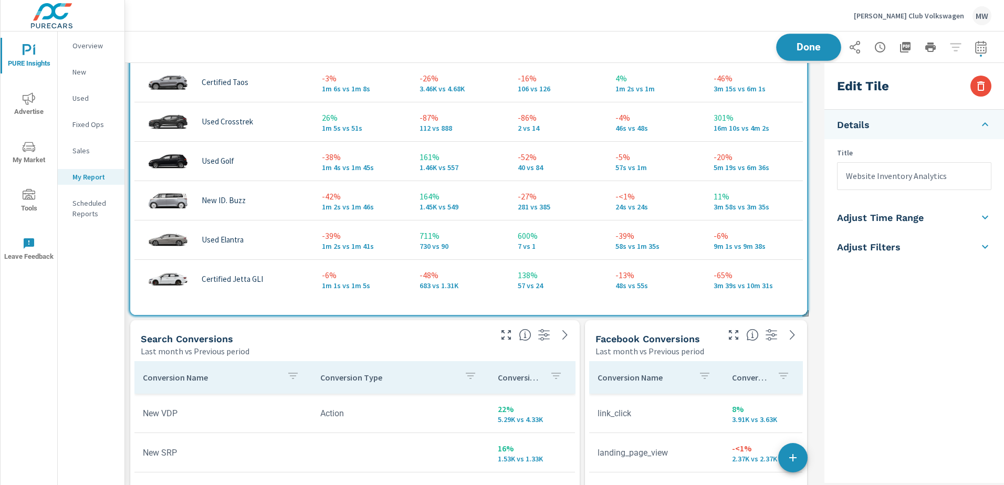
scroll to position [4369, 704]
click at [811, 39] on button "Done" at bounding box center [808, 47] width 65 height 27
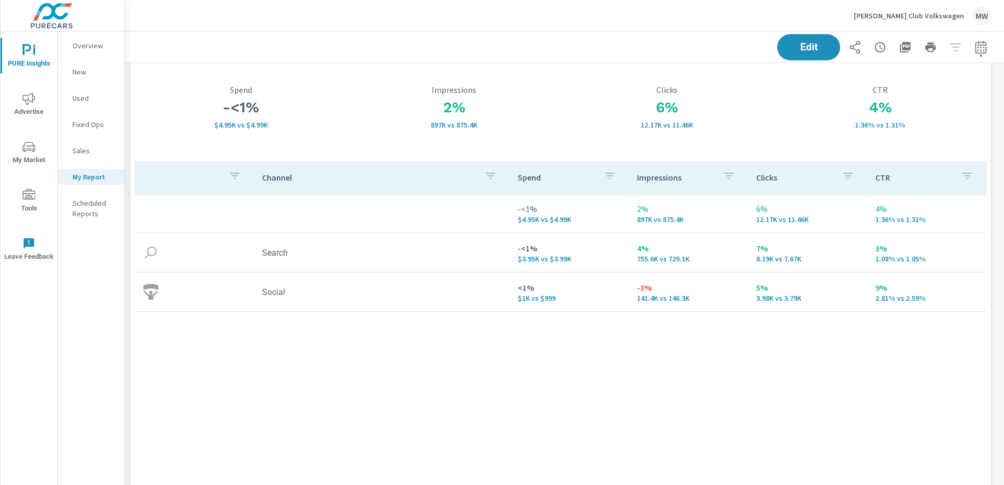
scroll to position [0, 0]
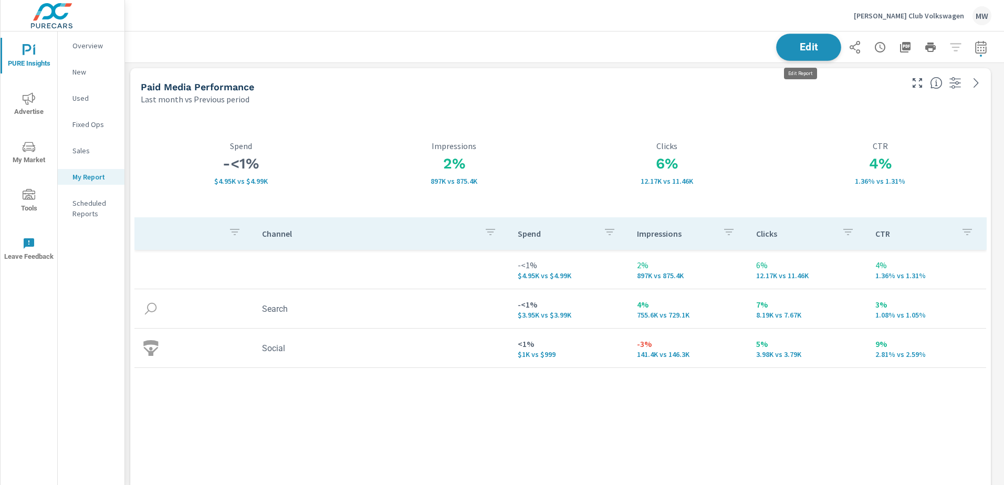
click at [799, 52] on span "Edit" at bounding box center [808, 47] width 43 height 10
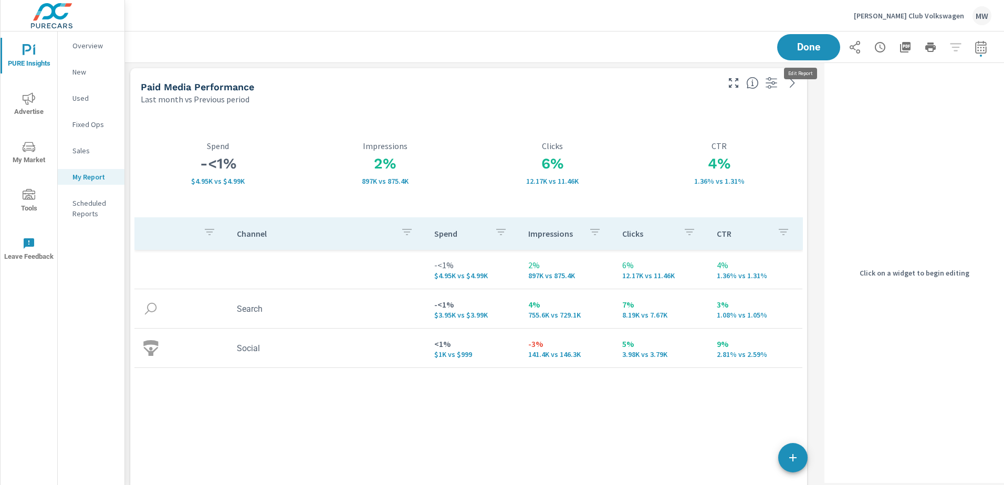
scroll to position [4369, 704]
click at [213, 46] on div "Done" at bounding box center [565, 47] width 854 height 31
click at [790, 47] on span "Done" at bounding box center [808, 47] width 43 height 10
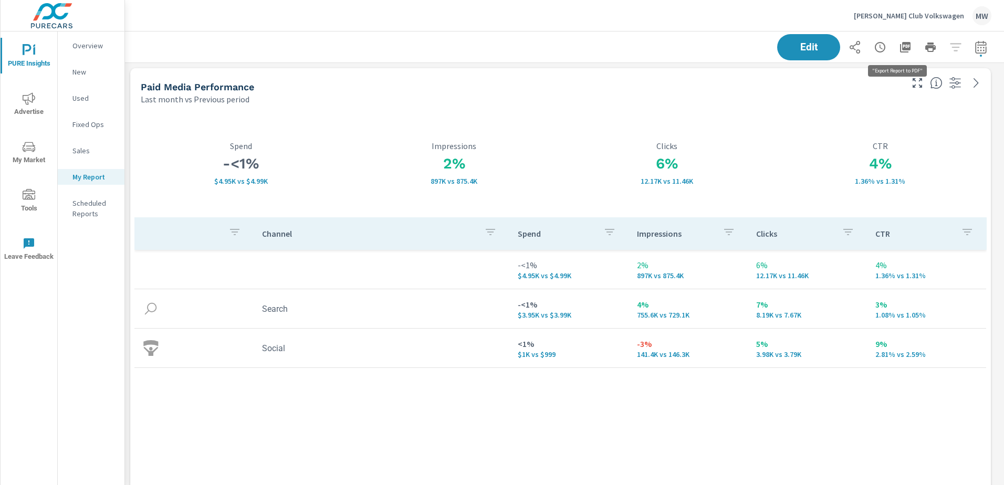
scroll to position [4369, 887]
click at [900, 47] on icon "button" at bounding box center [905, 47] width 11 height 11
click at [83, 204] on p "Scheduled Reports" at bounding box center [94, 208] width 44 height 21
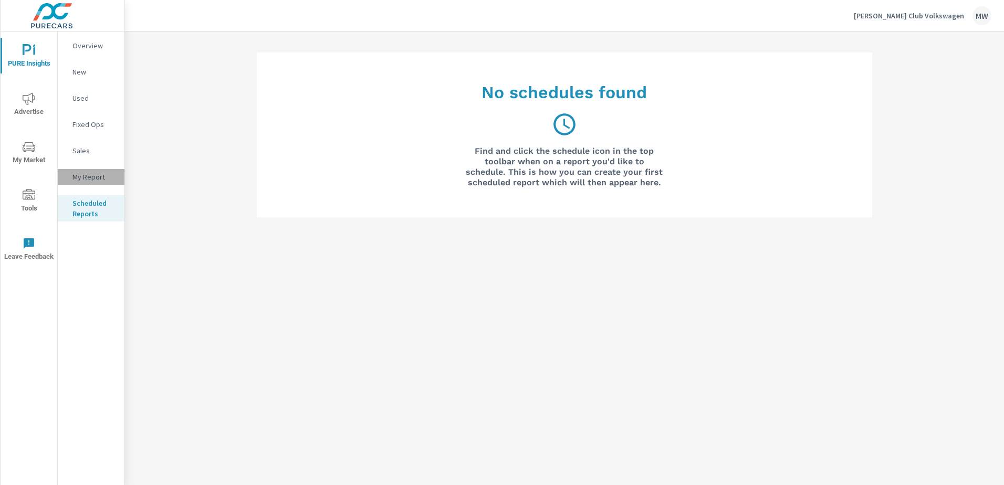
click at [88, 177] on p "My Report" at bounding box center [94, 177] width 44 height 11
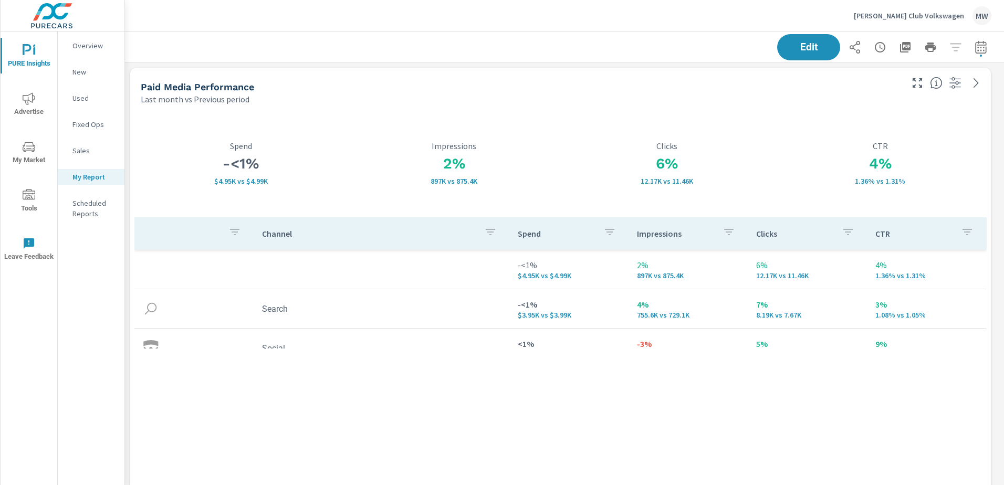
scroll to position [1890, 0]
click at [874, 48] on icon "button" at bounding box center [880, 47] width 13 height 13
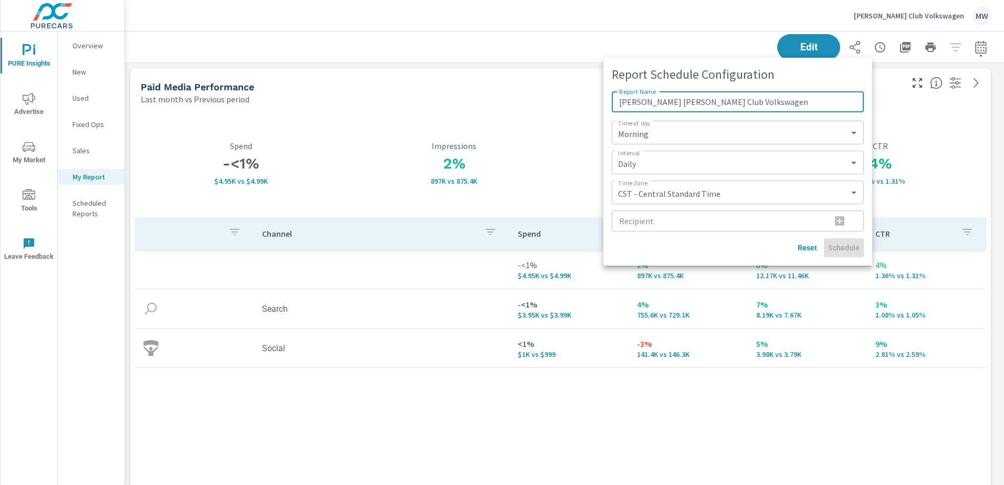
type input "[PERSON_NAME] [PERSON_NAME] Club Volkswagen"
click at [853, 162] on select "Daily Weekly Monthly" at bounding box center [738, 162] width 244 height 15
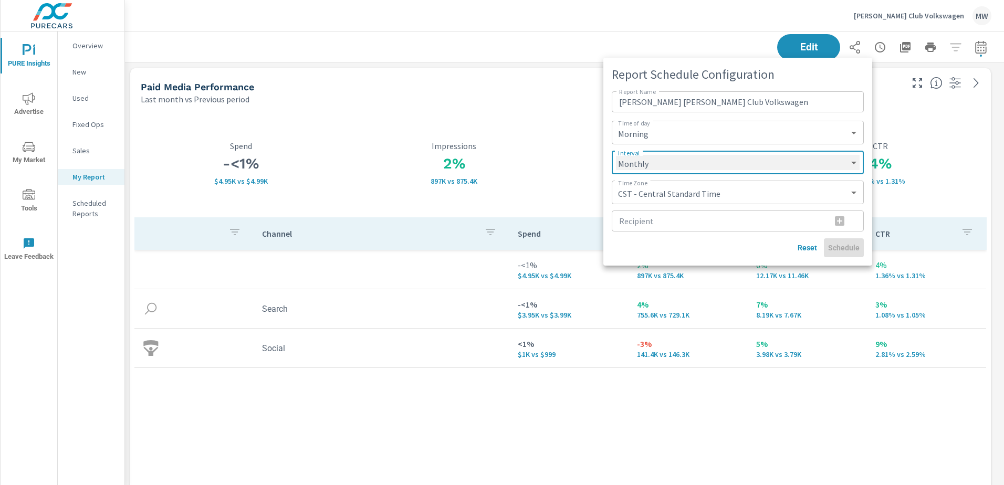
click at [616, 155] on select "Daily Weekly Monthly" at bounding box center [738, 162] width 244 height 15
select select "Monthly"
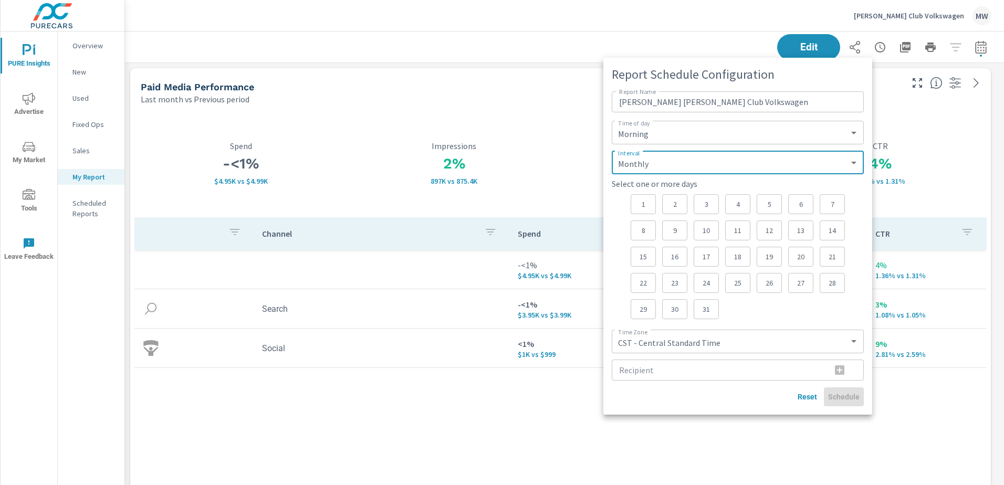
click at [649, 204] on div "1" at bounding box center [643, 204] width 25 height 20
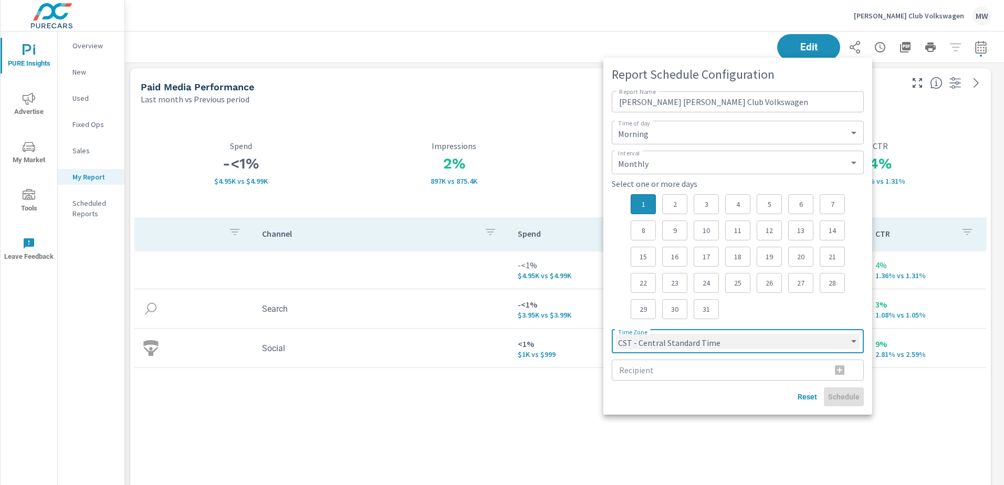
click at [854, 340] on select "CST - Central Standard Time CDT - Central Daylight Time EST - Eastern Standard …" at bounding box center [738, 341] width 244 height 15
click at [616, 334] on select "CST - Central Standard Time CDT - Central Daylight Time EST - Eastern Standard …" at bounding box center [738, 341] width 244 height 15
select select "EST"
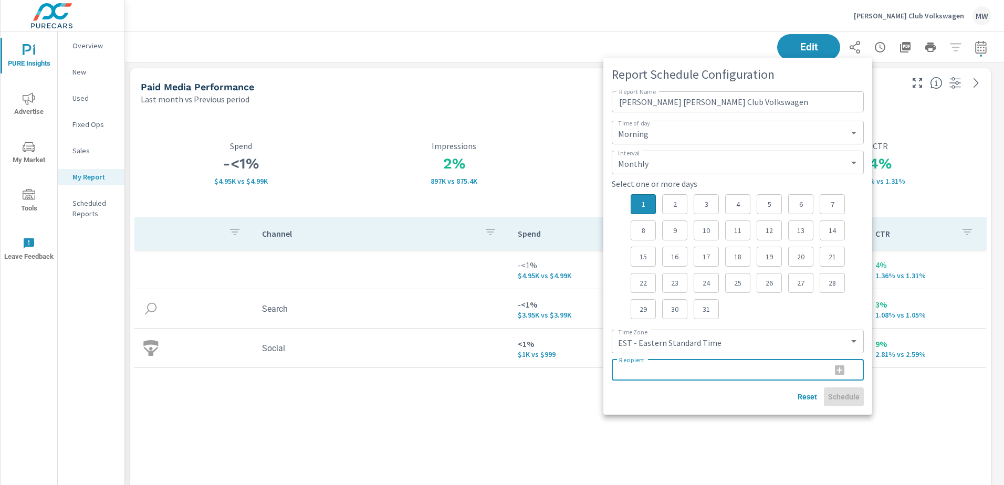
click at [666, 372] on input "Recipient" at bounding box center [717, 370] width 211 height 21
click at [839, 368] on div "Recipient" at bounding box center [738, 370] width 252 height 21
type input "[EMAIL_ADDRESS][PERSON_NAME][DOMAIN_NAME]"
click at [691, 400] on div "Reset Schedule" at bounding box center [738, 396] width 252 height 19
click at [840, 369] on icon "button" at bounding box center [839, 369] width 9 height 9
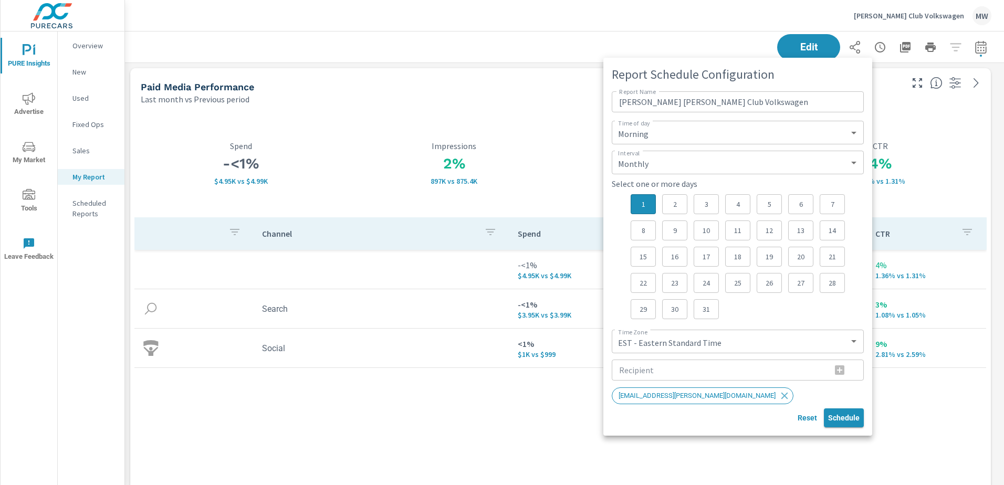
click at [856, 414] on span "Schedule" at bounding box center [844, 417] width 32 height 9
select select "Daily"
select select "CST"
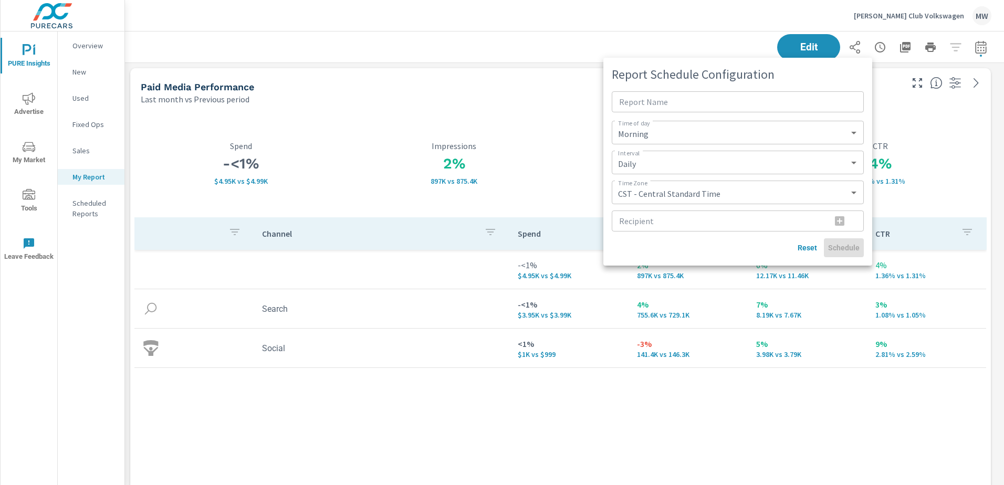
click at [683, 51] on div at bounding box center [502, 242] width 1004 height 485
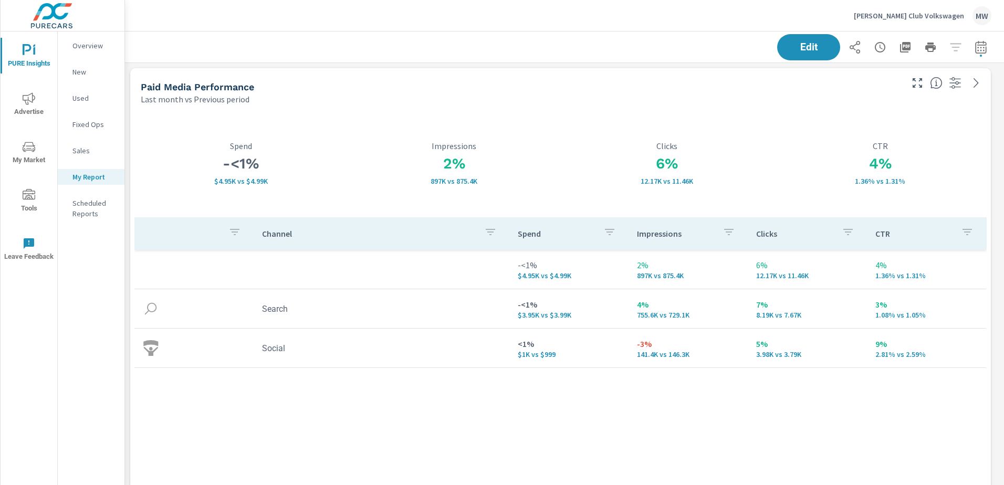
scroll to position [4369, 887]
click at [92, 42] on p "Overview" at bounding box center [94, 45] width 44 height 11
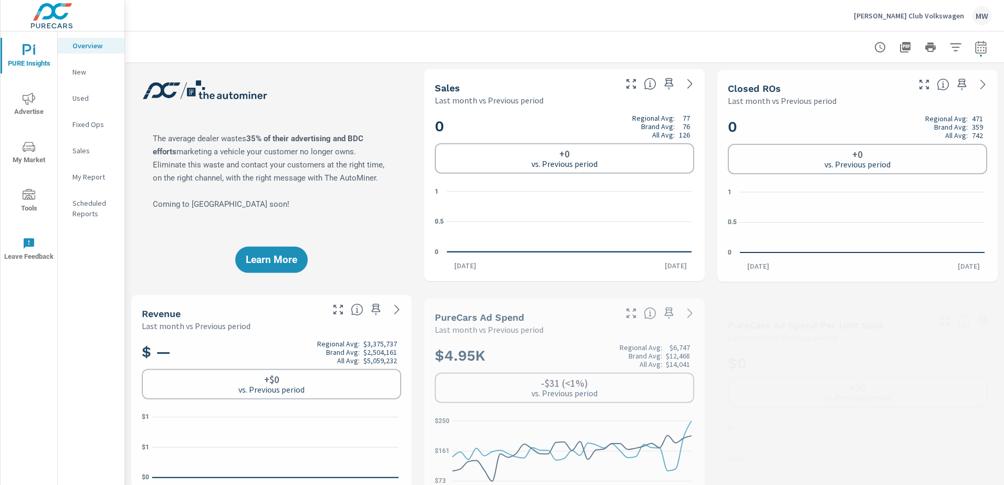
scroll to position [473, 0]
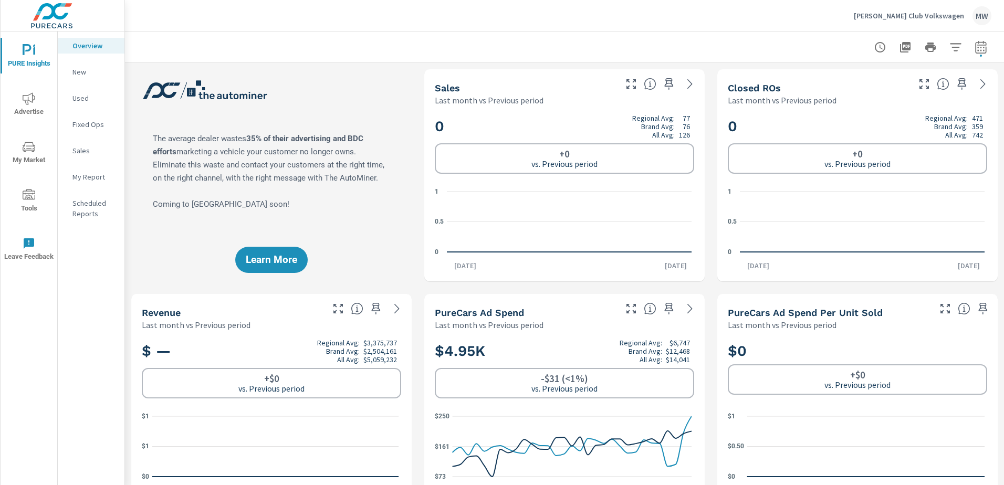
click at [82, 72] on p "New" at bounding box center [94, 72] width 44 height 11
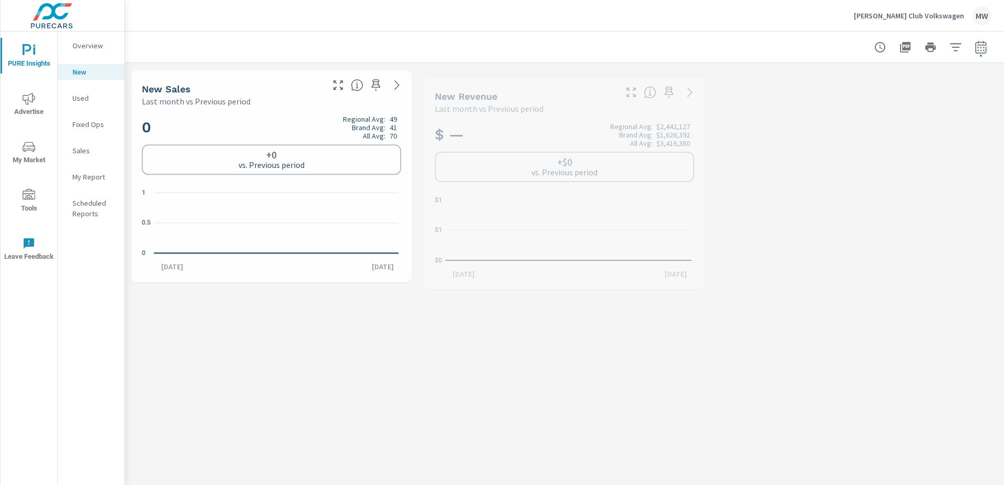
scroll to position [158, 0]
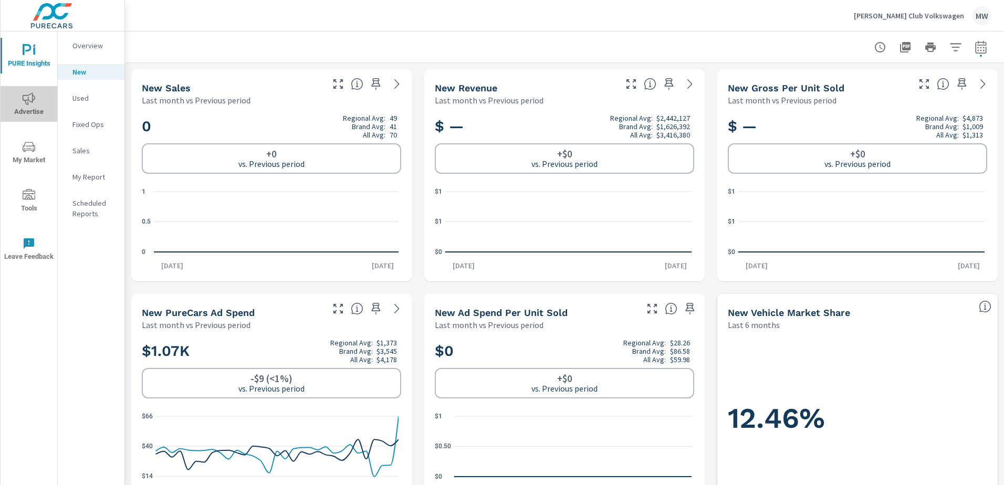
click at [30, 100] on icon "nav menu" at bounding box center [29, 98] width 13 height 13
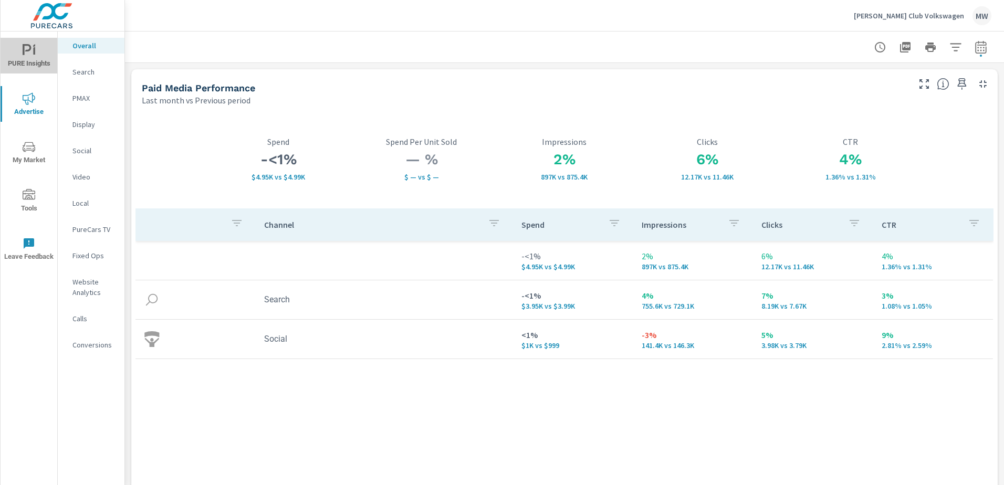
click at [30, 54] on icon "nav menu" at bounding box center [29, 50] width 13 height 13
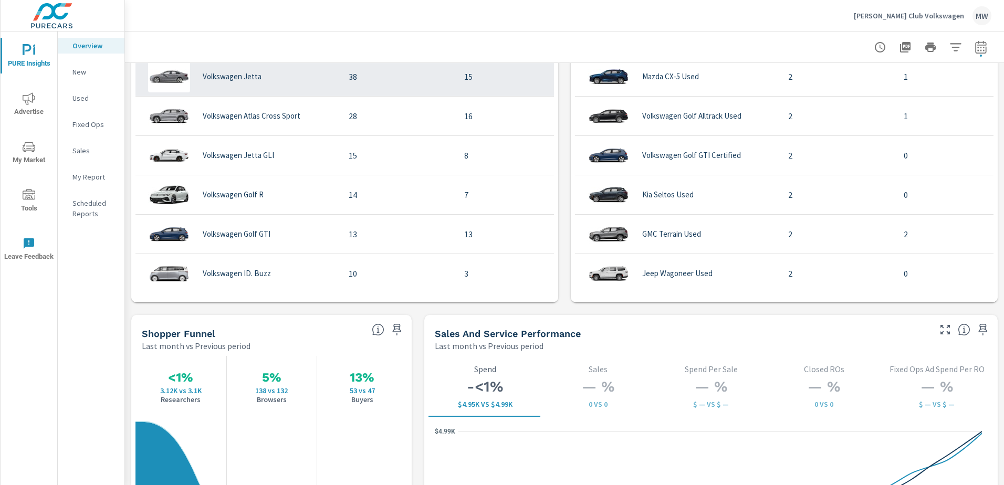
scroll to position [840, 0]
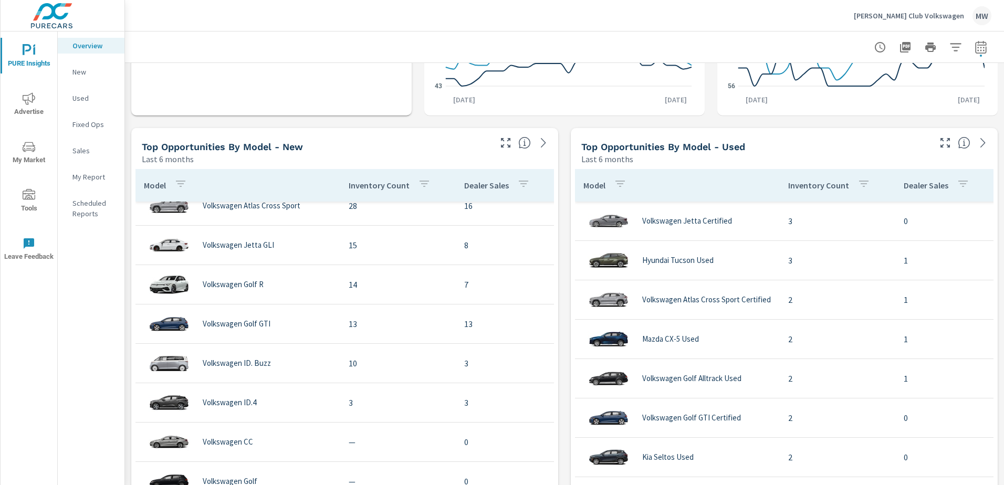
scroll to position [182, 0]
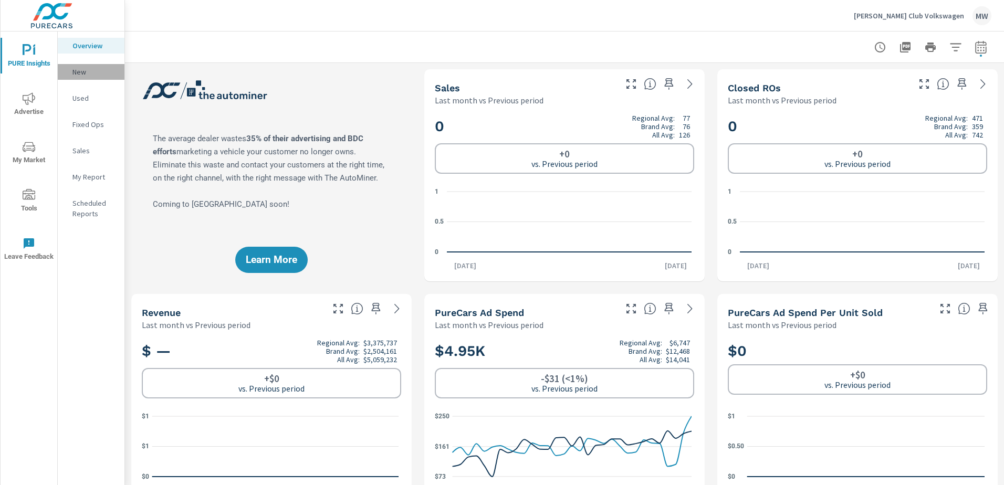
click at [80, 72] on p "New" at bounding box center [94, 72] width 44 height 11
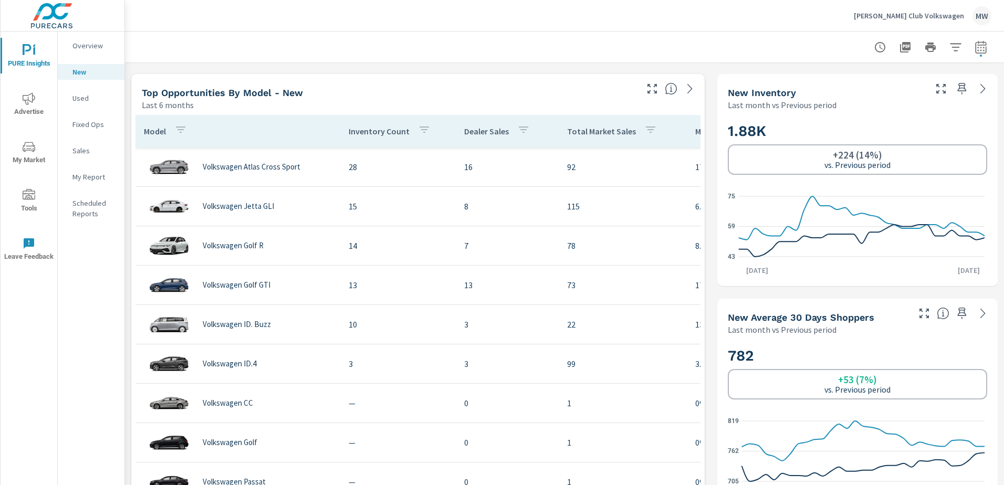
scroll to position [578, 0]
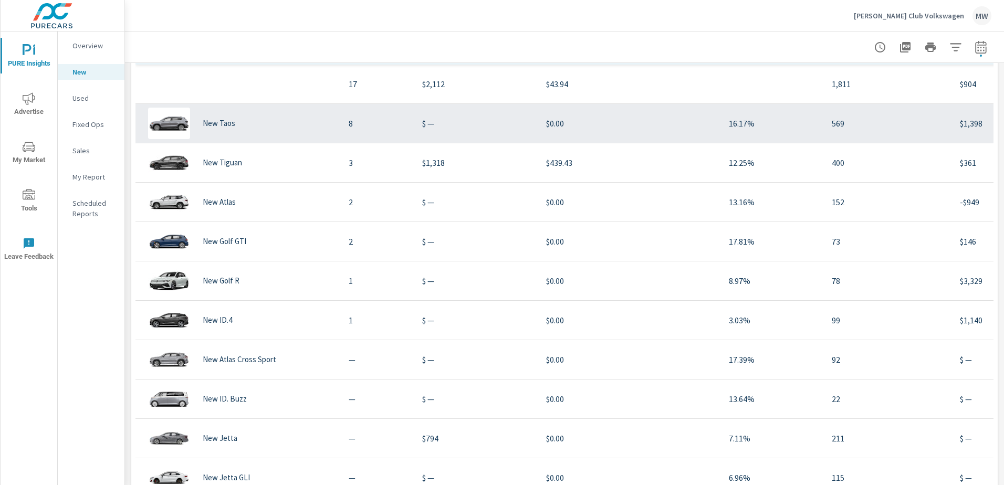
scroll to position [945, 0]
